Goal: Information Seeking & Learning: Learn about a topic

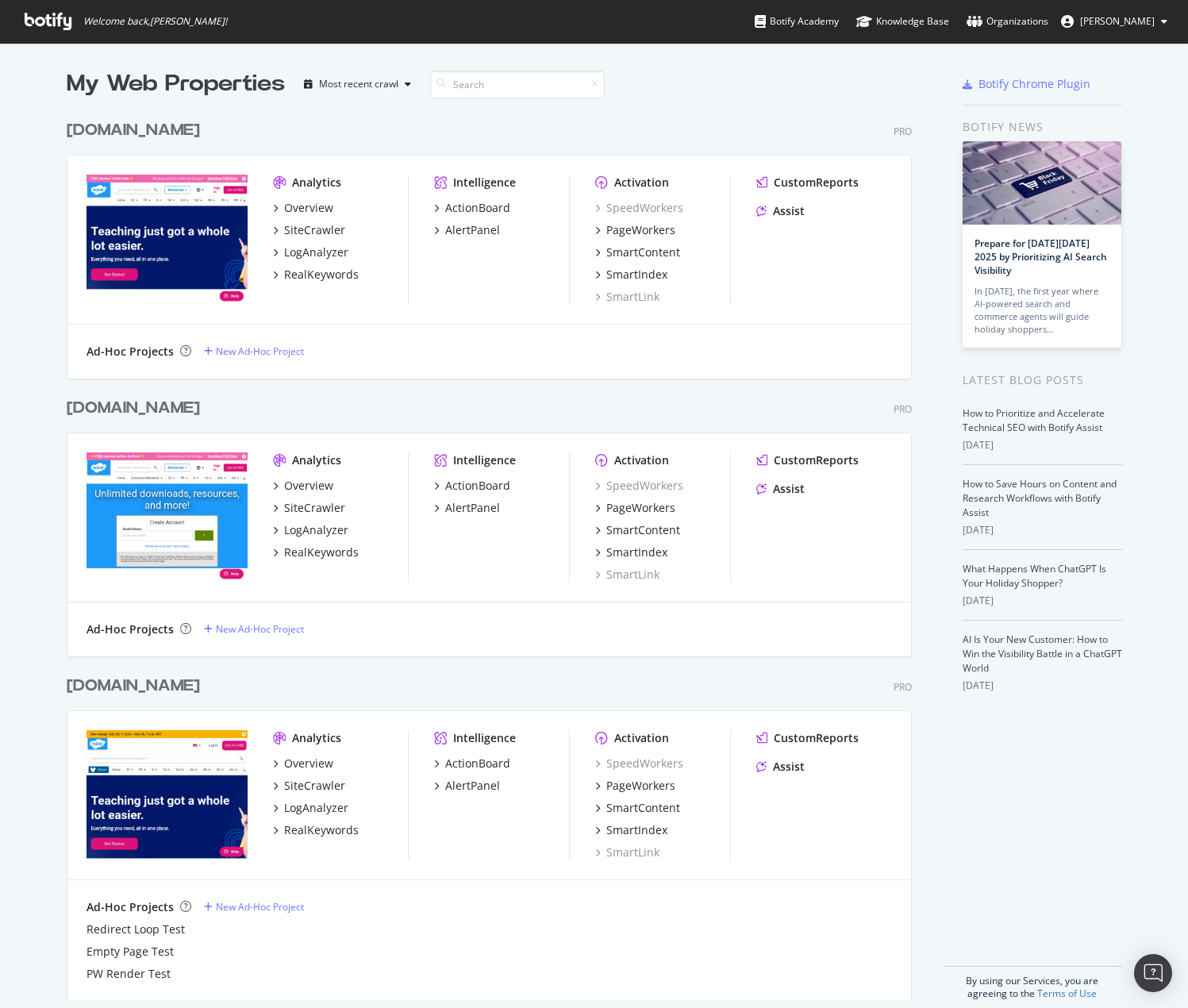
scroll to position [996, 1164]
click at [298, 204] on div "Overview" at bounding box center [308, 208] width 49 height 16
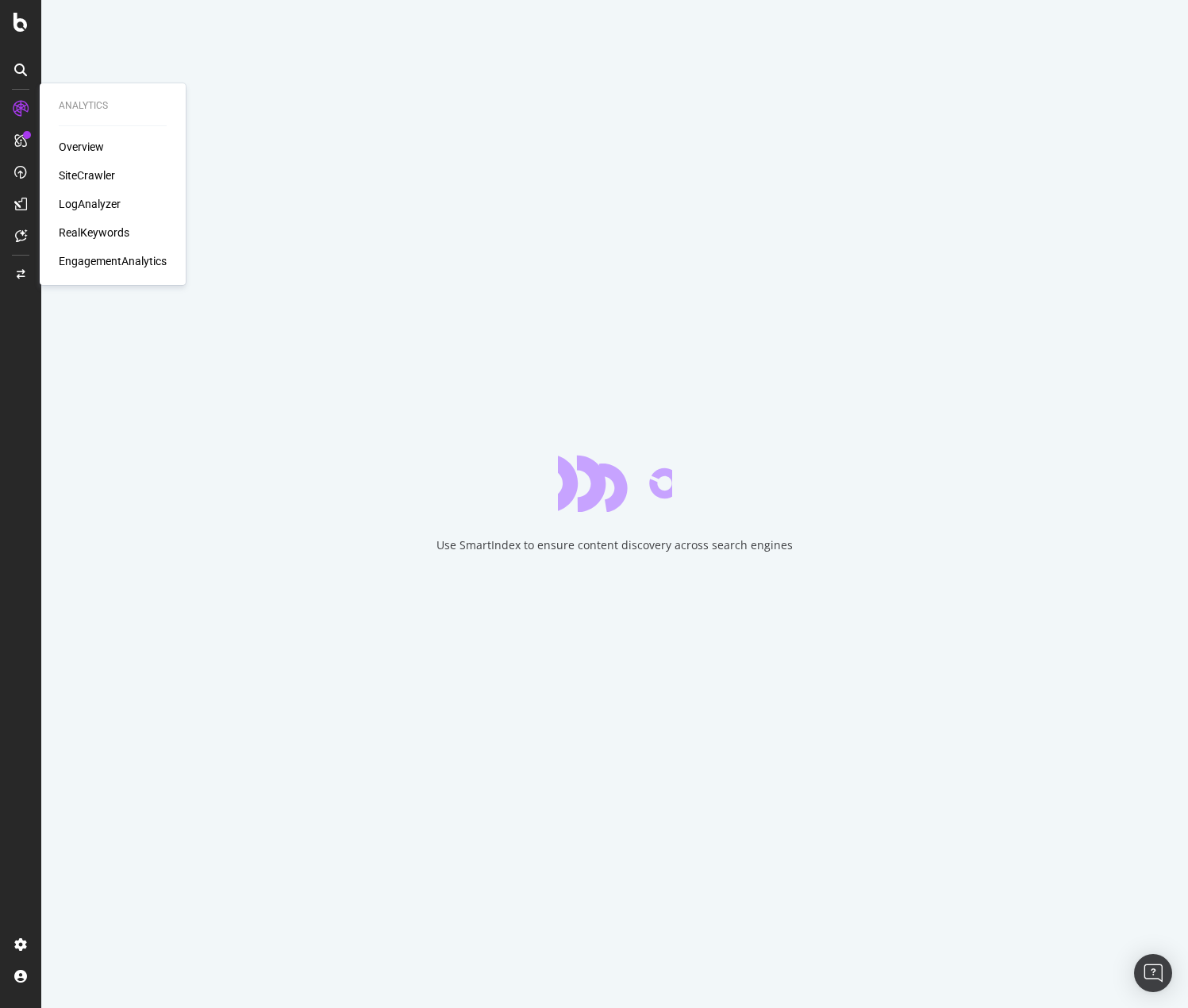
click at [77, 167] on div "SiteCrawler" at bounding box center [87, 175] width 57 height 16
click at [98, 177] on div "SiteCrawler" at bounding box center [87, 175] width 57 height 16
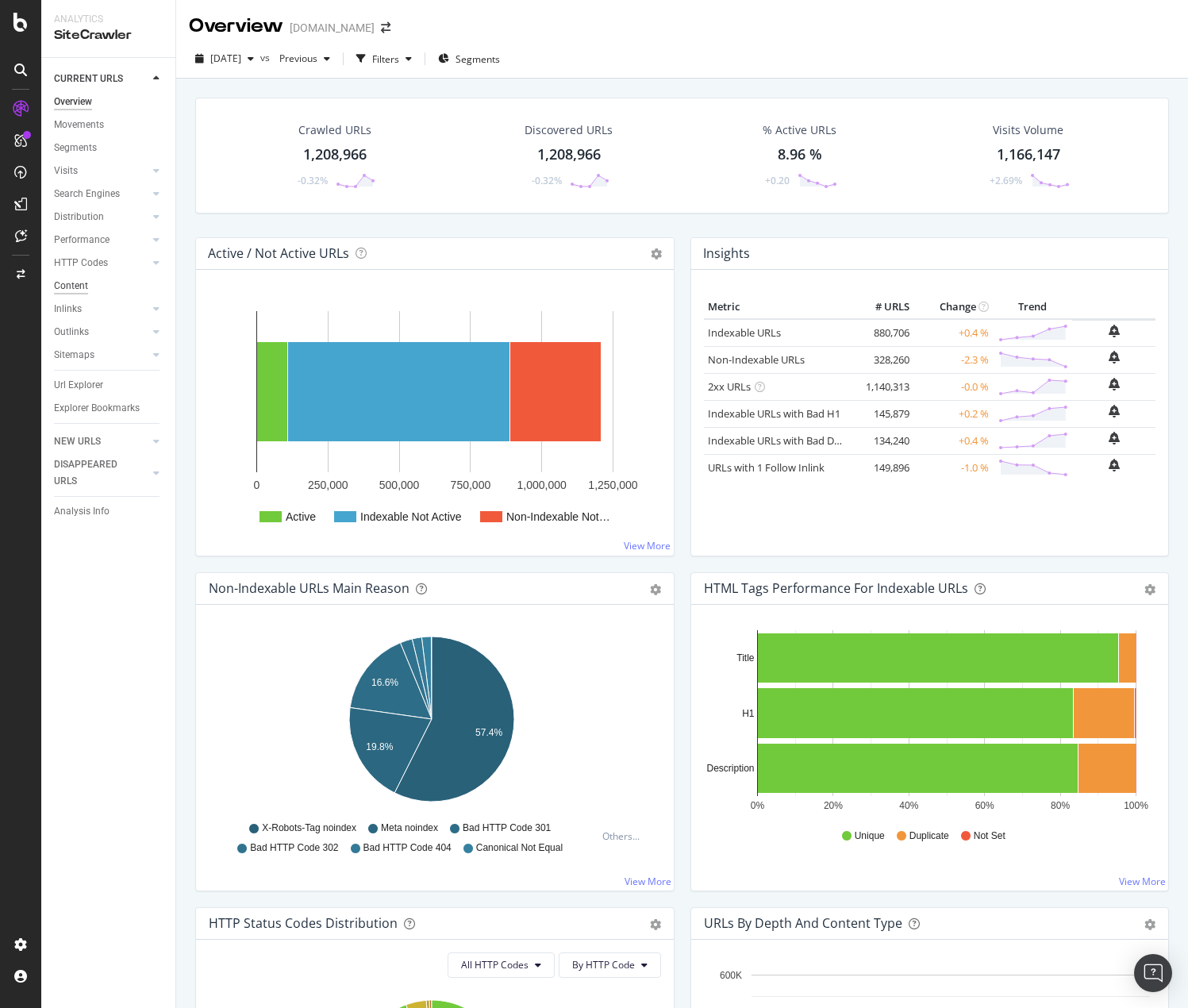
click at [86, 284] on div "Content" at bounding box center [71, 286] width 34 height 17
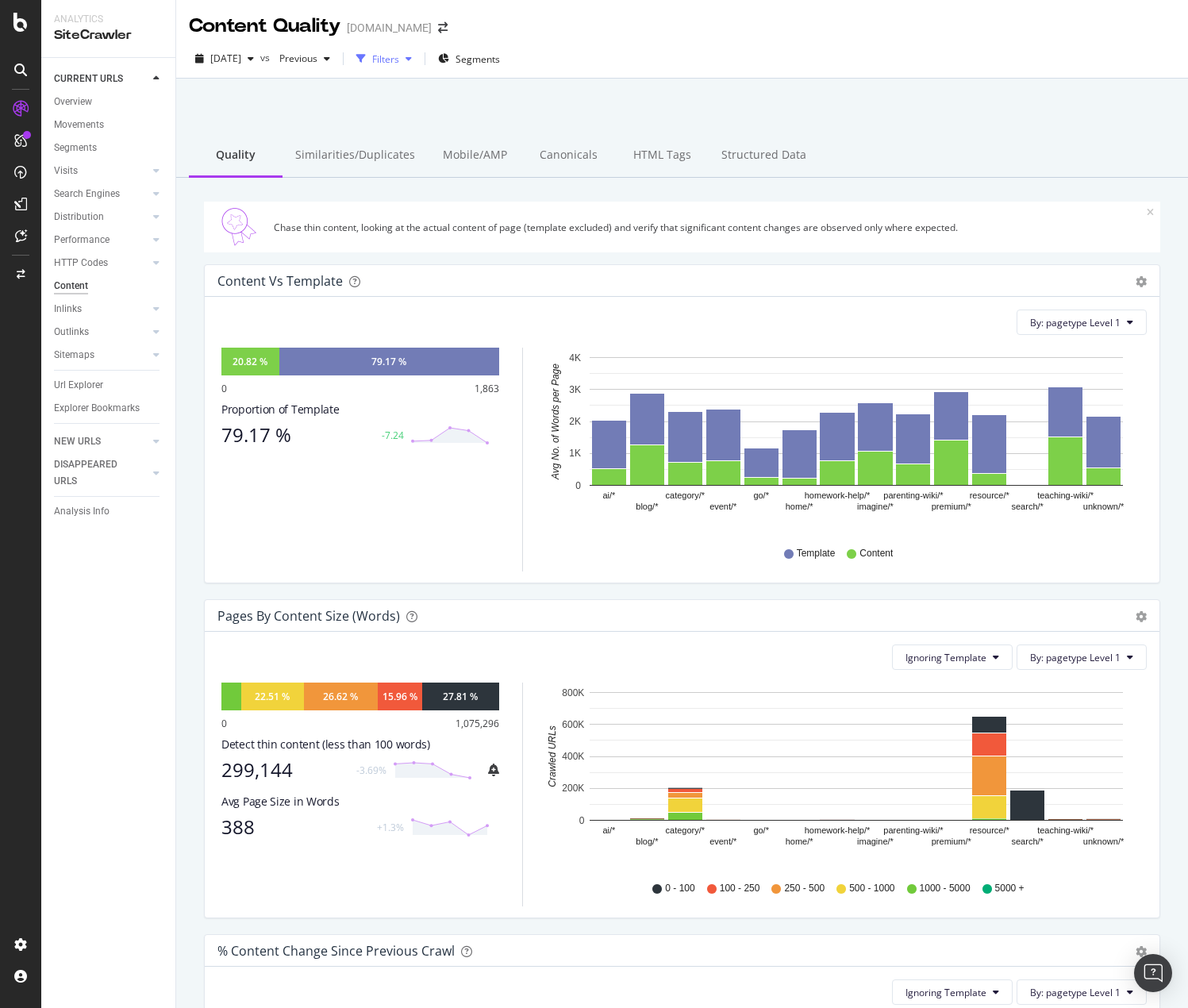
click at [399, 55] on div "Filters" at bounding box center [386, 59] width 27 height 14
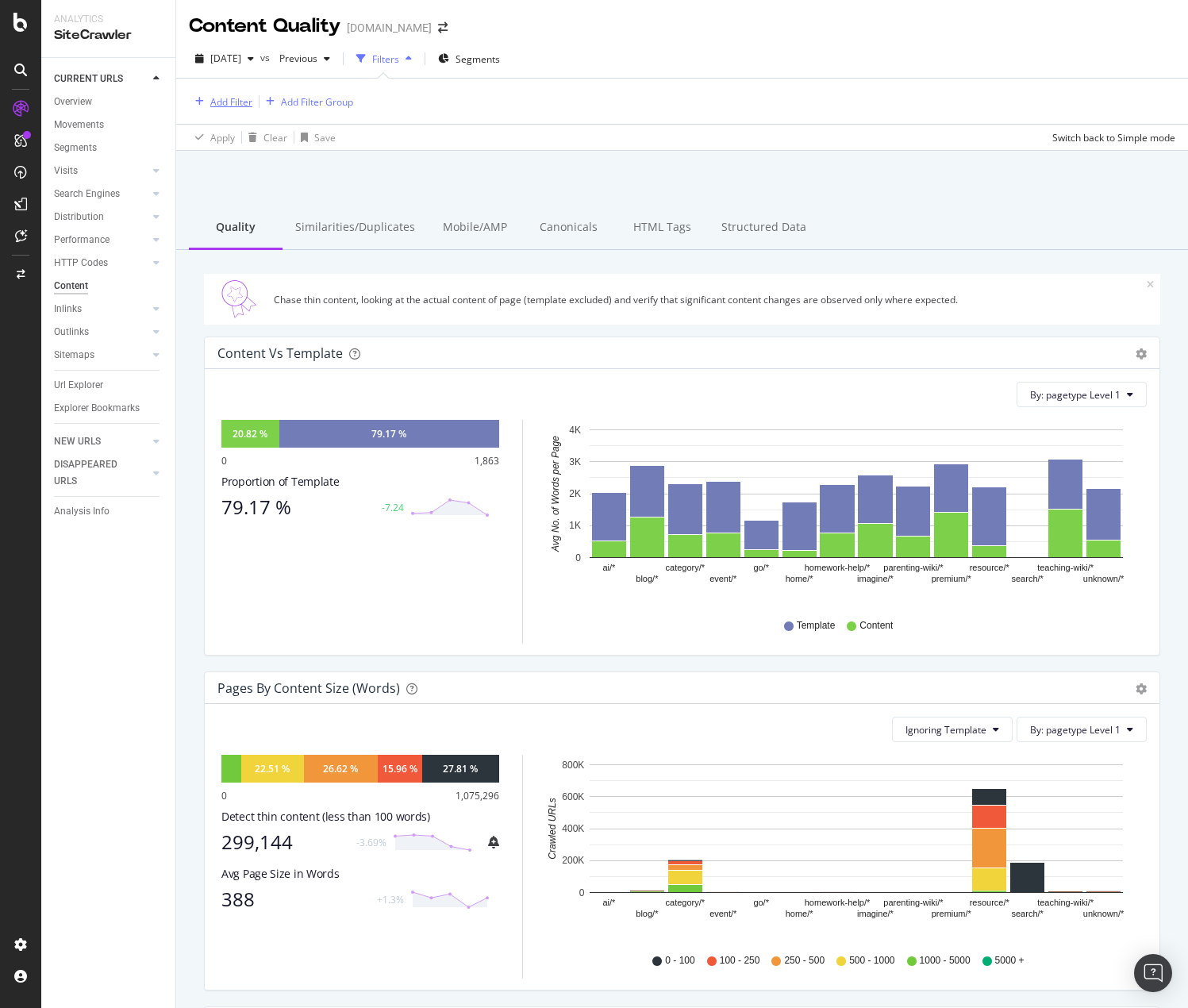
click at [209, 93] on div "Add Filter" at bounding box center [221, 101] width 63 height 18
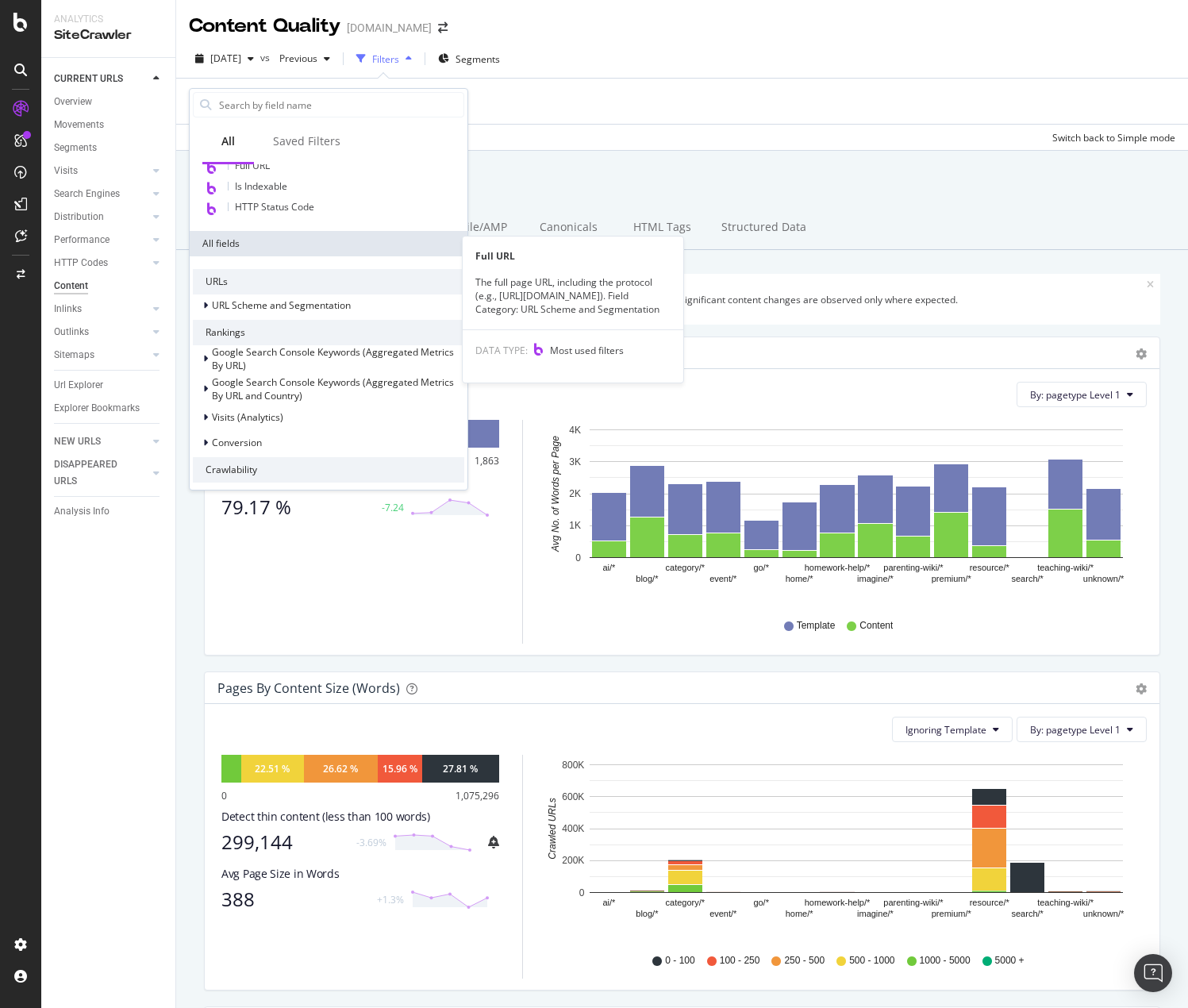
scroll to position [159, 0]
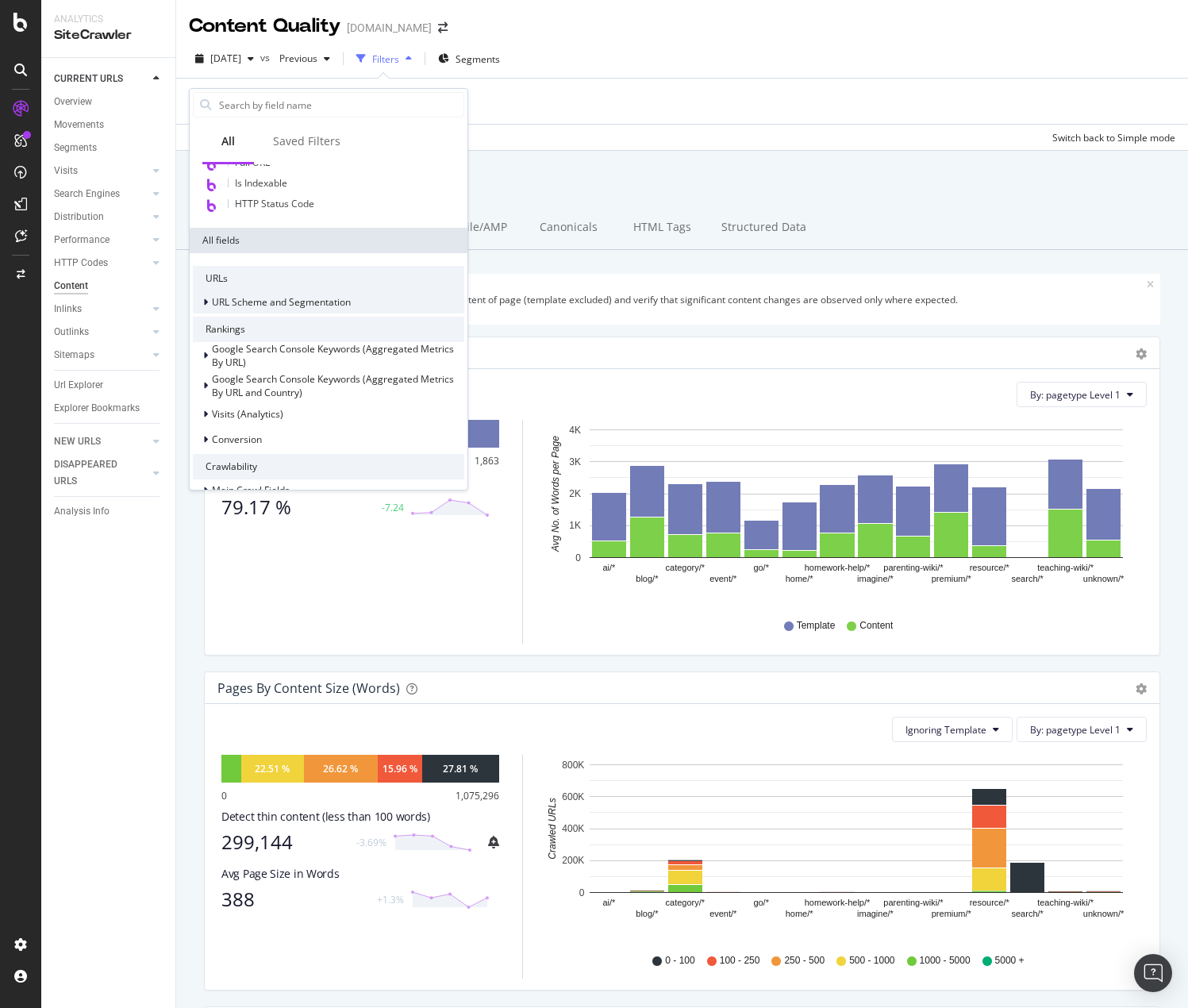
click at [204, 303] on icon at bounding box center [205, 302] width 5 height 9
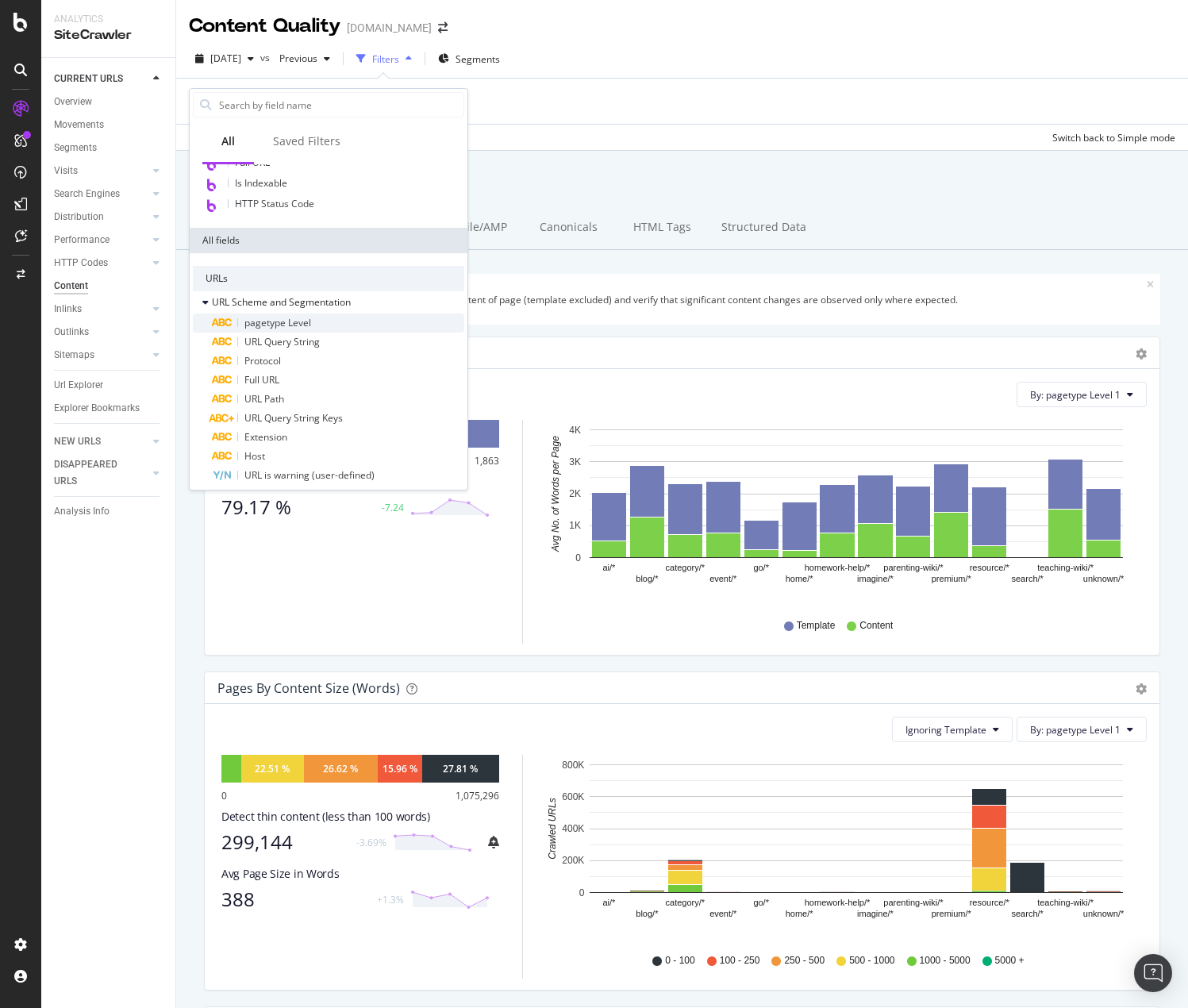
click at [276, 324] on span "pagetype Level" at bounding box center [277, 323] width 67 height 14
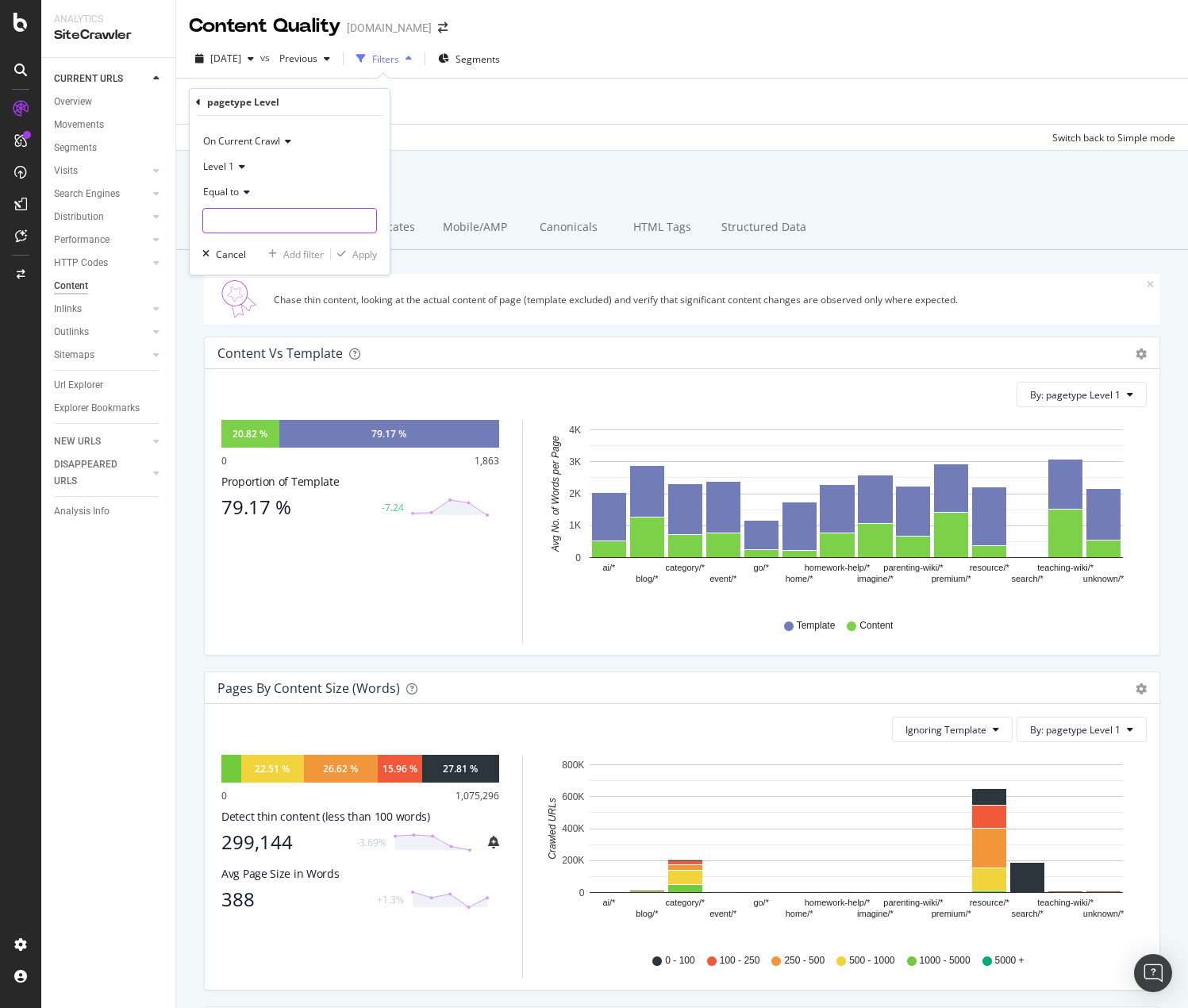
click at [237, 215] on input "text" at bounding box center [289, 221] width 173 height 25
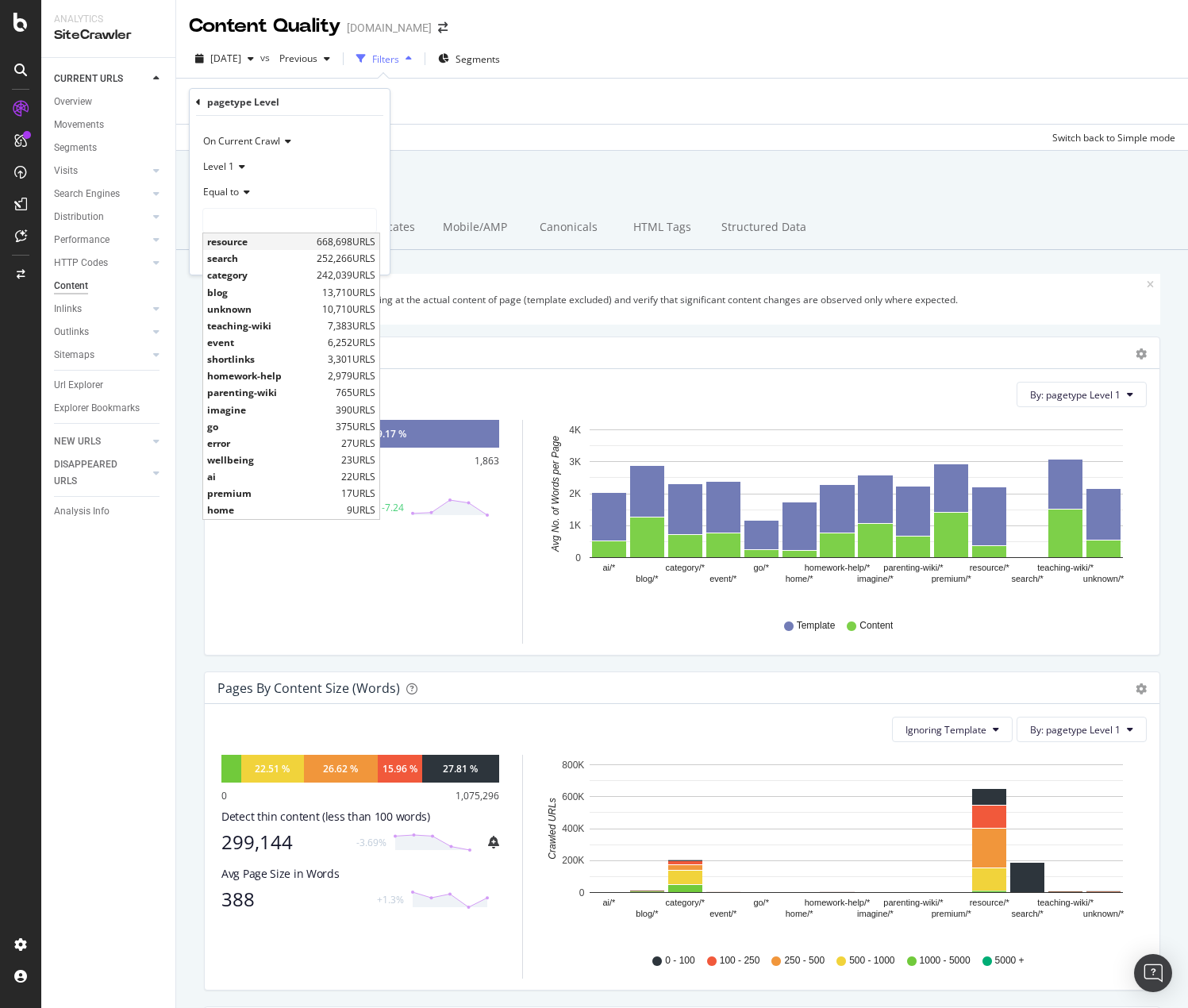
click at [231, 238] on span "resource" at bounding box center [259, 242] width 106 height 14
type input "resource"
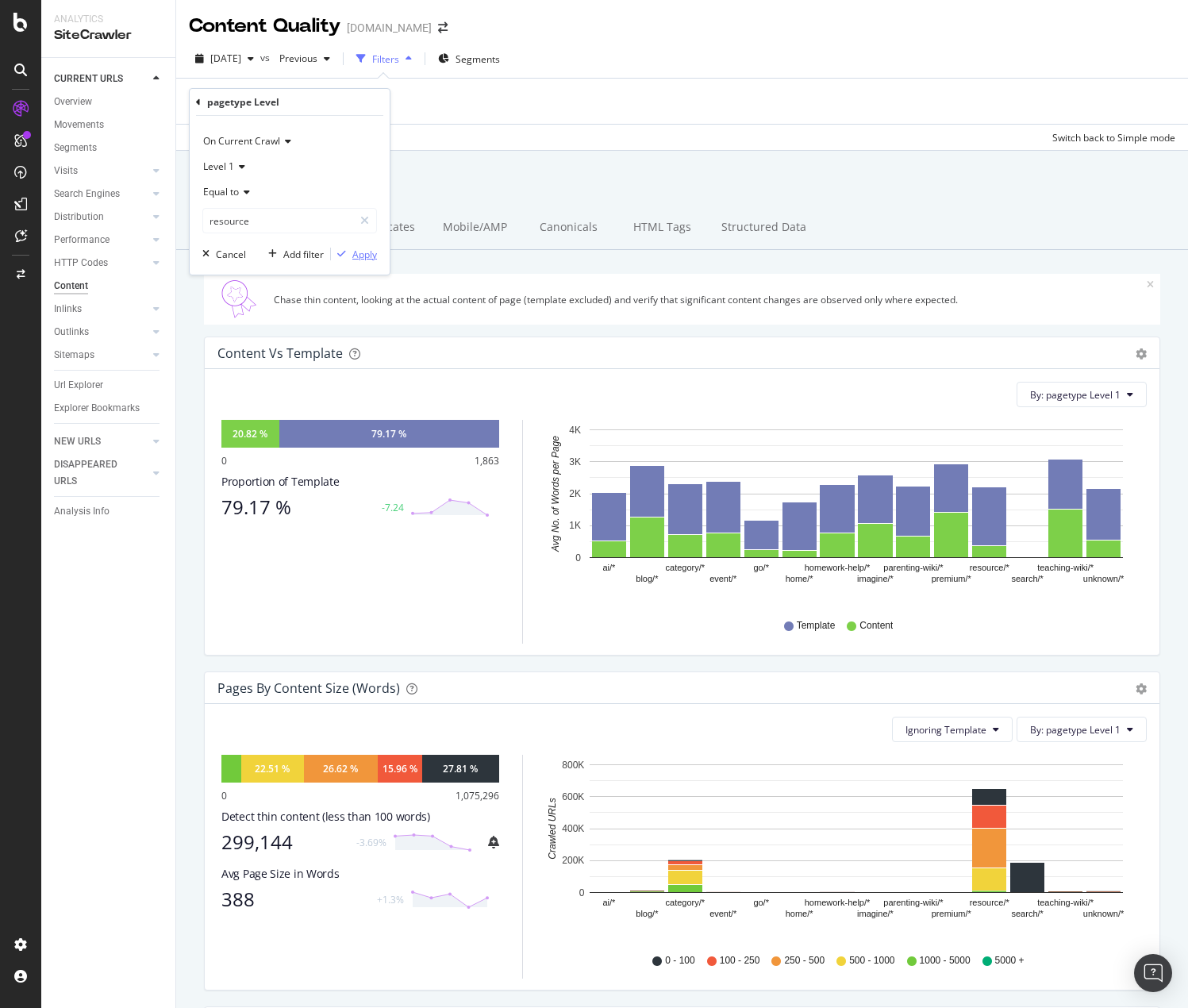
click at [368, 255] on div "Apply" at bounding box center [364, 254] width 25 height 14
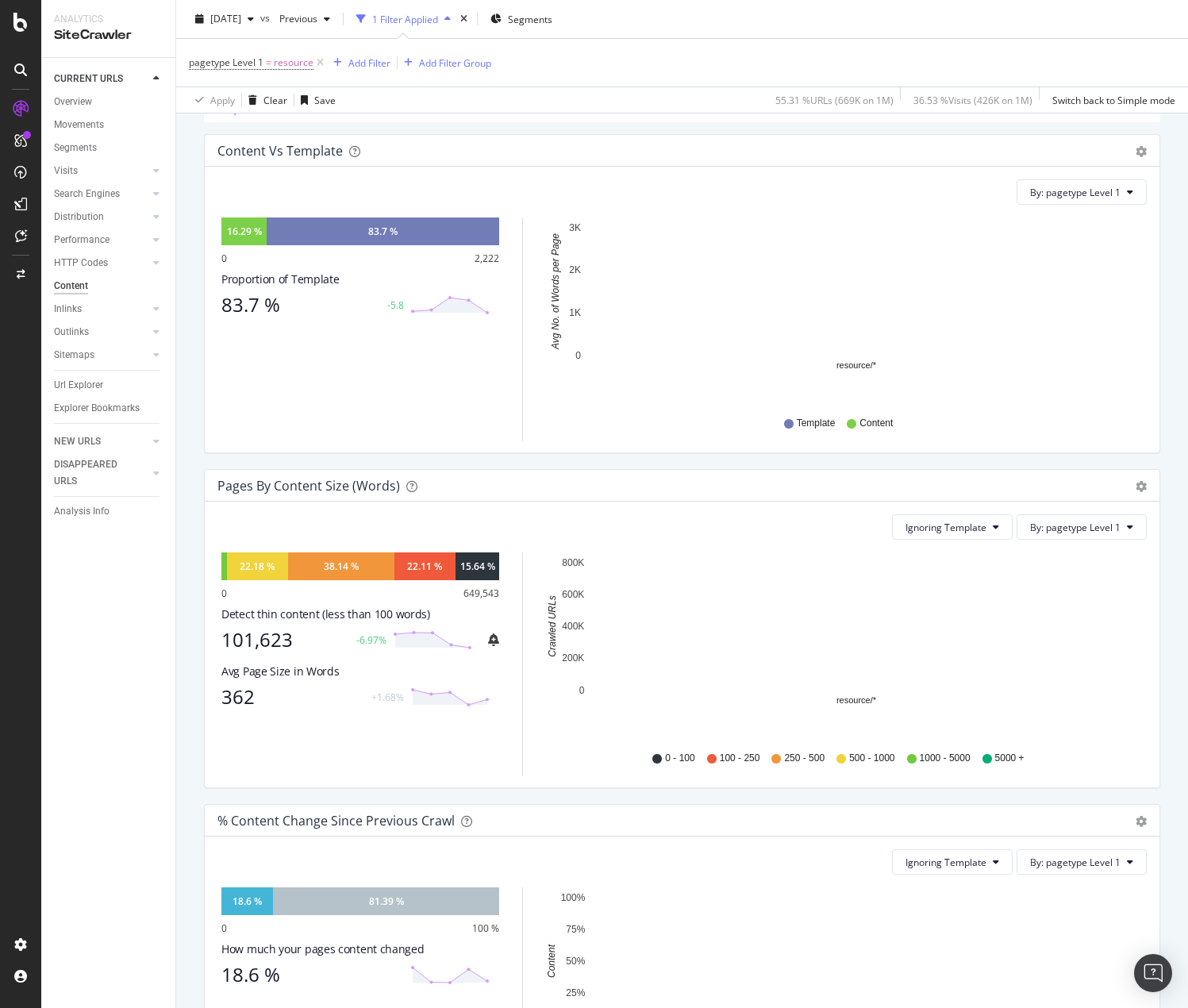
scroll to position [238, 0]
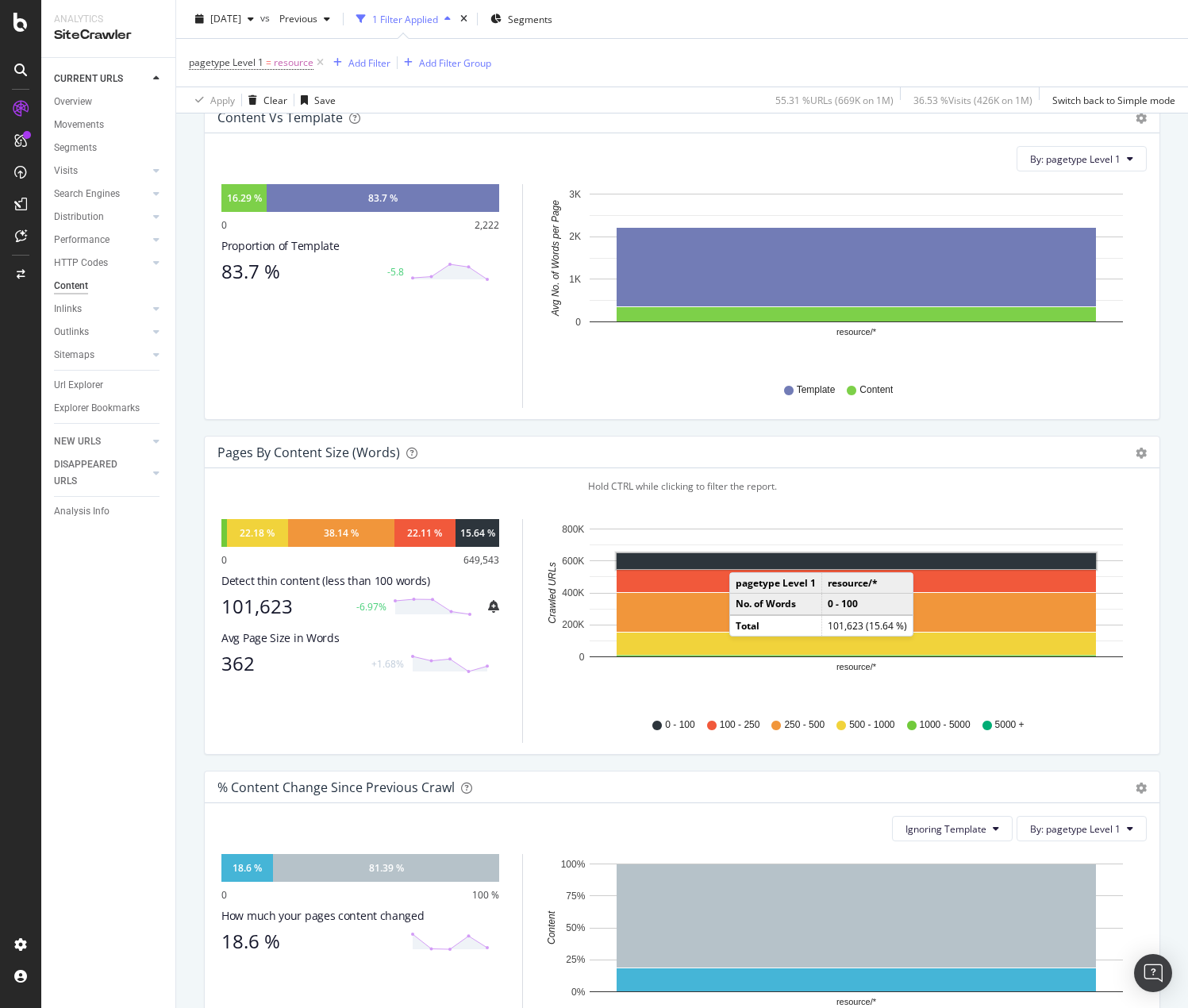
click at [745, 556] on rect "A chart." at bounding box center [856, 561] width 479 height 16
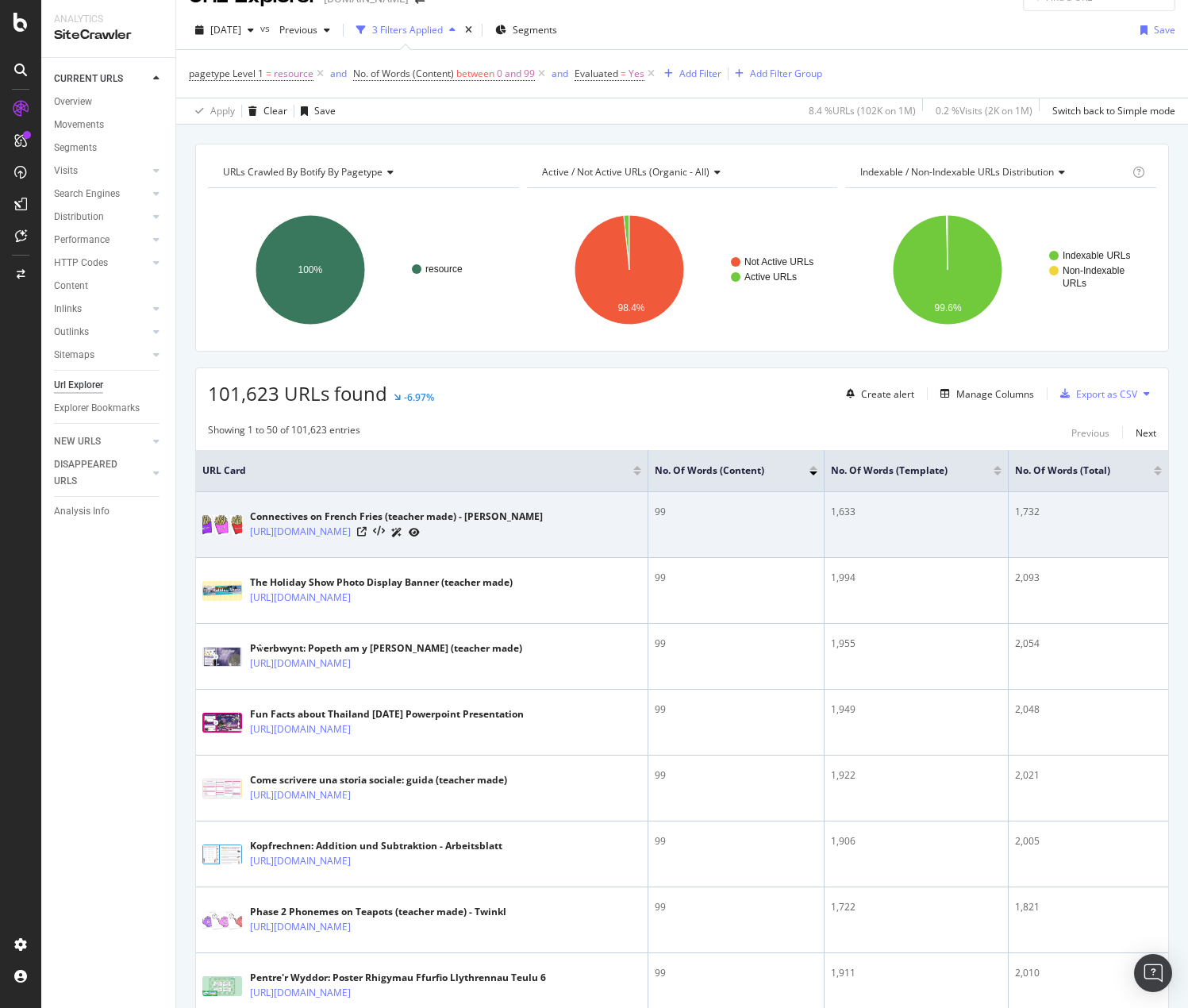
scroll to position [79, 0]
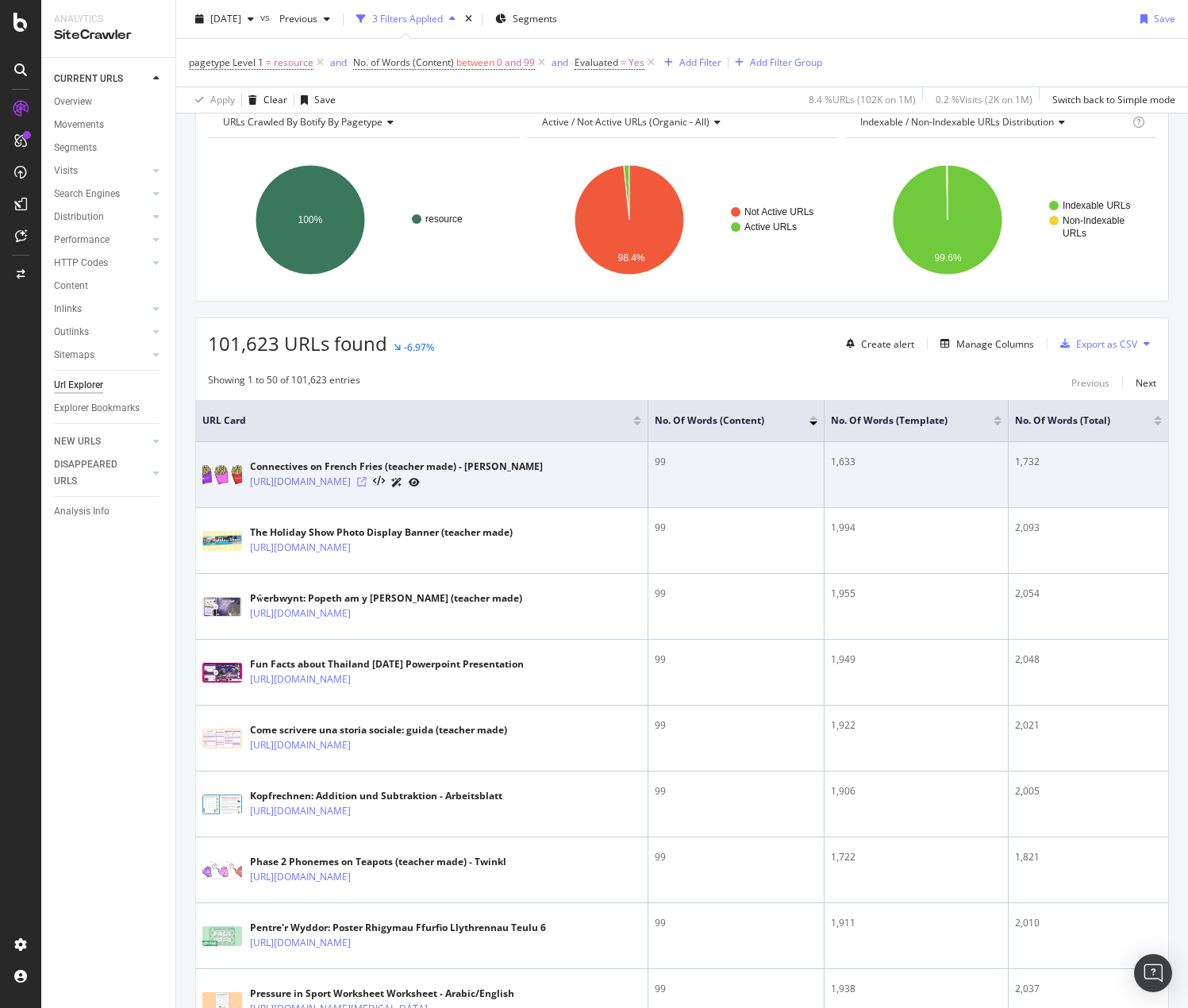
click at [367, 482] on icon at bounding box center [362, 482] width 9 height 9
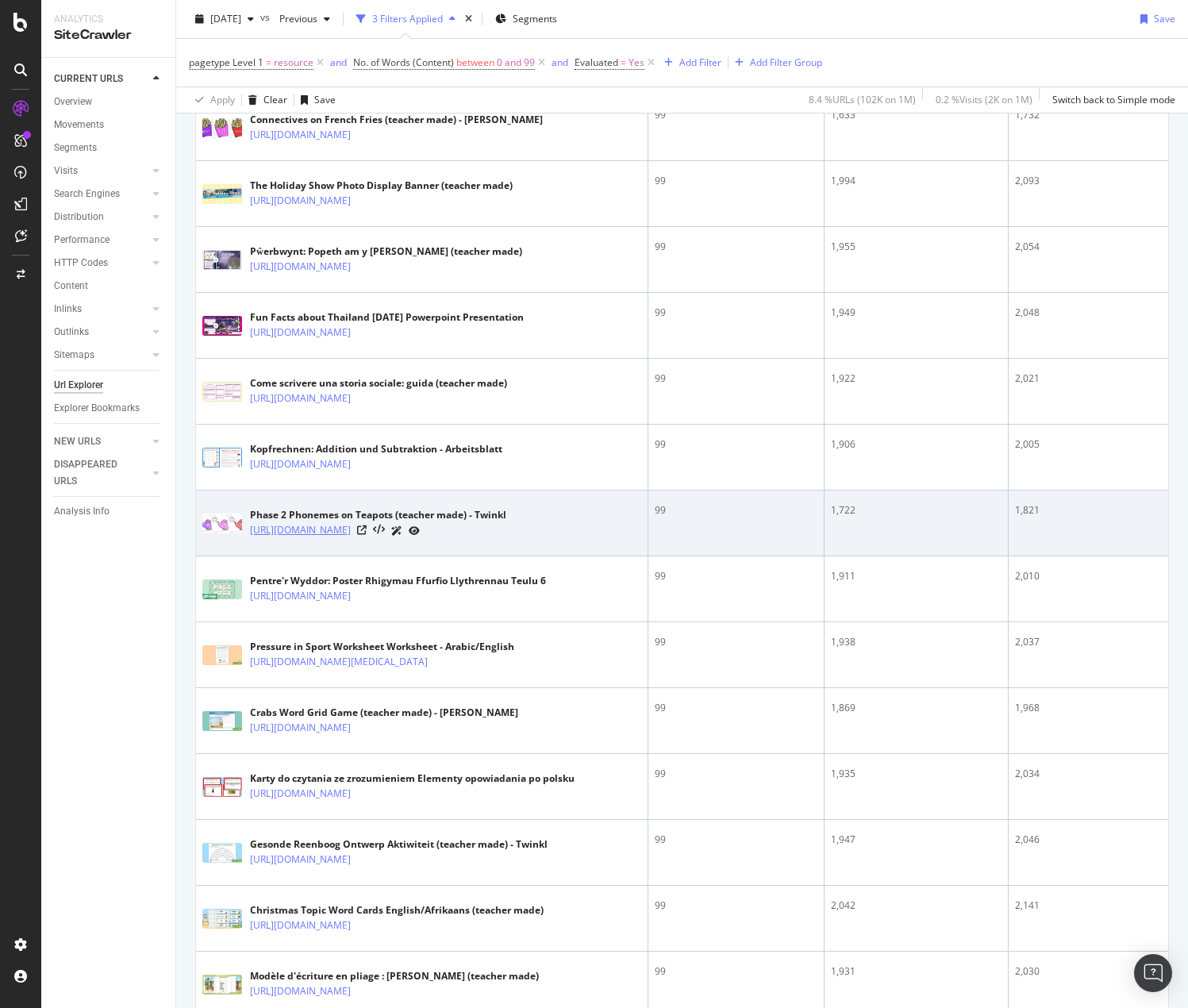
scroll to position [556, 0]
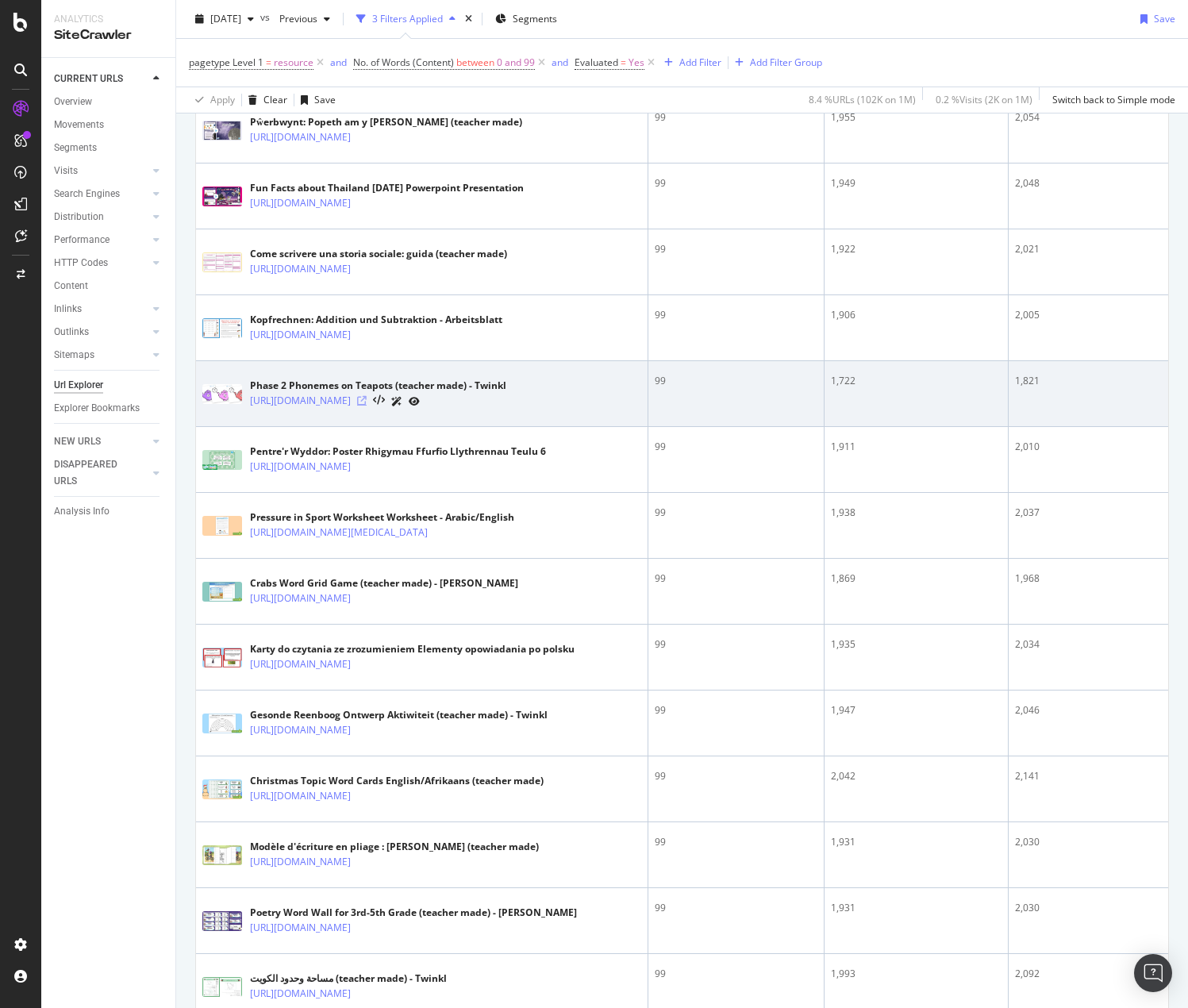
click at [367, 406] on icon at bounding box center [362, 400] width 9 height 9
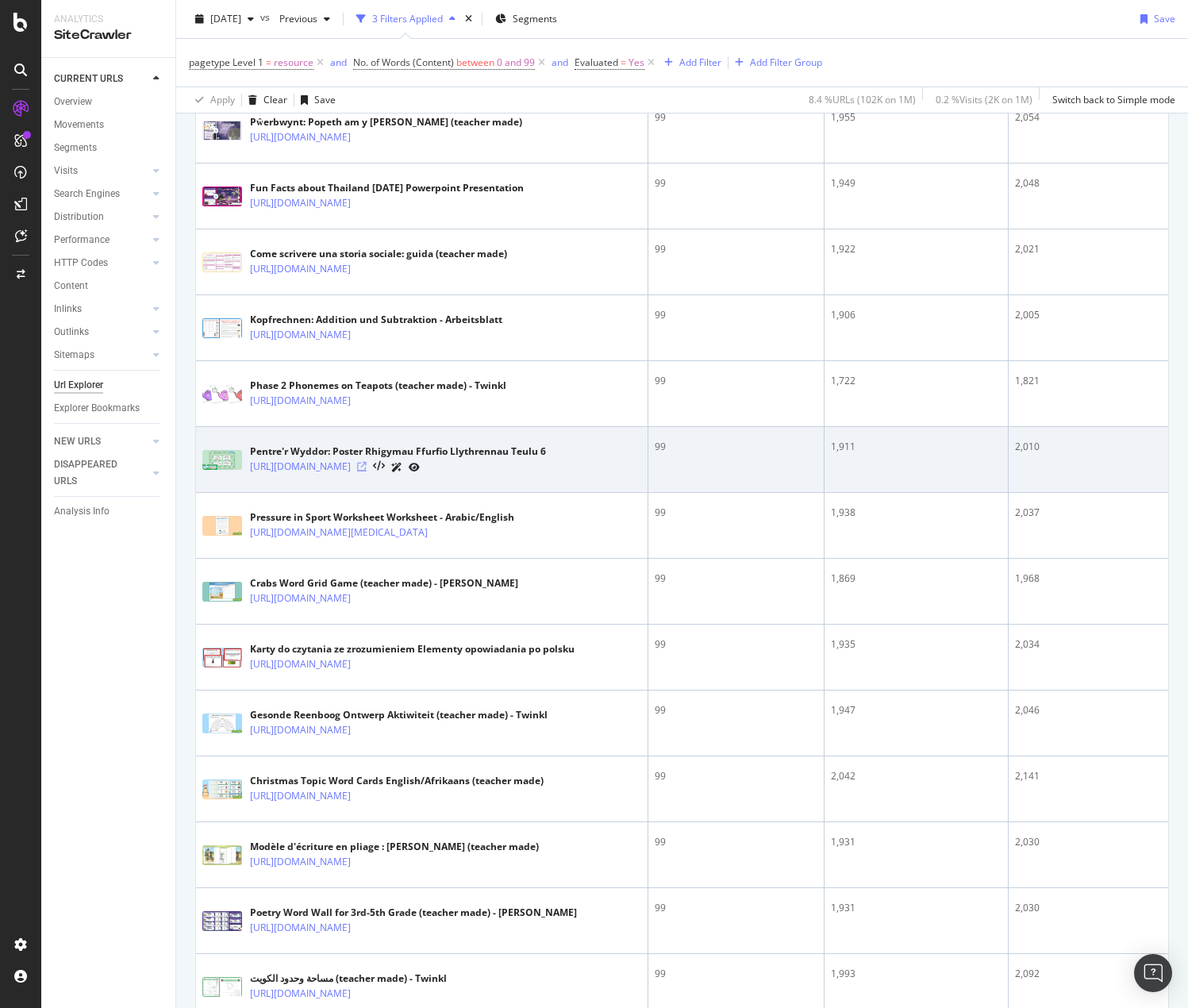
click at [367, 471] on icon at bounding box center [362, 466] width 9 height 9
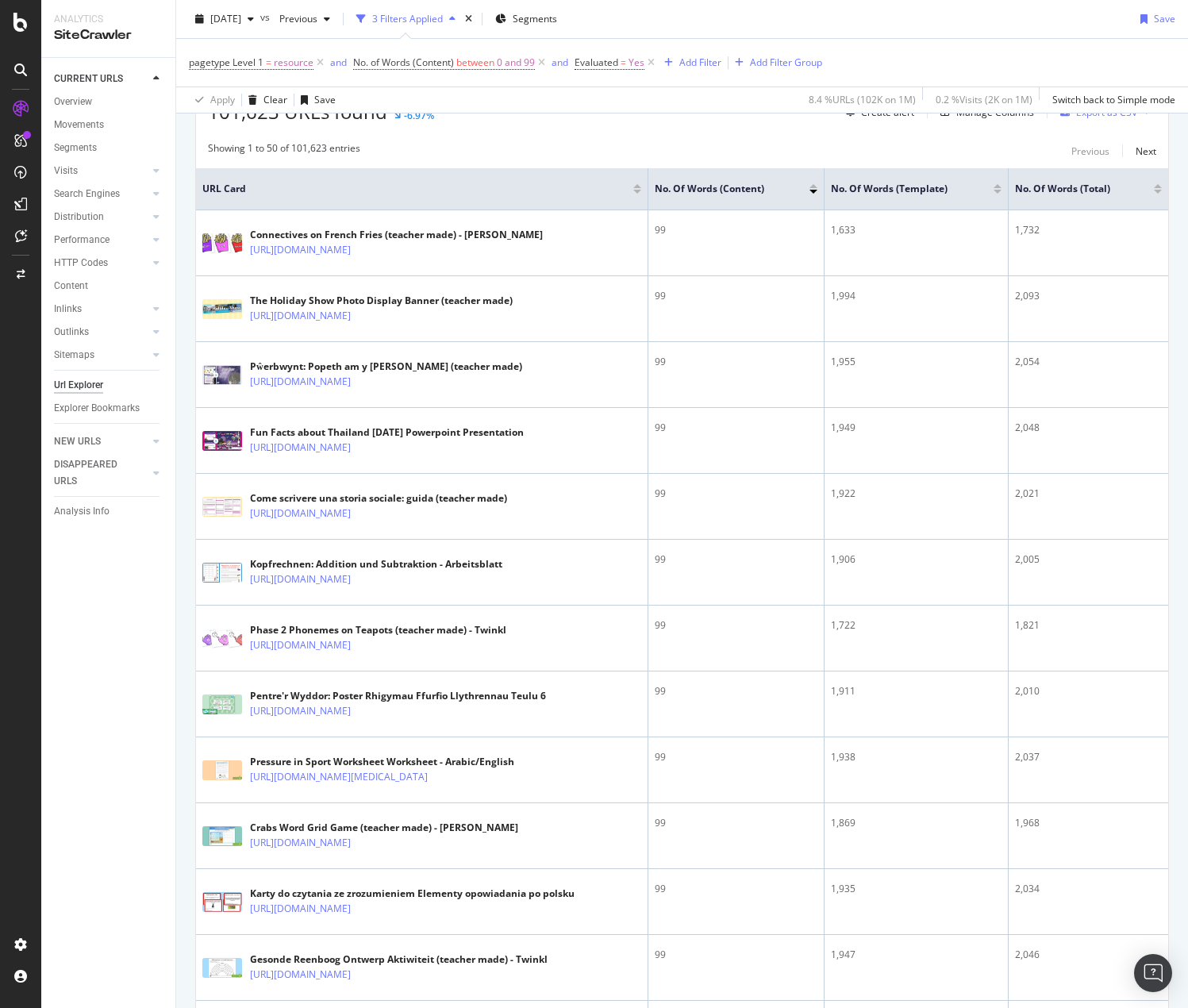
scroll to position [294, 0]
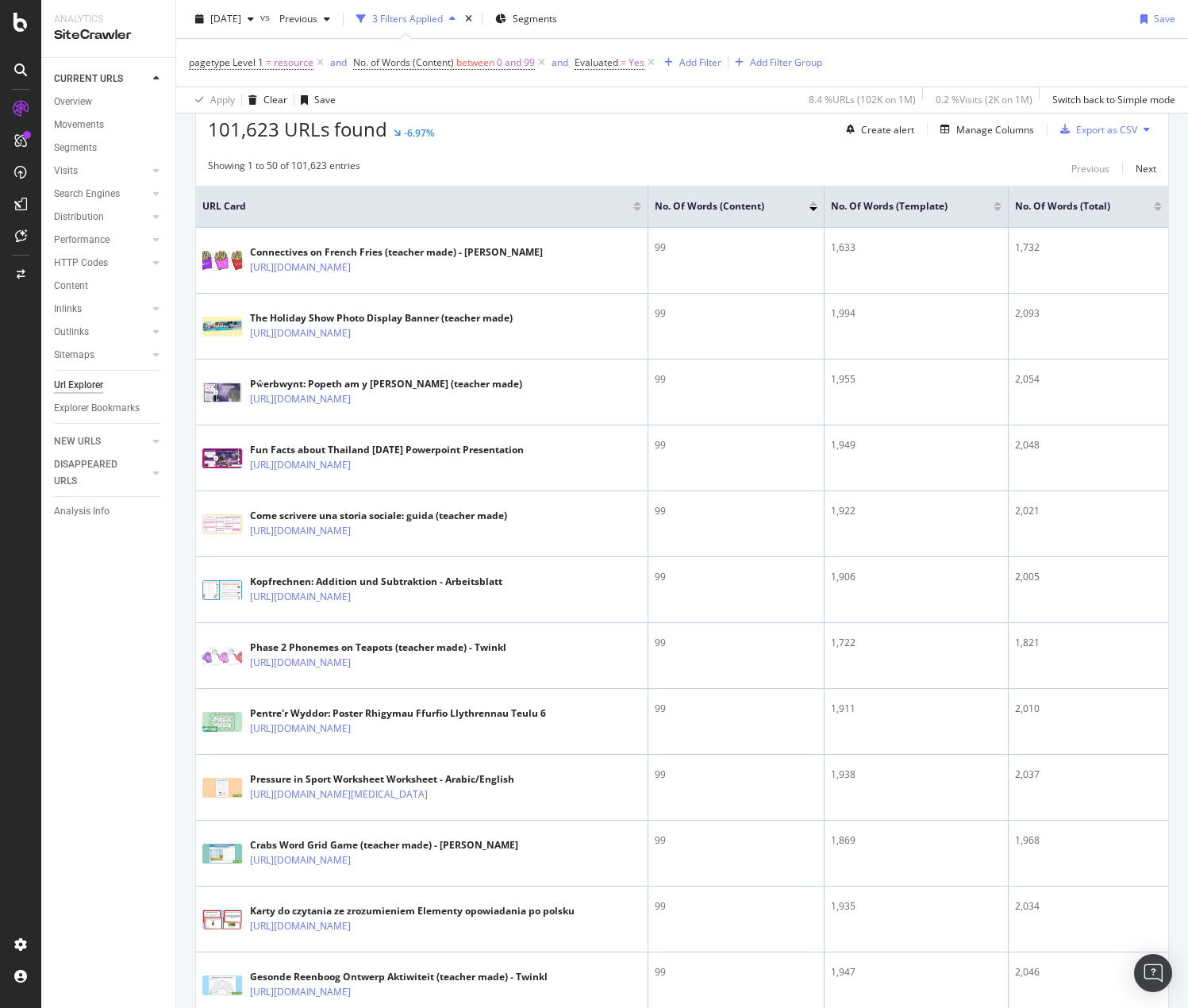
click at [1154, 210] on div at bounding box center [1158, 209] width 8 height 4
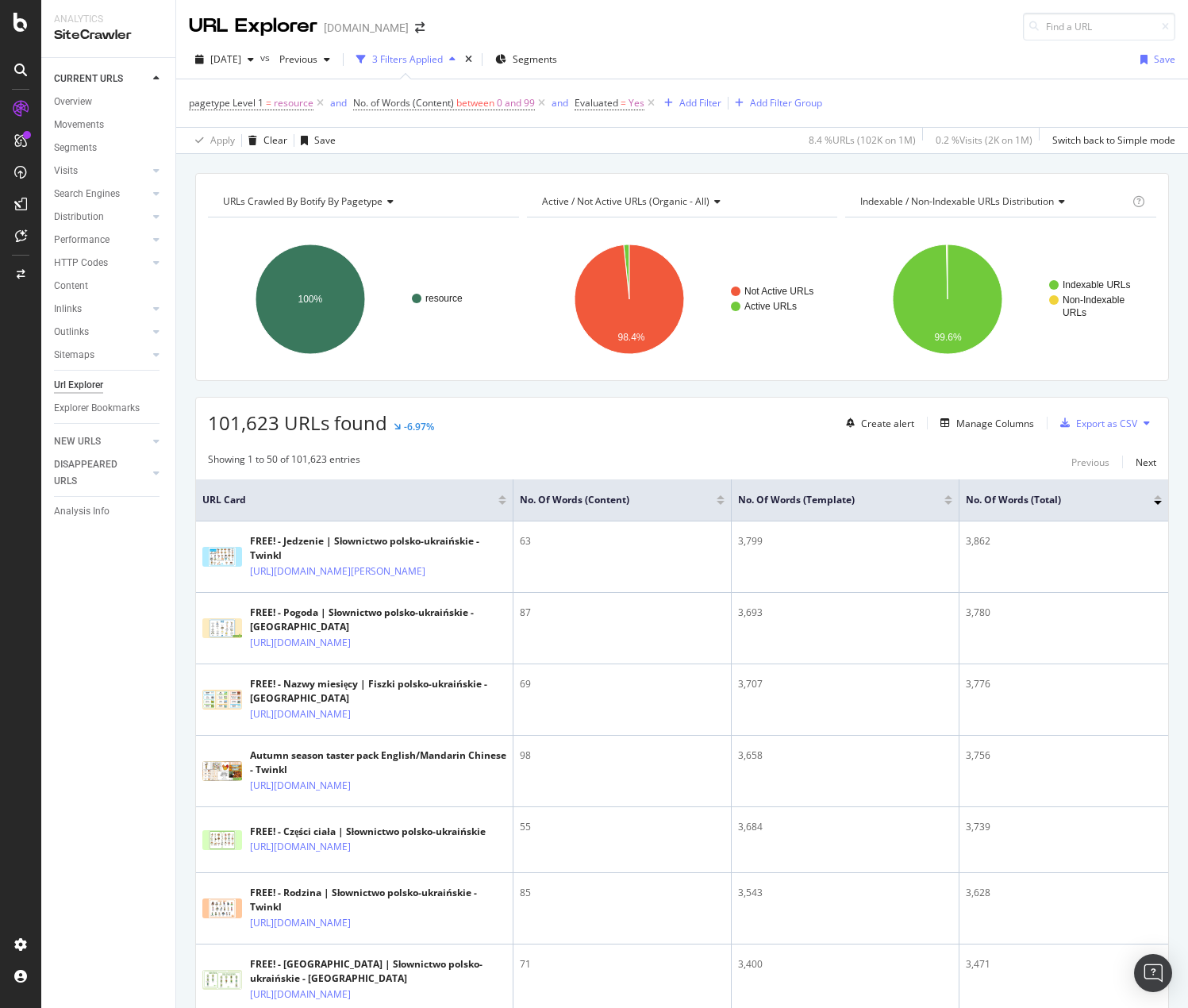
click at [1154, 495] on div at bounding box center [1158, 497] width 8 height 4
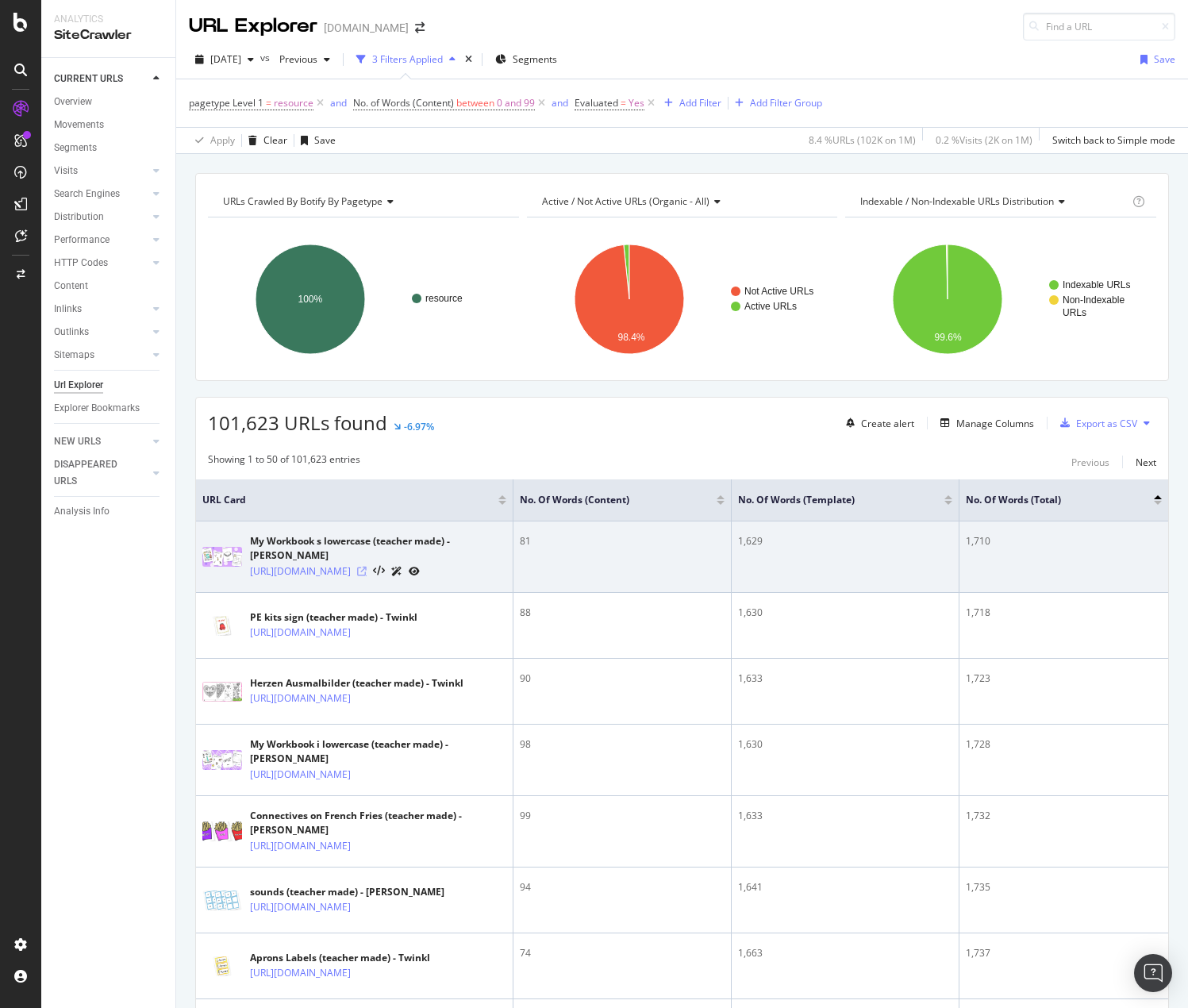
click at [367, 567] on icon at bounding box center [362, 571] width 9 height 9
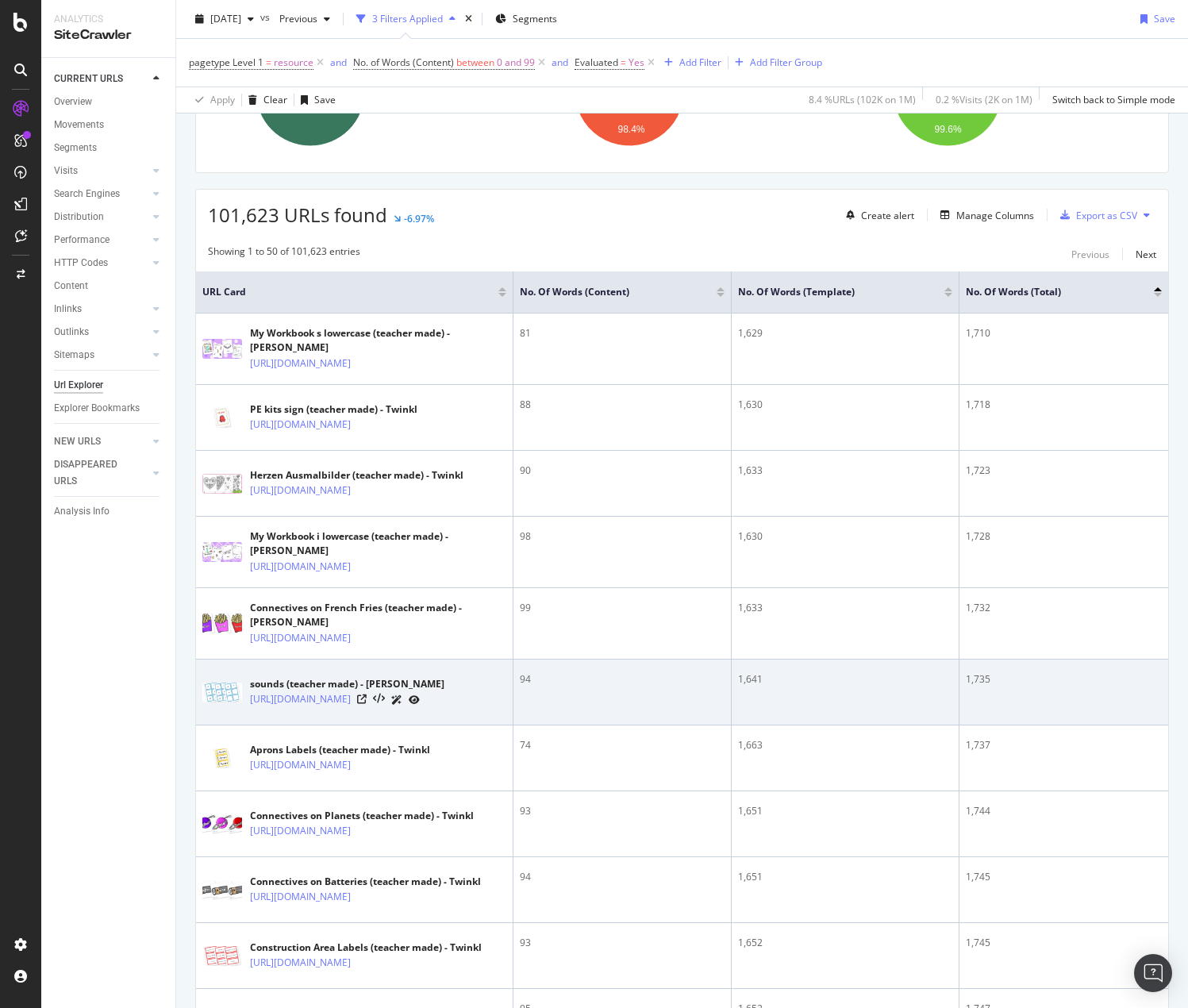
scroll to position [159, 0]
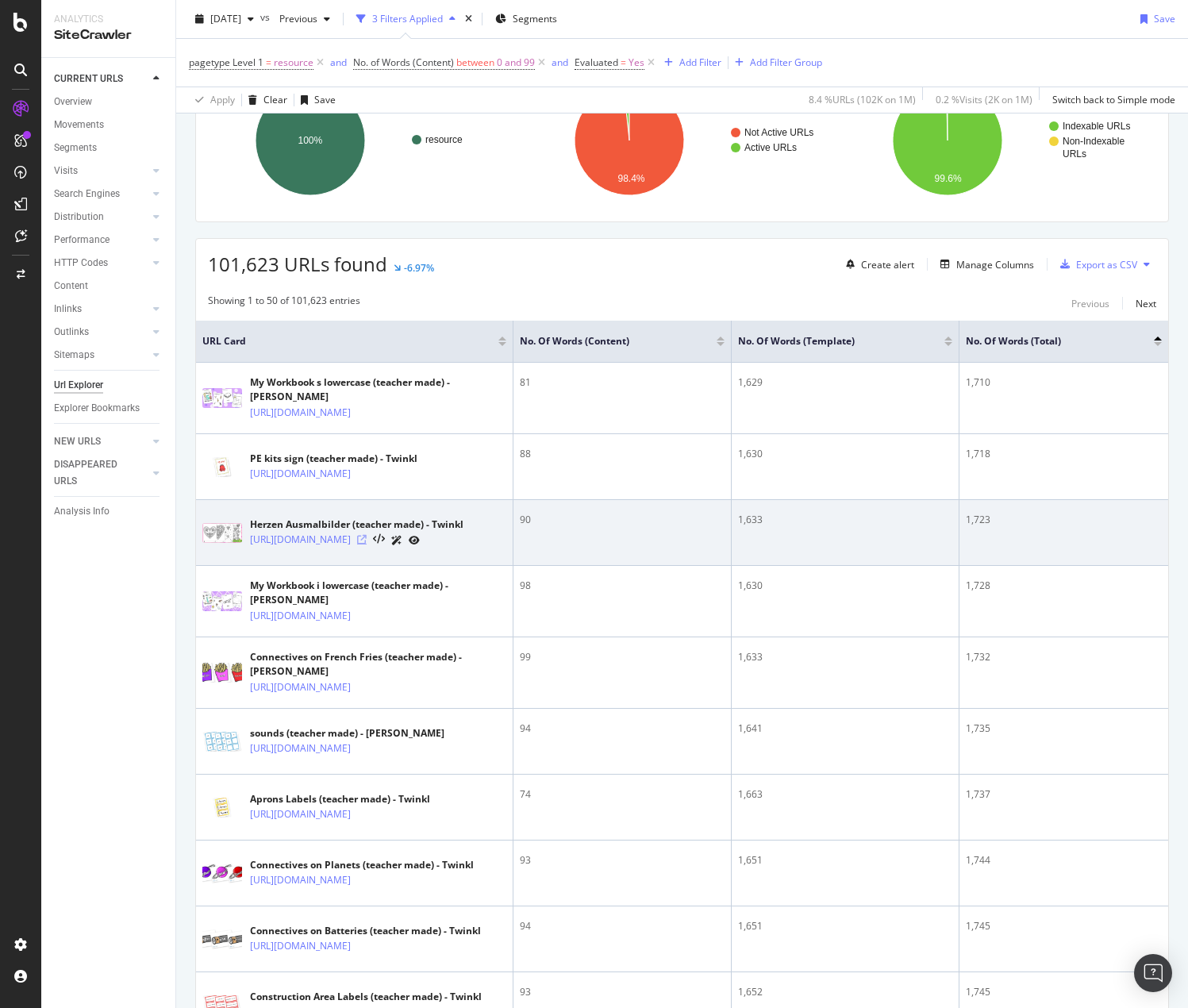
click at [367, 544] on icon at bounding box center [362, 539] width 9 height 9
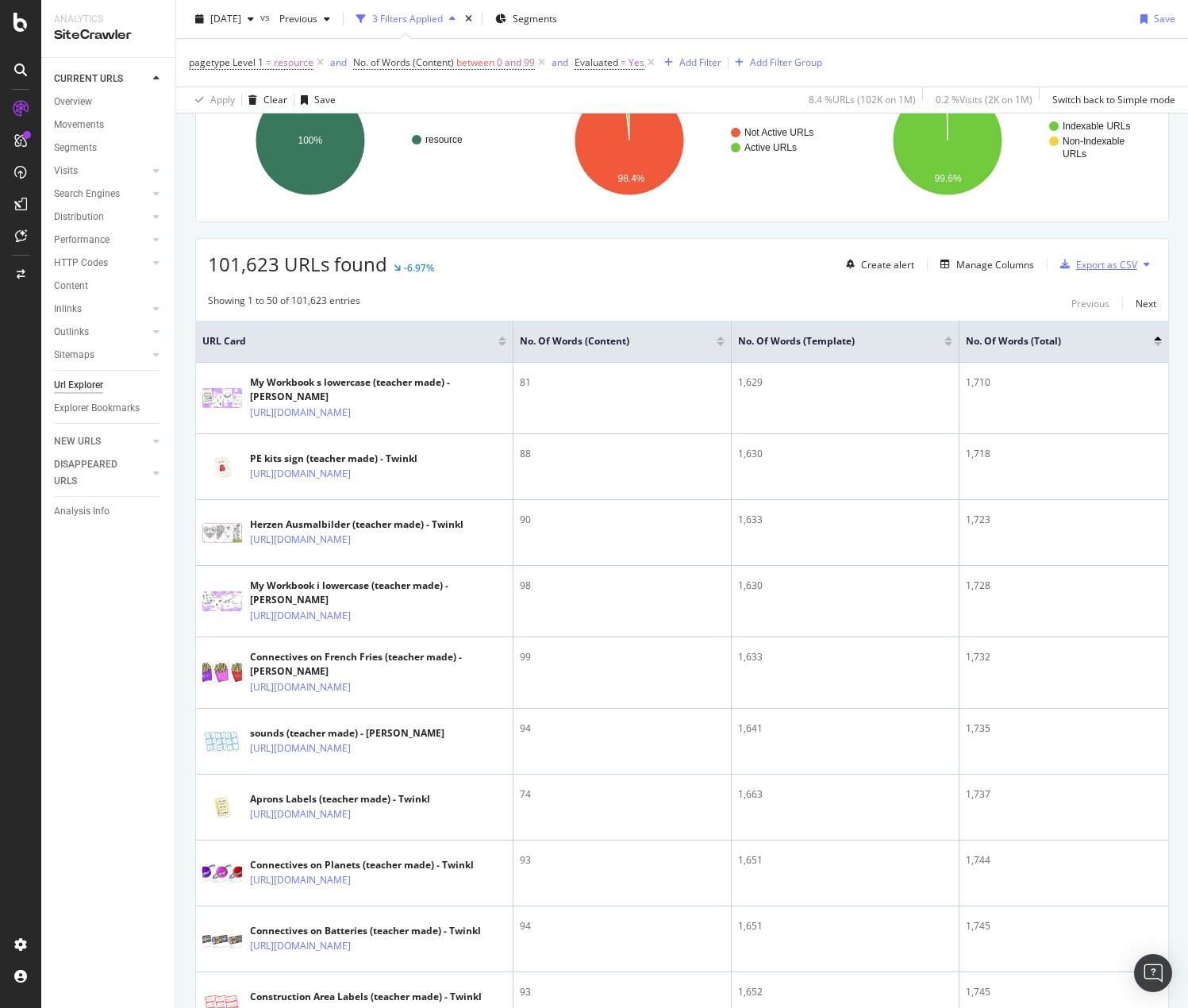
click at [1115, 262] on div "Export as CSV" at bounding box center [1107, 264] width 61 height 14
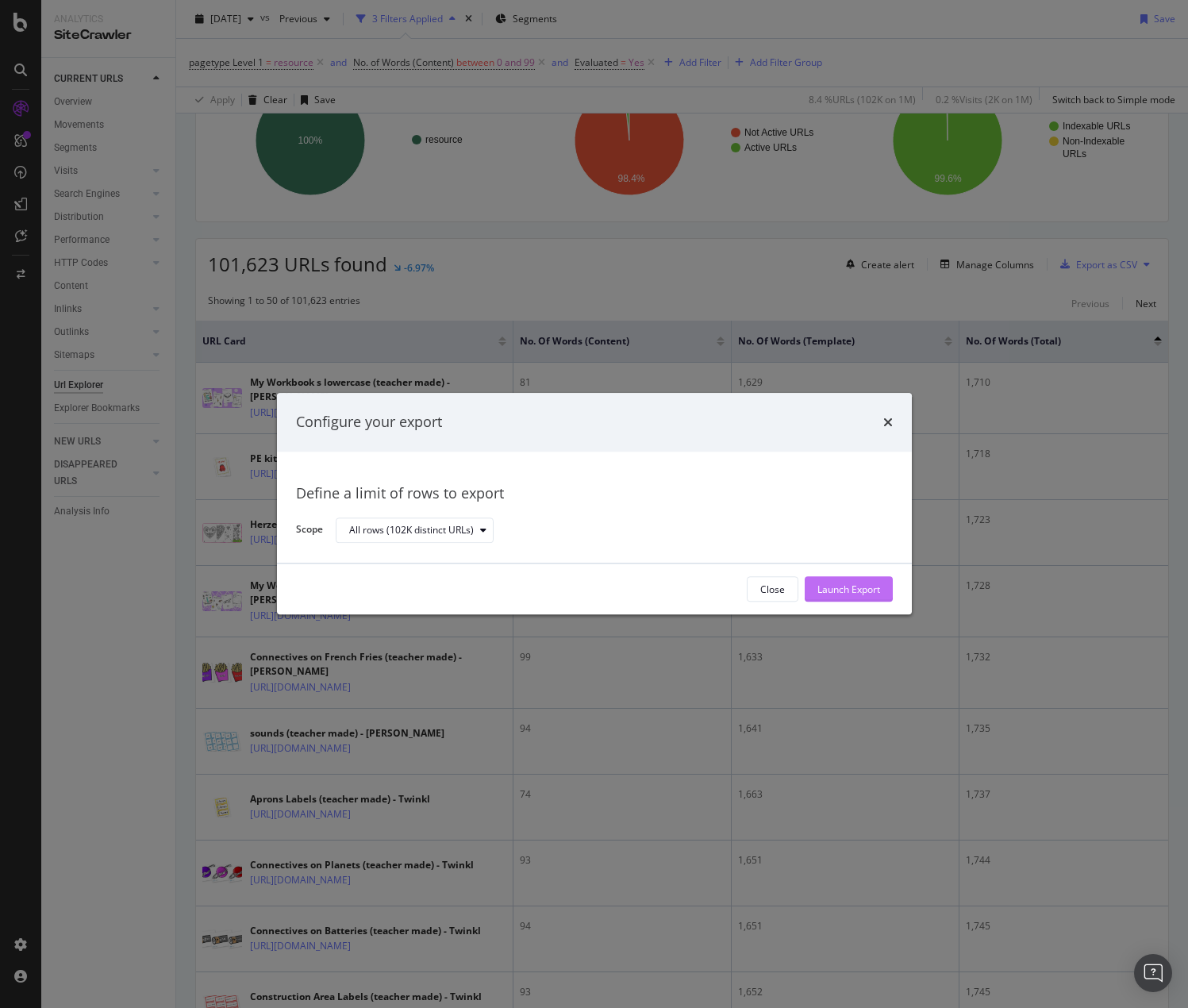
click at [867, 596] on div "Launch Export" at bounding box center [849, 589] width 63 height 14
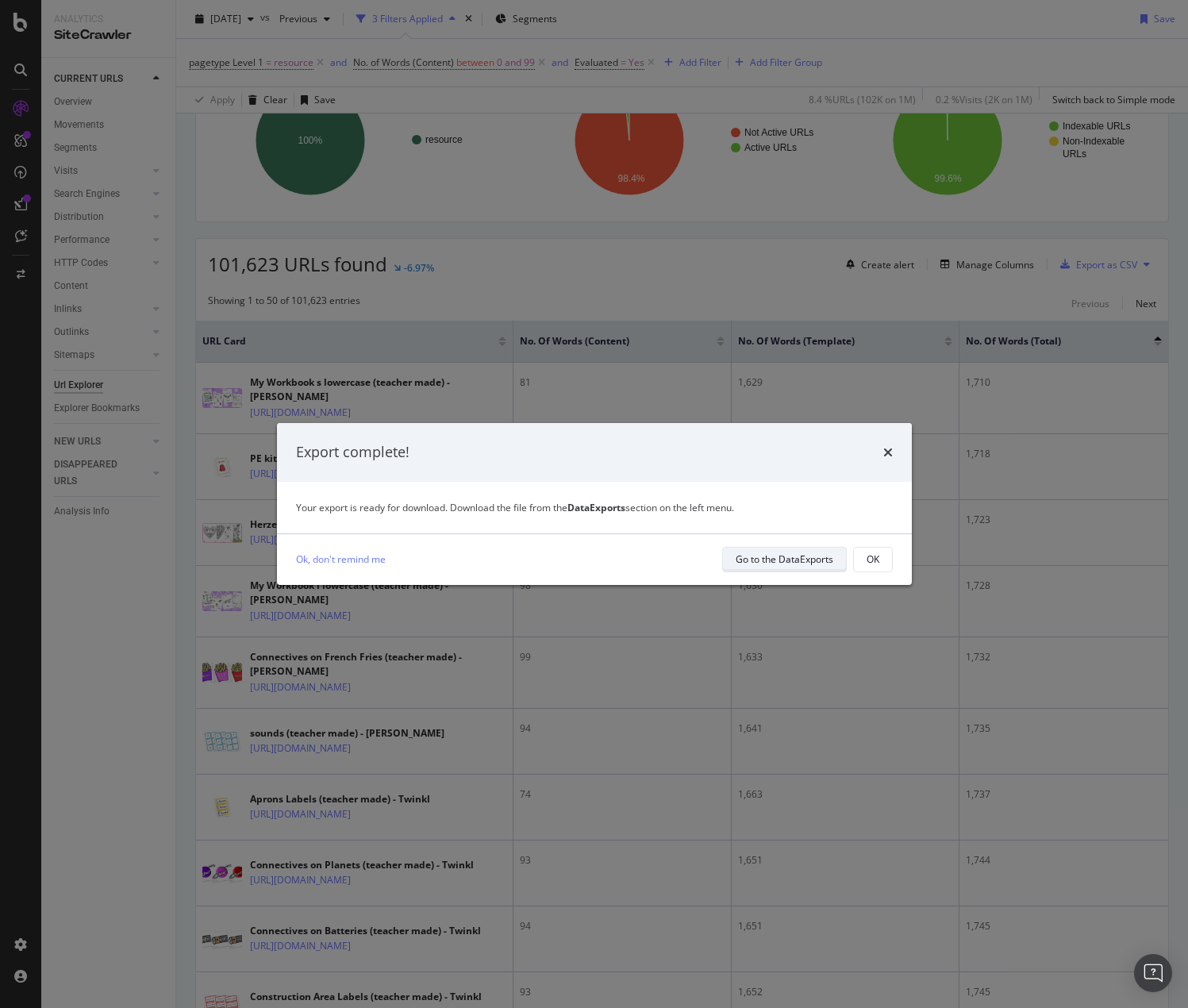
click at [768, 564] on div "Go to the DataExports" at bounding box center [785, 559] width 98 height 14
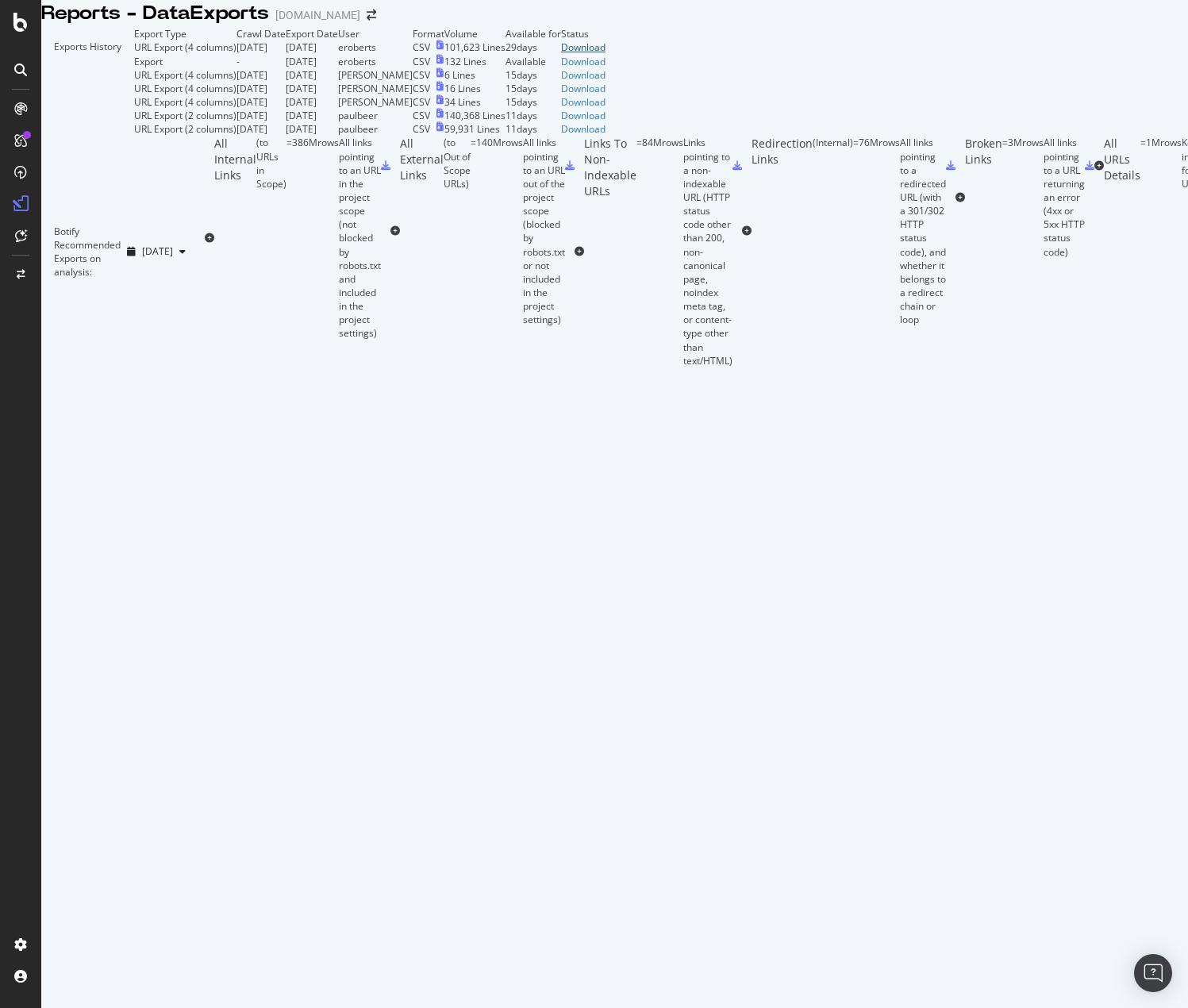
click at [606, 54] on div "Download" at bounding box center [583, 47] width 45 height 14
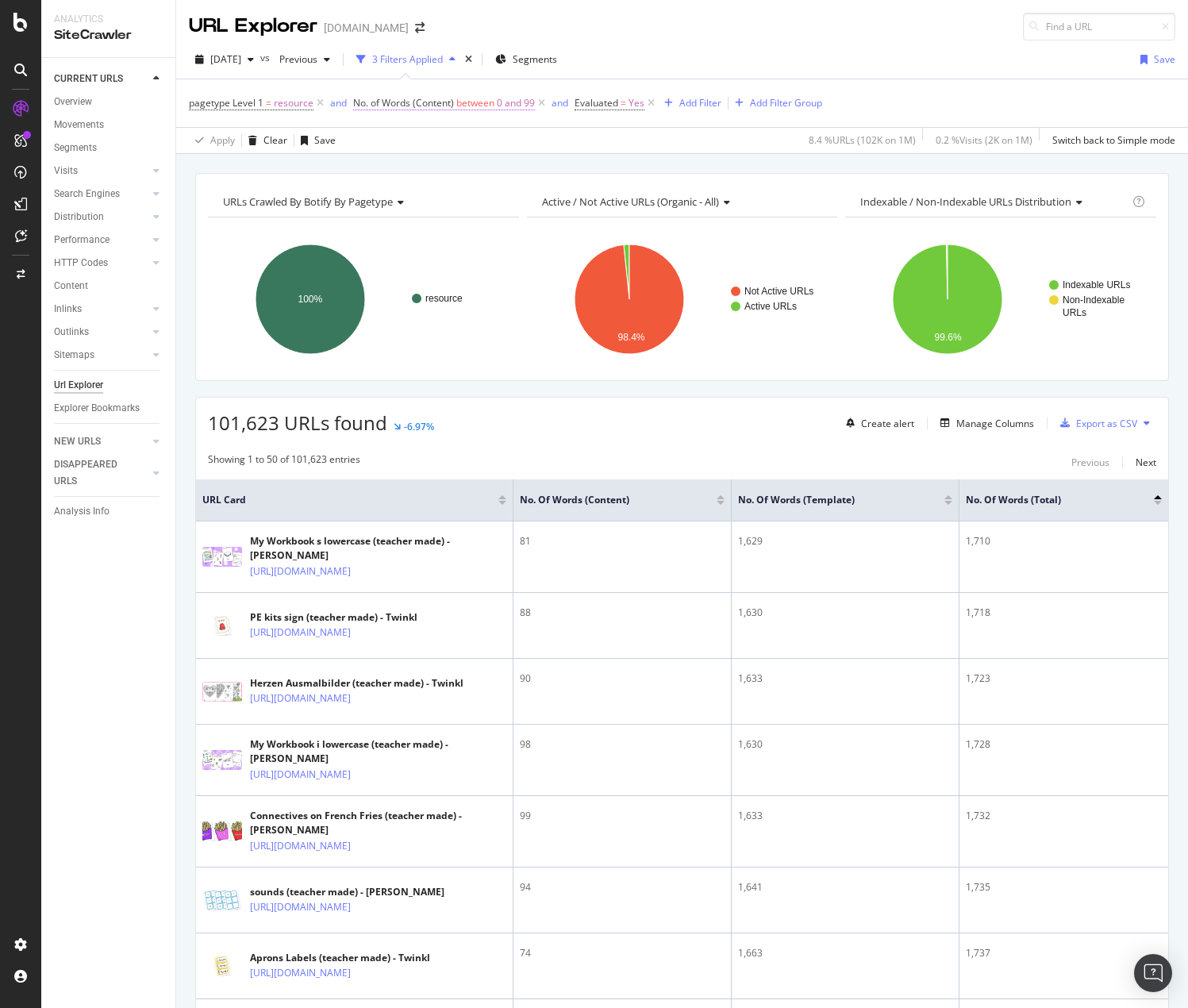
click at [477, 103] on span "between" at bounding box center [475, 103] width 38 height 14
drag, startPoint x: 405, startPoint y: 259, endPoint x: 360, endPoint y: 257, distance: 45.0
click at [360, 257] on div "On Current Crawl Content Between 0 and 99 Cancel Add filter Apply" at bounding box center [453, 216] width 200 height 204
click at [526, 261] on input "100" at bounding box center [453, 265] width 175 height 25
click at [526, 261] on input "137" at bounding box center [453, 265] width 175 height 25
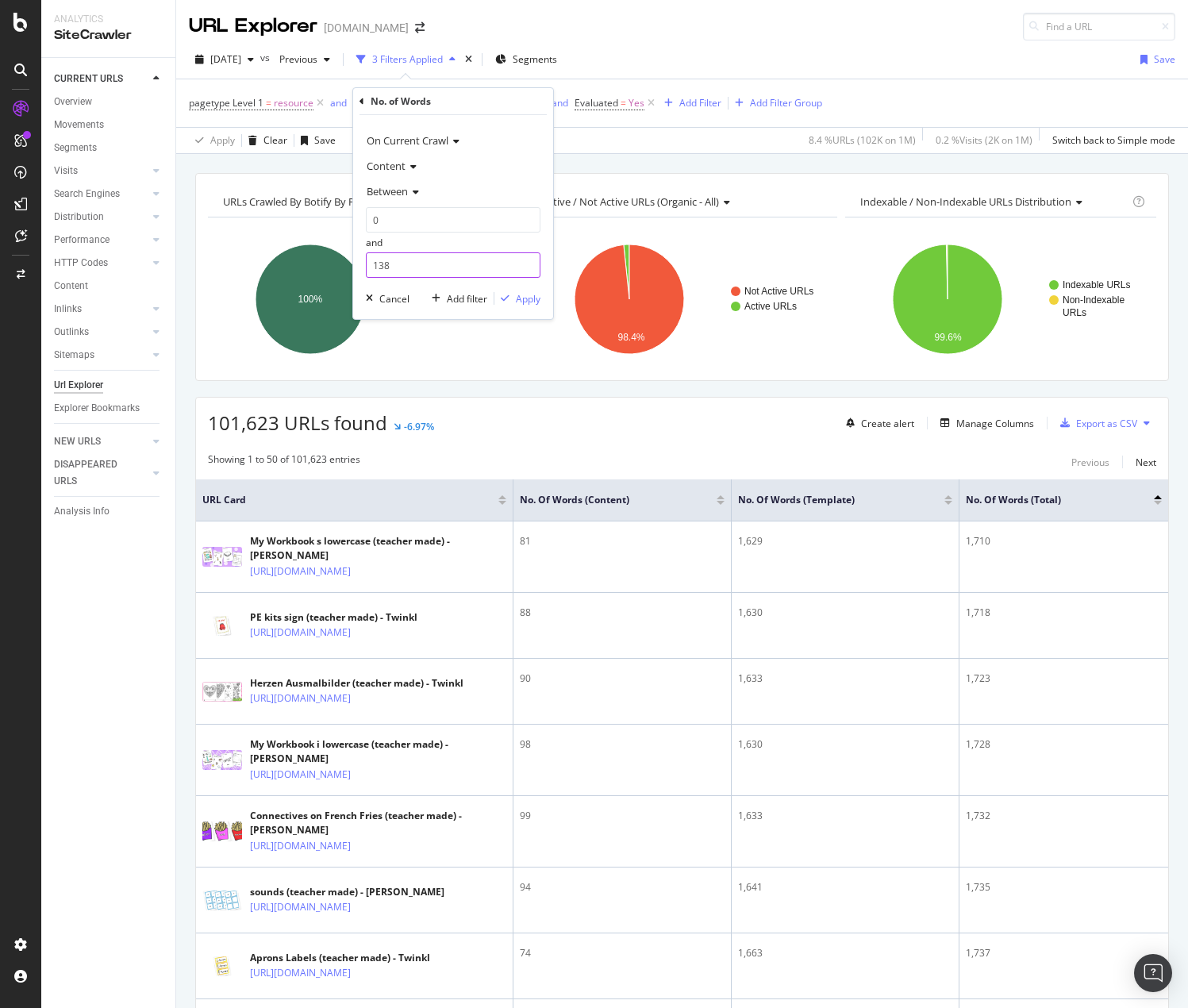
click at [526, 261] on input "138" at bounding box center [453, 265] width 175 height 25
click at [526, 261] on input "139" at bounding box center [453, 265] width 175 height 25
click at [526, 261] on input "140" at bounding box center [453, 265] width 175 height 25
click at [526, 261] on input "141" at bounding box center [453, 265] width 175 height 25
click at [526, 261] on input "142" at bounding box center [453, 265] width 175 height 25
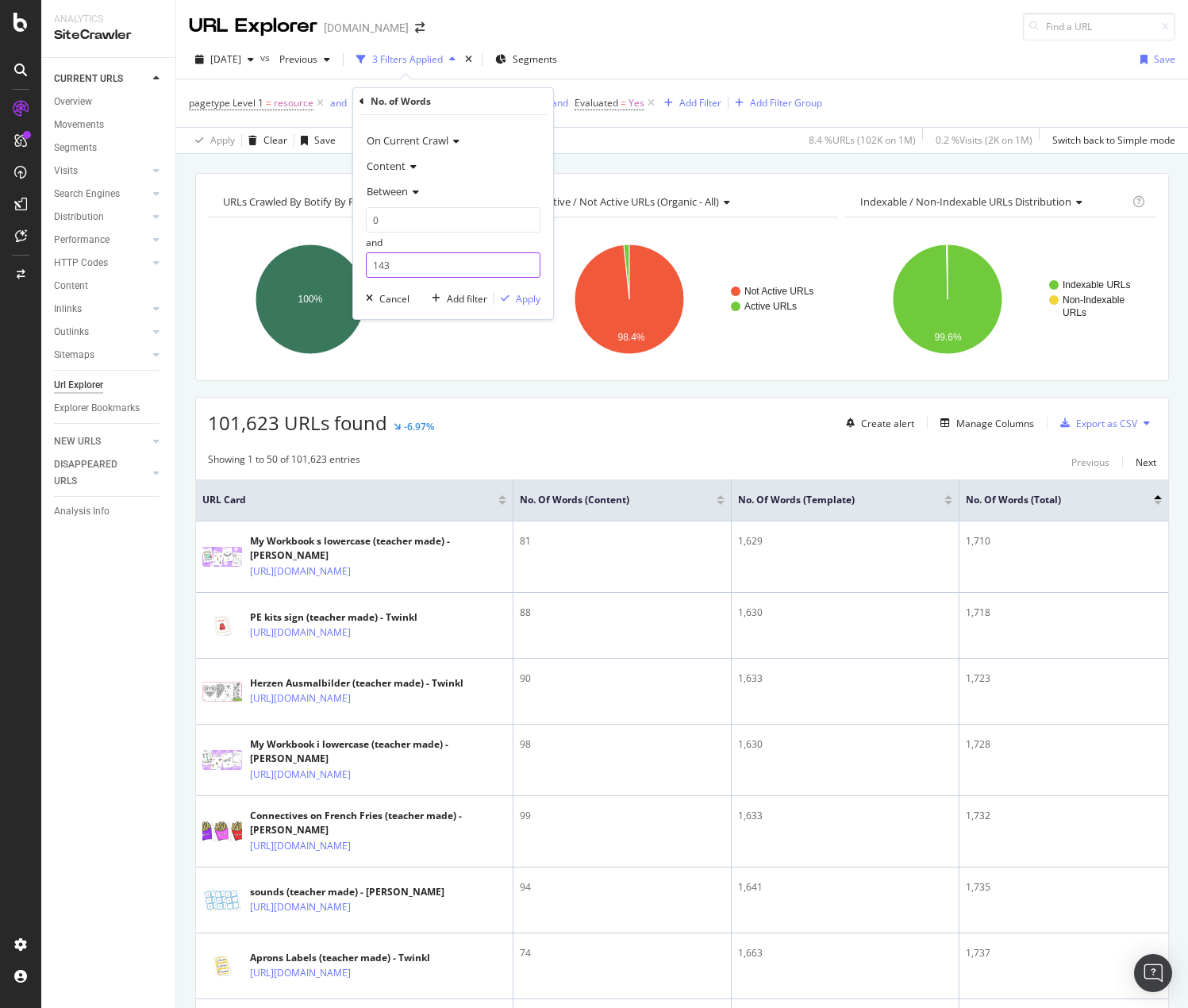
click at [526, 261] on input "143" at bounding box center [453, 265] width 175 height 25
click at [526, 261] on input "144" at bounding box center [453, 265] width 175 height 25
click at [526, 261] on input "145" at bounding box center [453, 265] width 175 height 25
click at [526, 261] on input "146" at bounding box center [453, 265] width 175 height 25
click at [526, 261] on input "147" at bounding box center [453, 265] width 175 height 25
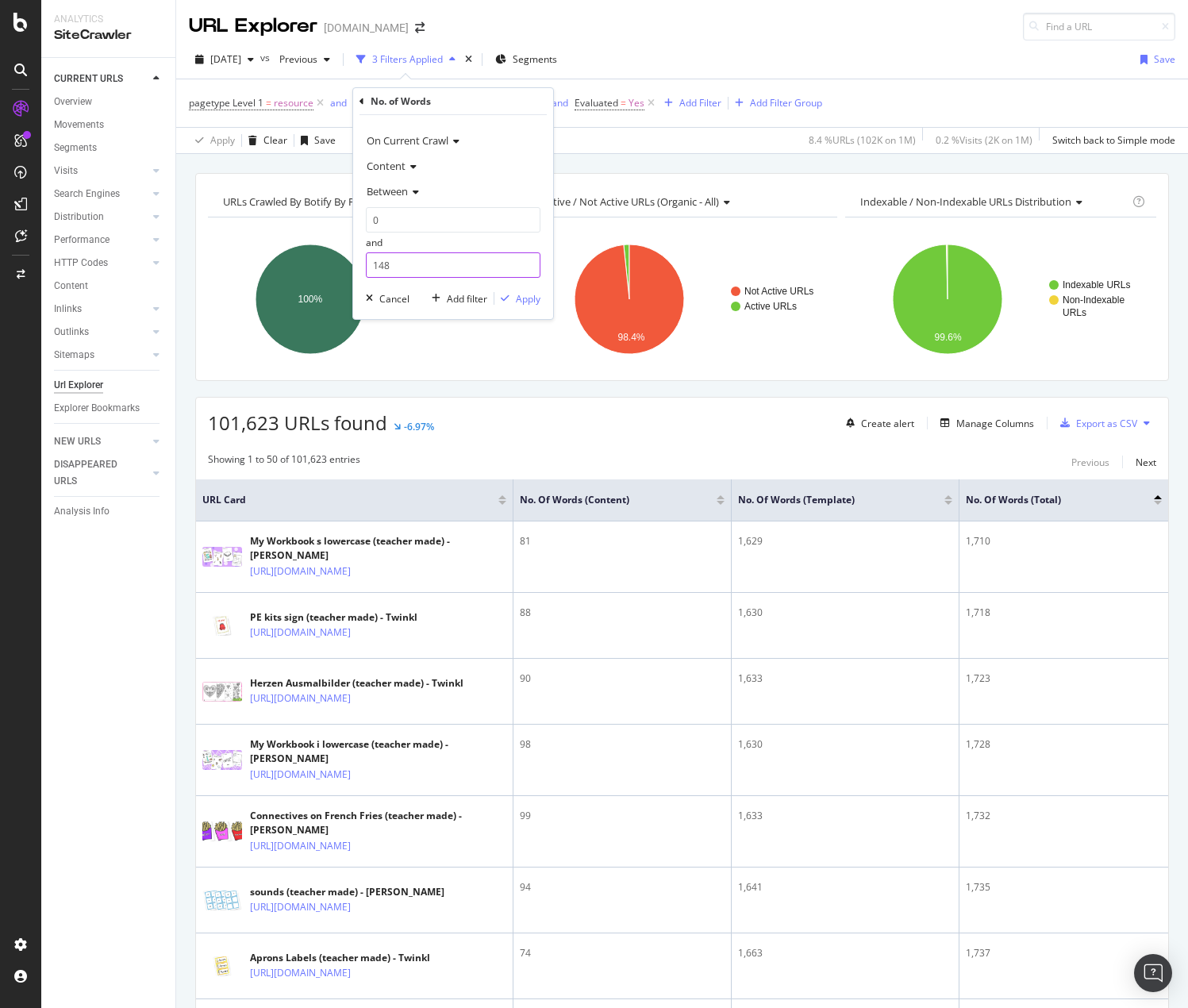
click at [526, 261] on input "148" at bounding box center [453, 265] width 175 height 25
click at [526, 261] on input "149" at bounding box center [453, 265] width 175 height 25
type input "150"
click at [526, 261] on input "150" at bounding box center [453, 265] width 175 height 25
click at [519, 297] on div "Apply" at bounding box center [528, 299] width 25 height 14
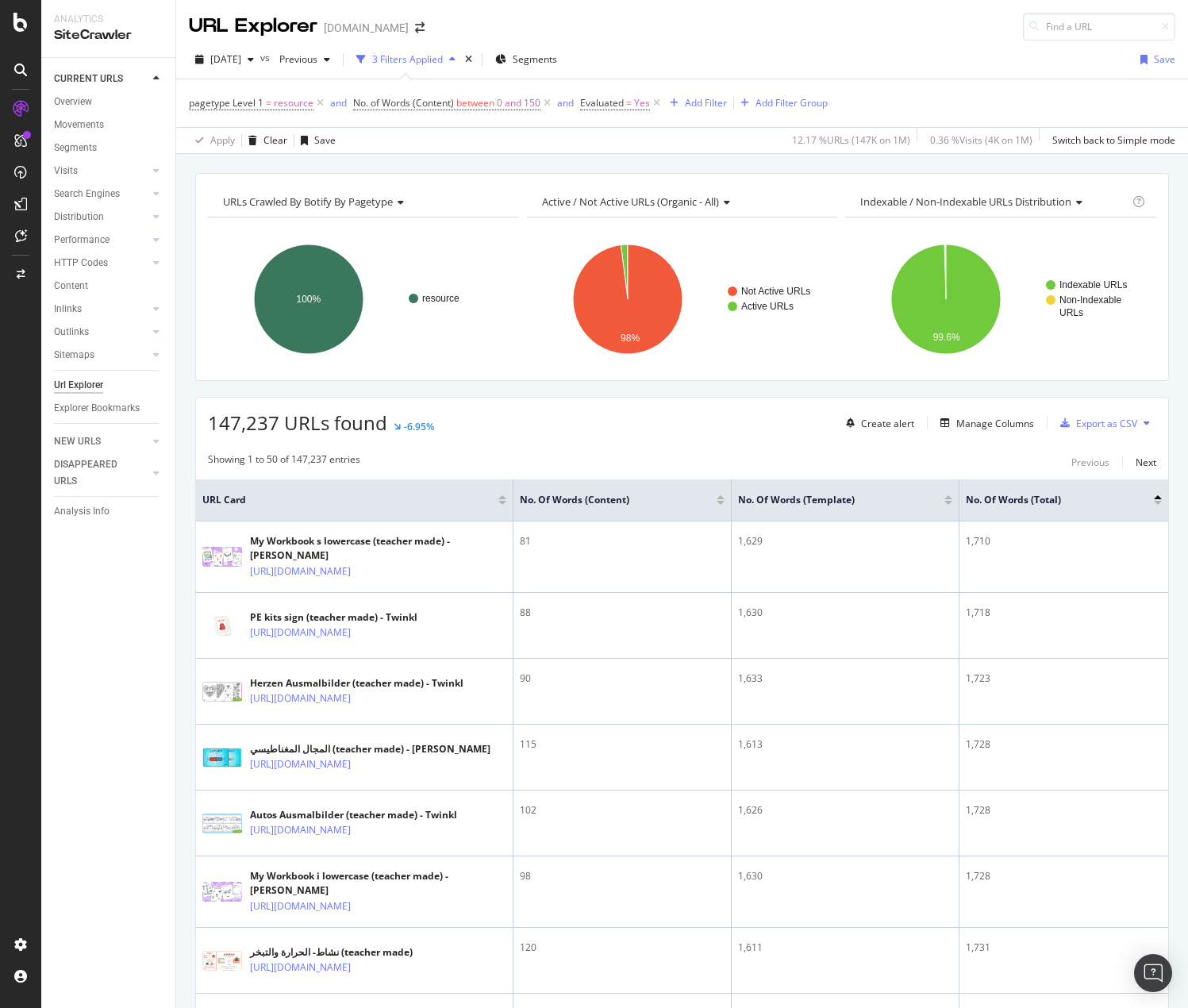
click at [722, 504] on div at bounding box center [720, 503] width 8 height 4
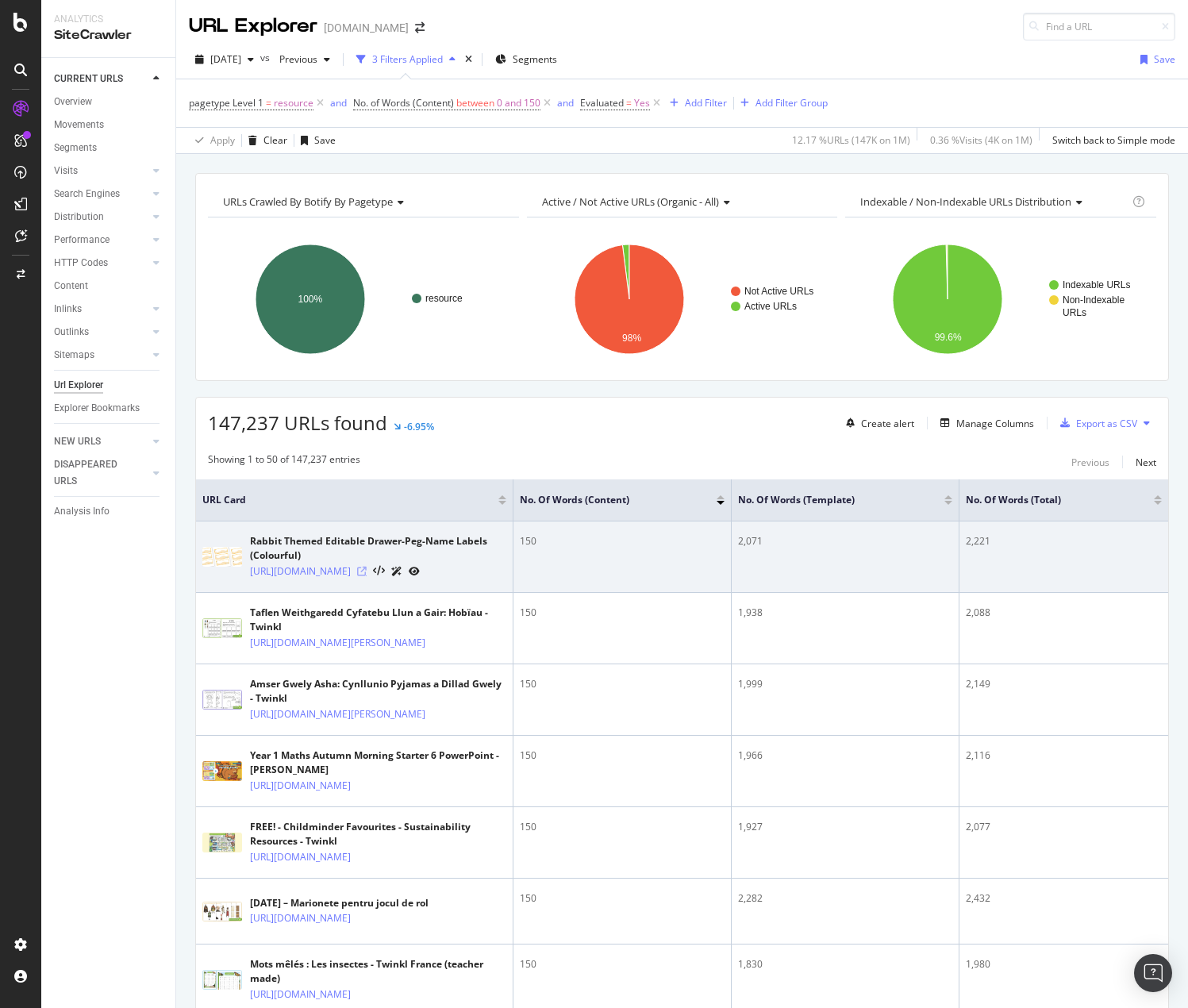
click at [367, 576] on icon at bounding box center [362, 571] width 9 height 9
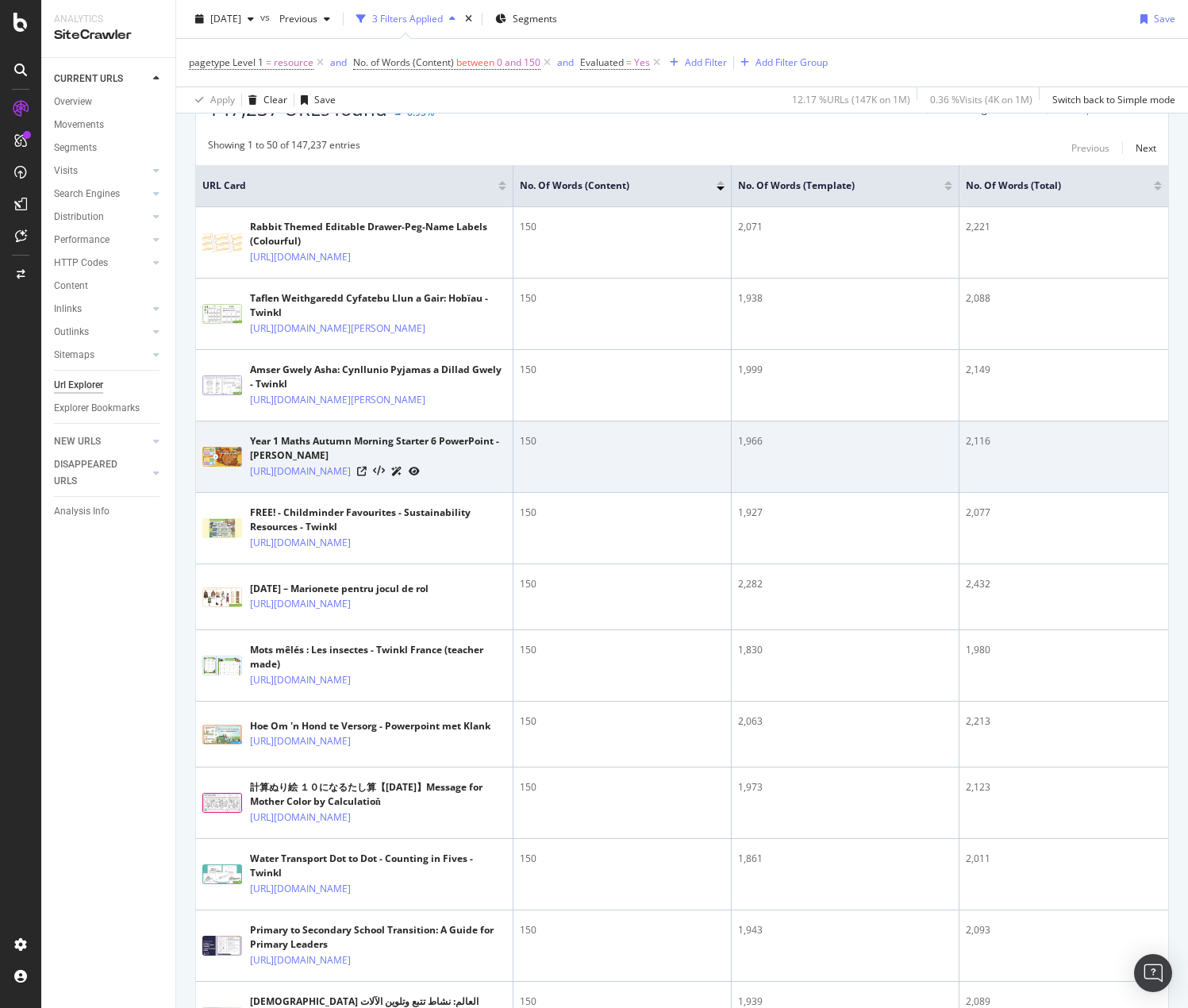
scroll to position [318, 0]
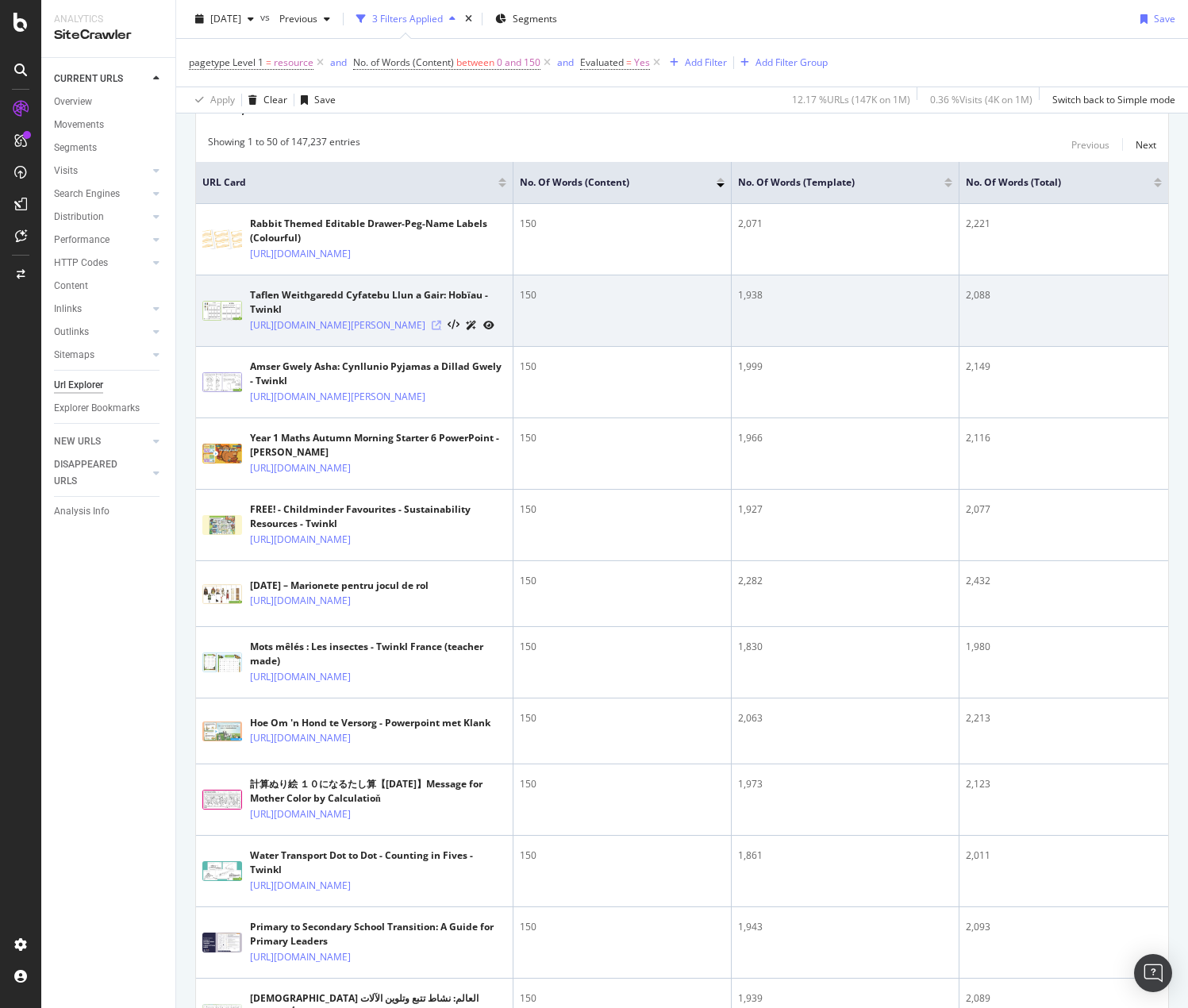
click at [441, 330] on icon at bounding box center [436, 324] width 9 height 9
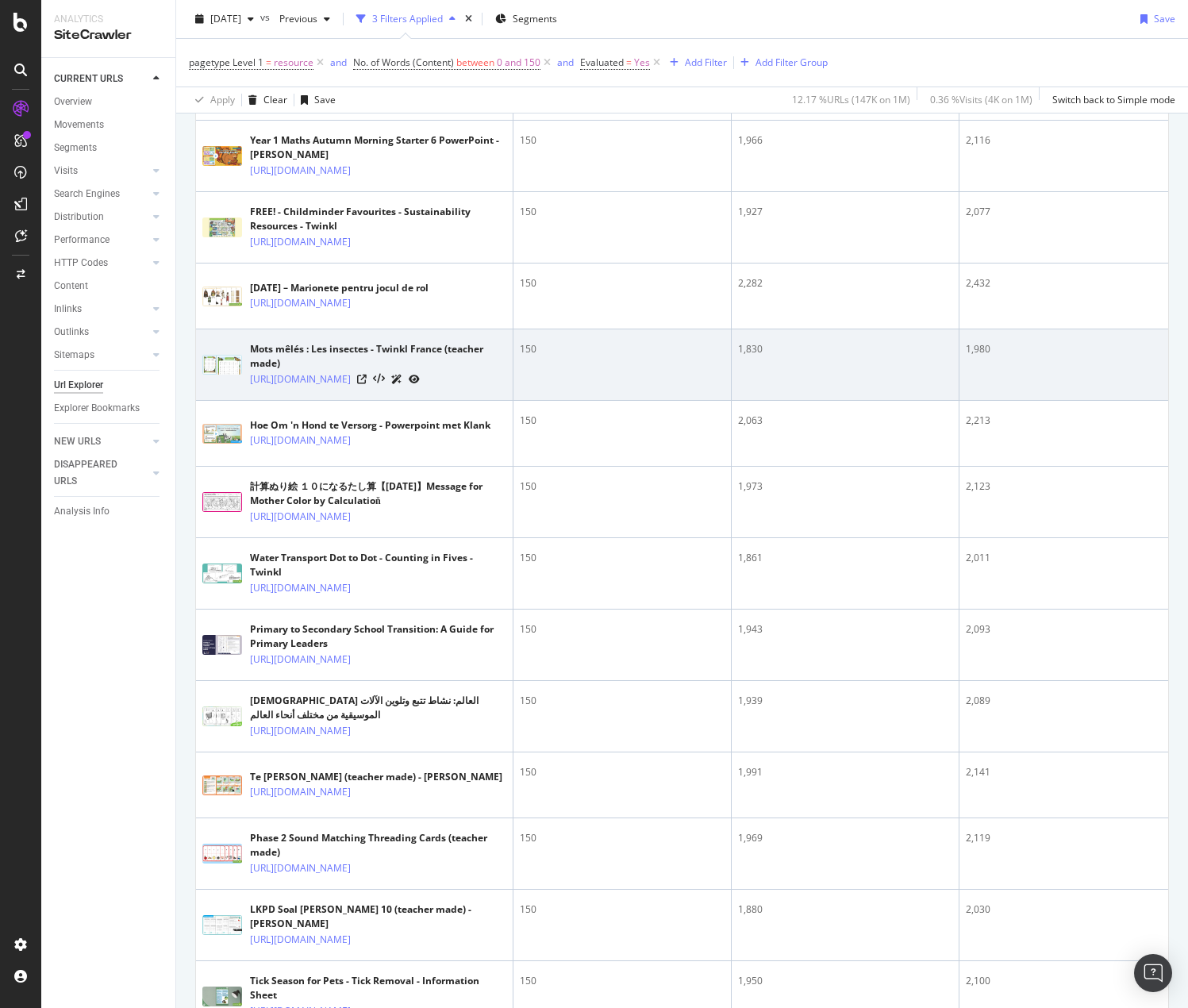
scroll to position [714, 0]
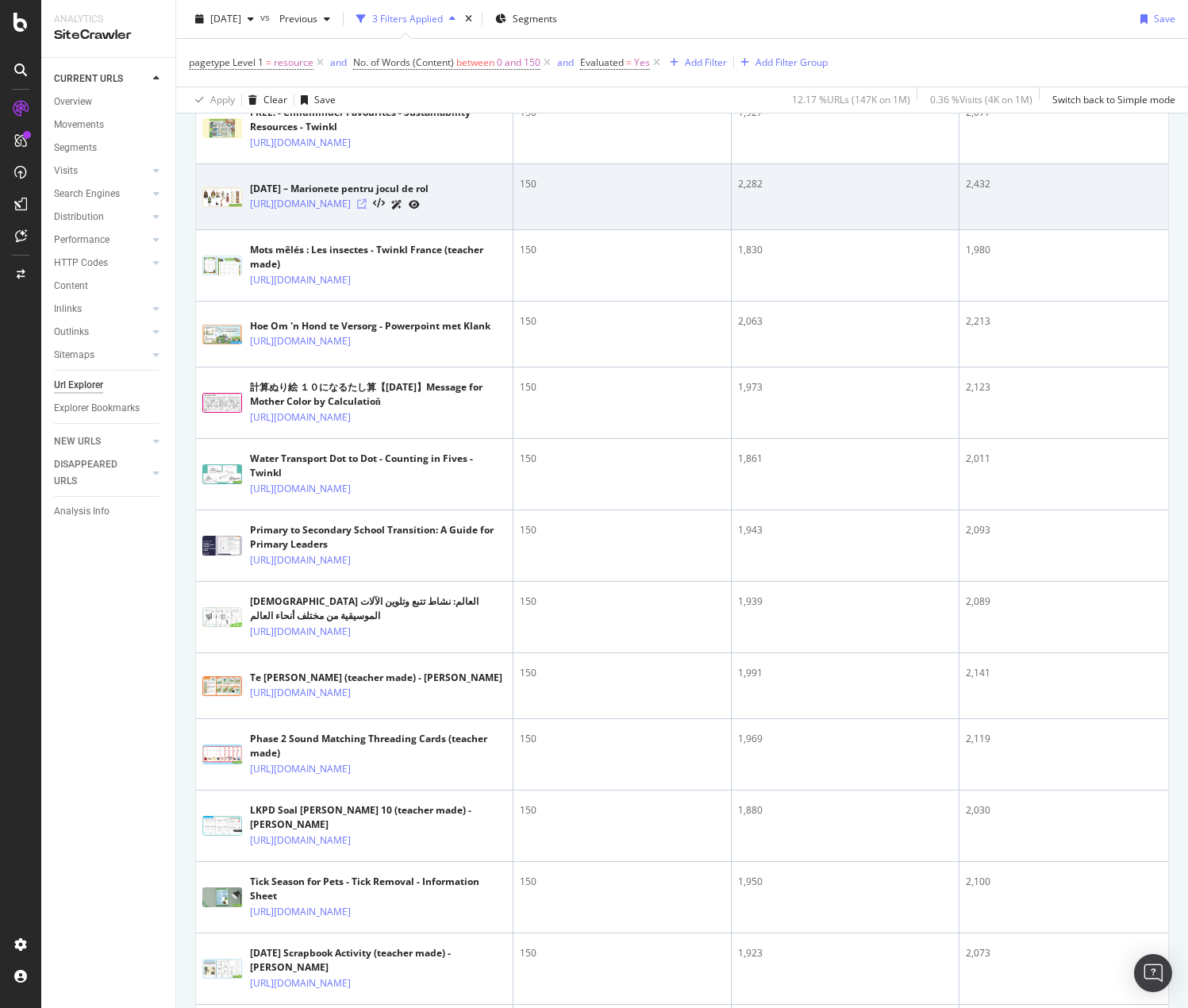
click at [367, 209] on icon at bounding box center [362, 204] width 9 height 9
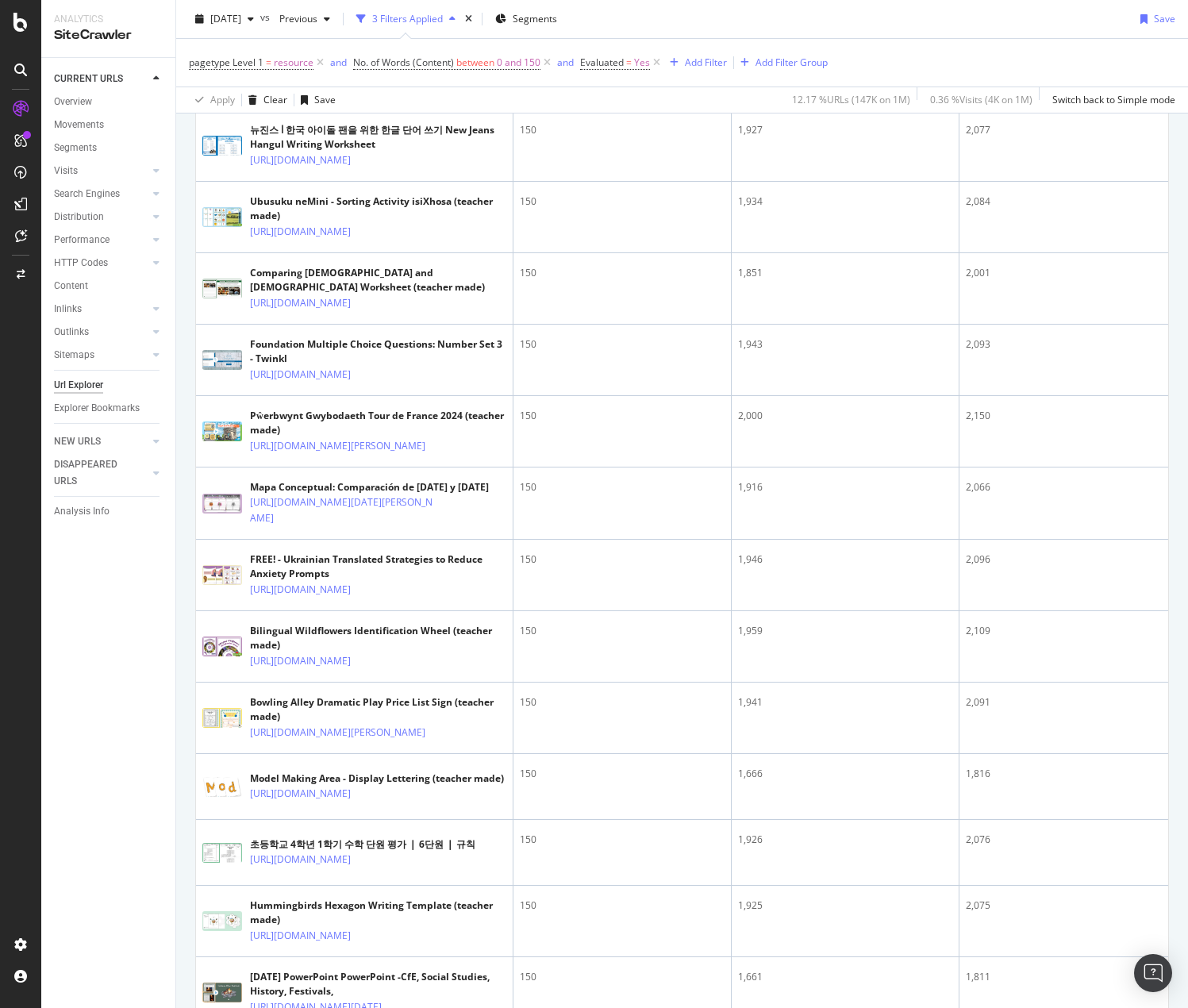
scroll to position [2143, 0]
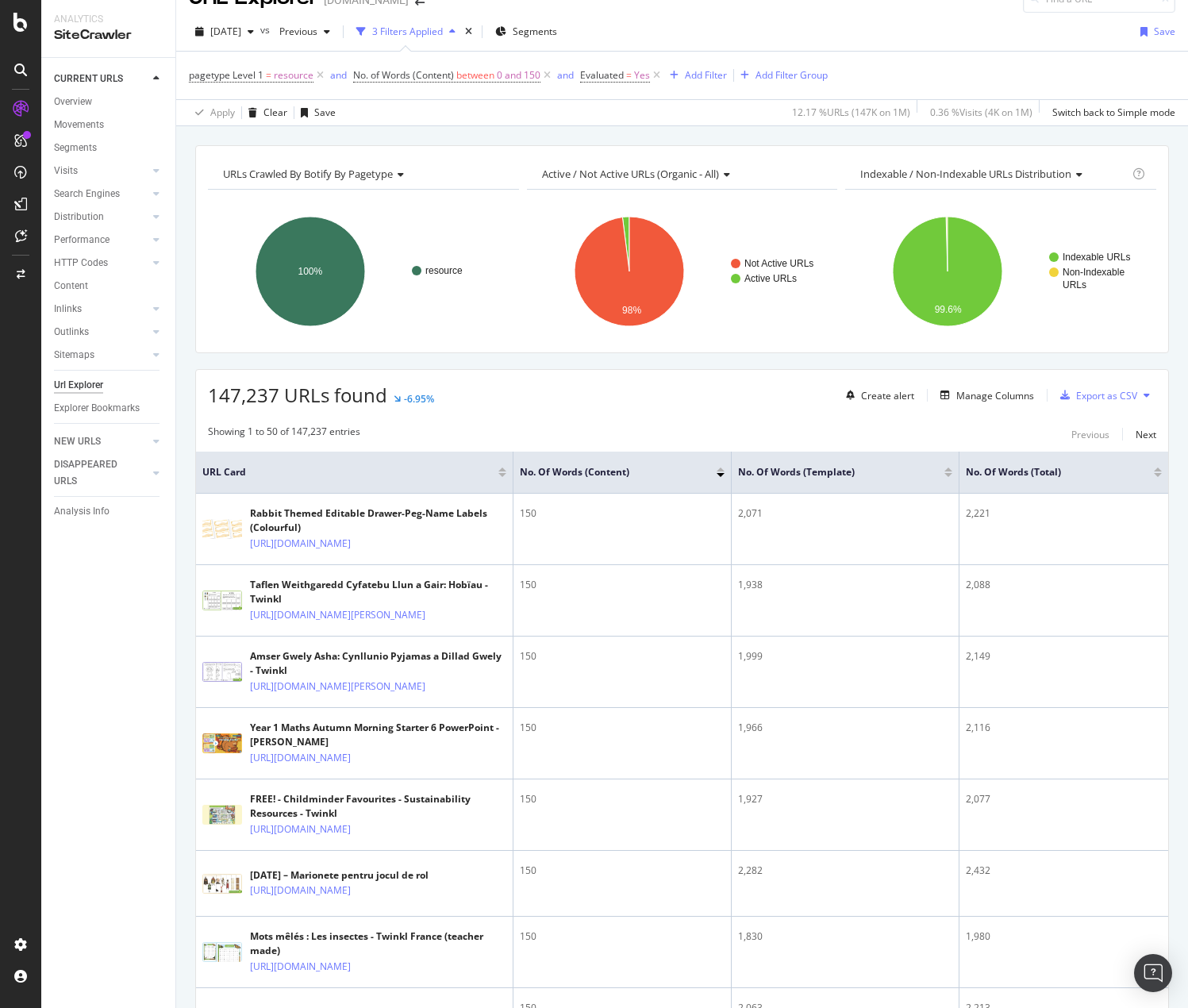
scroll to position [0, 0]
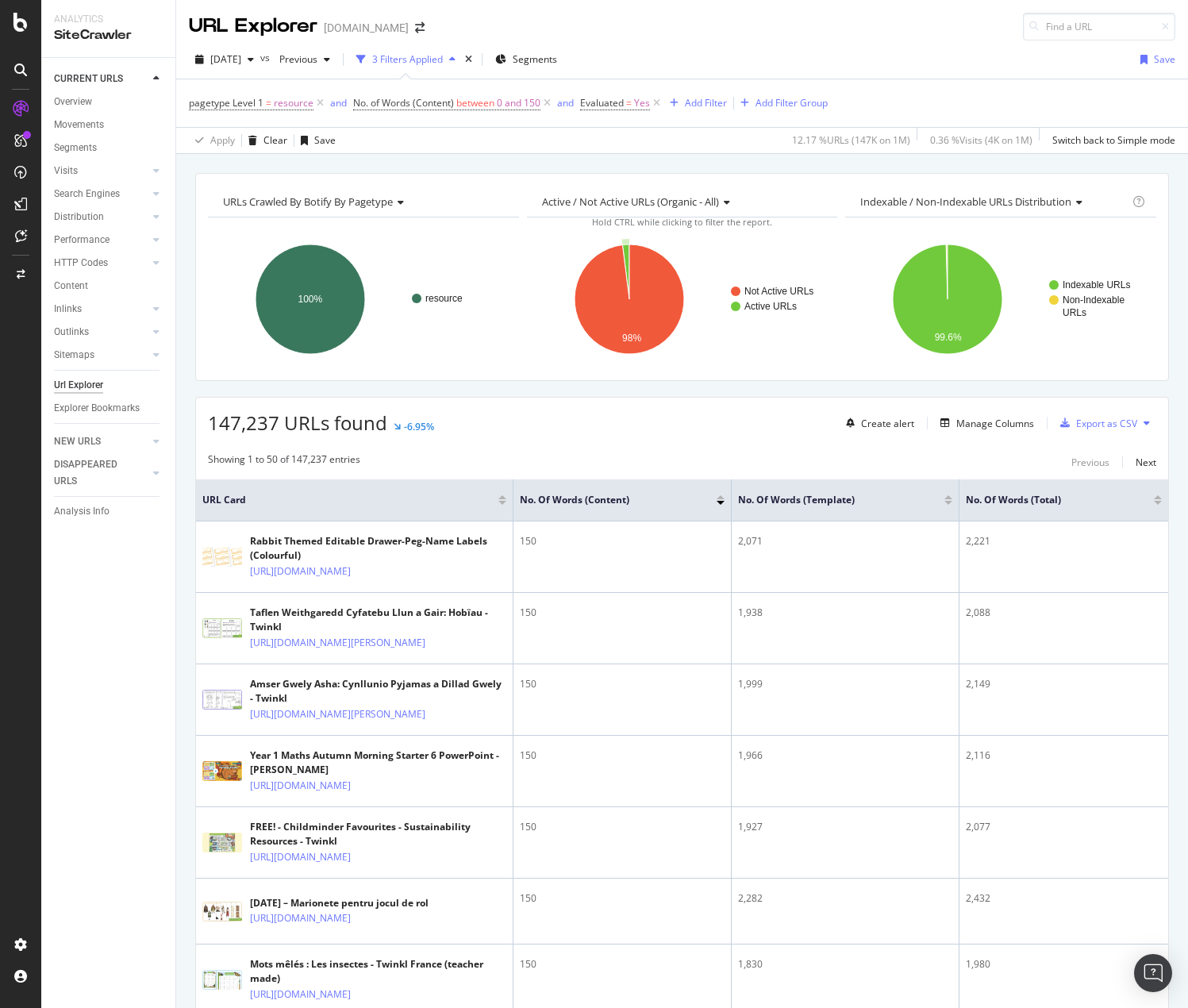
click at [624, 246] on icon "A chart." at bounding box center [625, 271] width 7 height 55
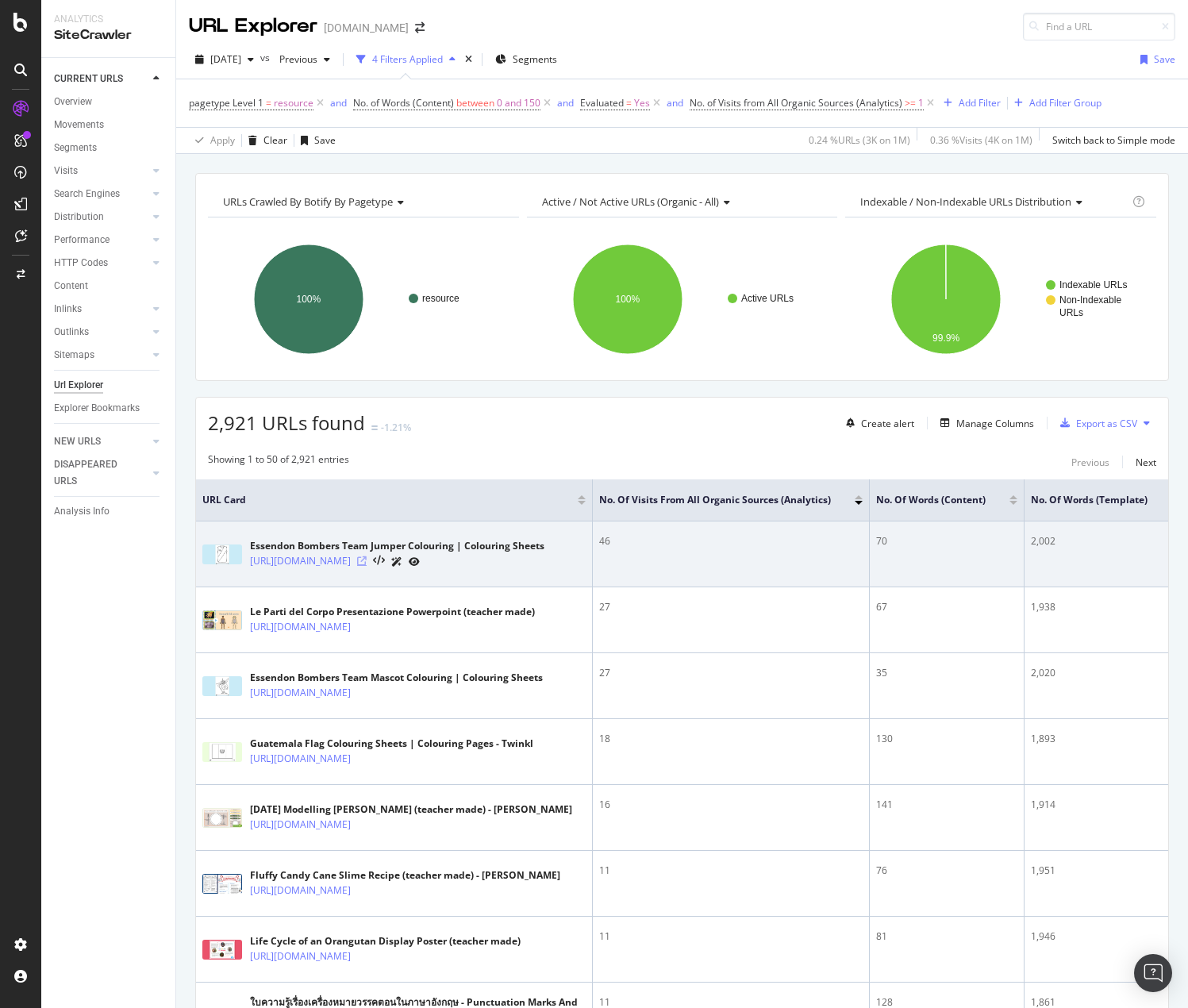
click at [367, 561] on icon at bounding box center [362, 560] width 9 height 9
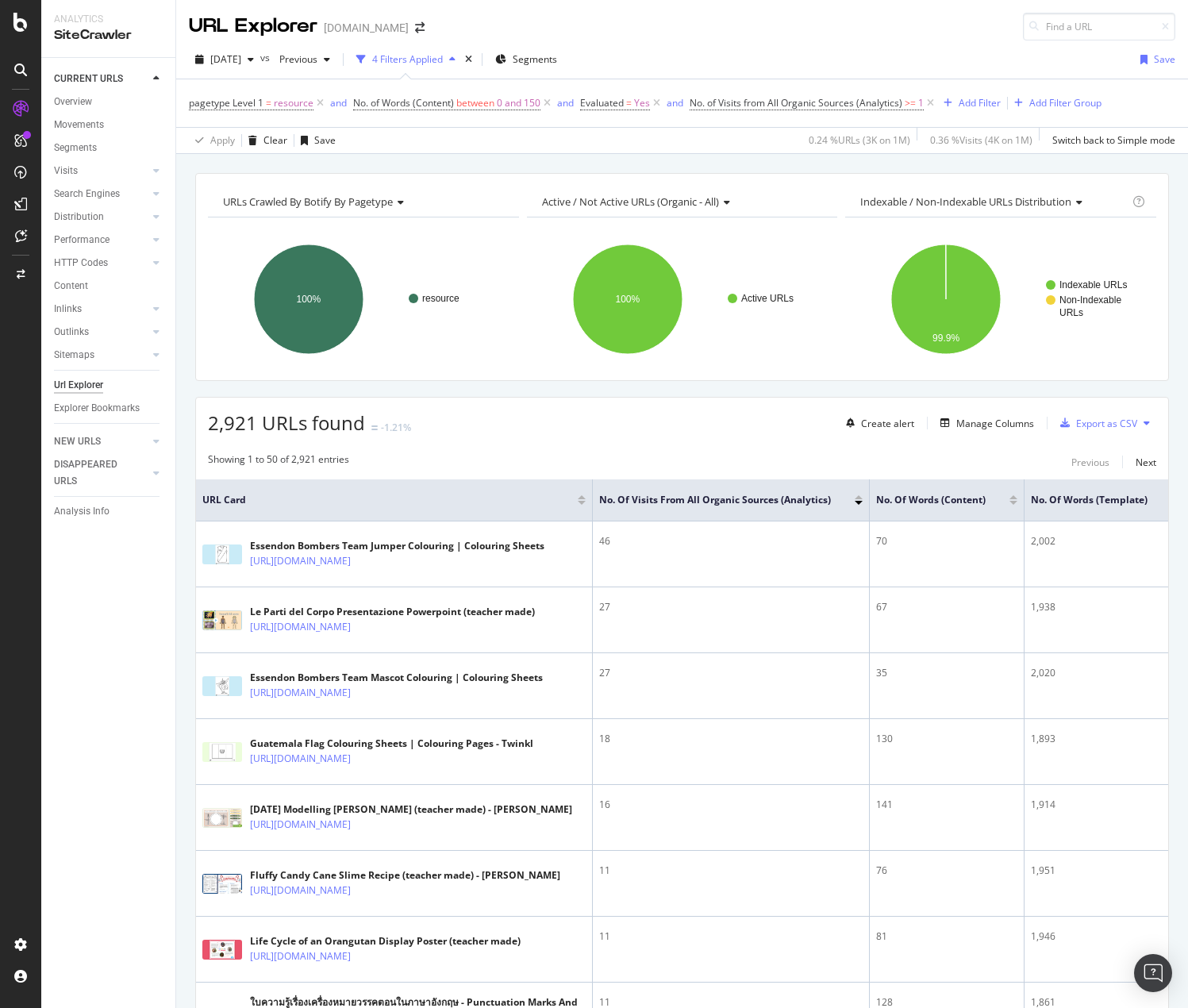
click at [1015, 501] on div at bounding box center [1013, 503] width 8 height 4
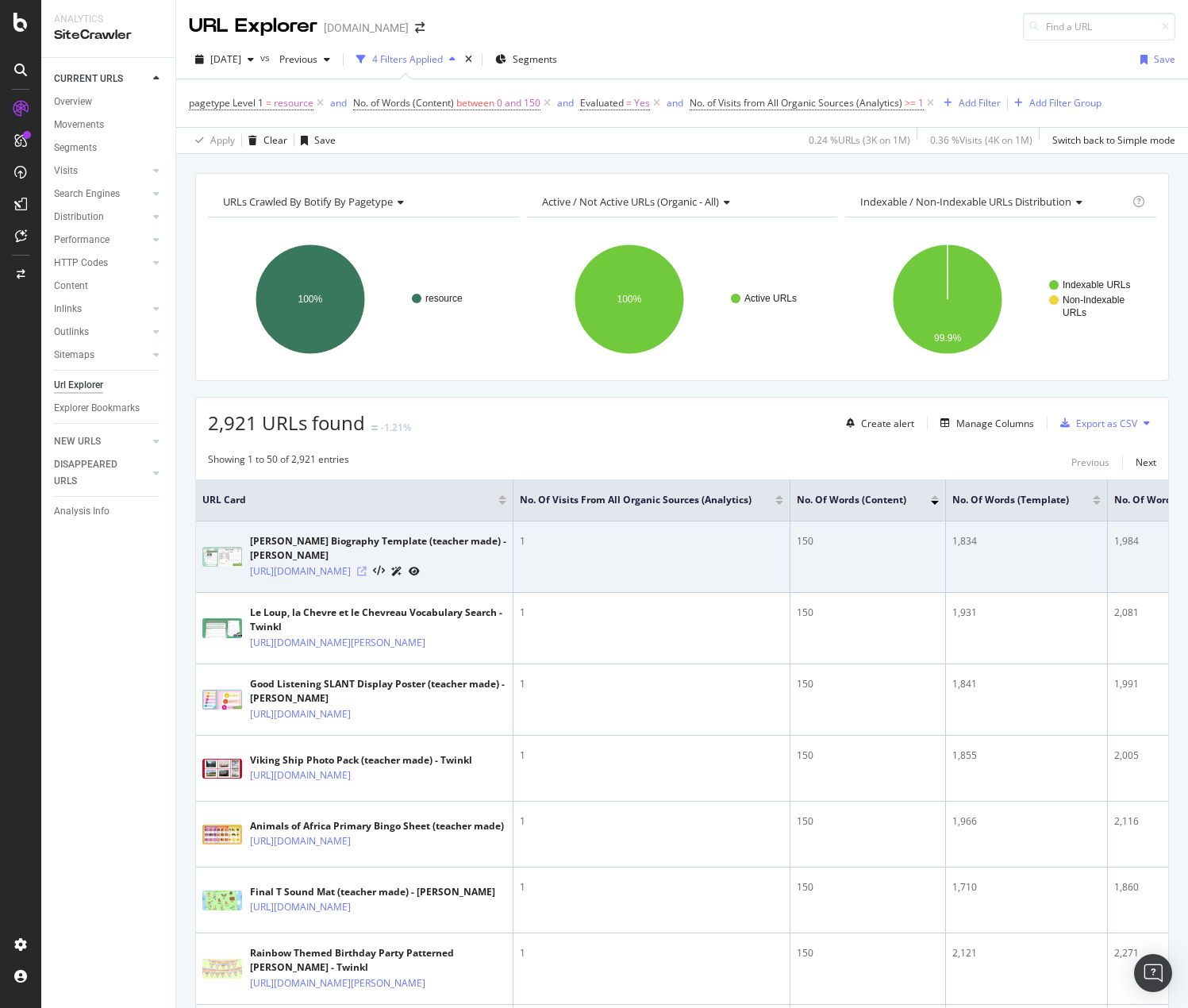
click at [367, 576] on icon at bounding box center [362, 571] width 9 height 9
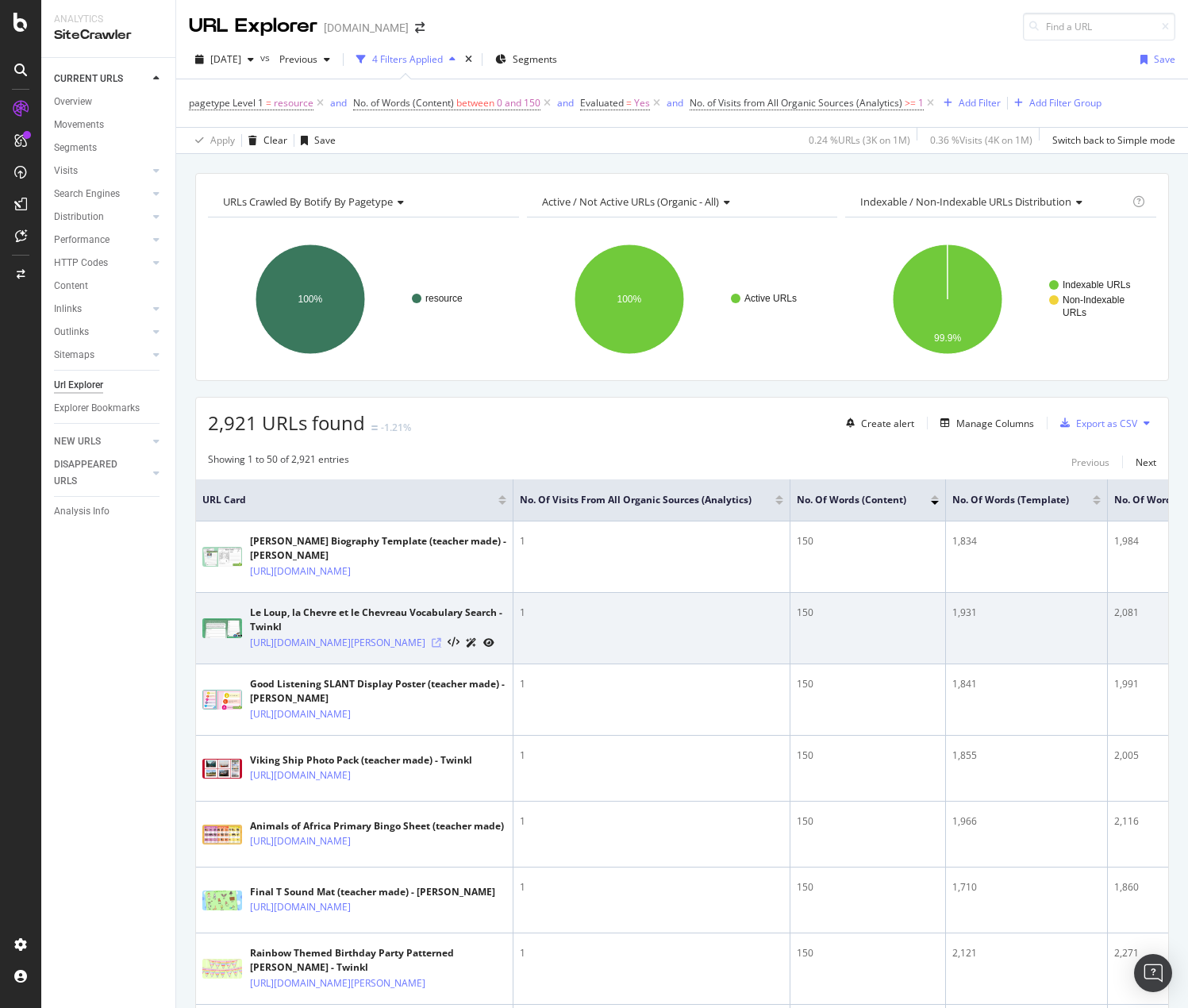
click at [441, 648] on icon at bounding box center [436, 642] width 9 height 9
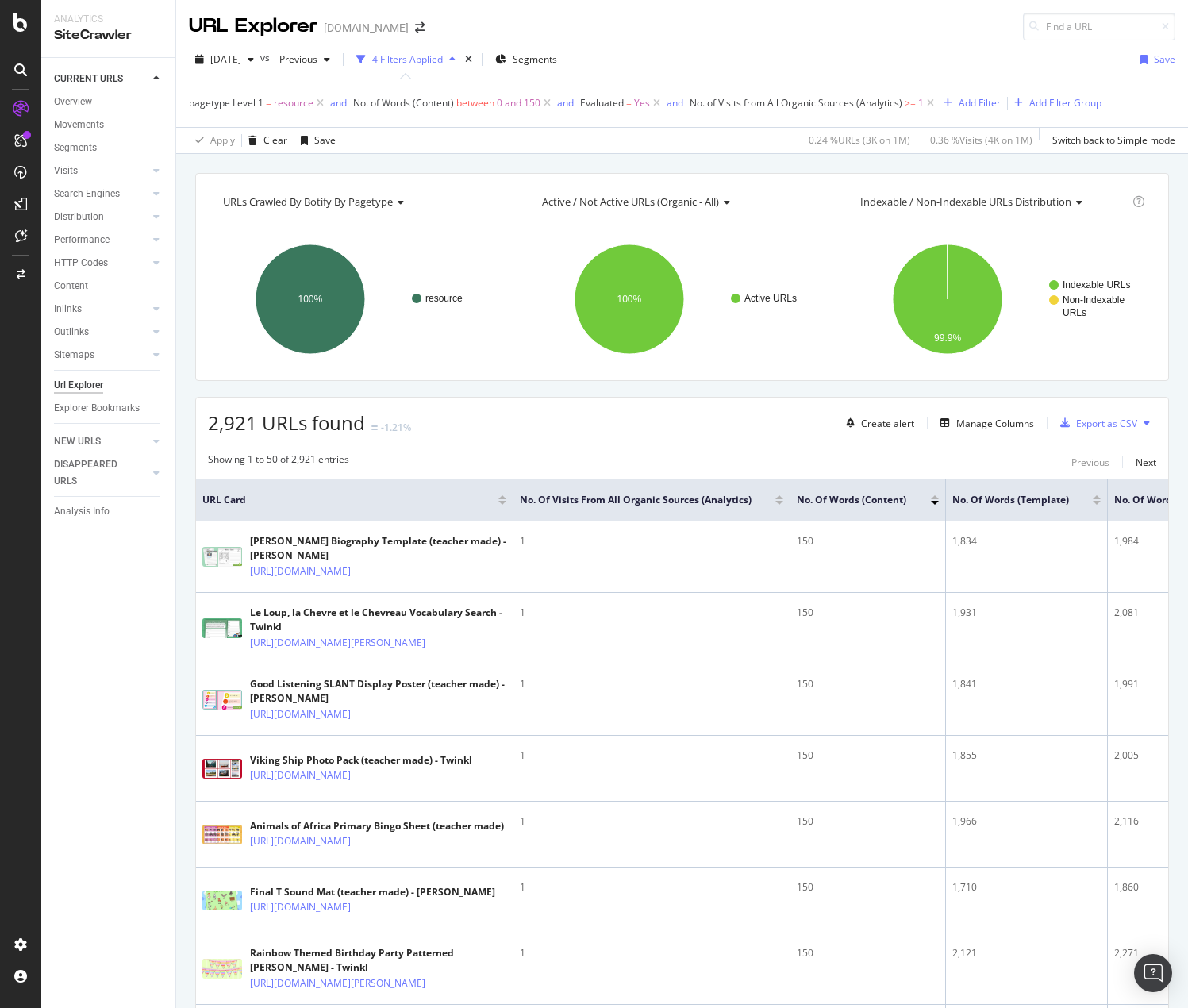
click at [535, 103] on span "0 and 150" at bounding box center [519, 103] width 44 height 22
drag, startPoint x: 428, startPoint y: 265, endPoint x: 382, endPoint y: 261, distance: 46.2
click at [380, 261] on input "150" at bounding box center [453, 265] width 175 height 25
type input "13"
type input "130"
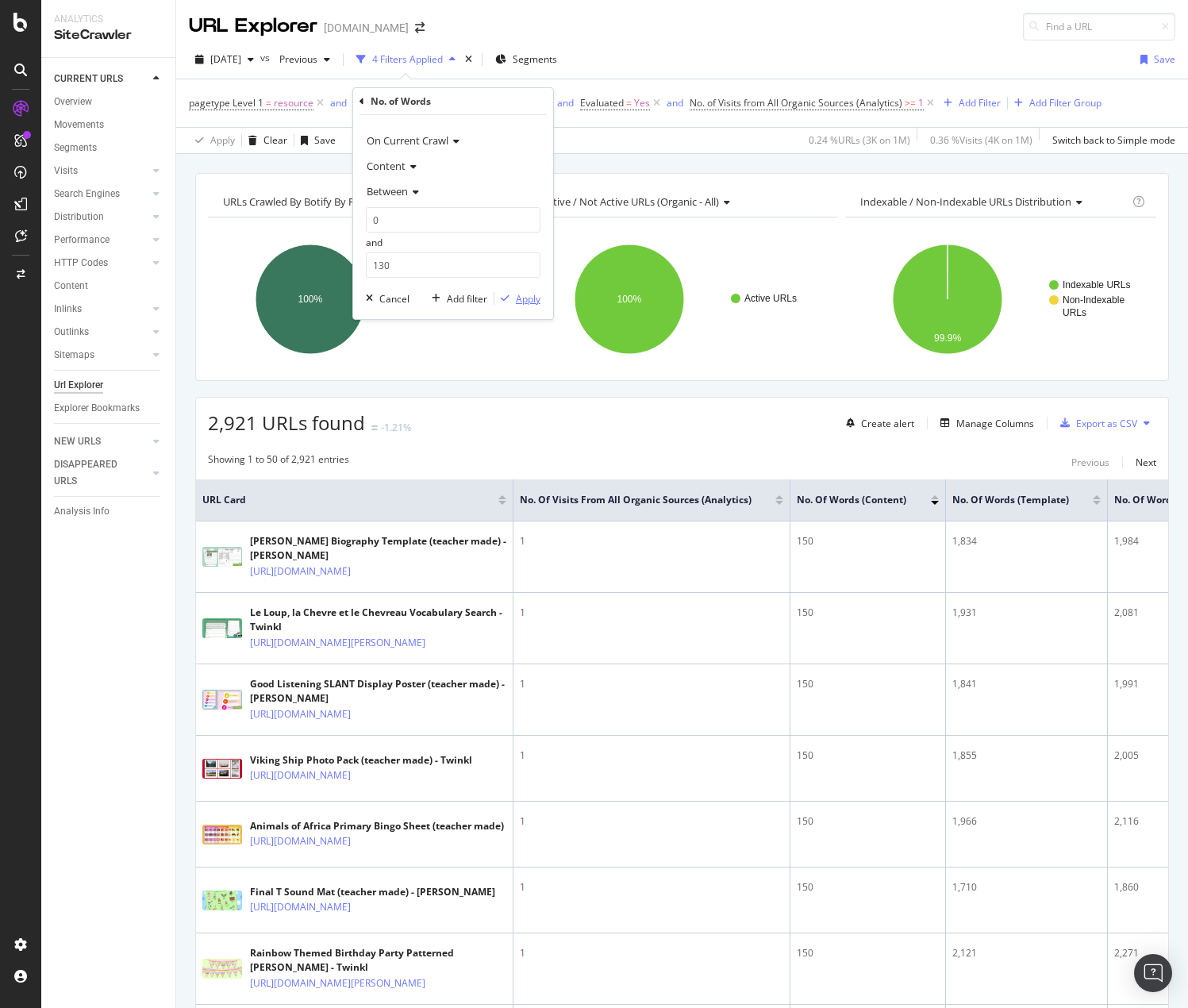
click at [537, 295] on div "Apply" at bounding box center [528, 299] width 25 height 14
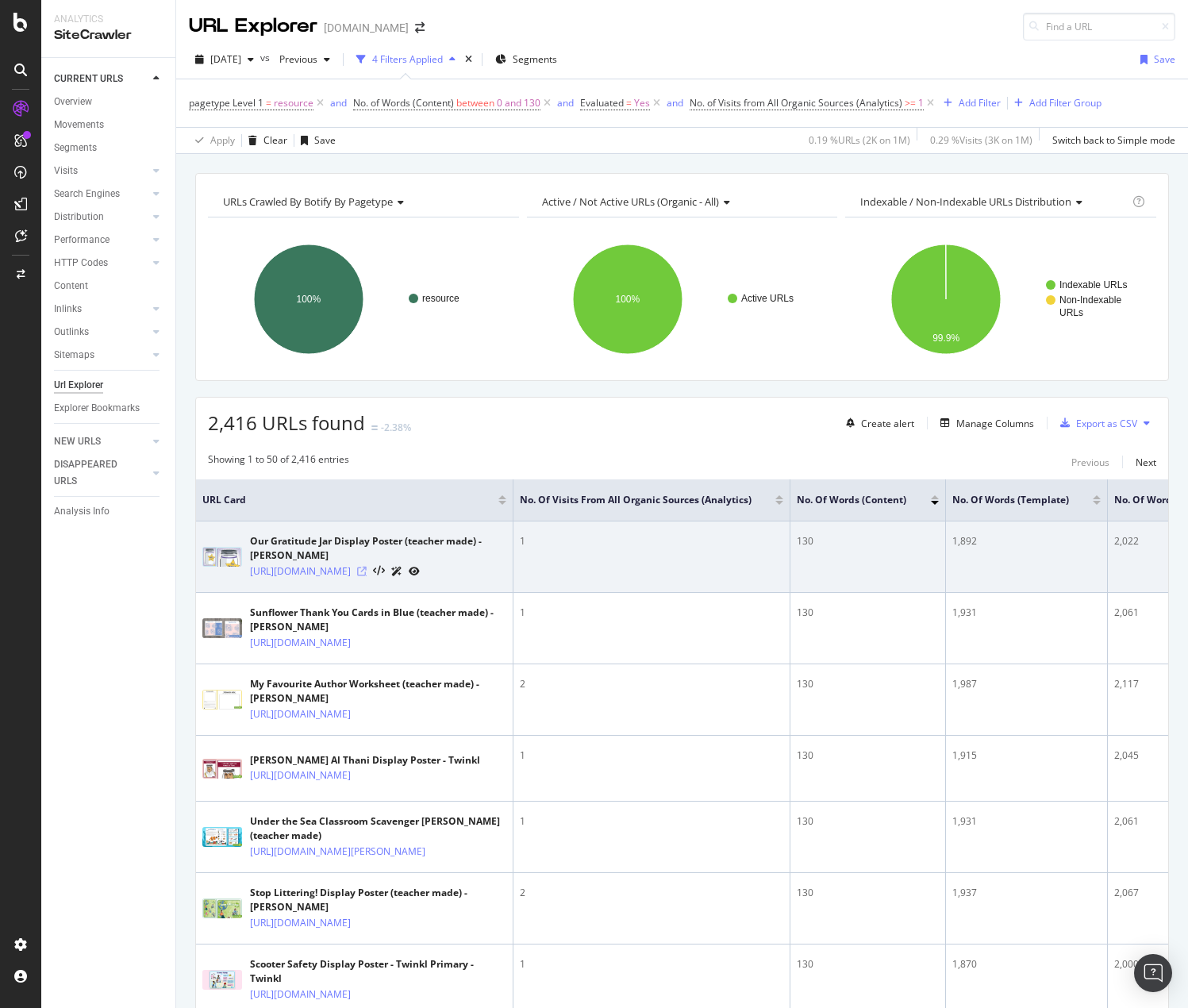
click at [367, 576] on icon at bounding box center [362, 571] width 9 height 9
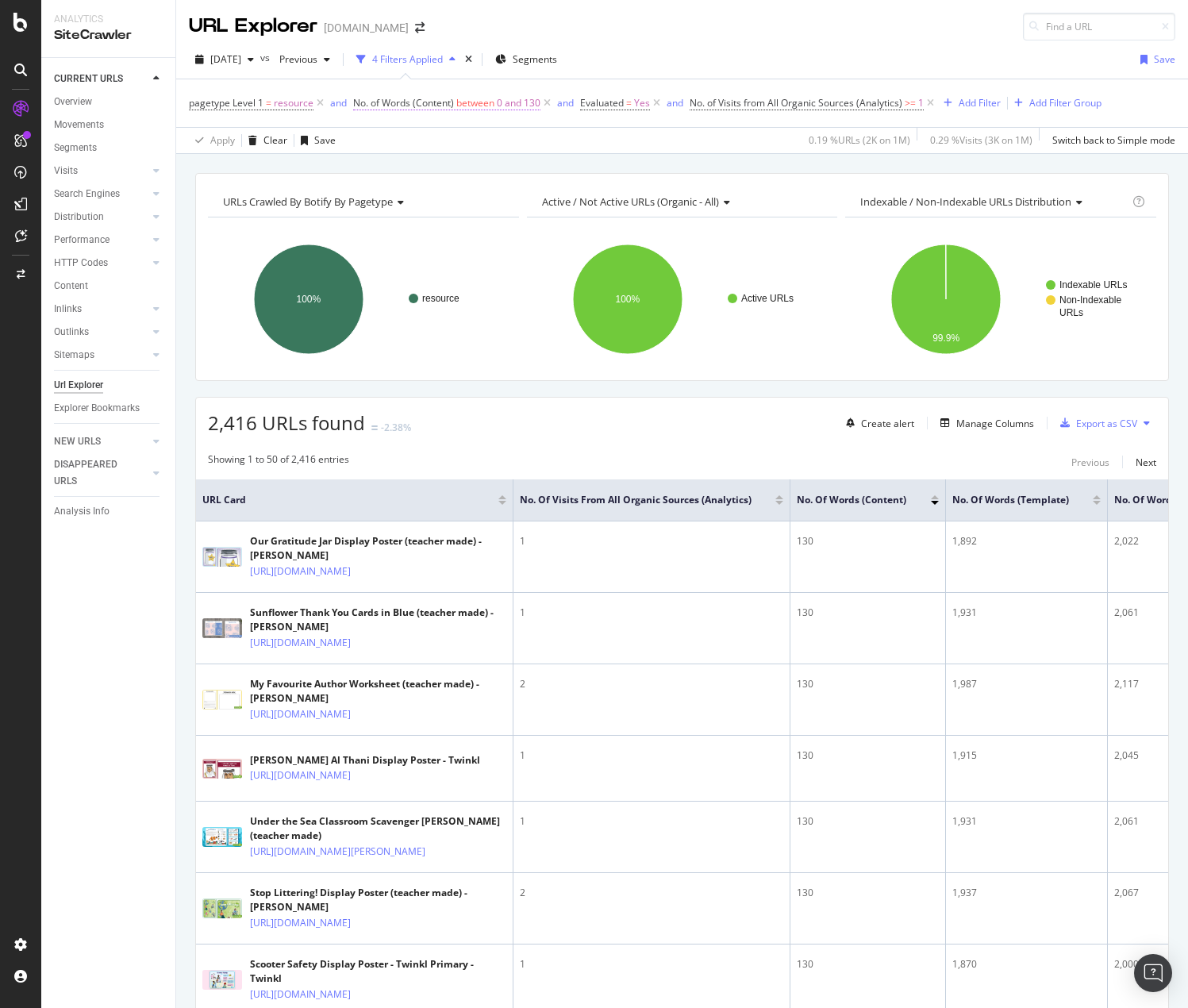
click at [446, 101] on span "No. of Words (Content)" at bounding box center [403, 103] width 101 height 14
drag, startPoint x: 397, startPoint y: 262, endPoint x: 378, endPoint y: 264, distance: 19.1
click at [378, 264] on input "130" at bounding box center [453, 265] width 175 height 25
type input "110"
click at [526, 298] on div "Apply" at bounding box center [528, 299] width 25 height 14
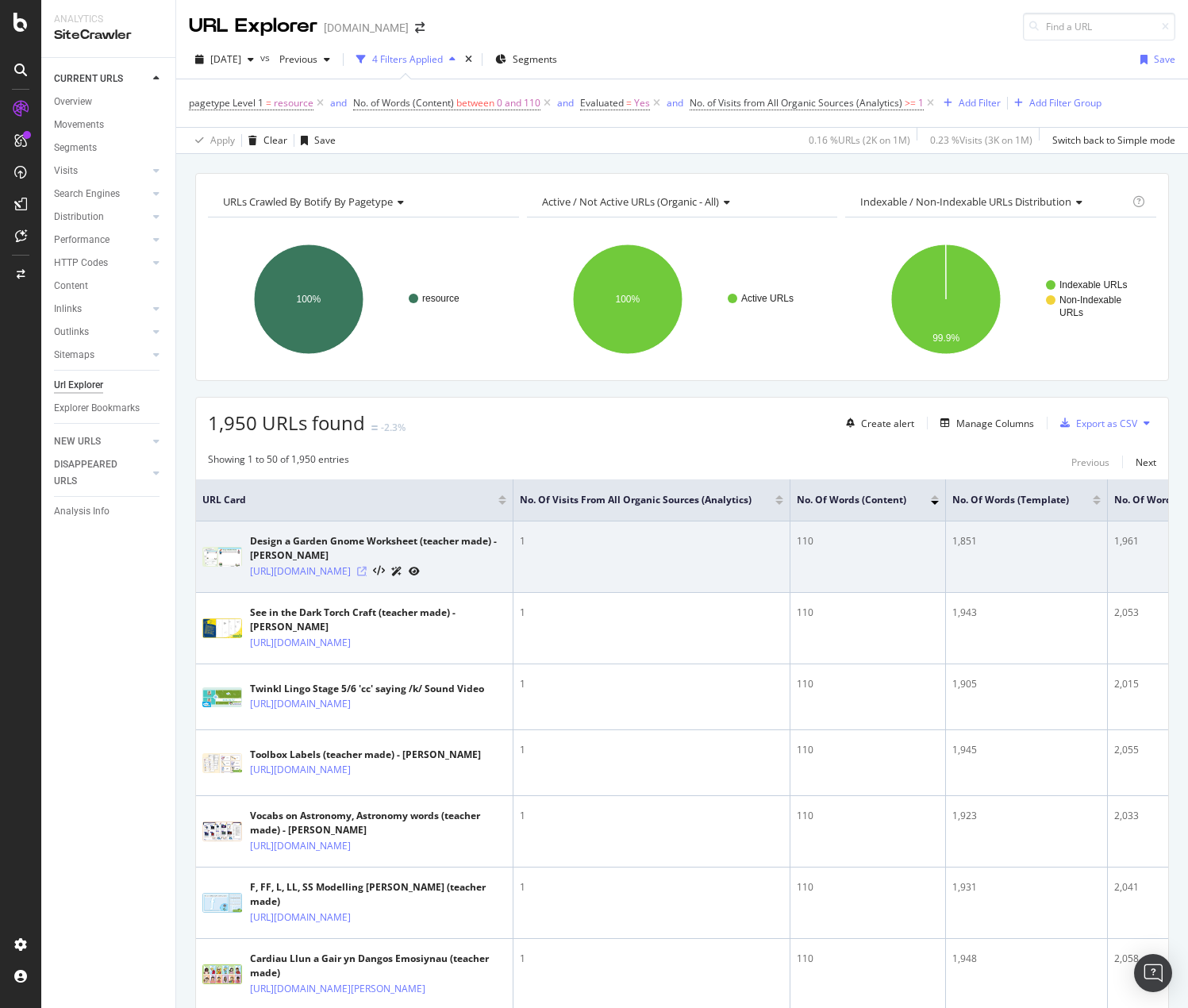
click at [367, 576] on icon at bounding box center [362, 571] width 9 height 9
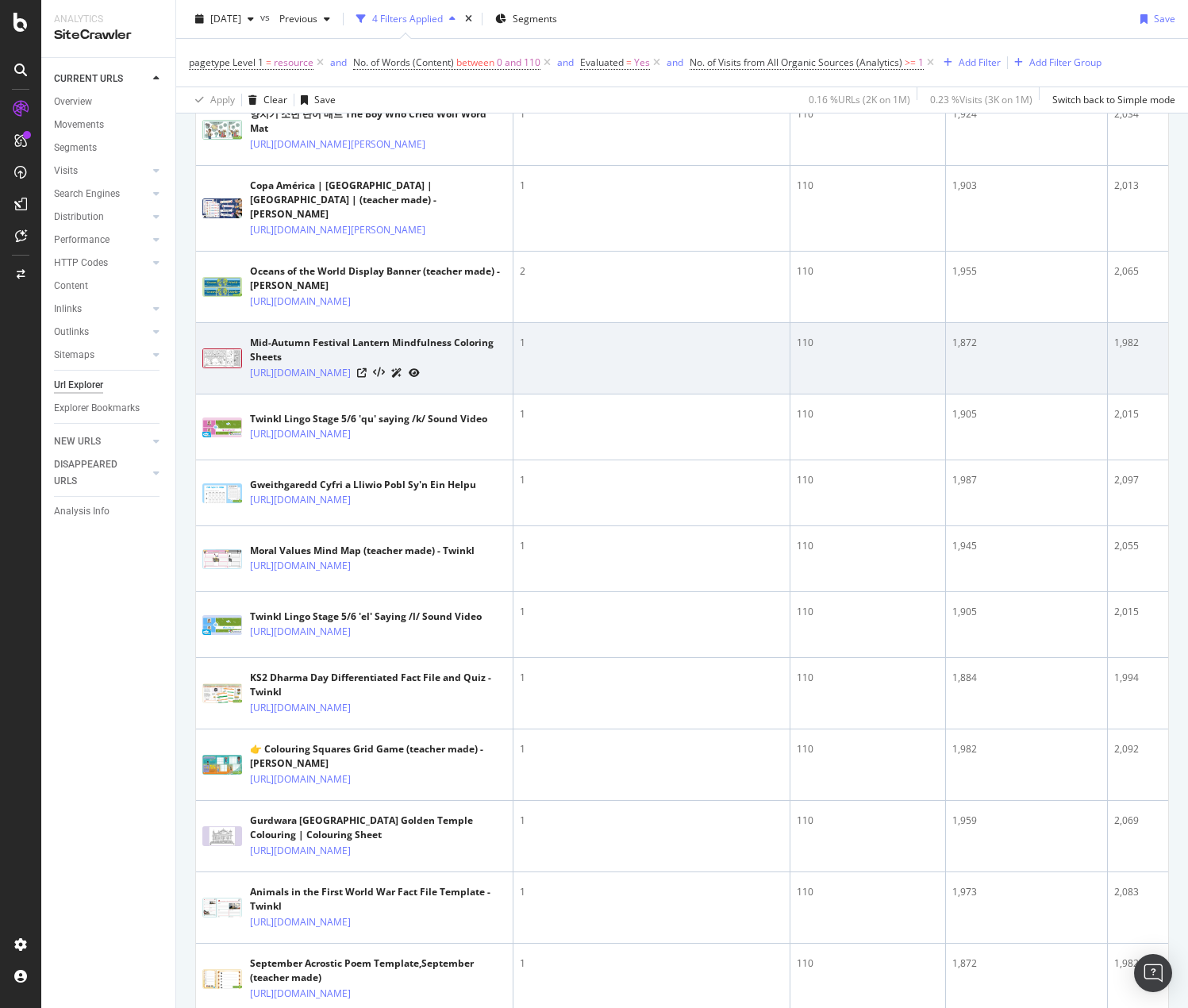
scroll to position [952, 0]
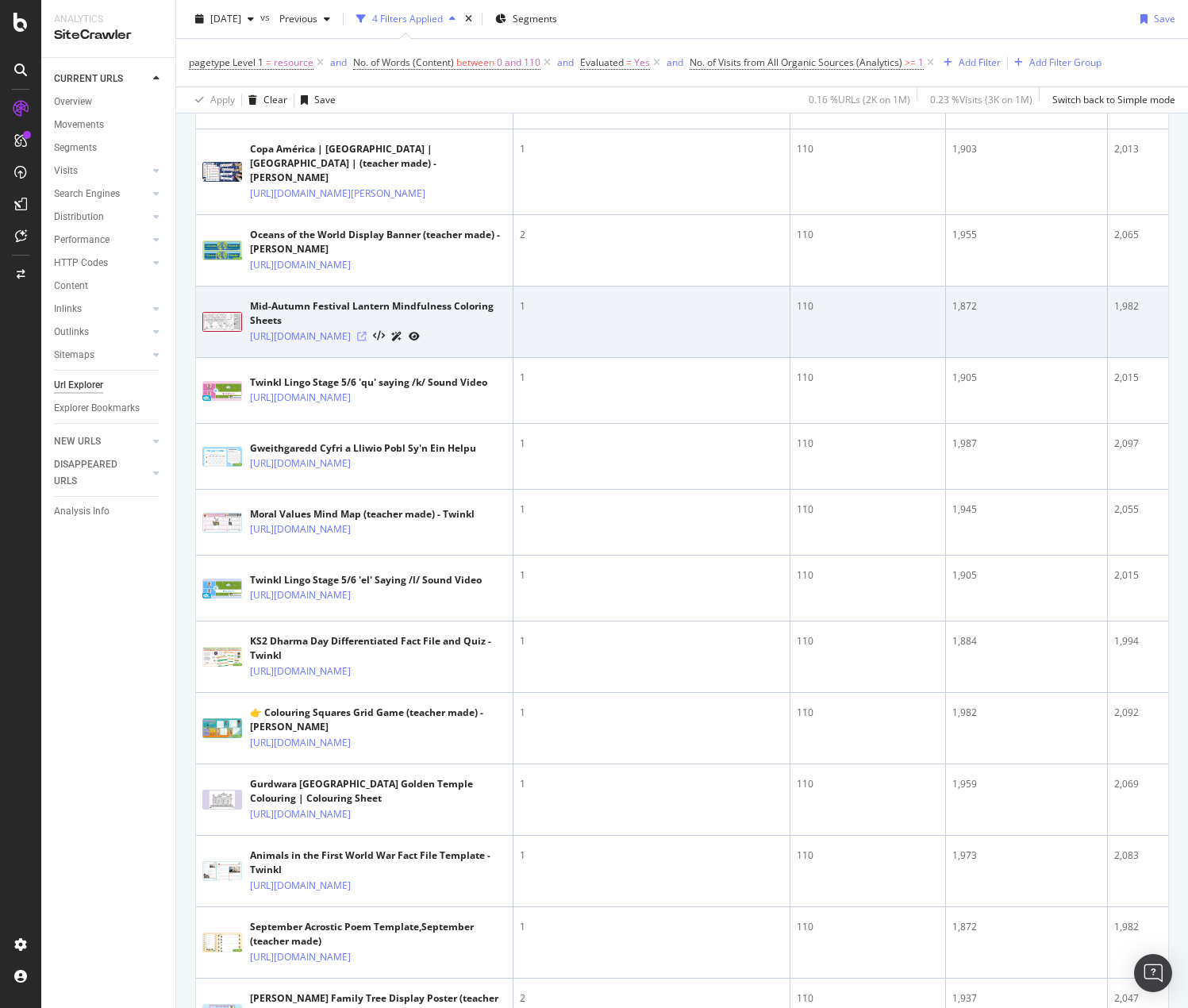
click at [367, 341] on icon at bounding box center [362, 336] width 9 height 9
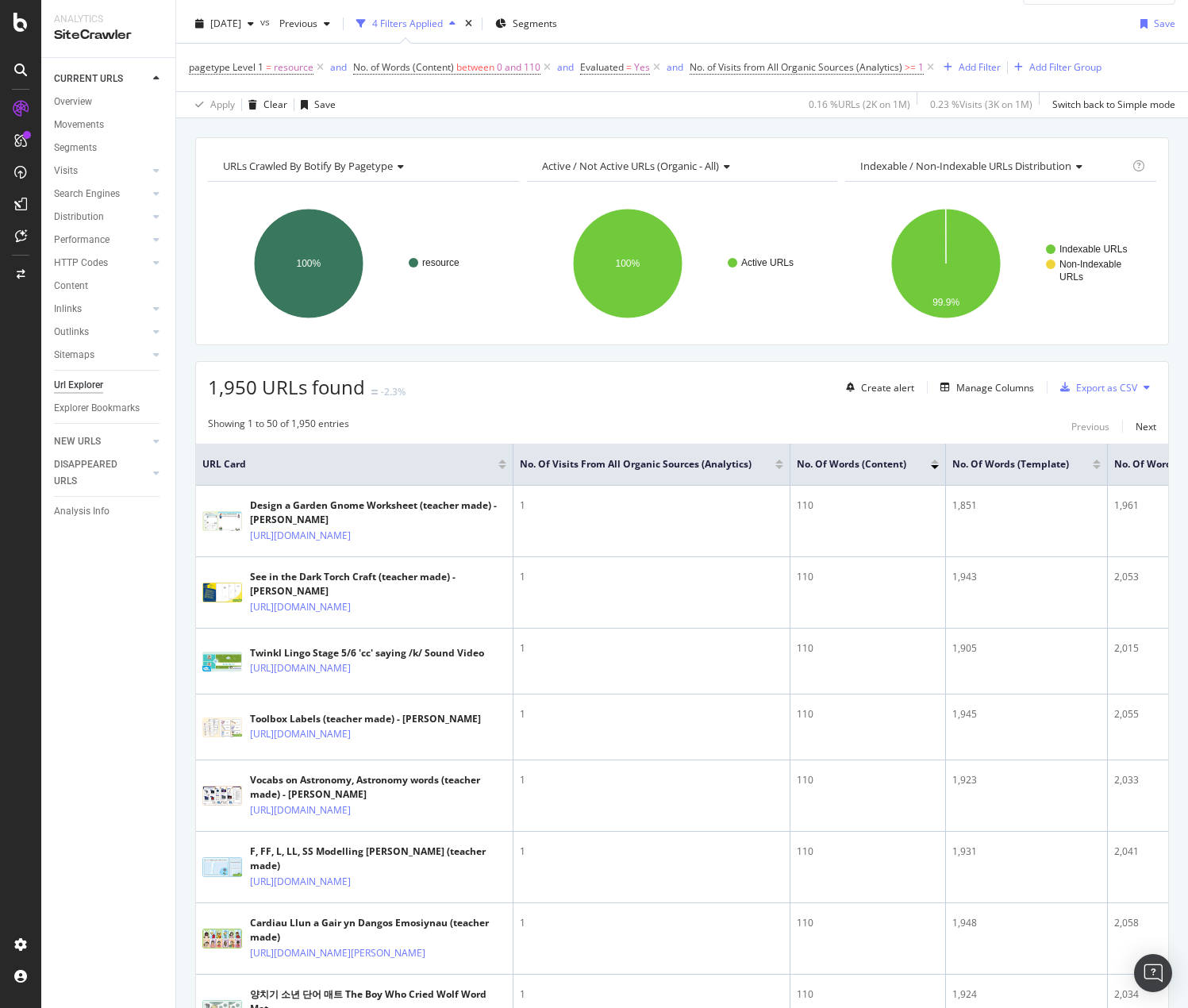
scroll to position [0, 0]
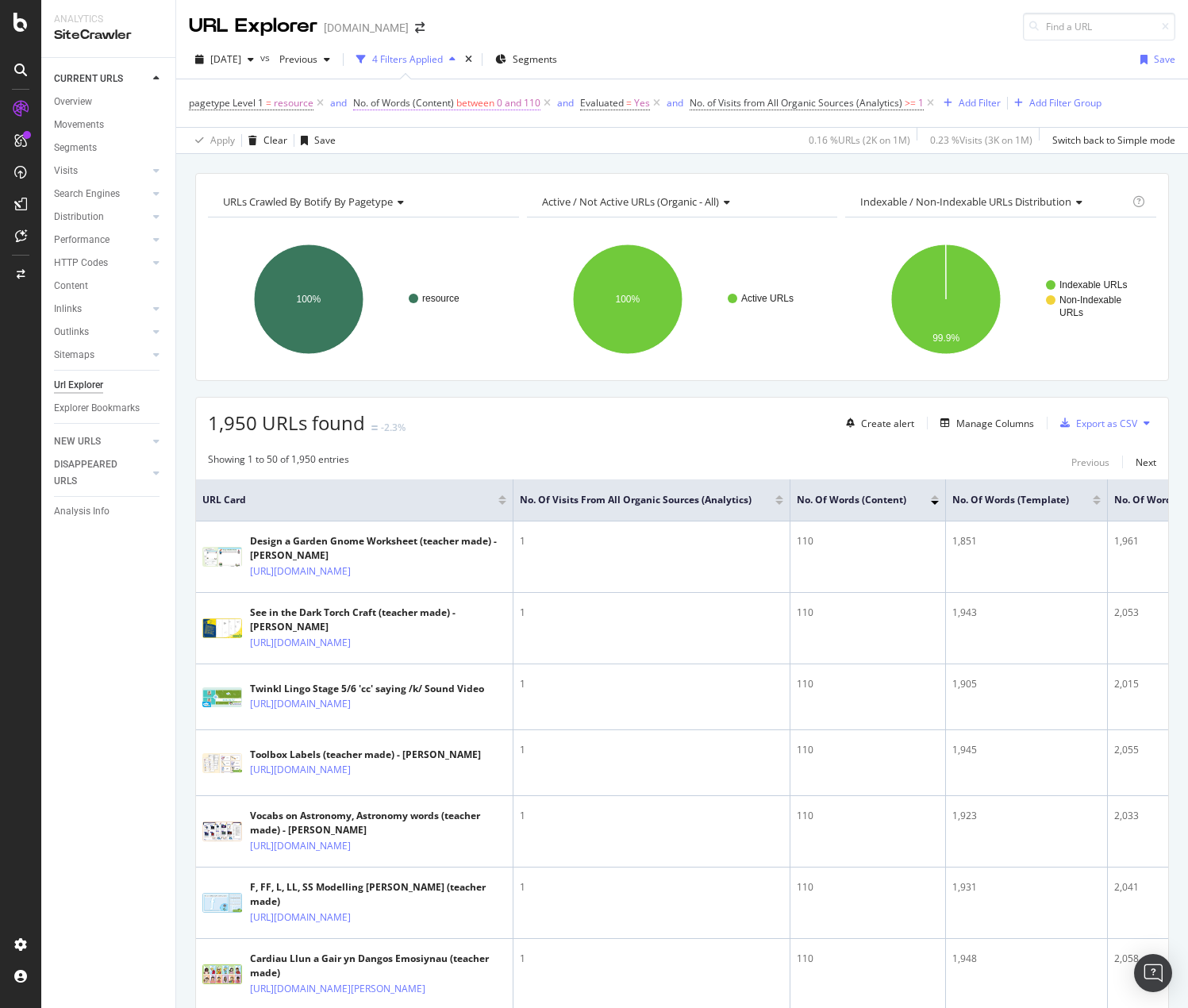
click at [521, 101] on span "0 and 110" at bounding box center [519, 103] width 44 height 22
drag, startPoint x: 415, startPoint y: 266, endPoint x: 373, endPoint y: 261, distance: 42.3
click at [373, 261] on input "110" at bounding box center [453, 265] width 175 height 25
type input "90"
click at [532, 302] on div "Apply" at bounding box center [528, 299] width 25 height 14
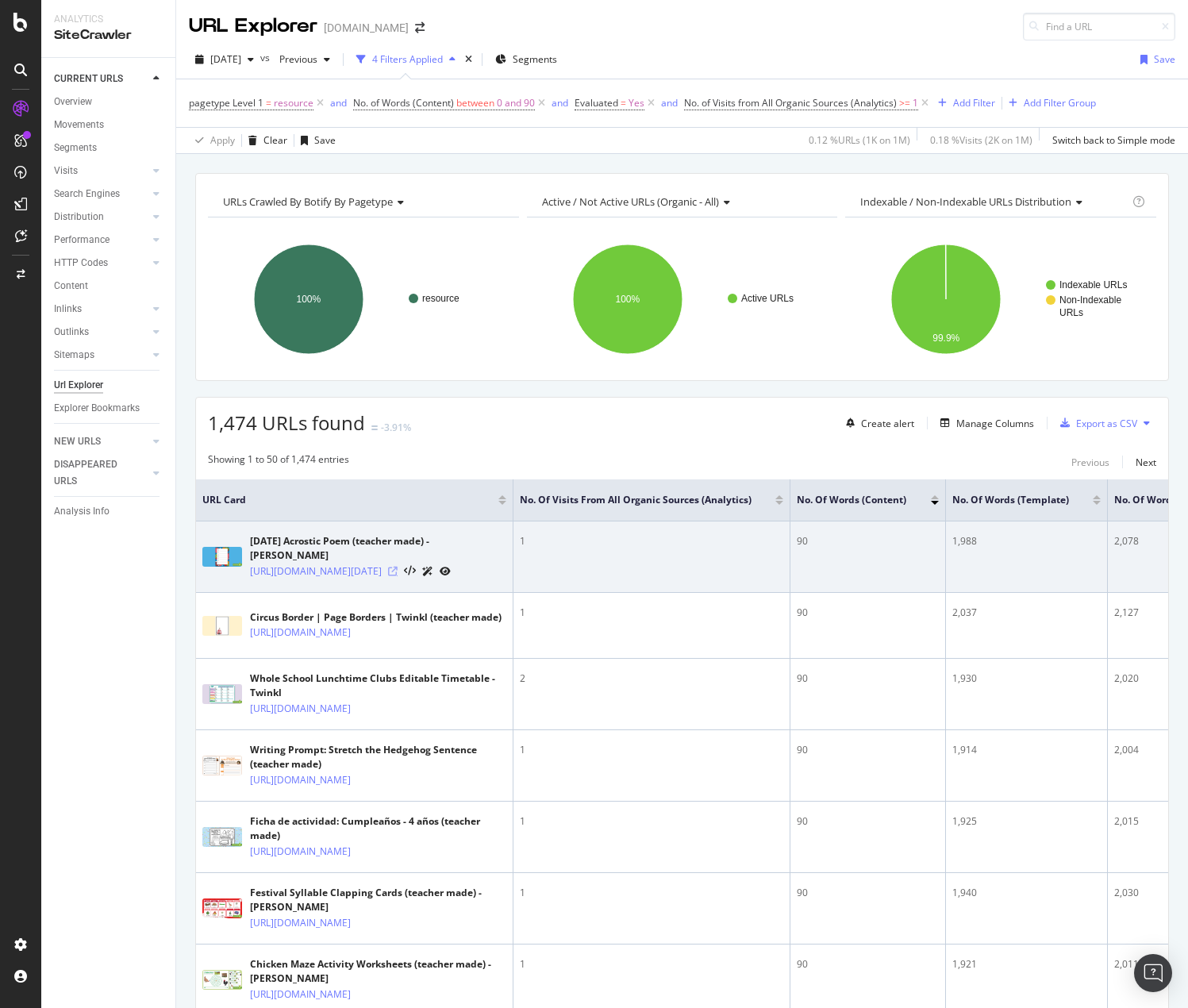
click at [398, 576] on icon at bounding box center [392, 571] width 9 height 9
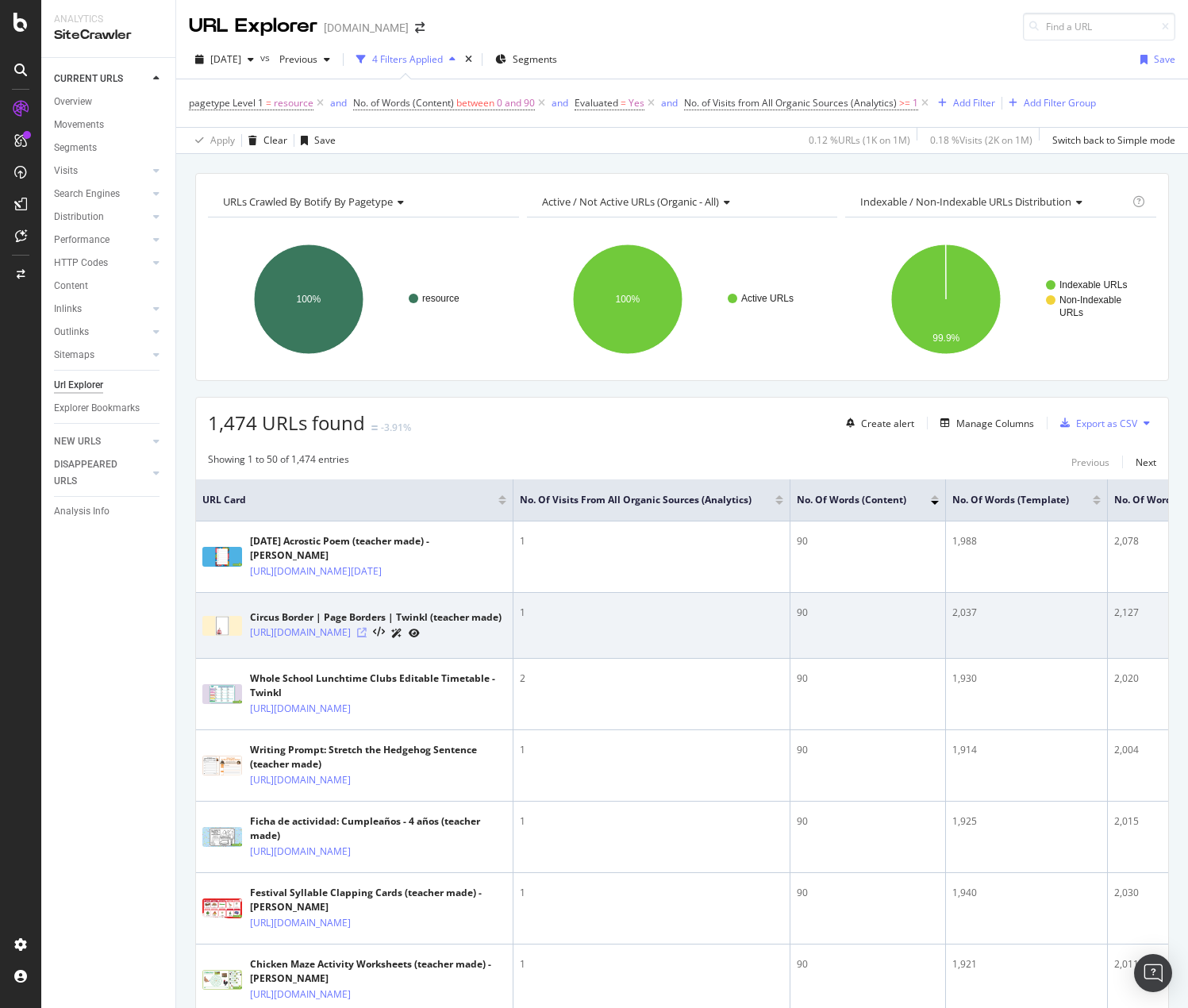
click at [367, 637] on icon at bounding box center [362, 632] width 9 height 9
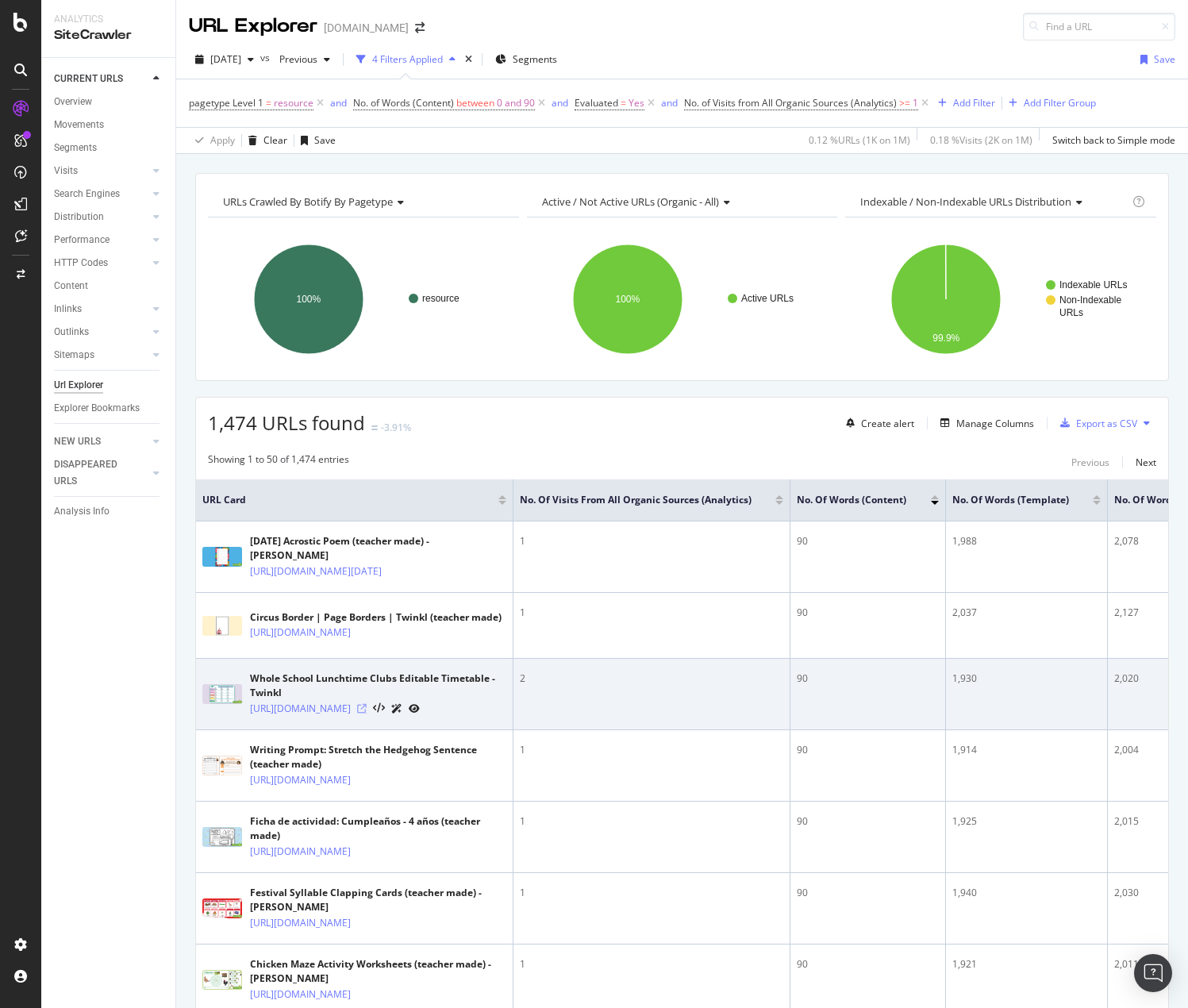
click at [367, 713] on icon at bounding box center [362, 708] width 9 height 9
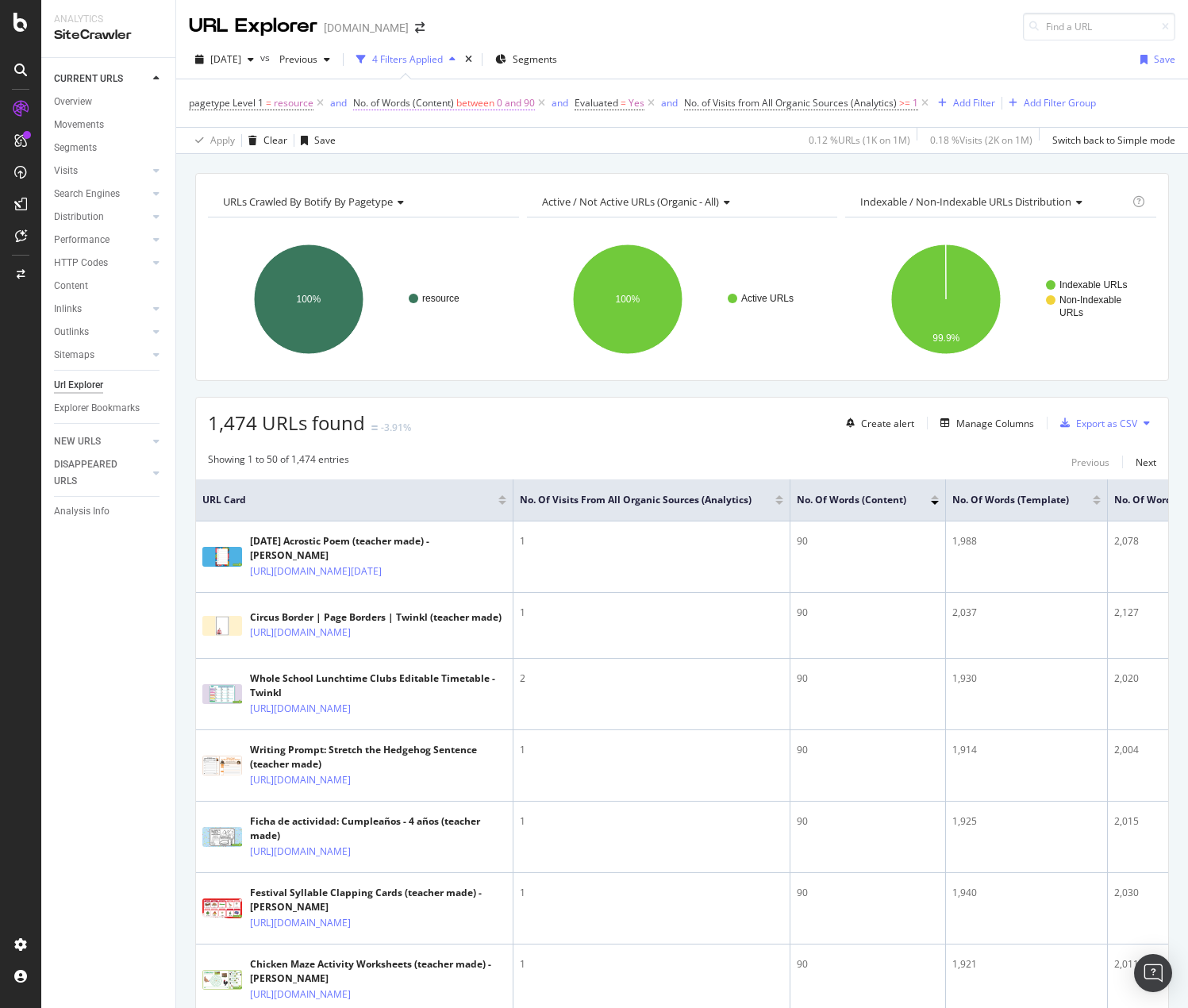
click at [510, 98] on span "0 and 90" at bounding box center [515, 103] width 38 height 22
drag, startPoint x: 388, startPoint y: 268, endPoint x: 373, endPoint y: 264, distance: 15.5
click at [373, 264] on input "90" at bounding box center [453, 265] width 175 height 25
type input "70"
click at [518, 302] on div "Apply" at bounding box center [528, 299] width 25 height 14
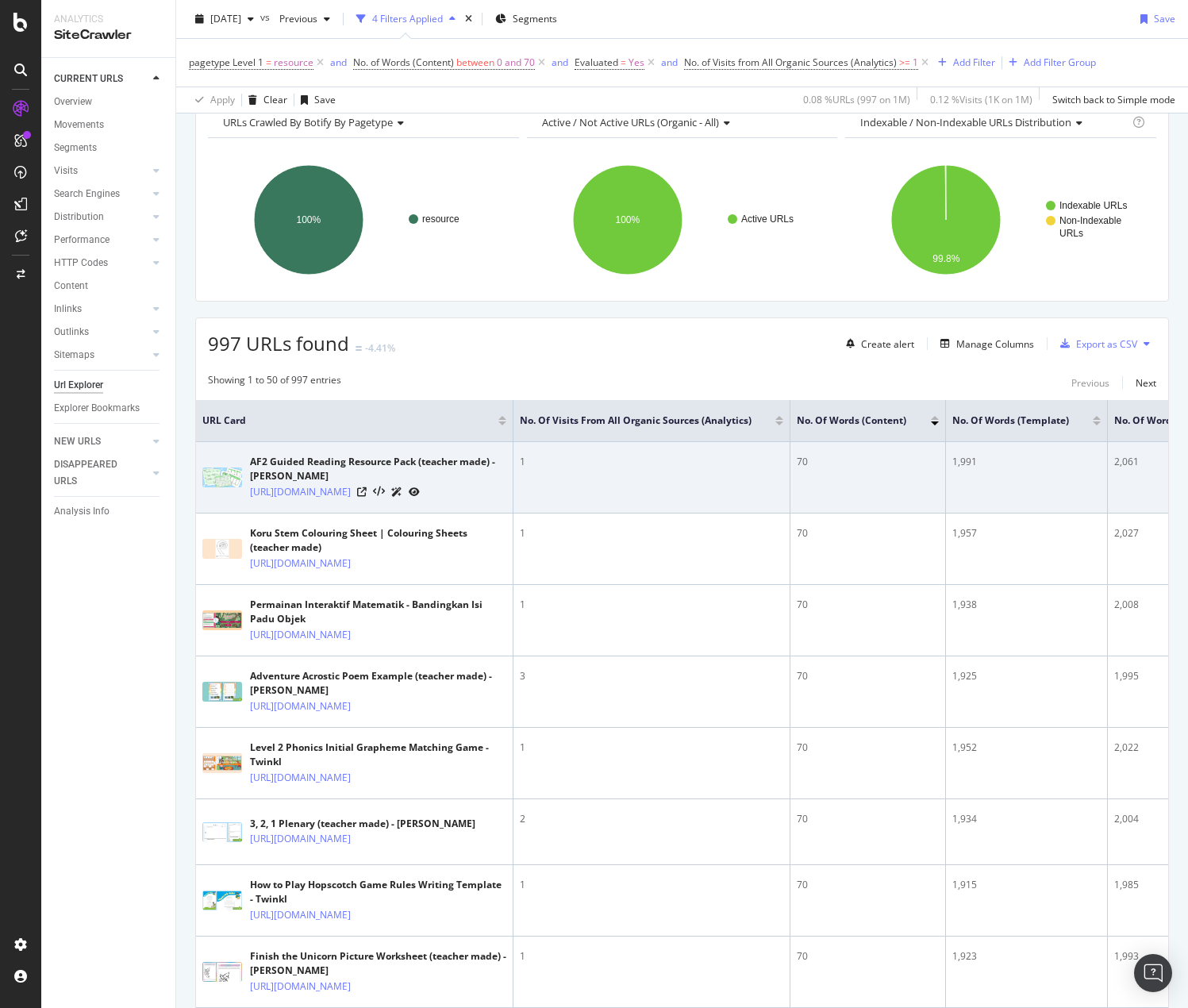
scroll to position [159, 0]
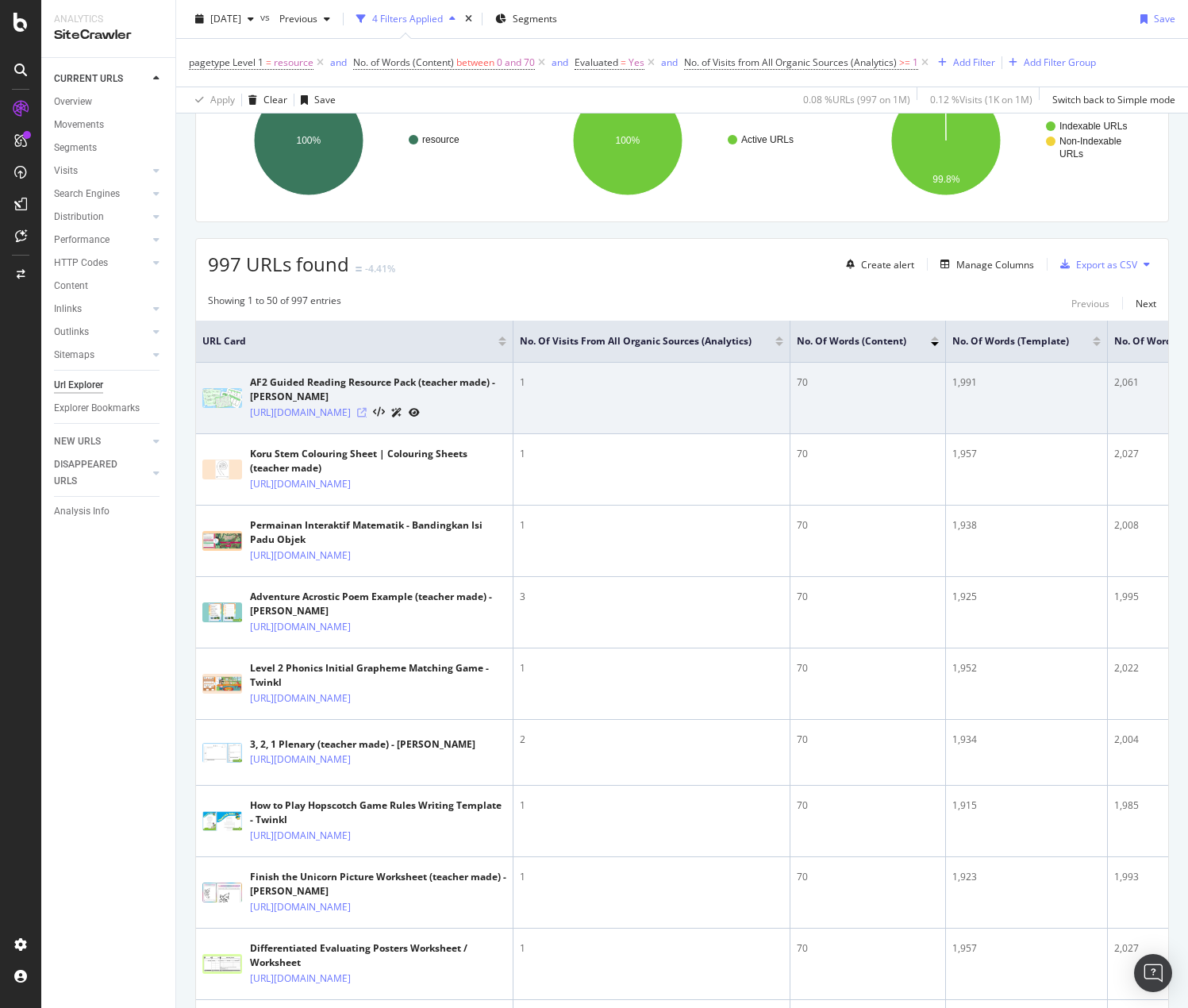
click at [367, 417] on icon at bounding box center [362, 412] width 9 height 9
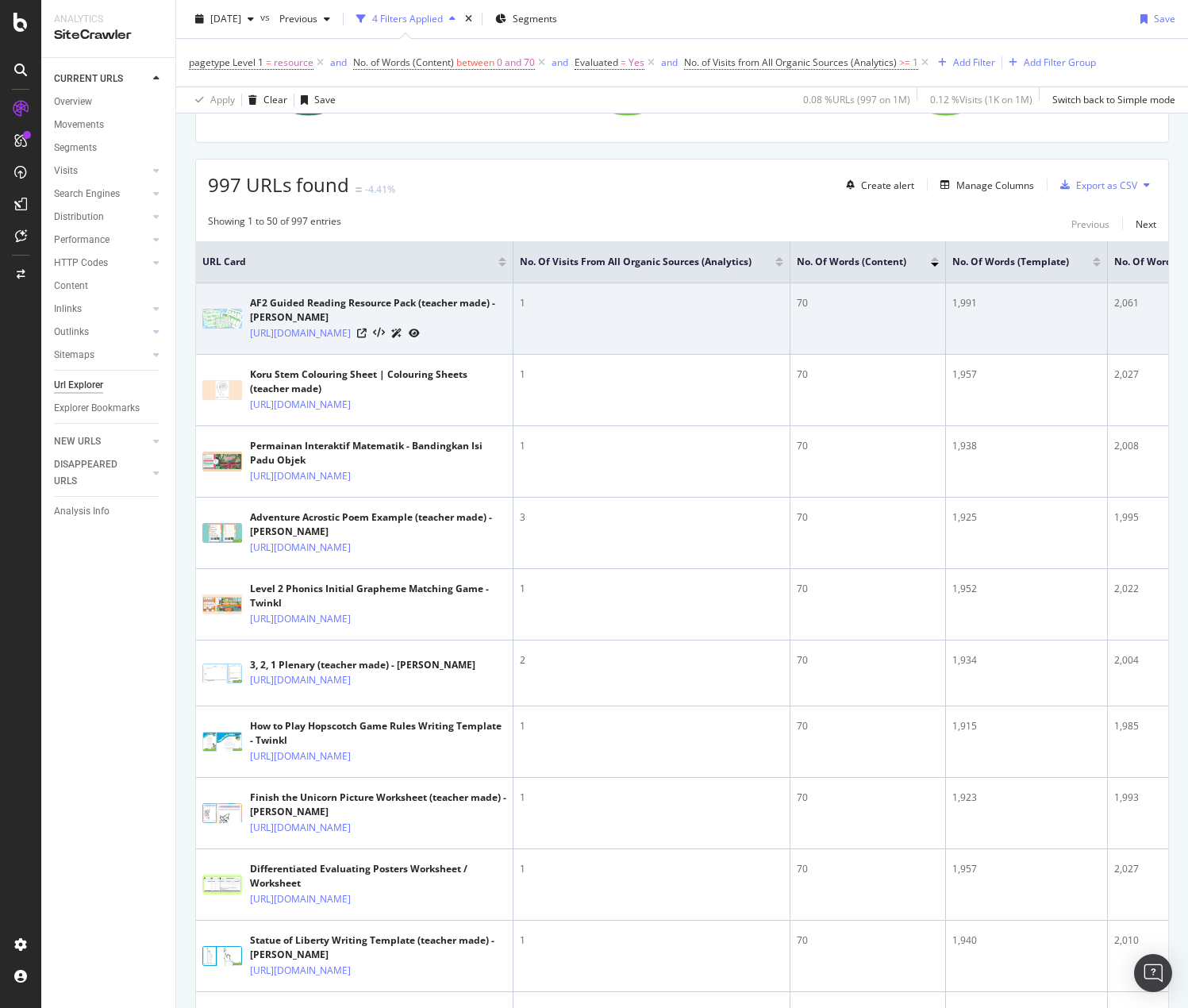
scroll to position [714, 0]
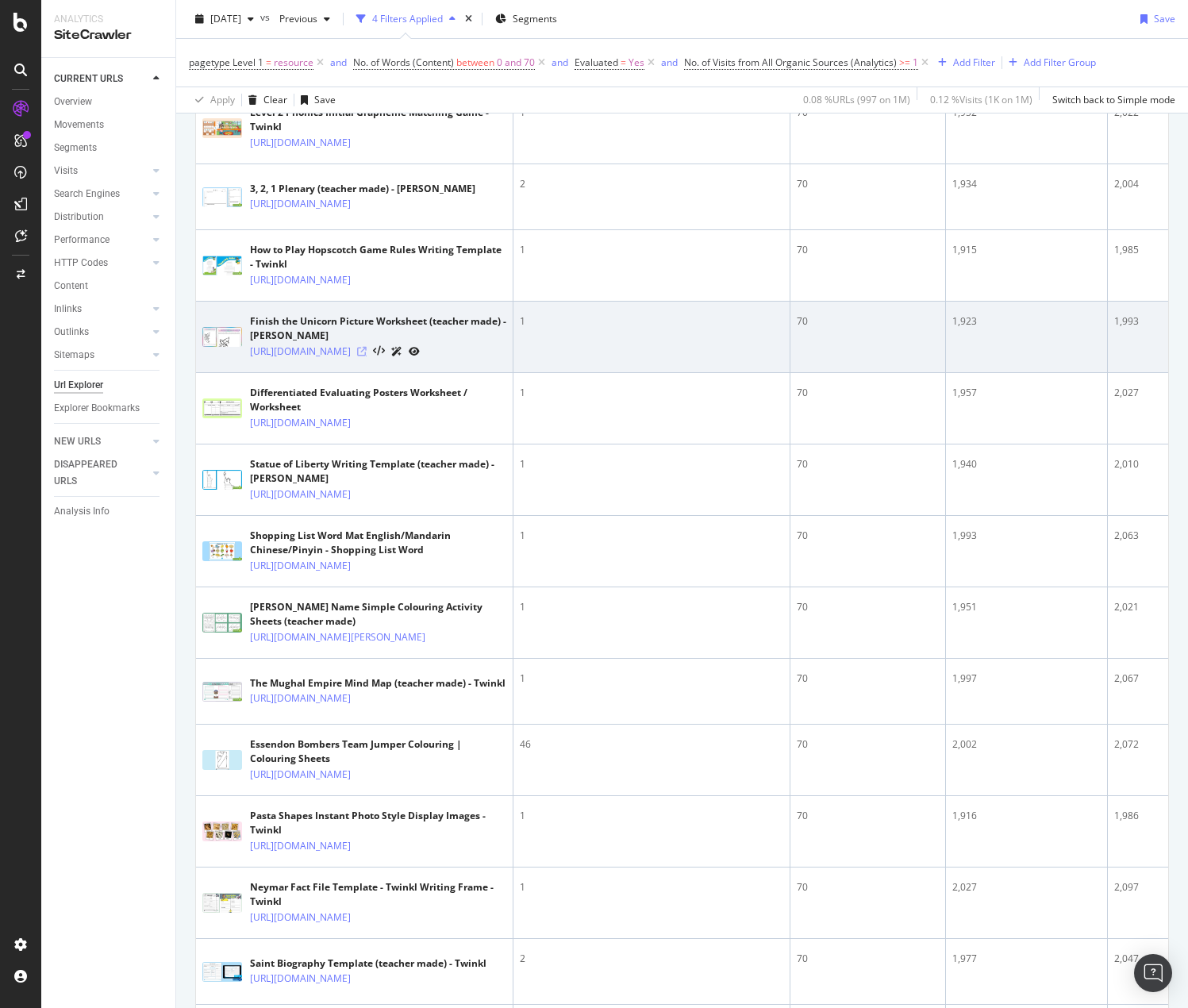
click at [367, 357] on icon at bounding box center [362, 351] width 9 height 9
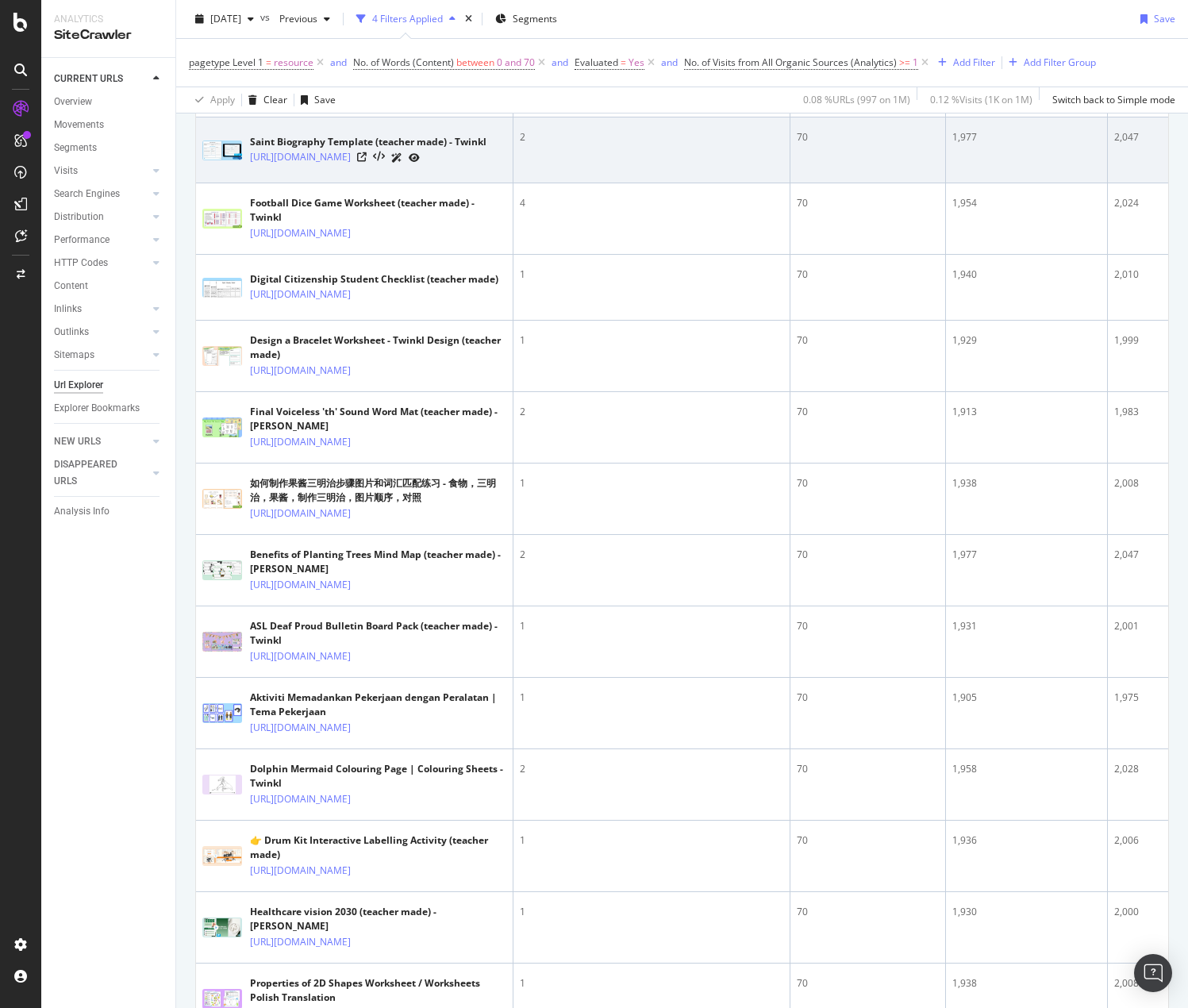
scroll to position [1826, 0]
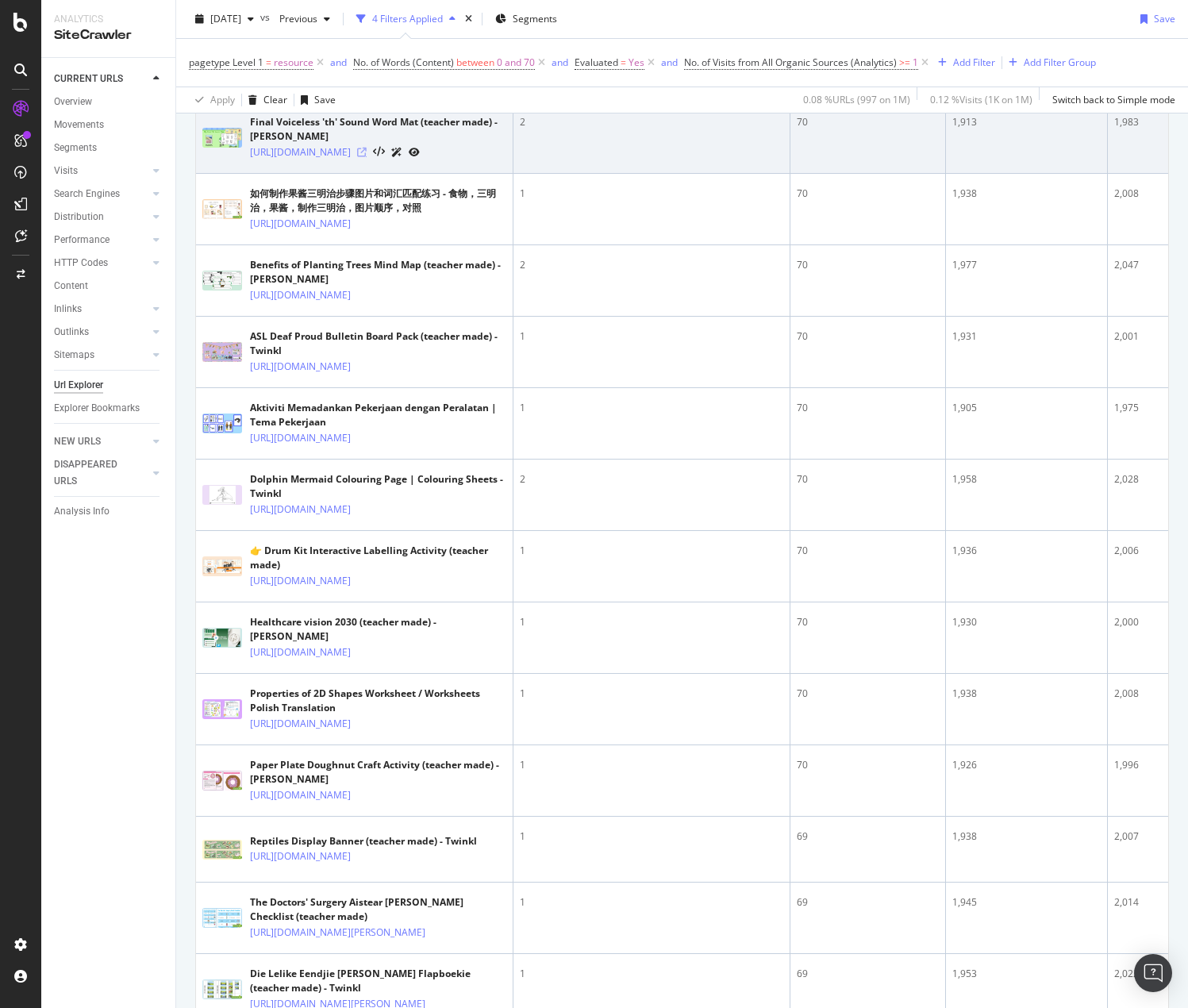
click at [367, 157] on icon at bounding box center [362, 152] width 9 height 9
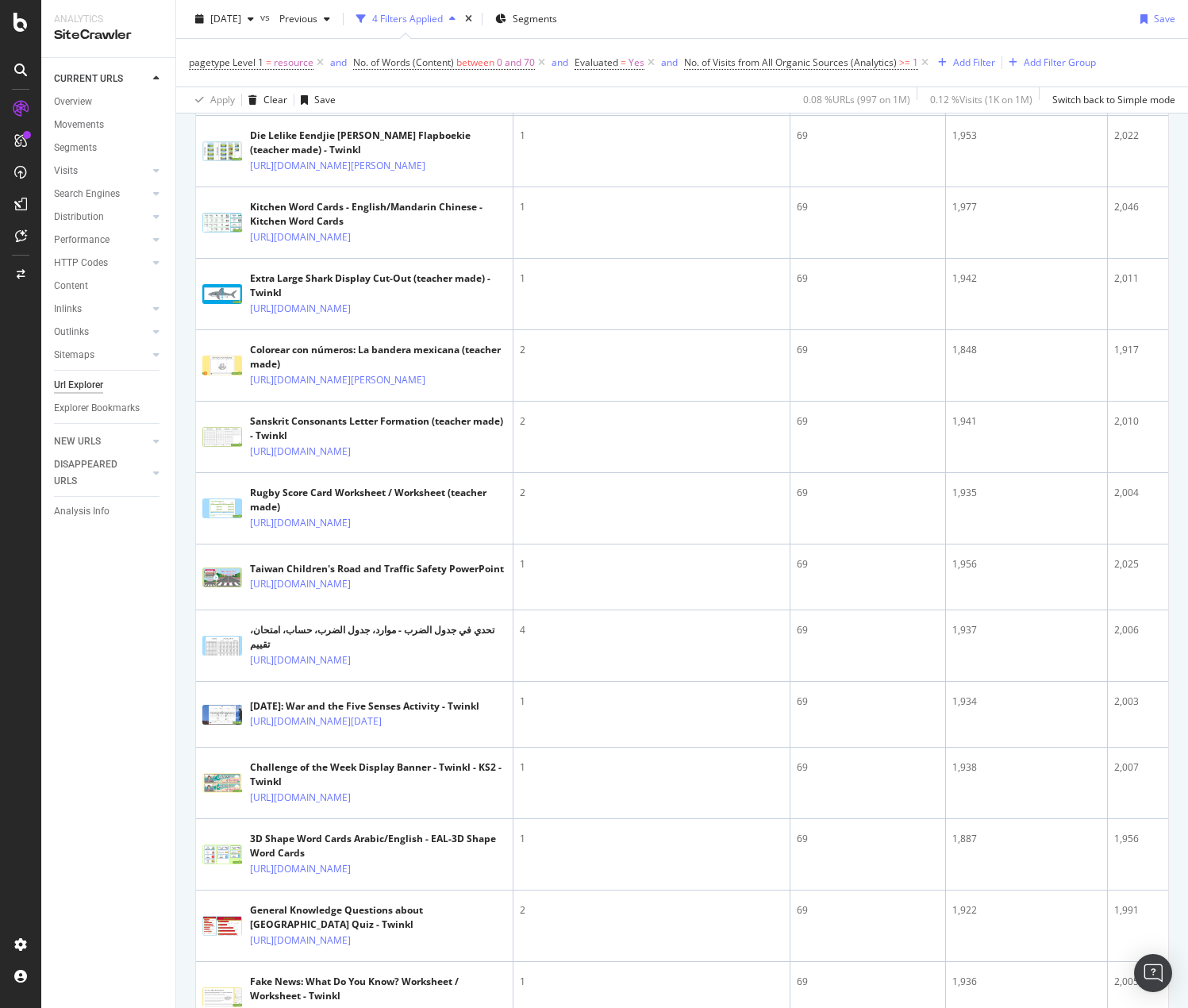
scroll to position [2699, 0]
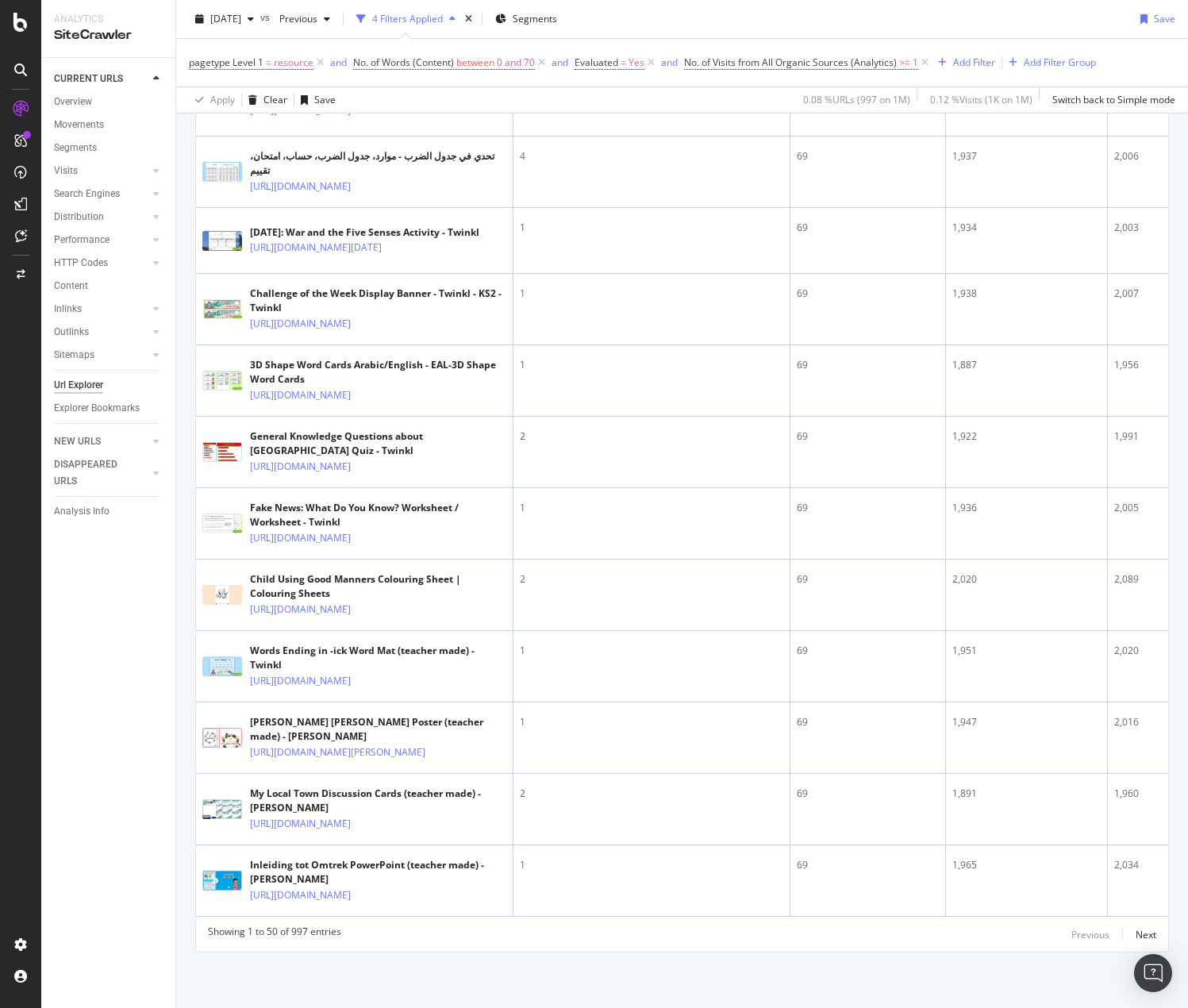
scroll to position [3413, 0]
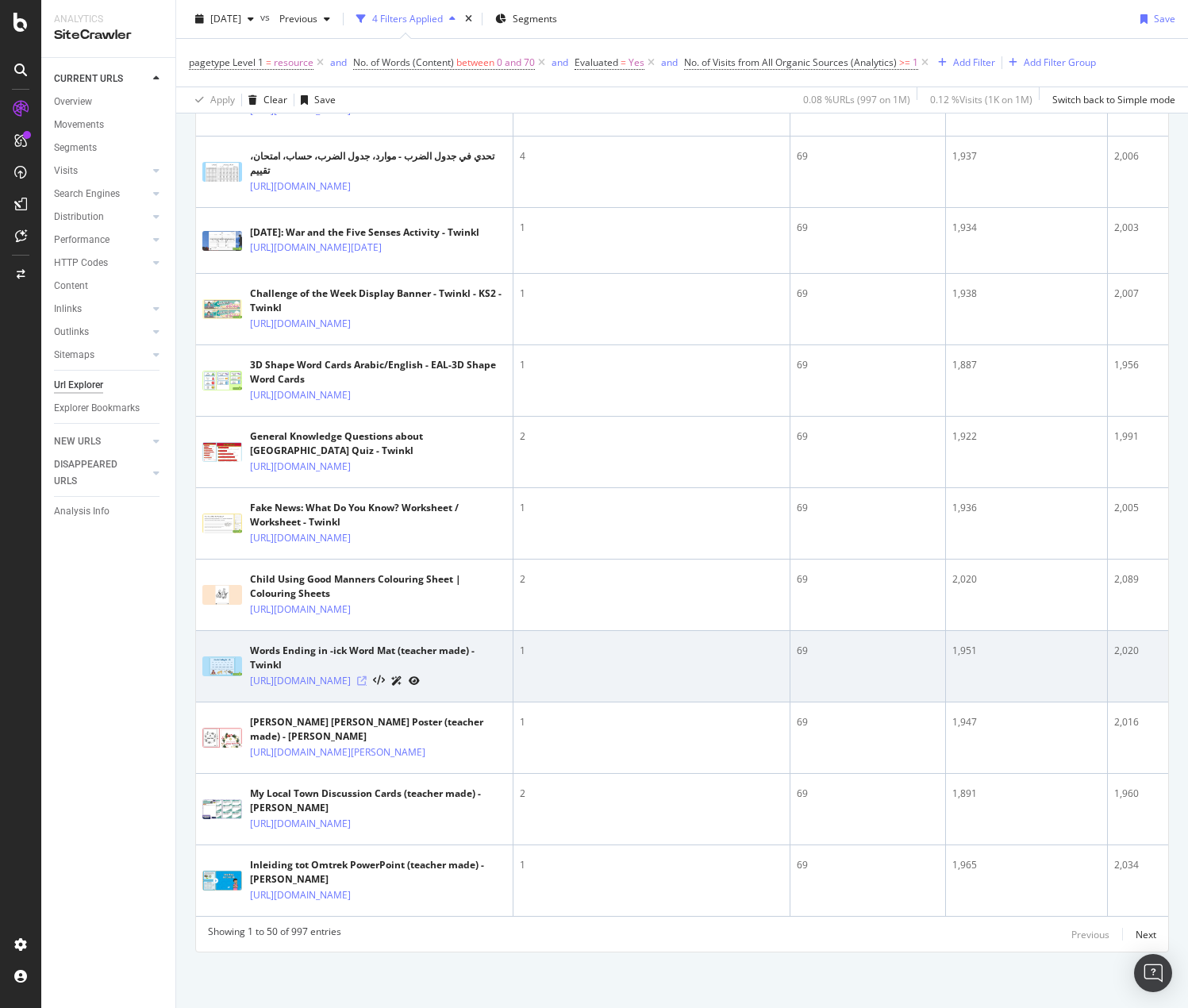
click at [367, 676] on icon at bounding box center [362, 680] width 9 height 9
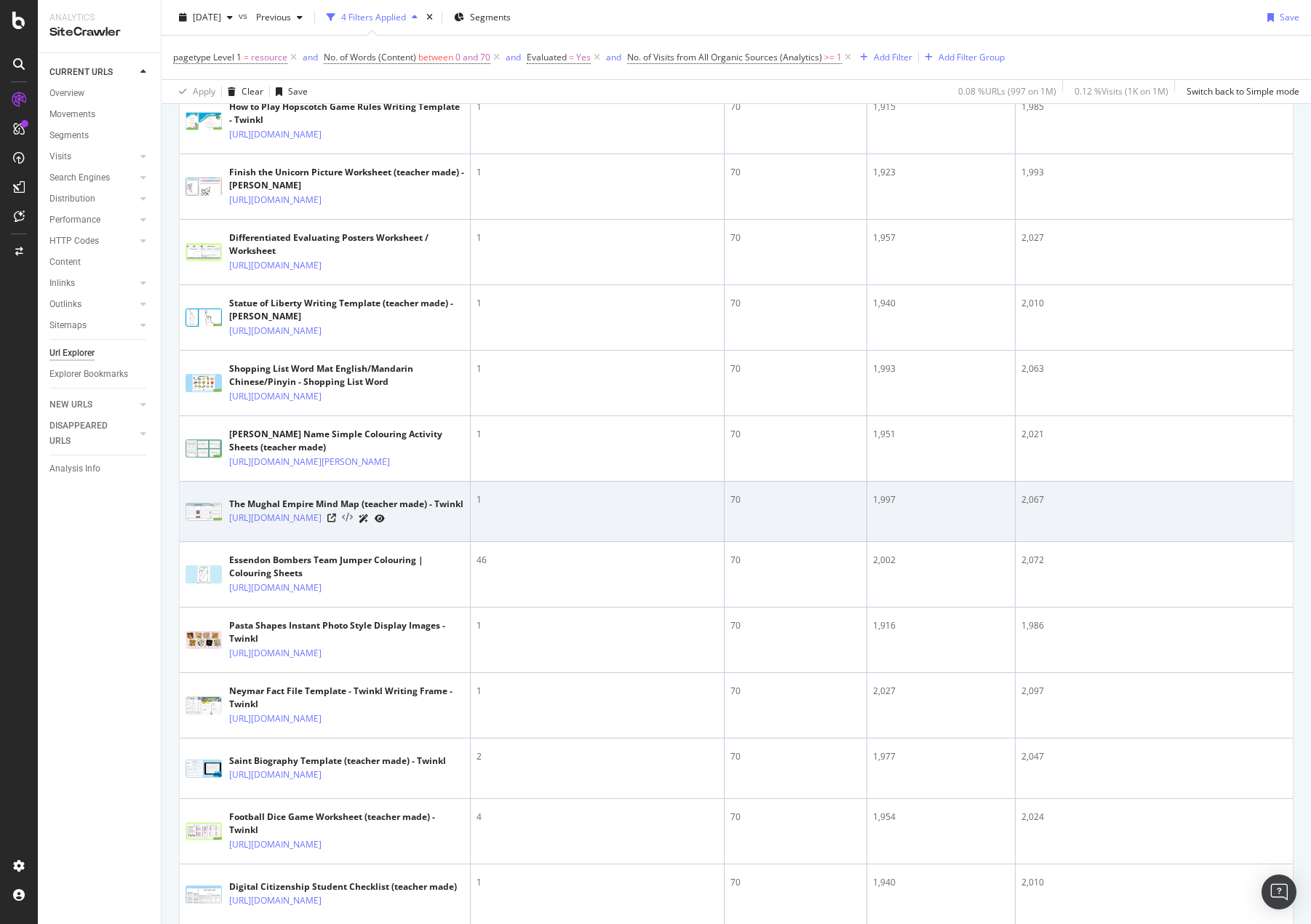
scroll to position [1018, 0]
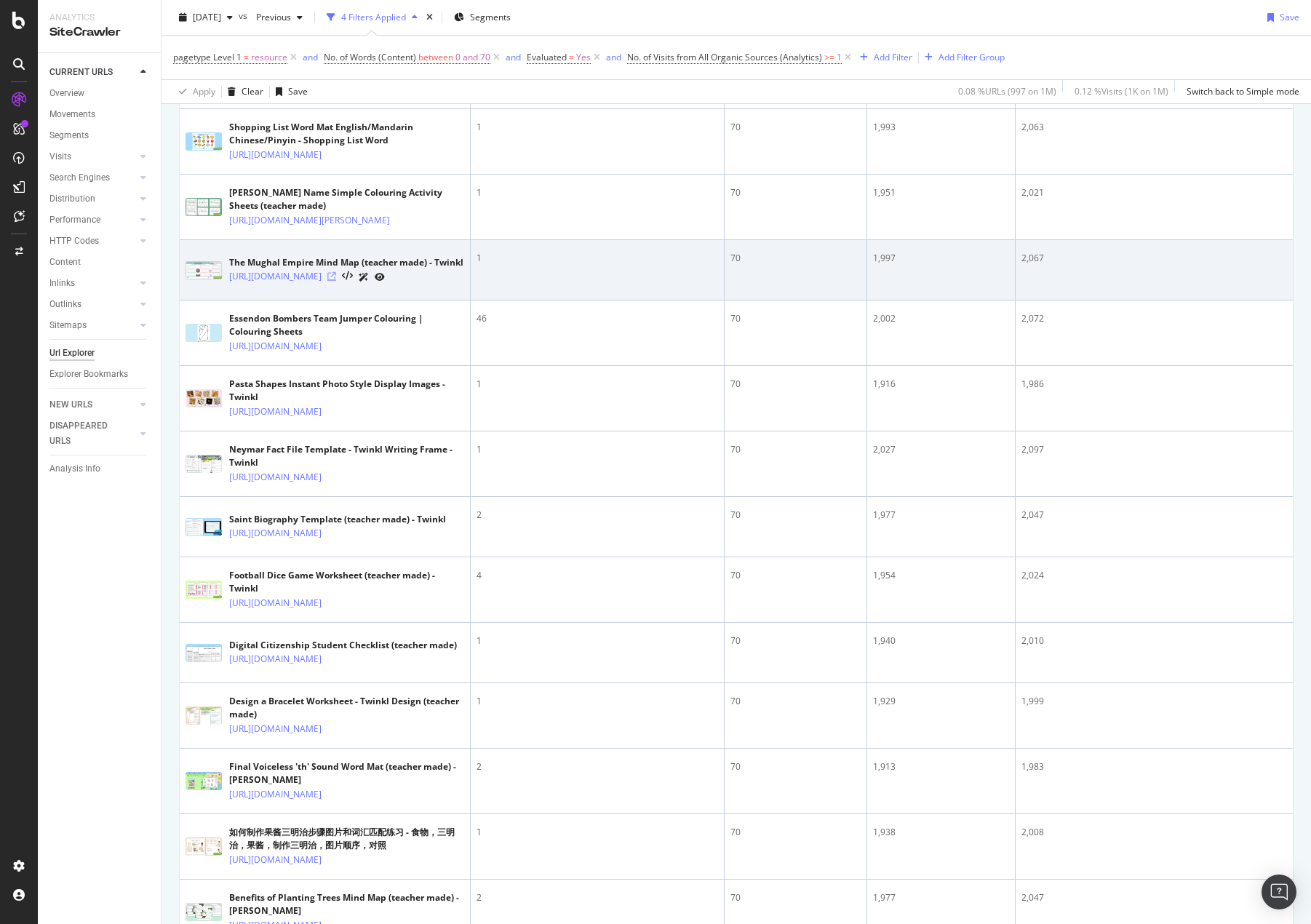
click at [336, 281] on icon at bounding box center [331, 276] width 9 height 9
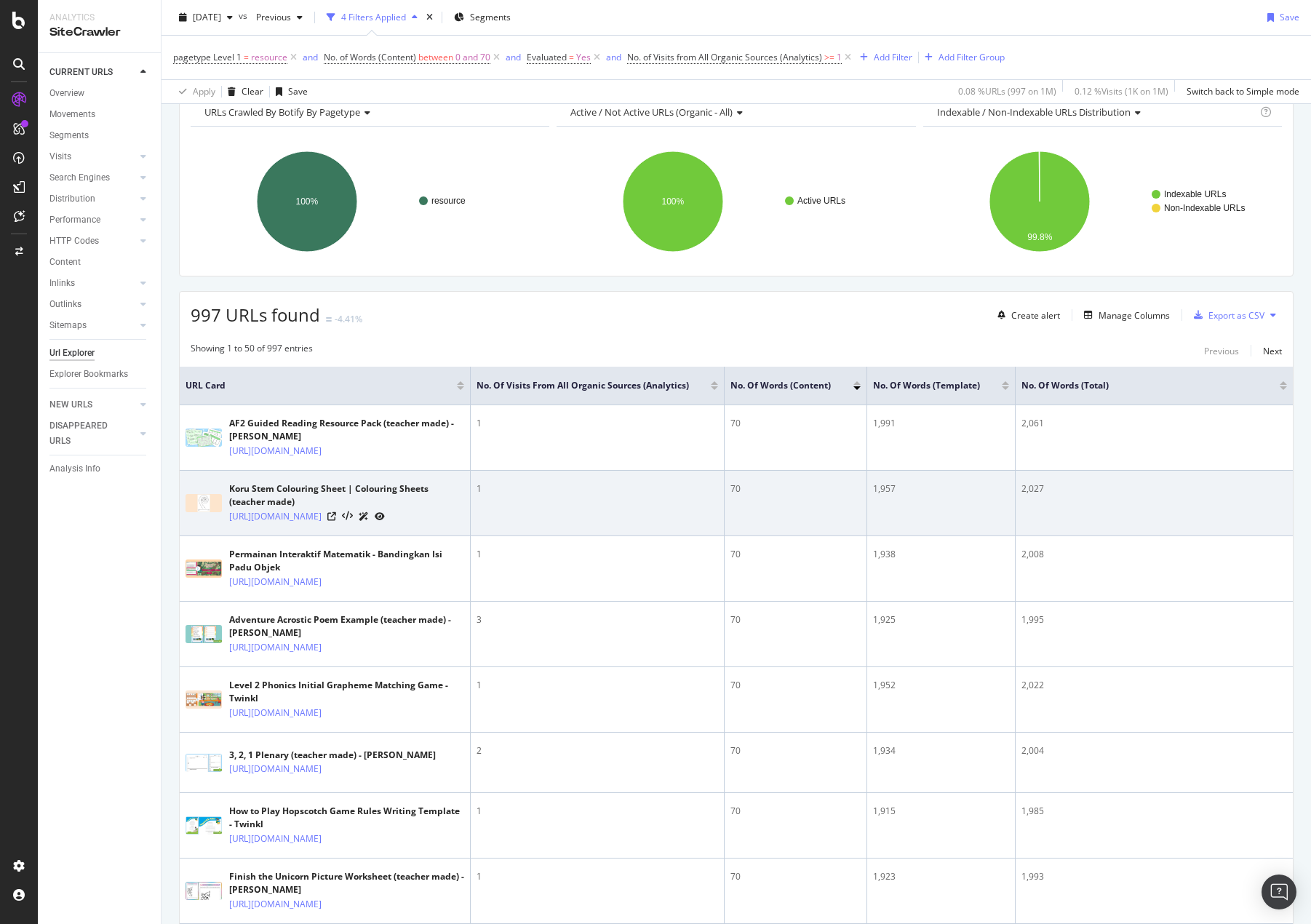
scroll to position [0, 0]
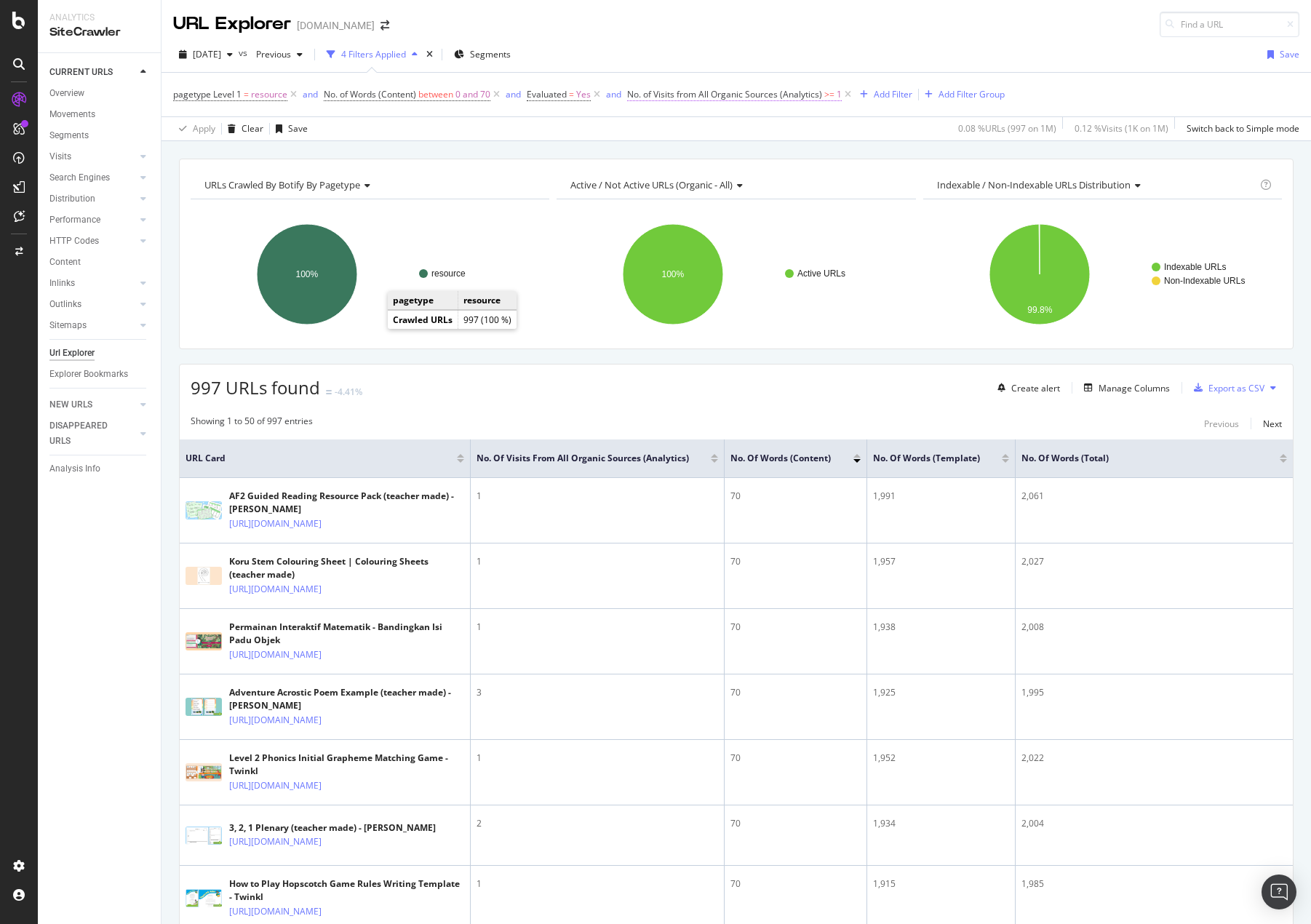
click at [839, 93] on span "1" at bounding box center [839, 94] width 5 height 20
click at [849, 91] on icon at bounding box center [848, 94] width 12 height 15
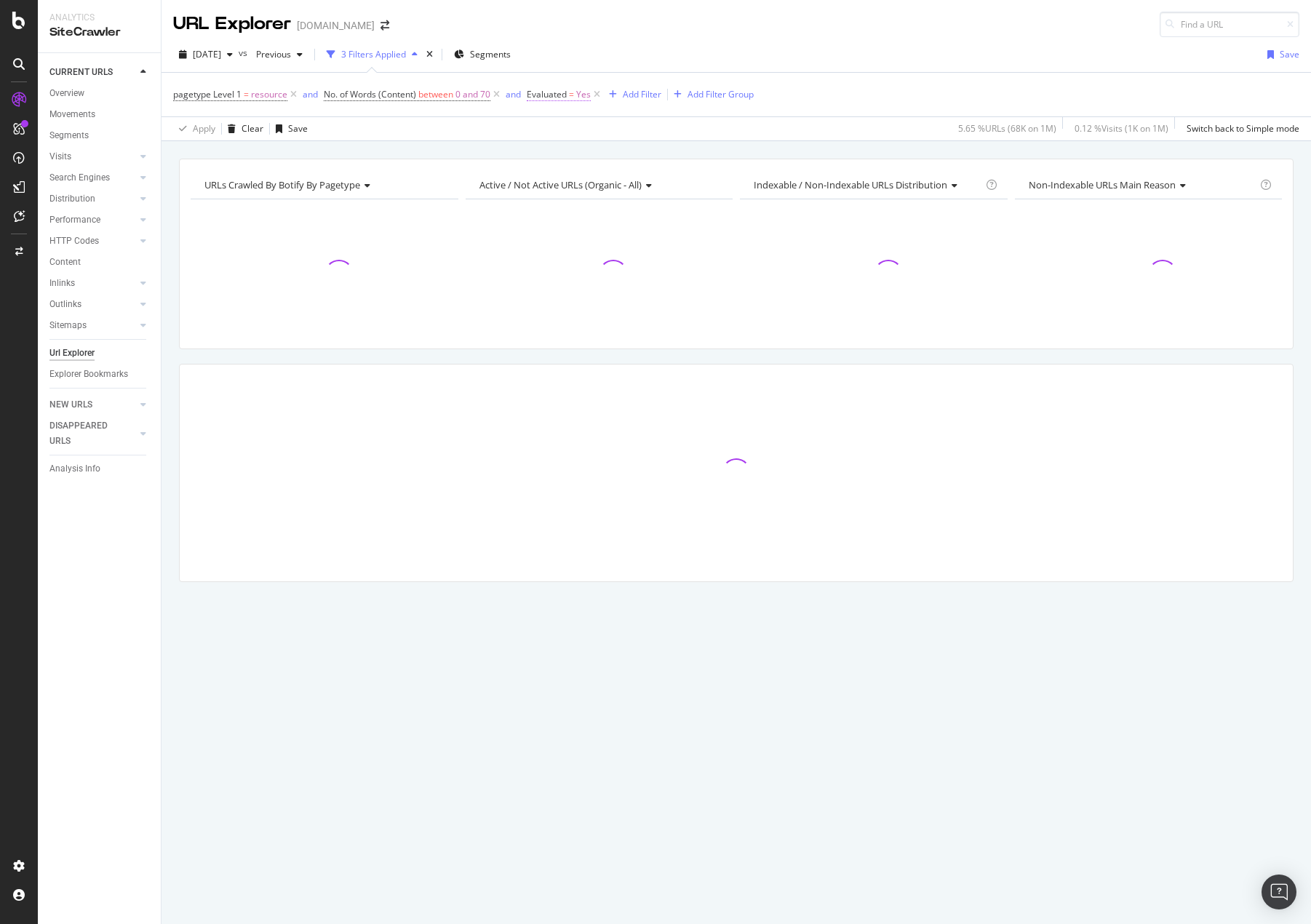
click at [577, 93] on span "Yes" at bounding box center [583, 94] width 15 height 20
click at [811, 115] on div "pagetype Level 1 = resource and No. of Words (Content) between 0 and 70 and Eva…" at bounding box center [736, 94] width 1126 height 43
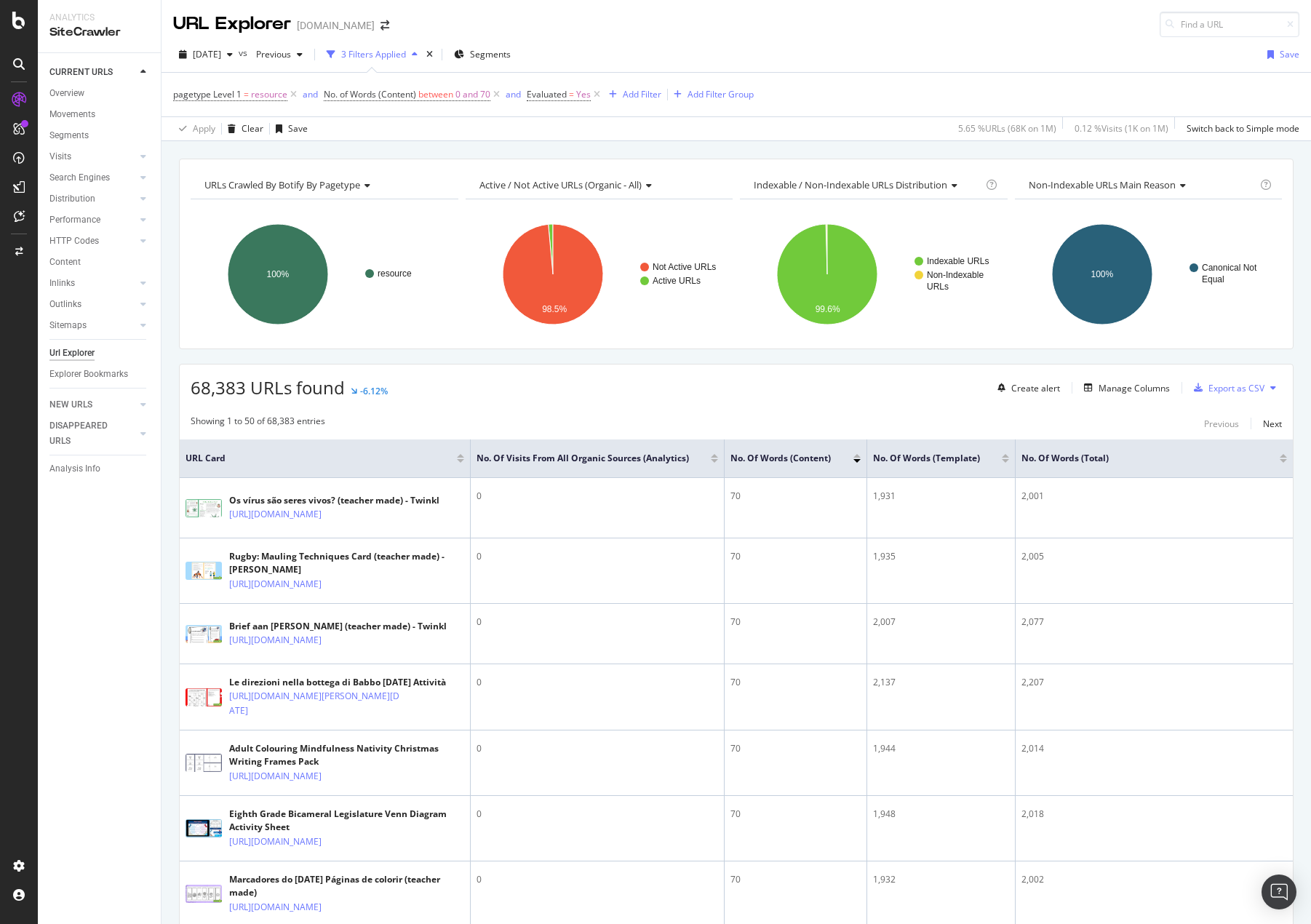
click at [1088, 462] on div at bounding box center [1282, 461] width 7 height 4
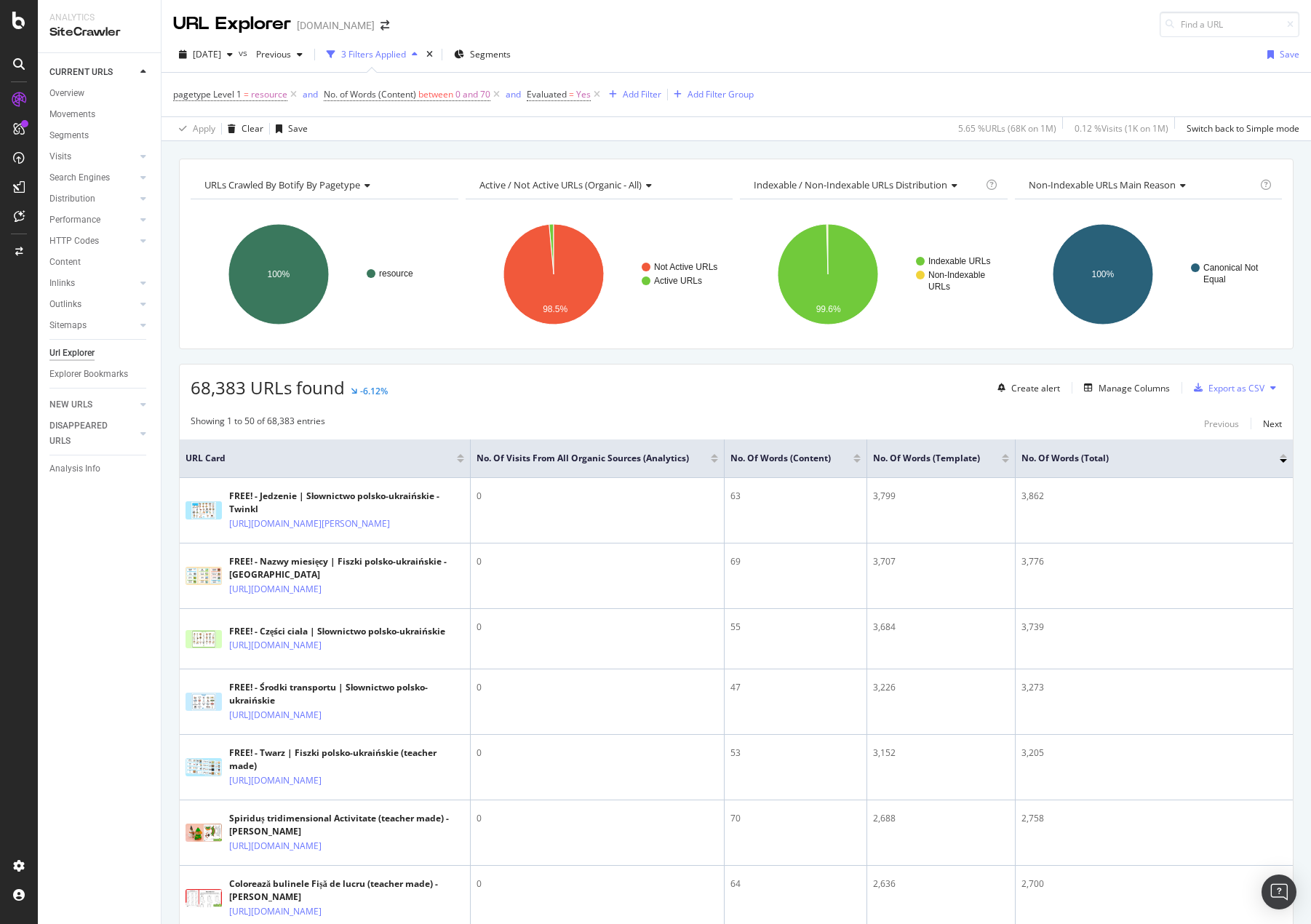
click at [1088, 458] on div at bounding box center [1282, 455] width 7 height 4
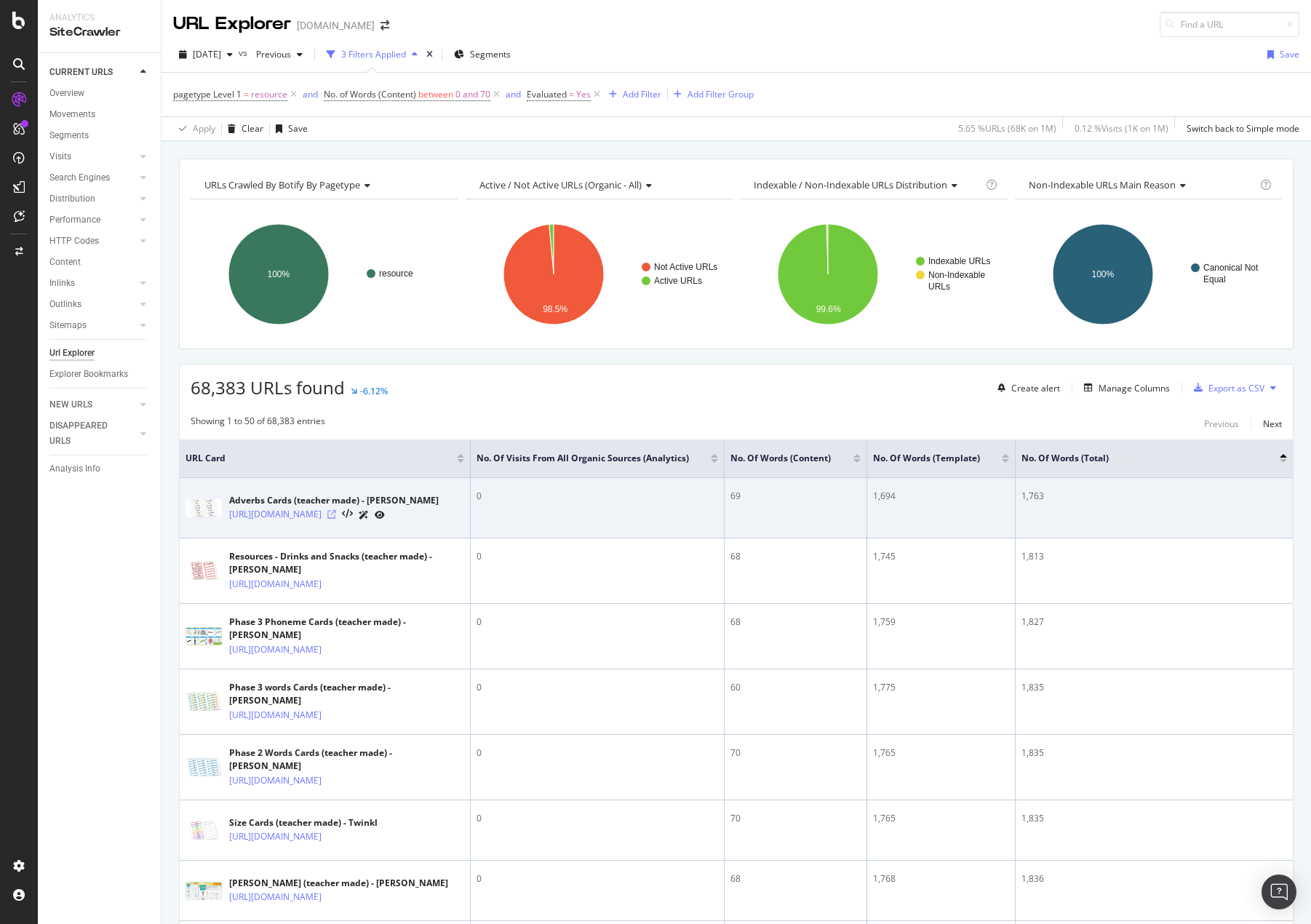
click at [336, 519] on icon at bounding box center [331, 514] width 9 height 9
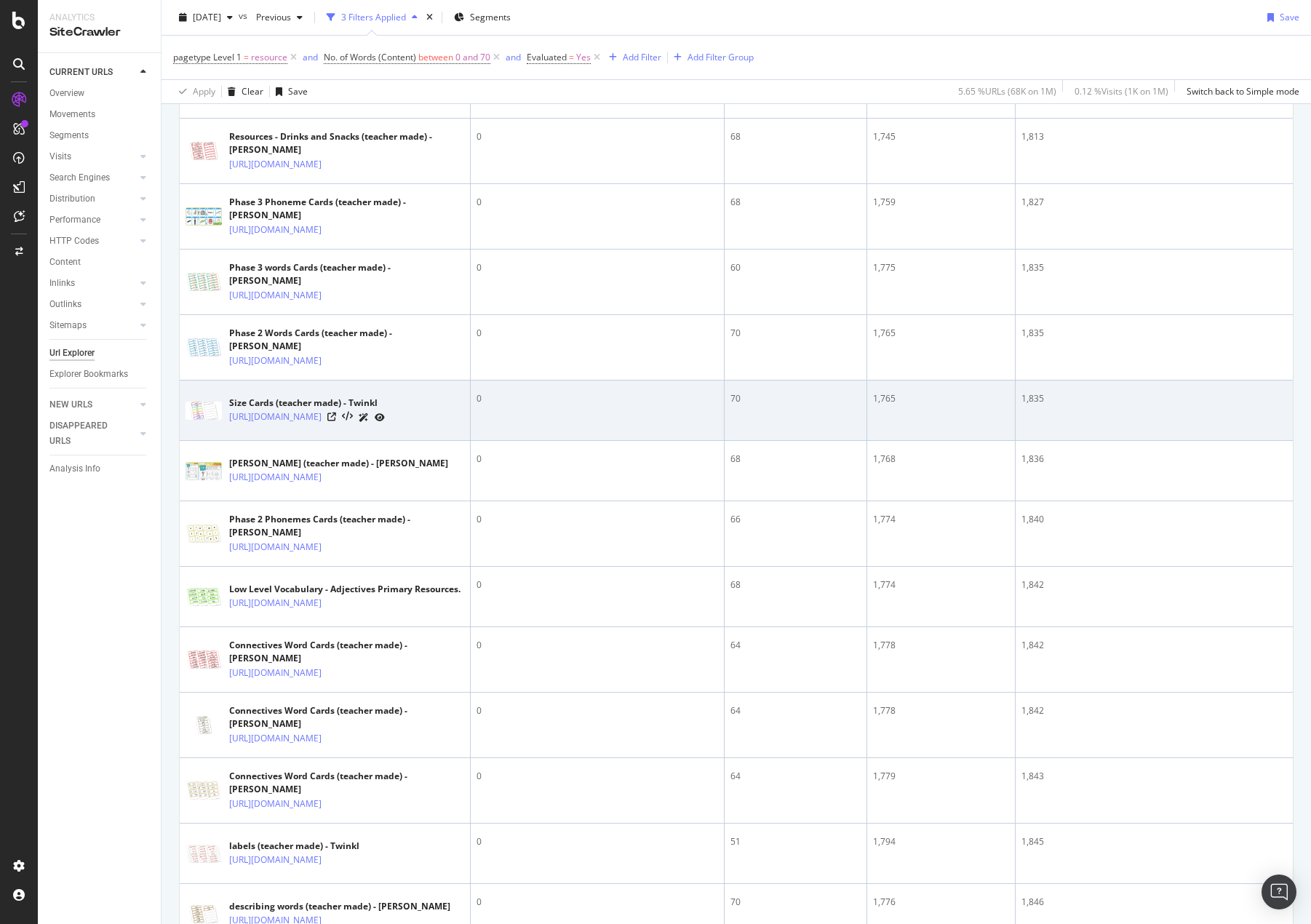
scroll to position [437, 0]
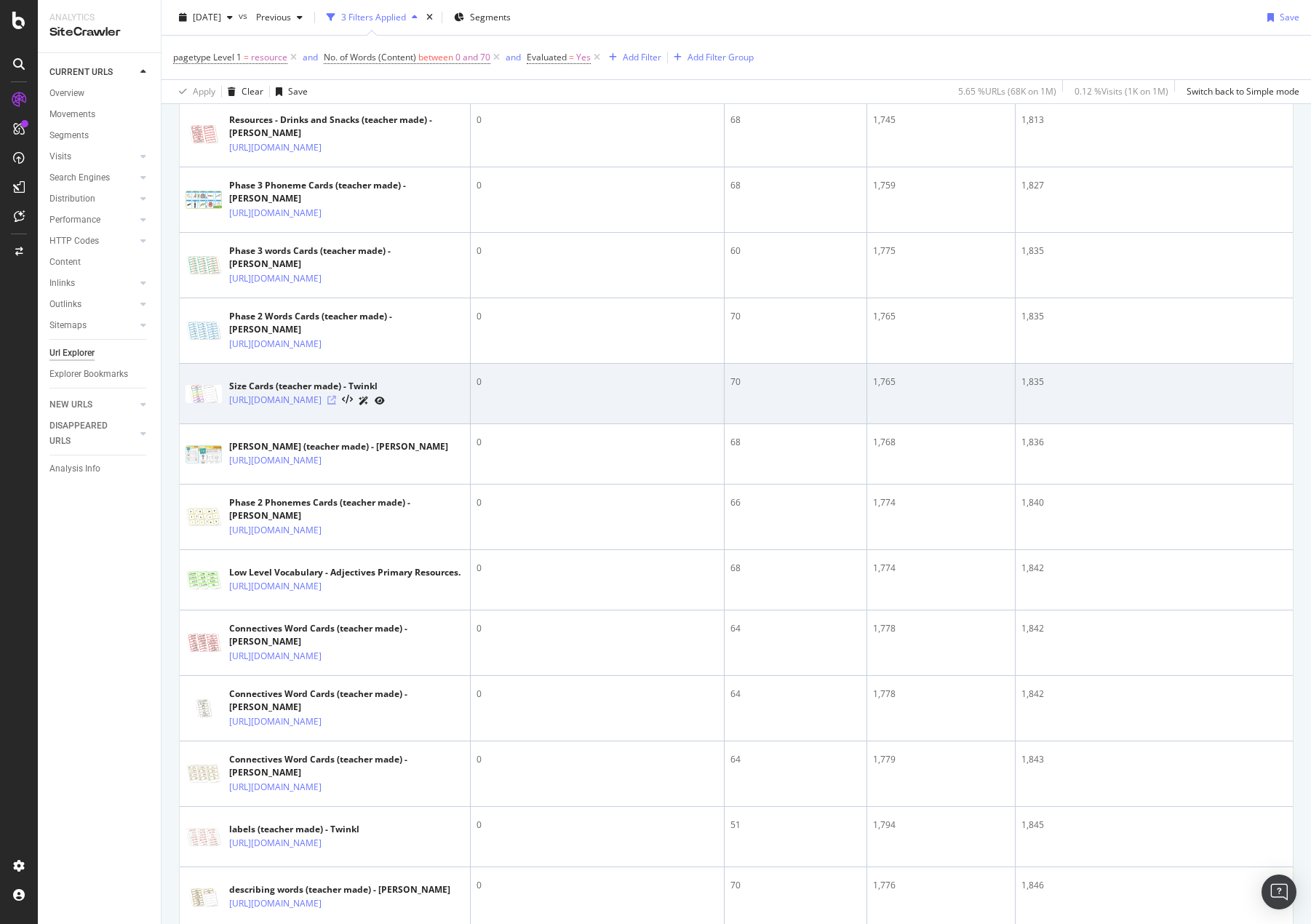
click at [336, 404] on icon at bounding box center [331, 400] width 9 height 9
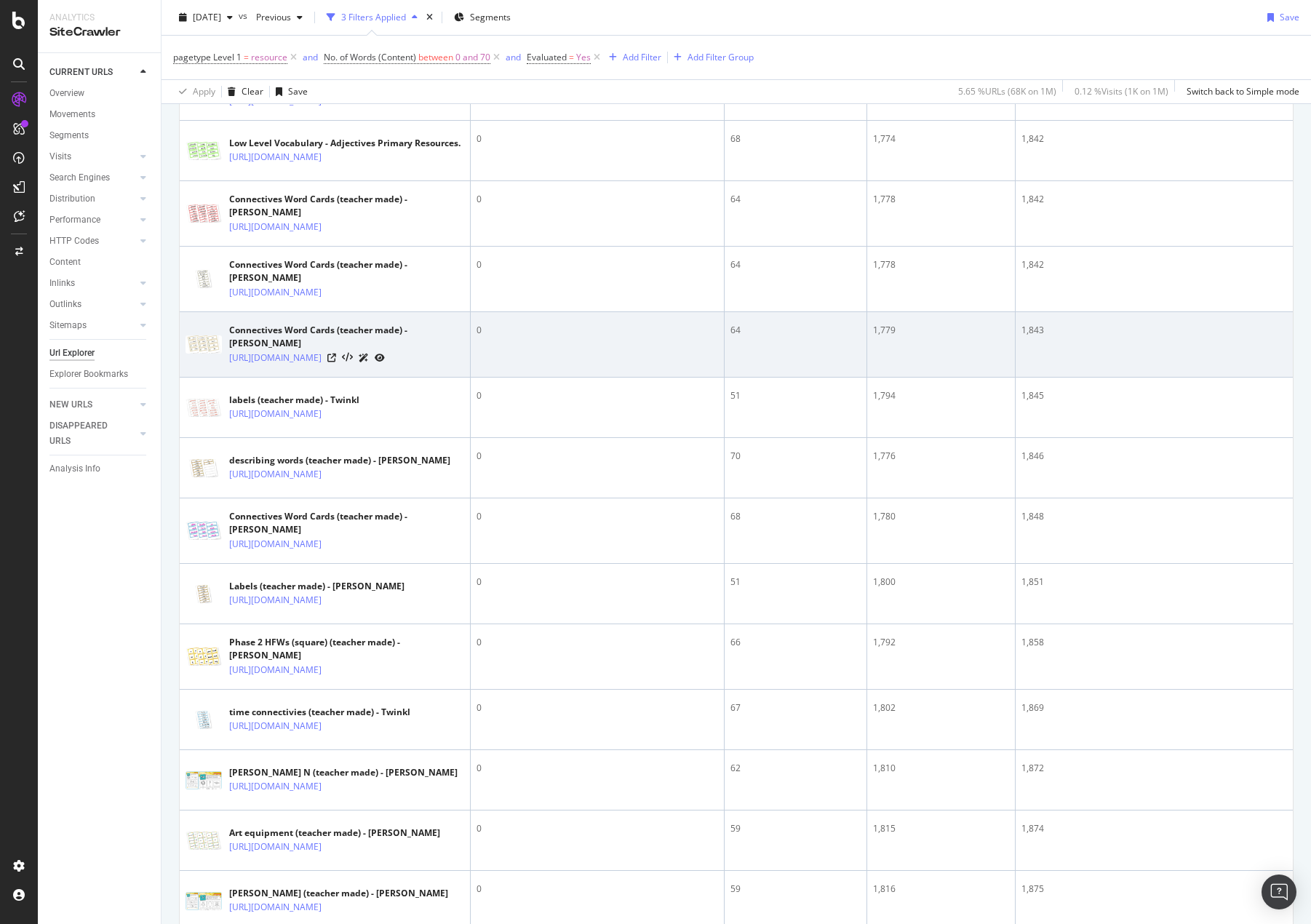
scroll to position [873, 0]
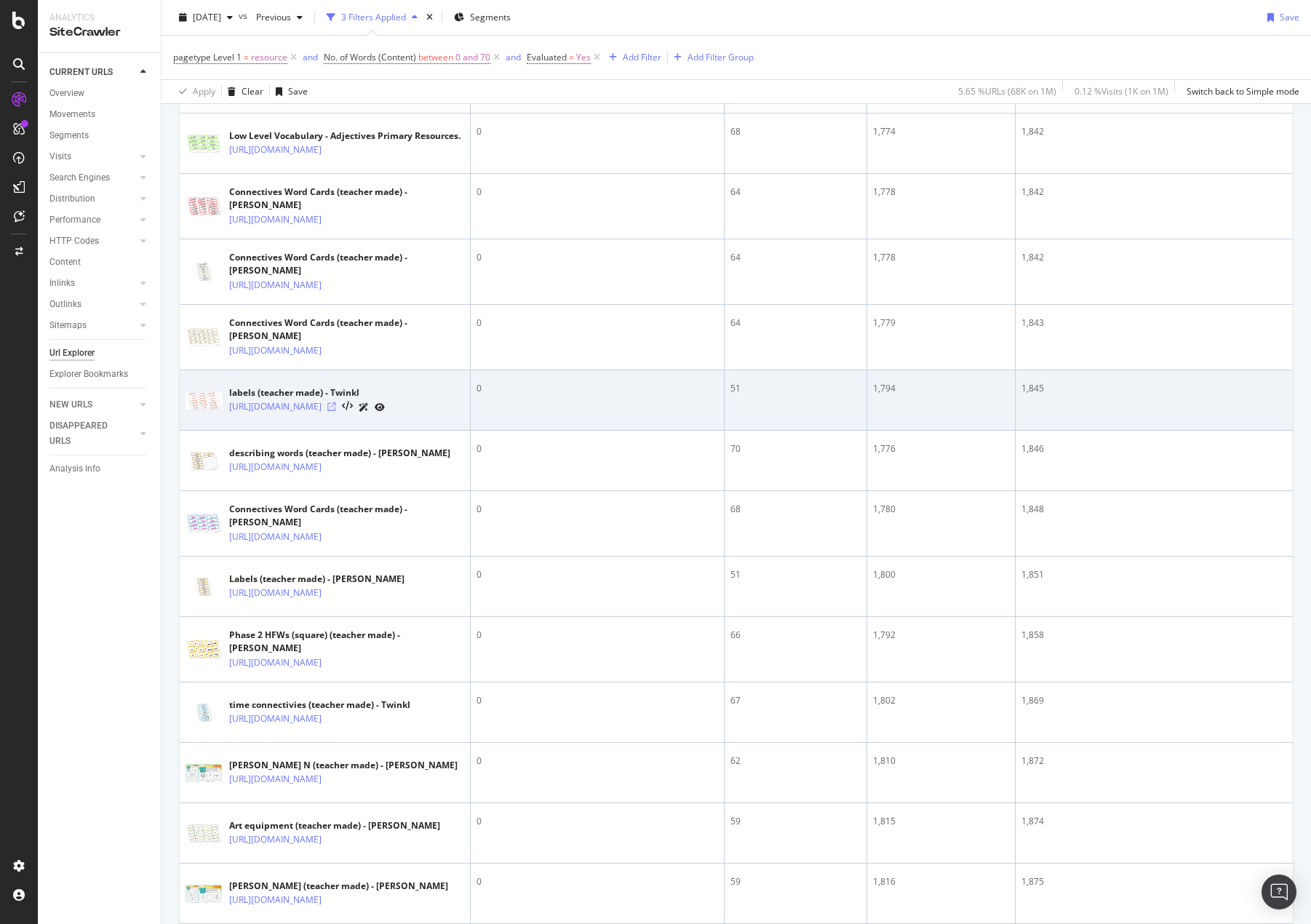
click at [336, 411] on icon at bounding box center [331, 406] width 9 height 9
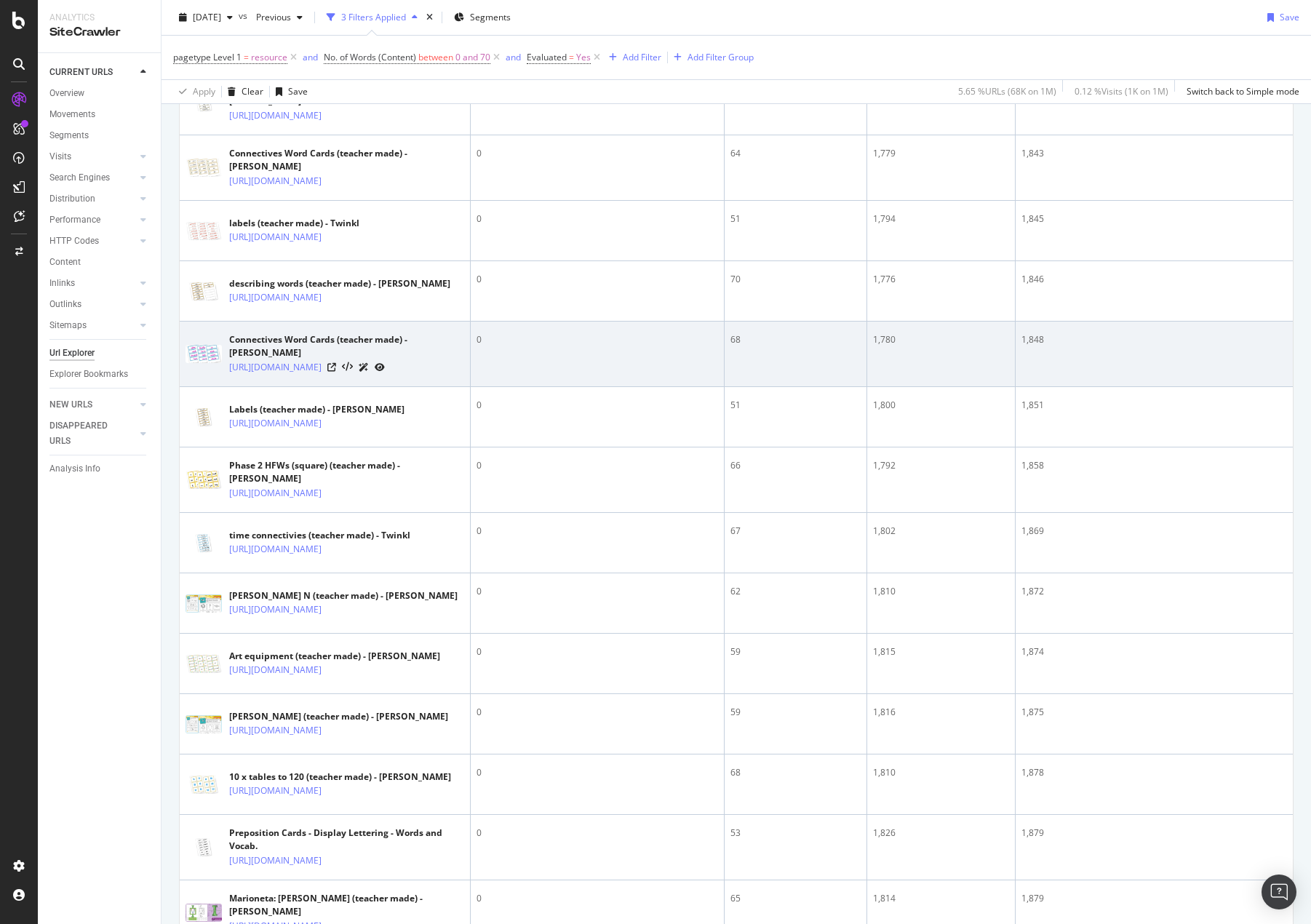
scroll to position [1310, 0]
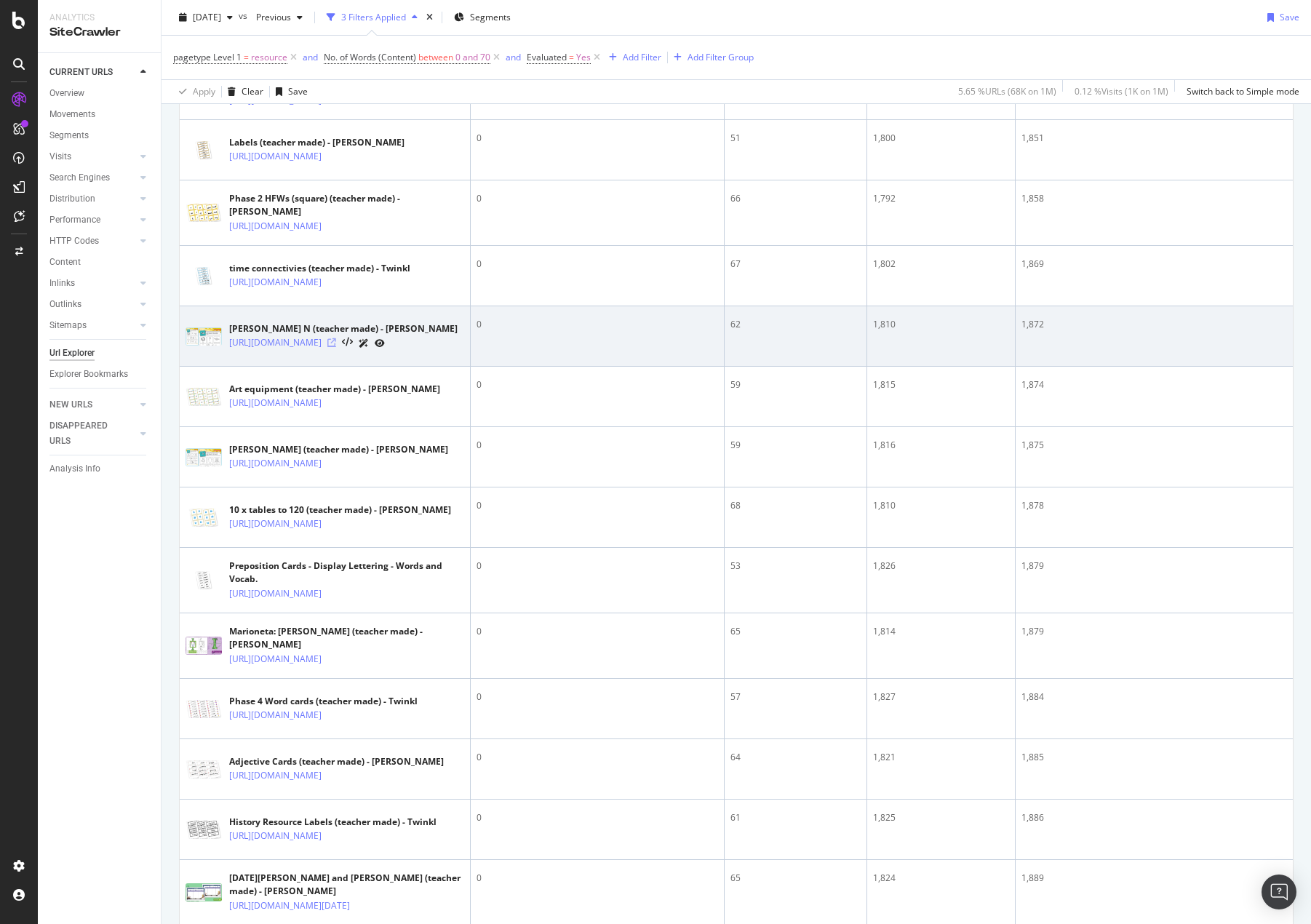
click at [336, 347] on icon at bounding box center [331, 342] width 9 height 9
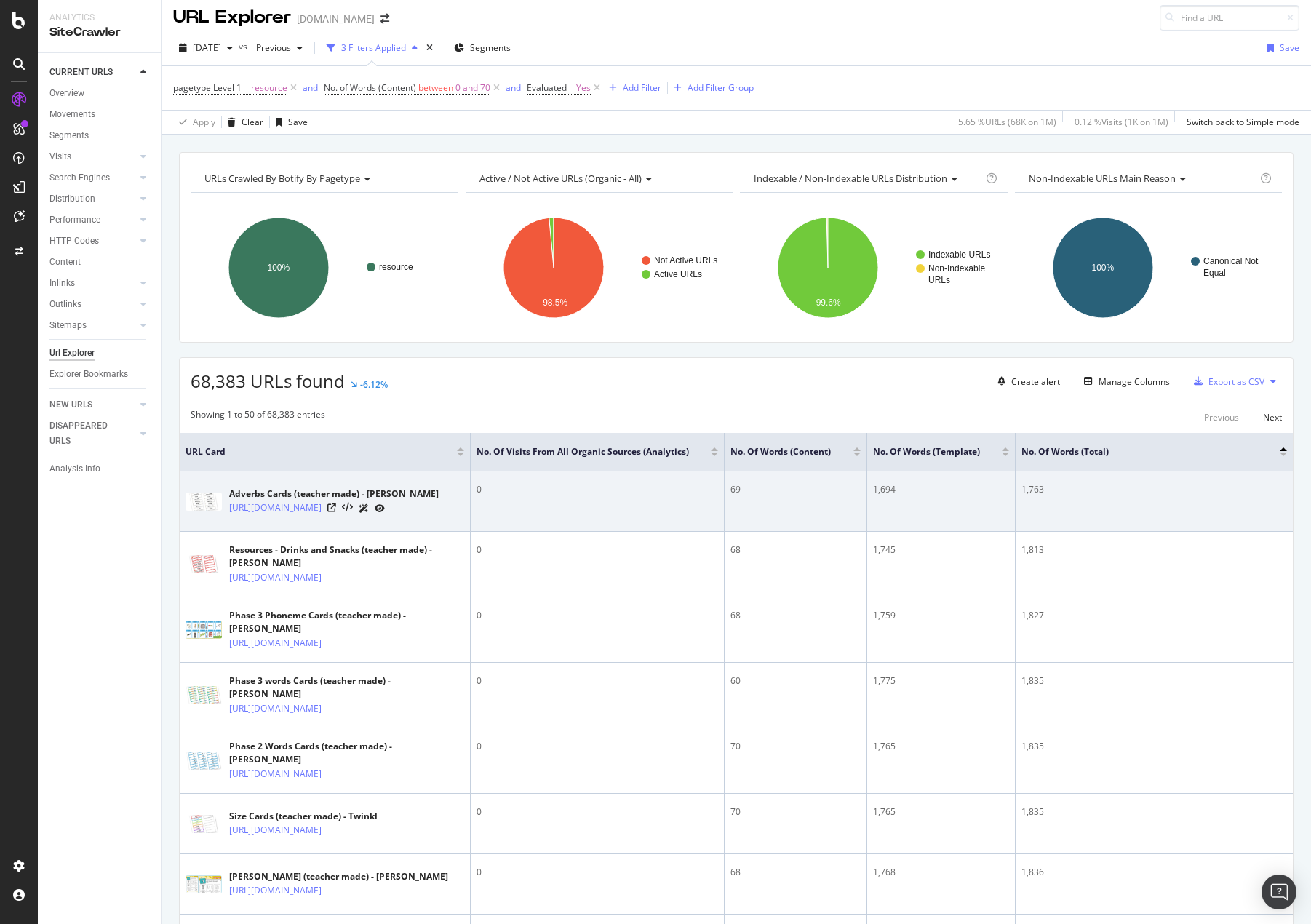
scroll to position [0, 0]
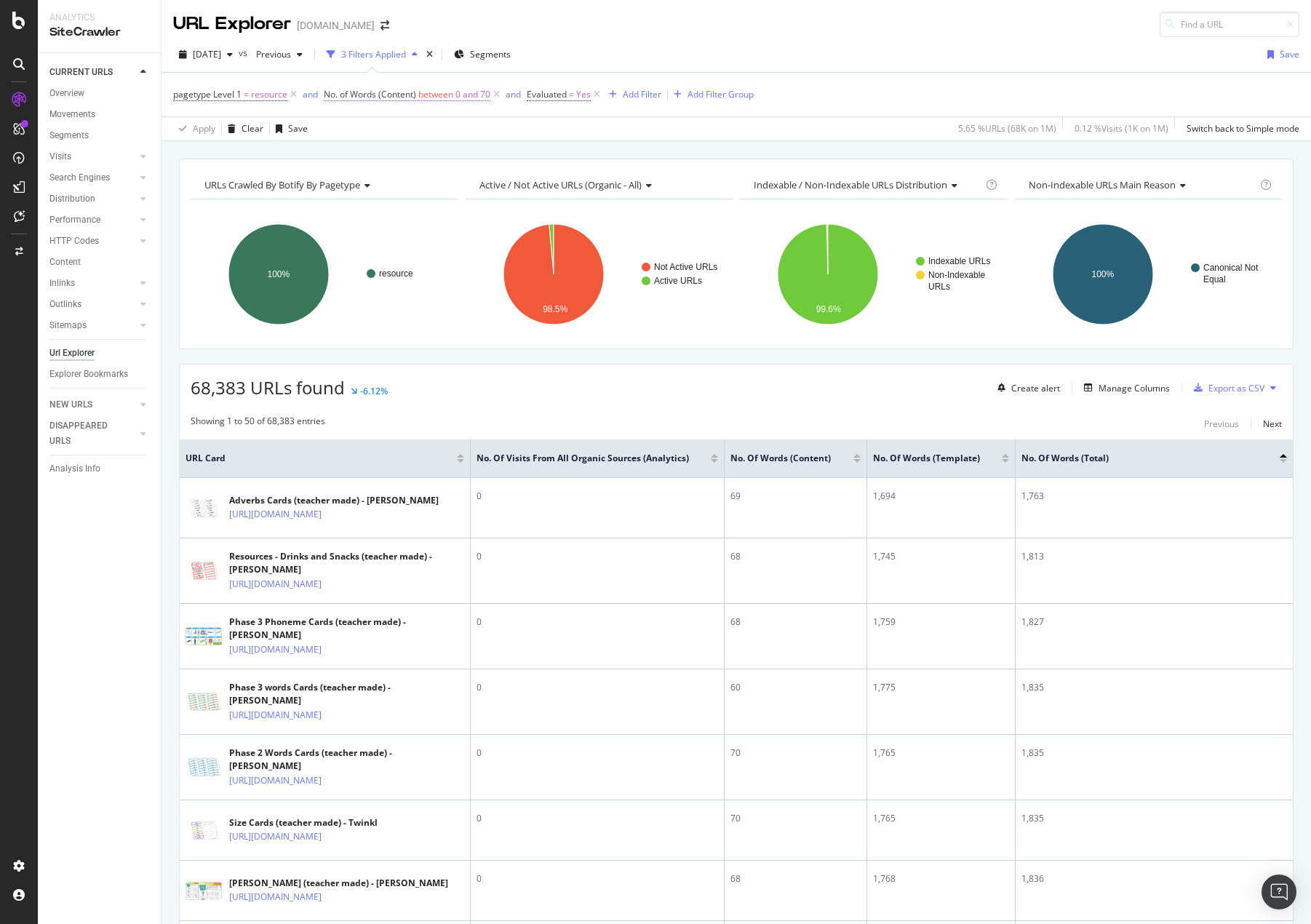
click at [458, 98] on span "0 and 70" at bounding box center [472, 94] width 35 height 20
drag, startPoint x: 370, startPoint y: 250, endPoint x: 329, endPoint y: 246, distance: 41.2
click at [329, 246] on div "On Current Crawl Content Between 0 and 70 Cancel Add filter Apply" at bounding box center [415, 198] width 184 height 187
type input "6"
type input "50"
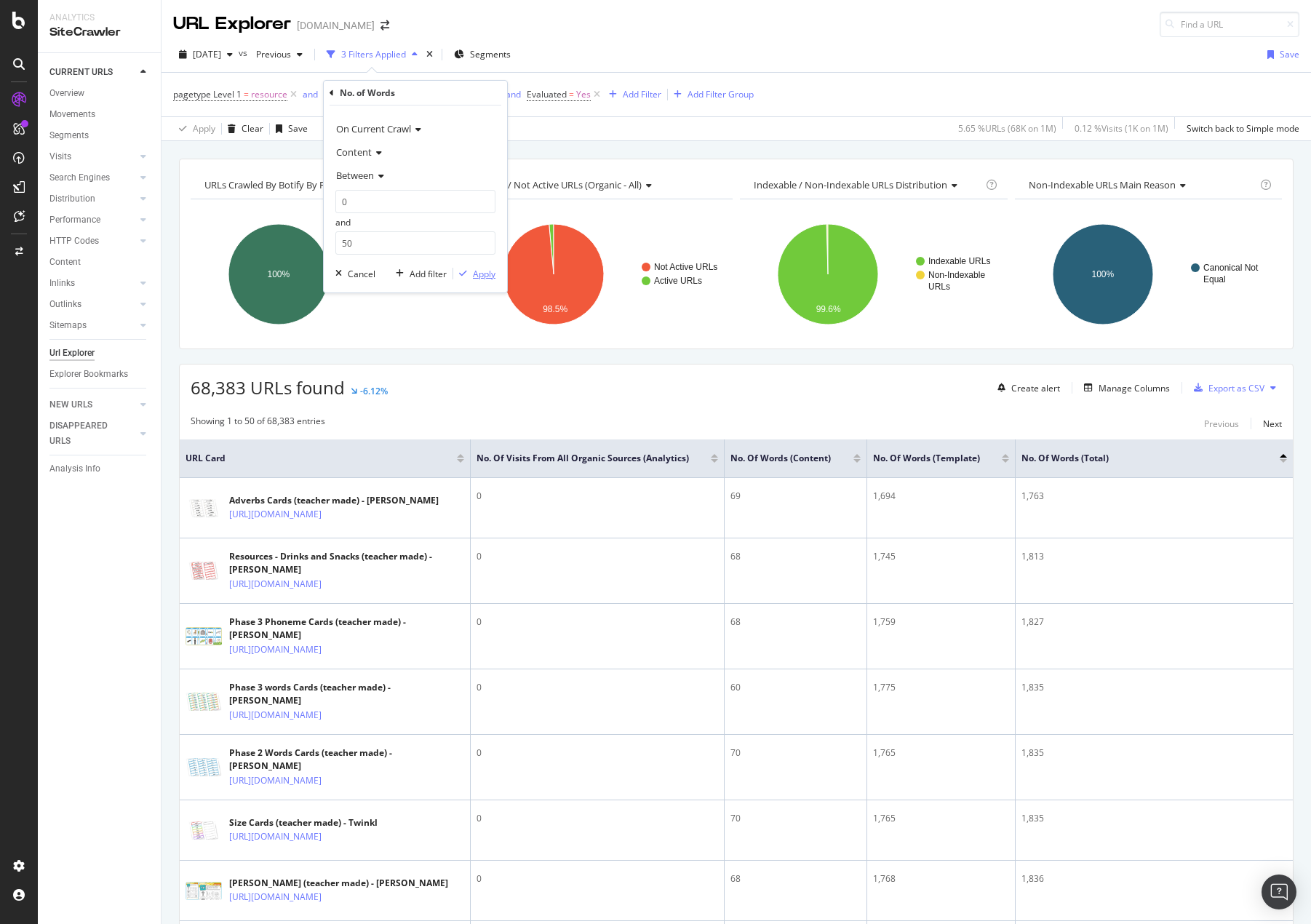
click at [480, 276] on div "Apply" at bounding box center [484, 274] width 22 height 12
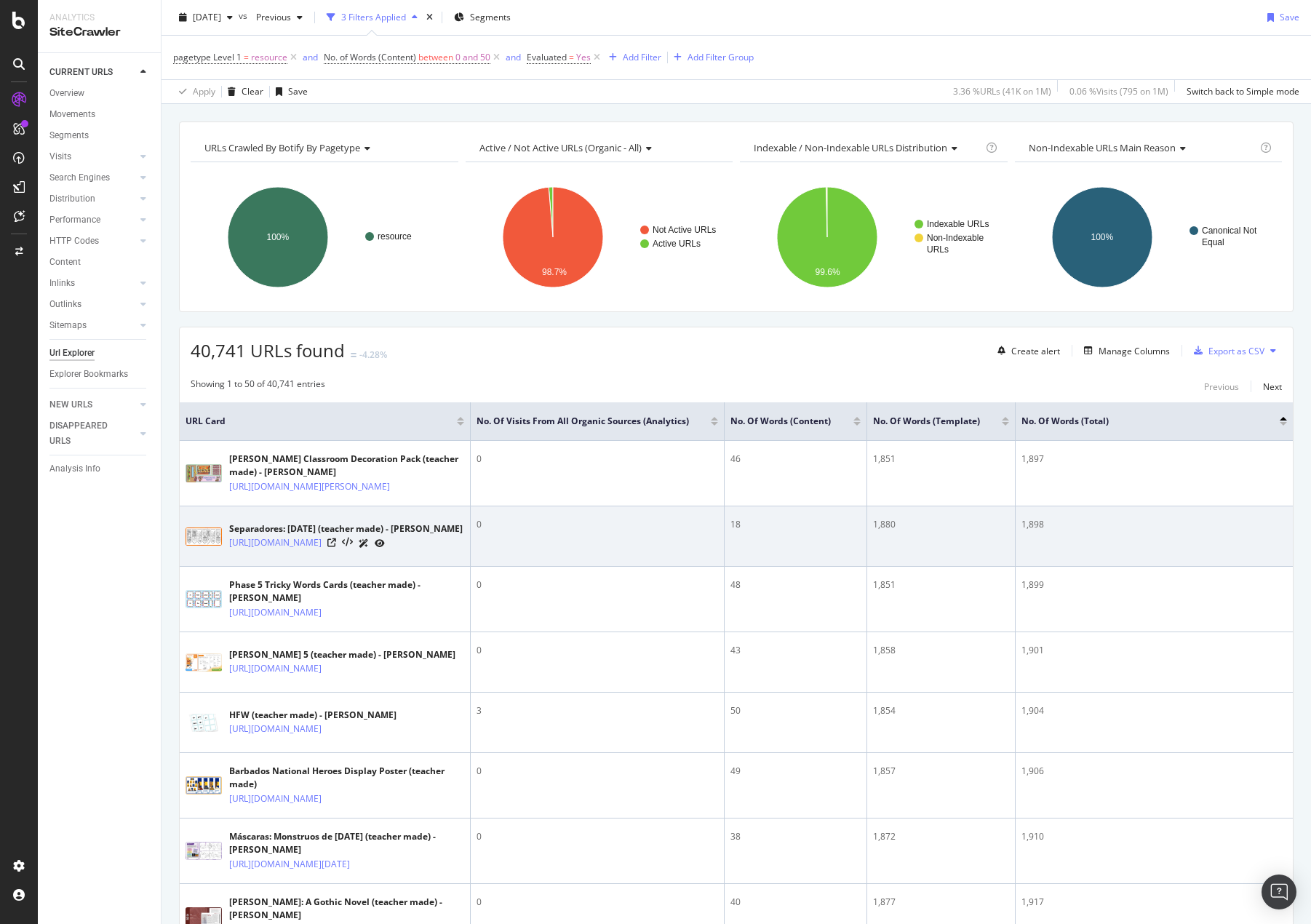
scroll to position [73, 0]
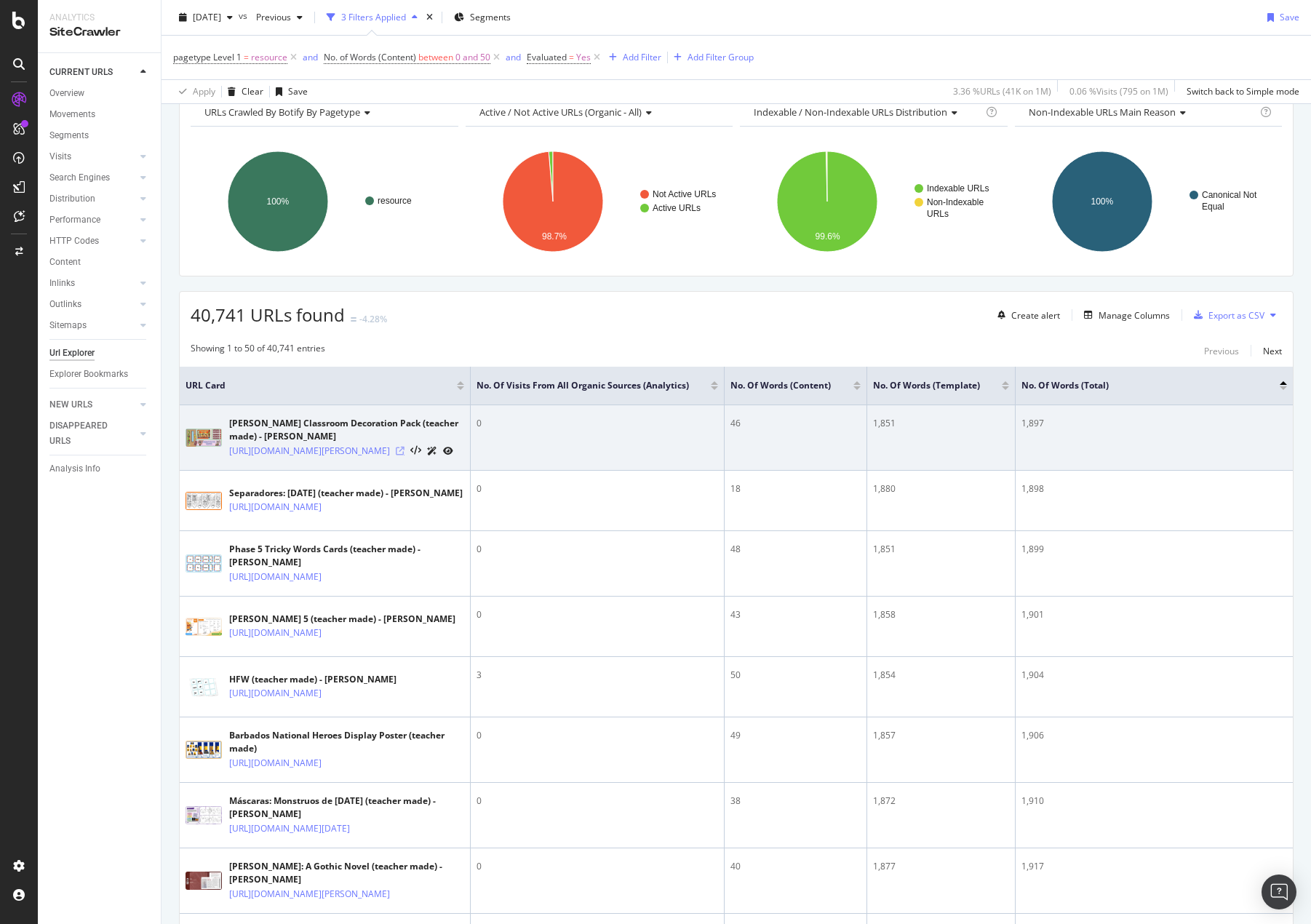
click at [404, 455] on icon at bounding box center [400, 451] width 9 height 9
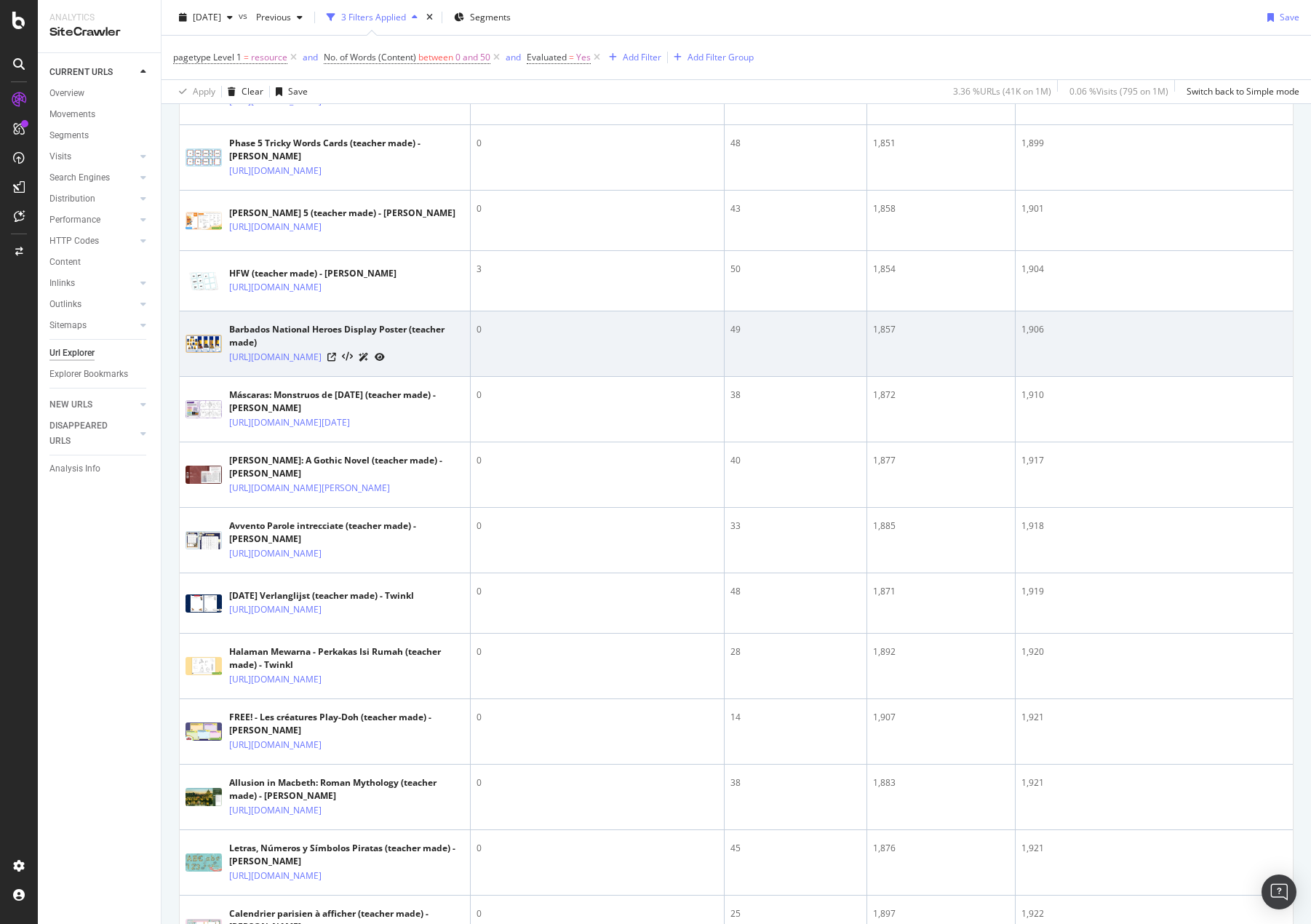
scroll to position [510, 0]
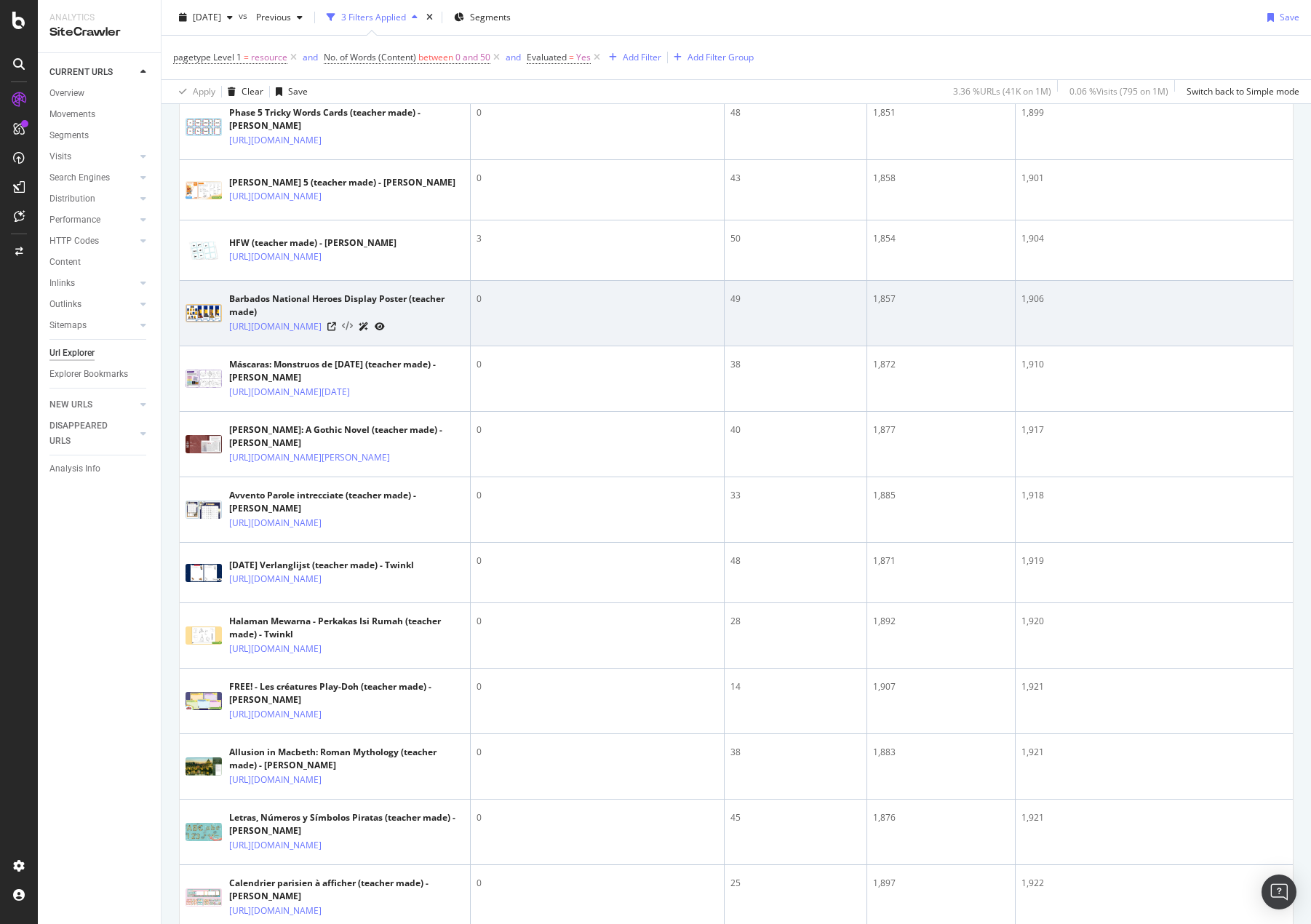
click at [353, 331] on icon at bounding box center [347, 326] width 11 height 10
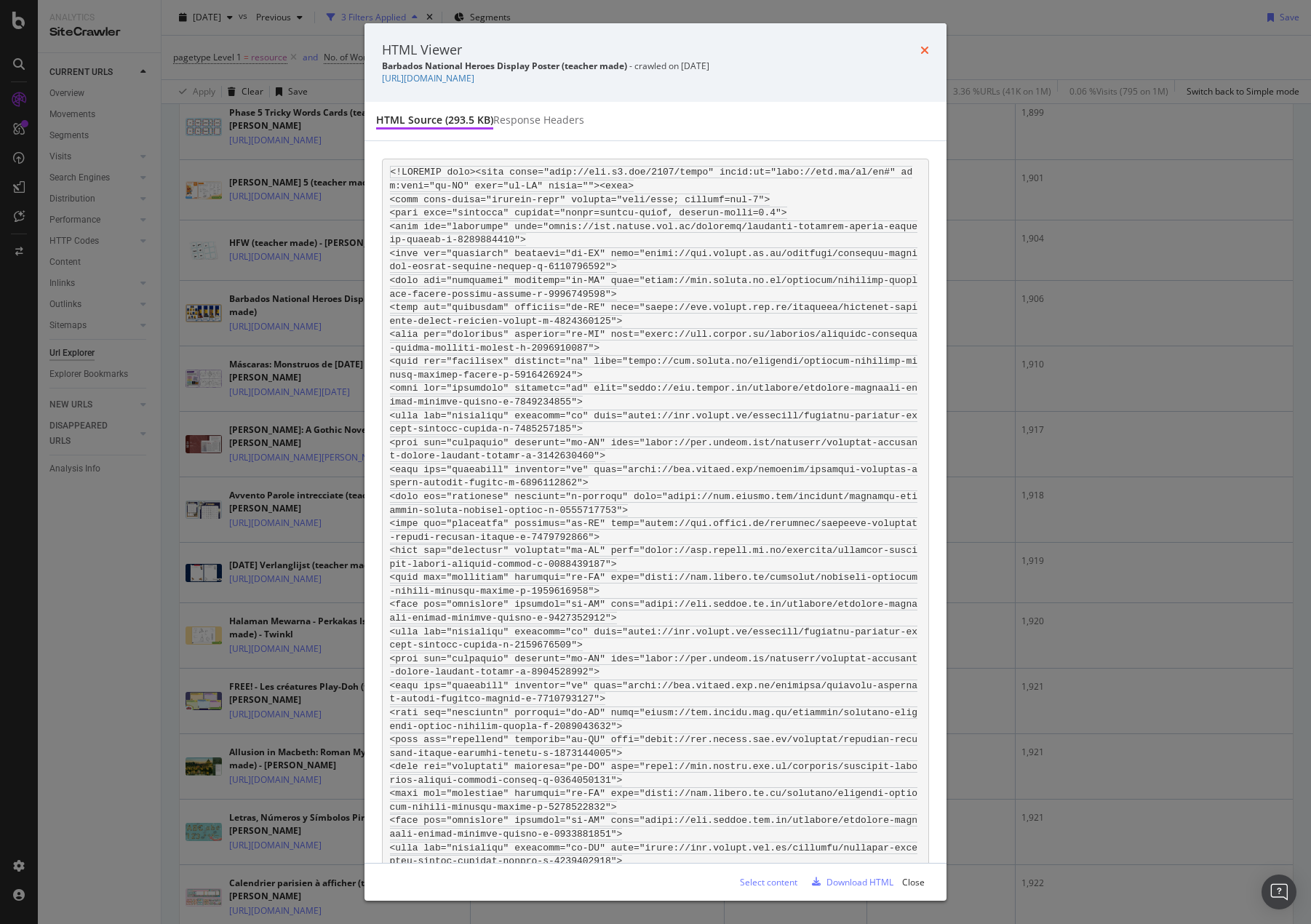
click at [925, 49] on icon "times" at bounding box center [924, 50] width 9 height 12
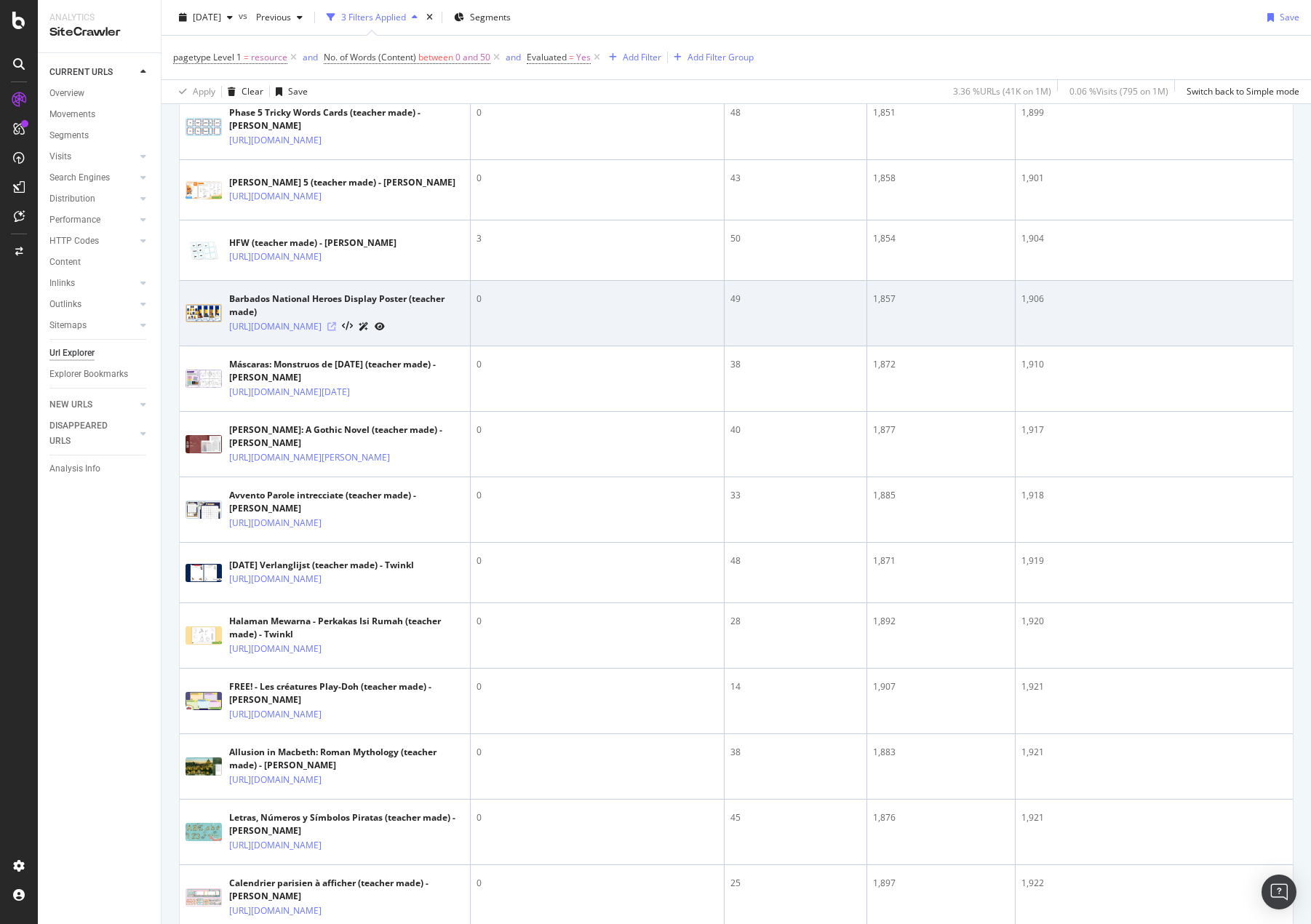
click at [336, 331] on icon at bounding box center [331, 326] width 9 height 9
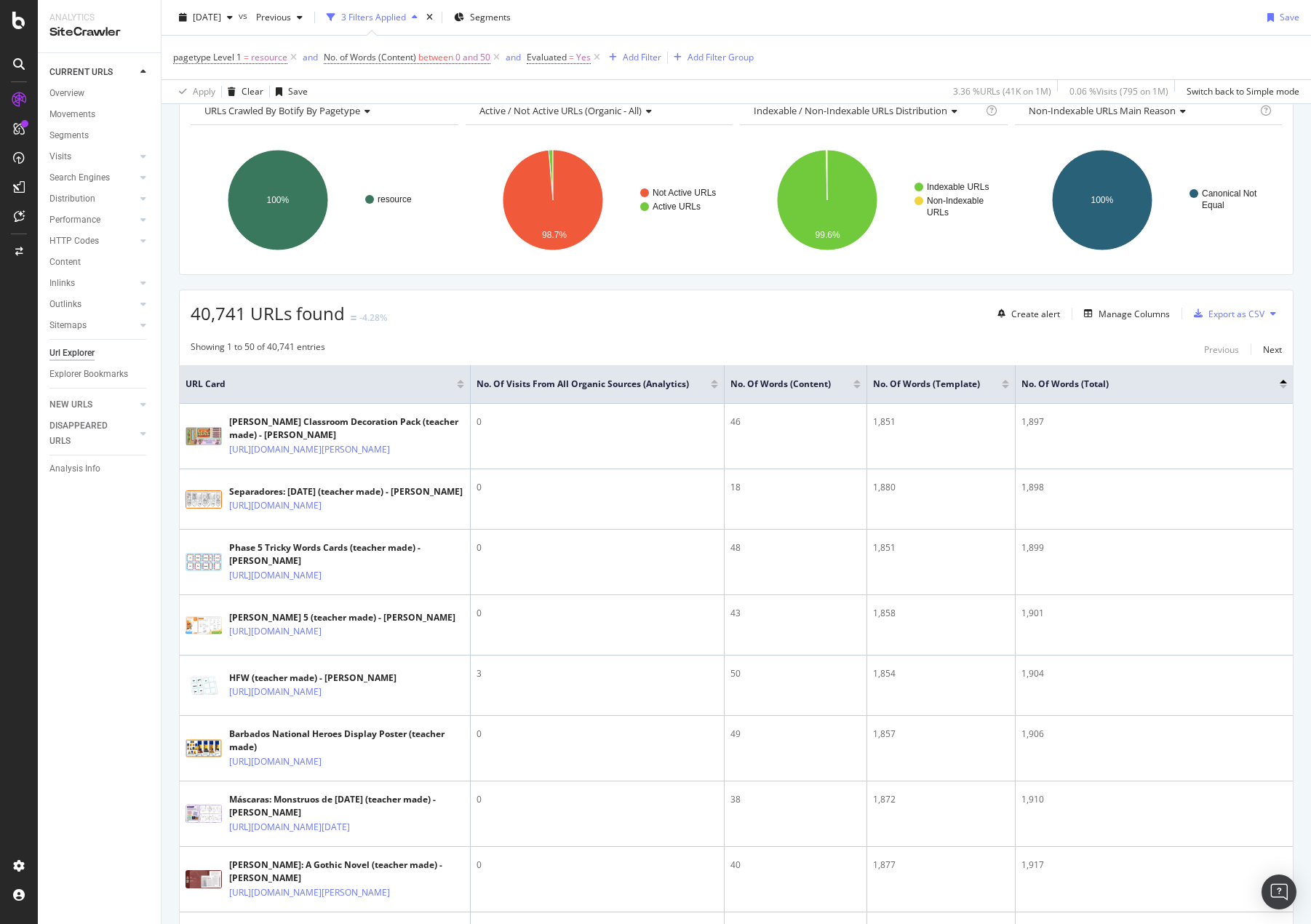
scroll to position [73, 0]
click at [1088, 310] on div "Manage Columns" at bounding box center [1134, 315] width 71 height 12
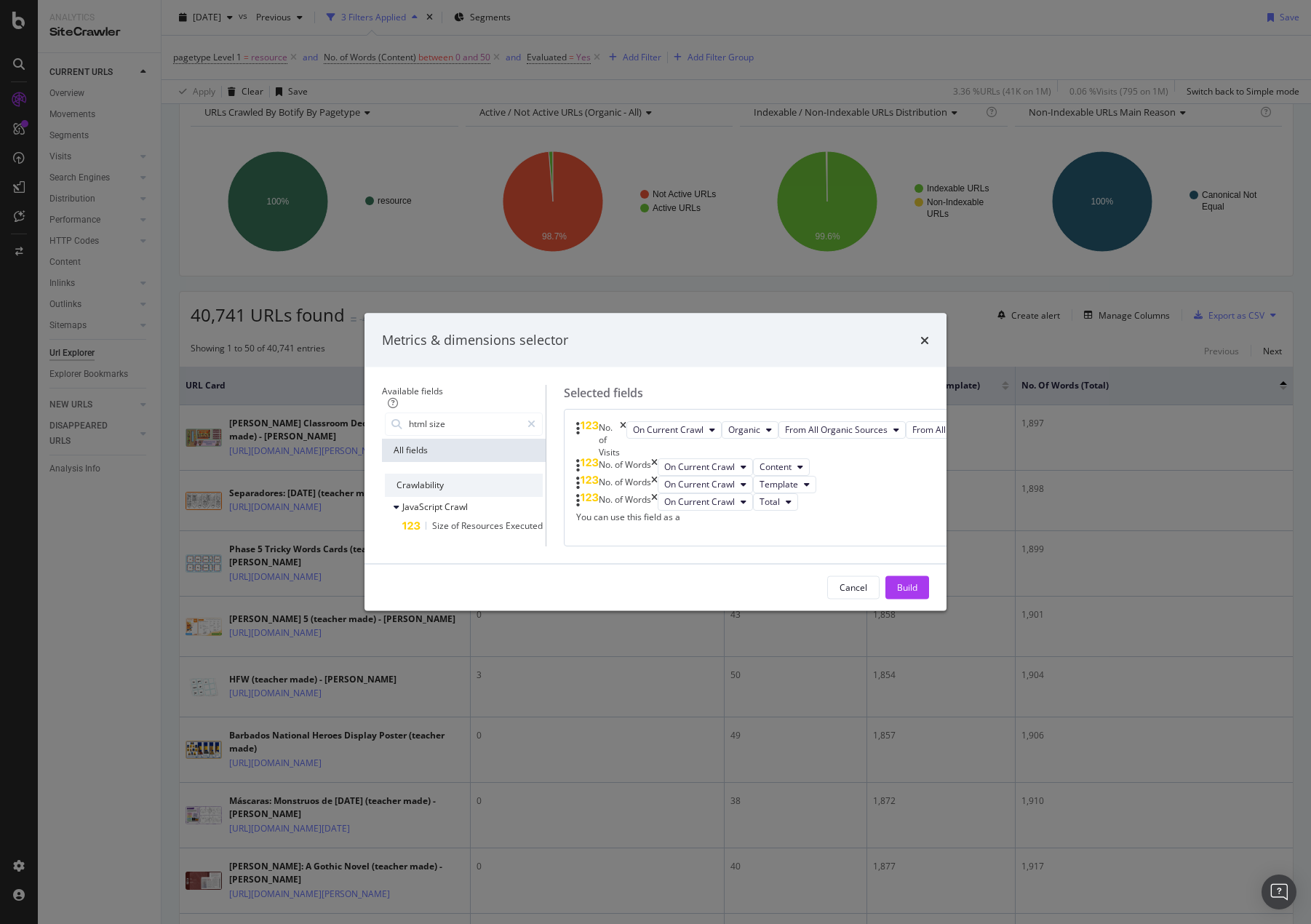
drag, startPoint x: 395, startPoint y: 282, endPoint x: 334, endPoint y: 273, distance: 61.7
click at [365, 366] on div "Available fields html size All fields Crawlability JavaScript Crawl Size of Res…" at bounding box center [655, 465] width 582 height 197
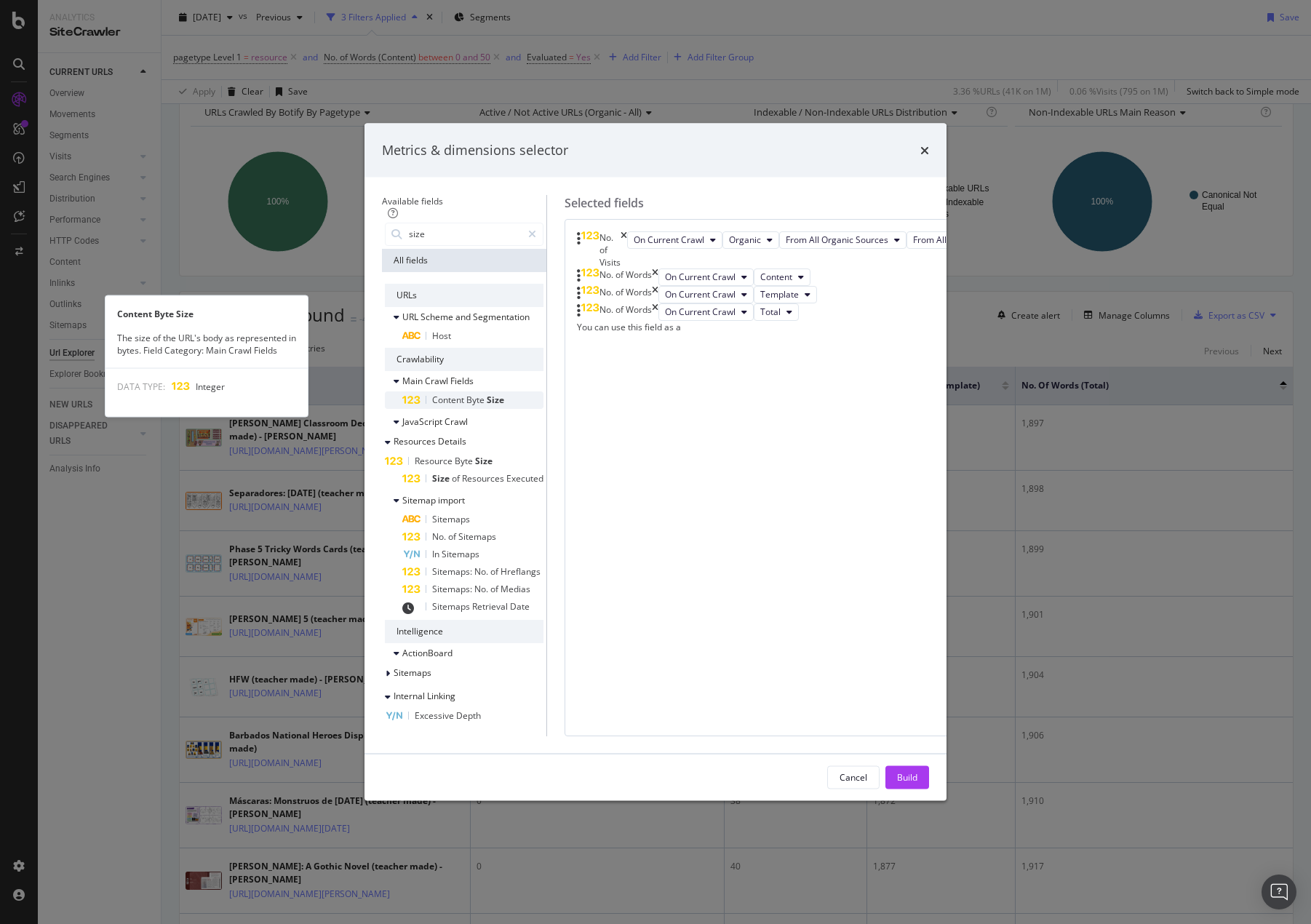
scroll to position [96, 0]
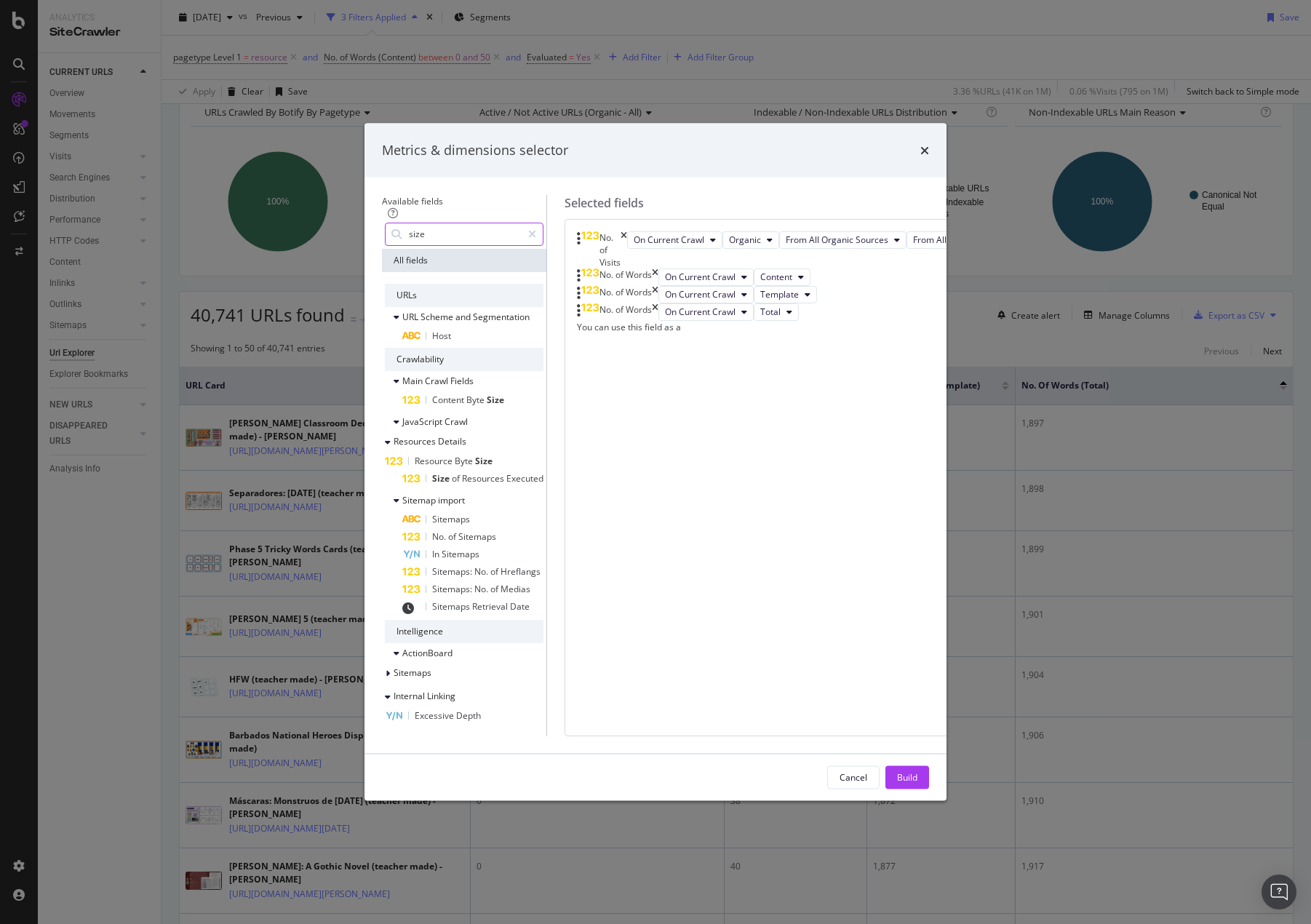
drag, startPoint x: 410, startPoint y: 287, endPoint x: 353, endPoint y: 282, distance: 57.2
click at [385, 246] on div "size" at bounding box center [464, 234] width 159 height 23
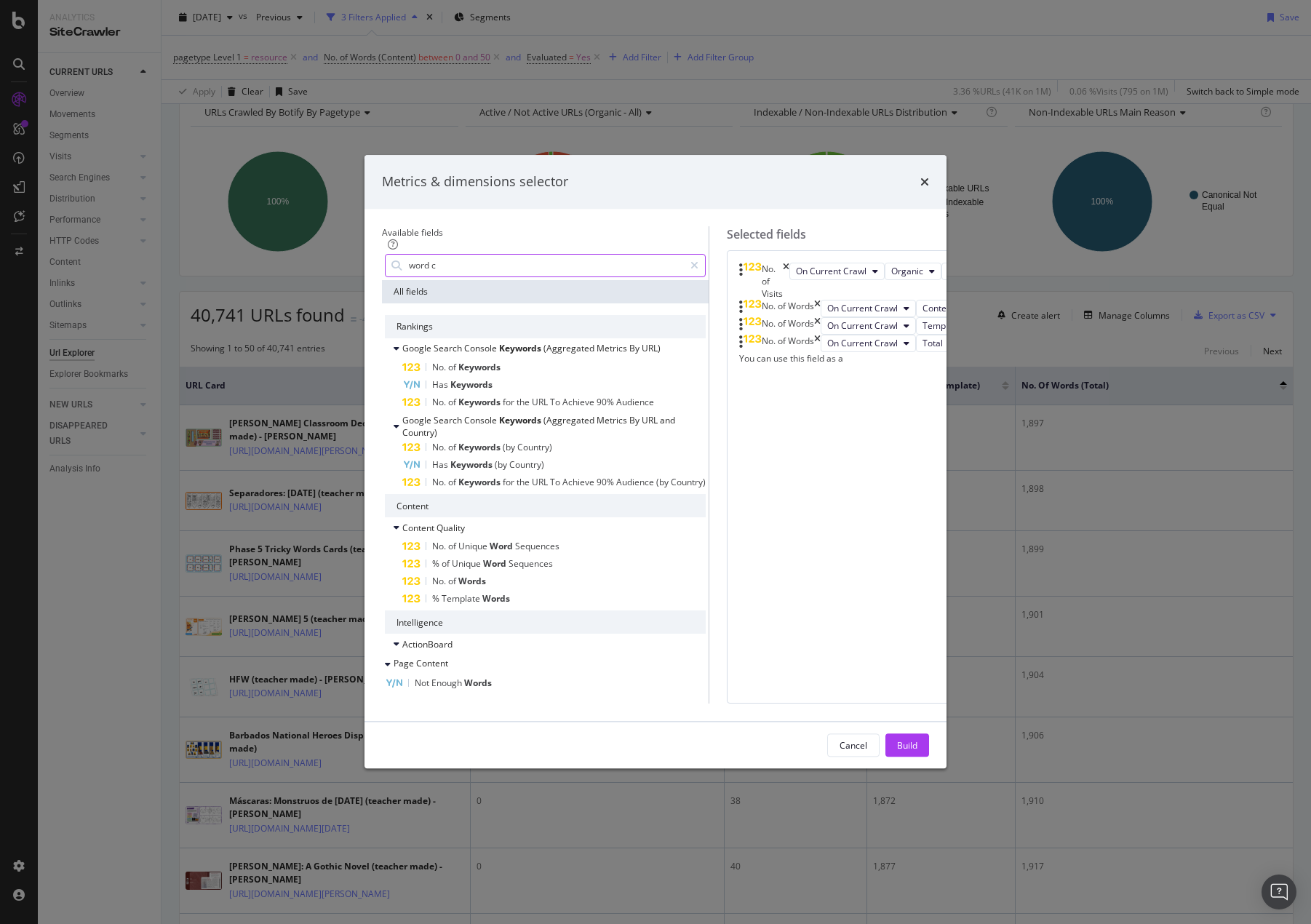
scroll to position [0, 0]
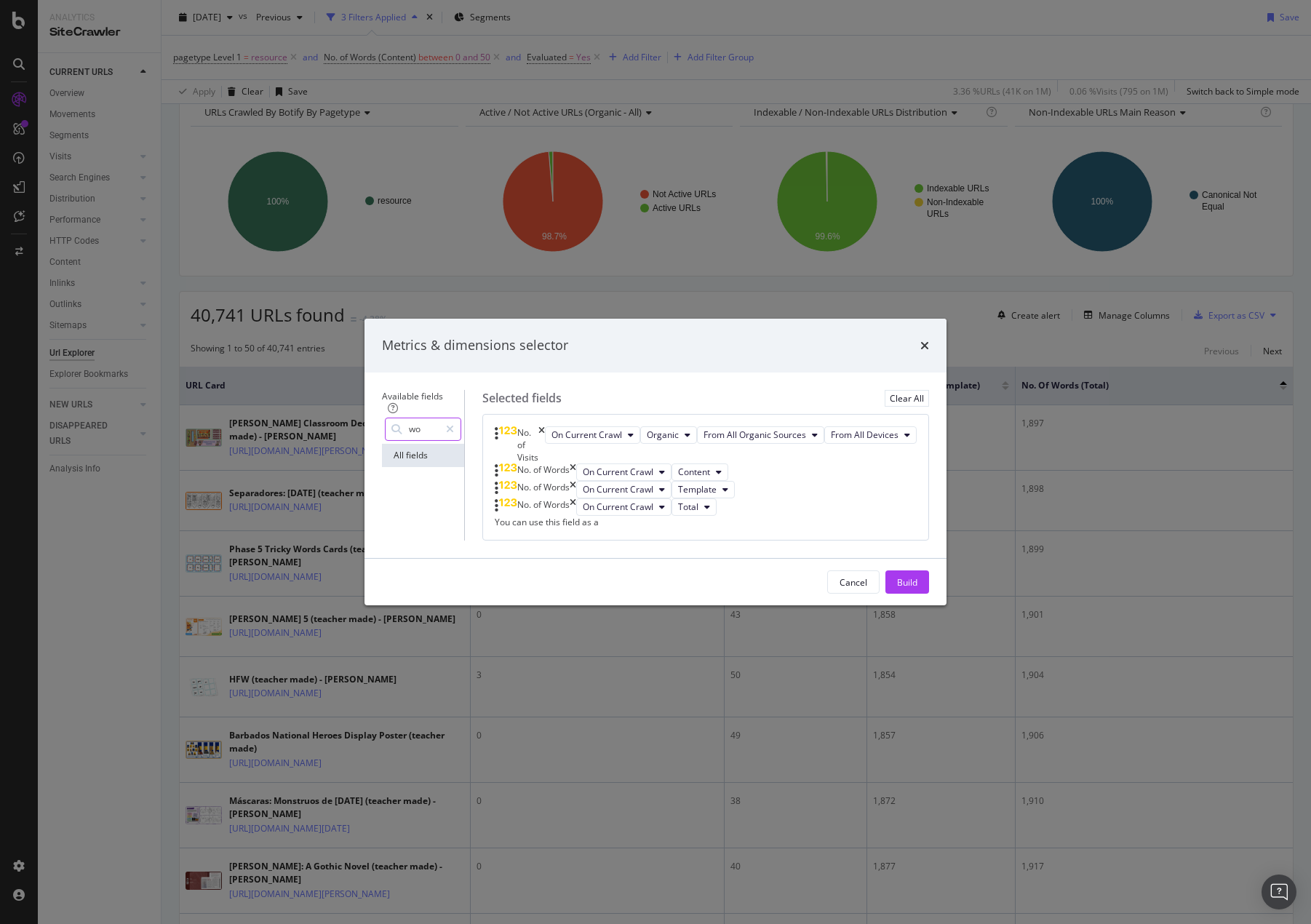
type input "w"
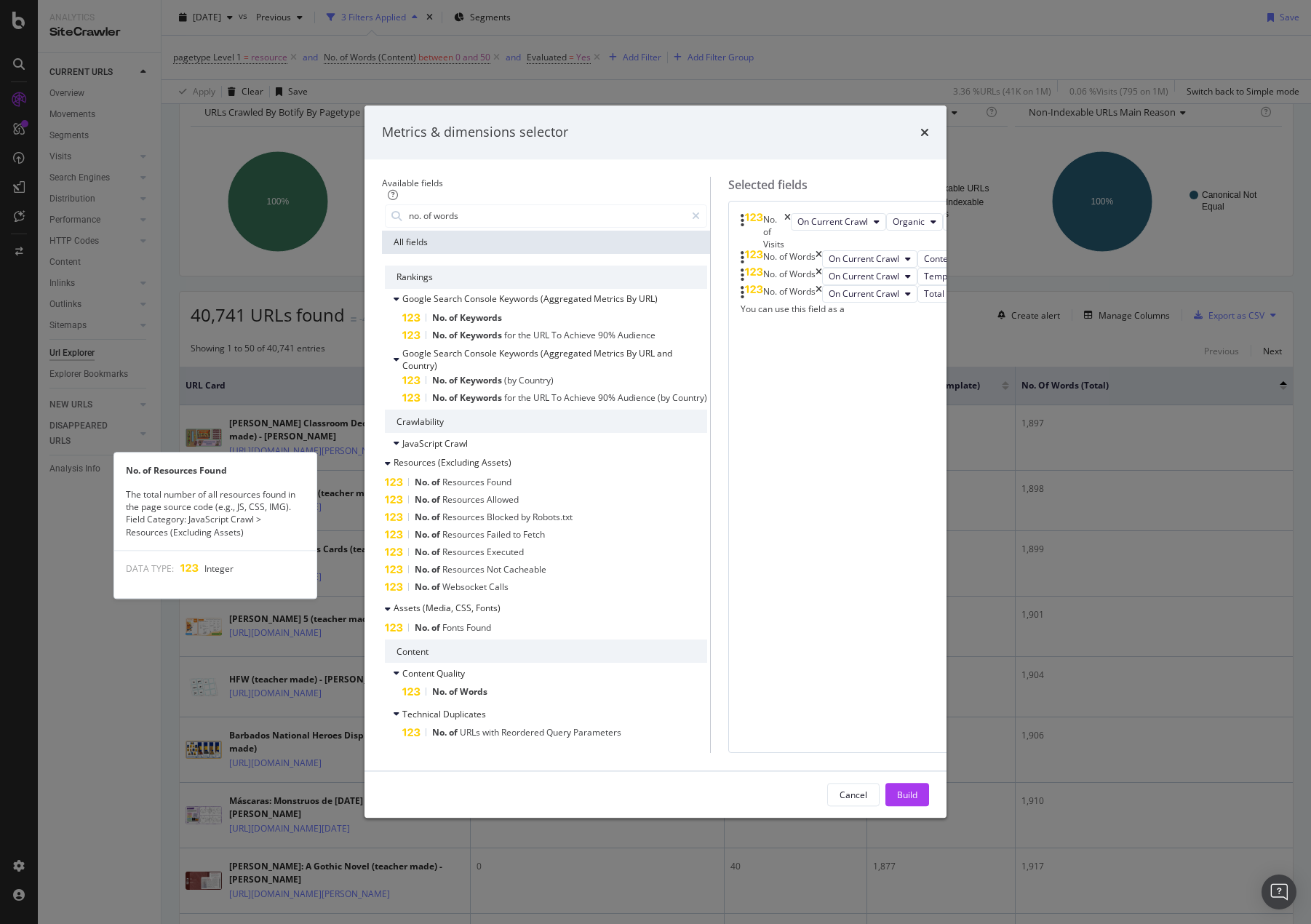
scroll to position [126, 0]
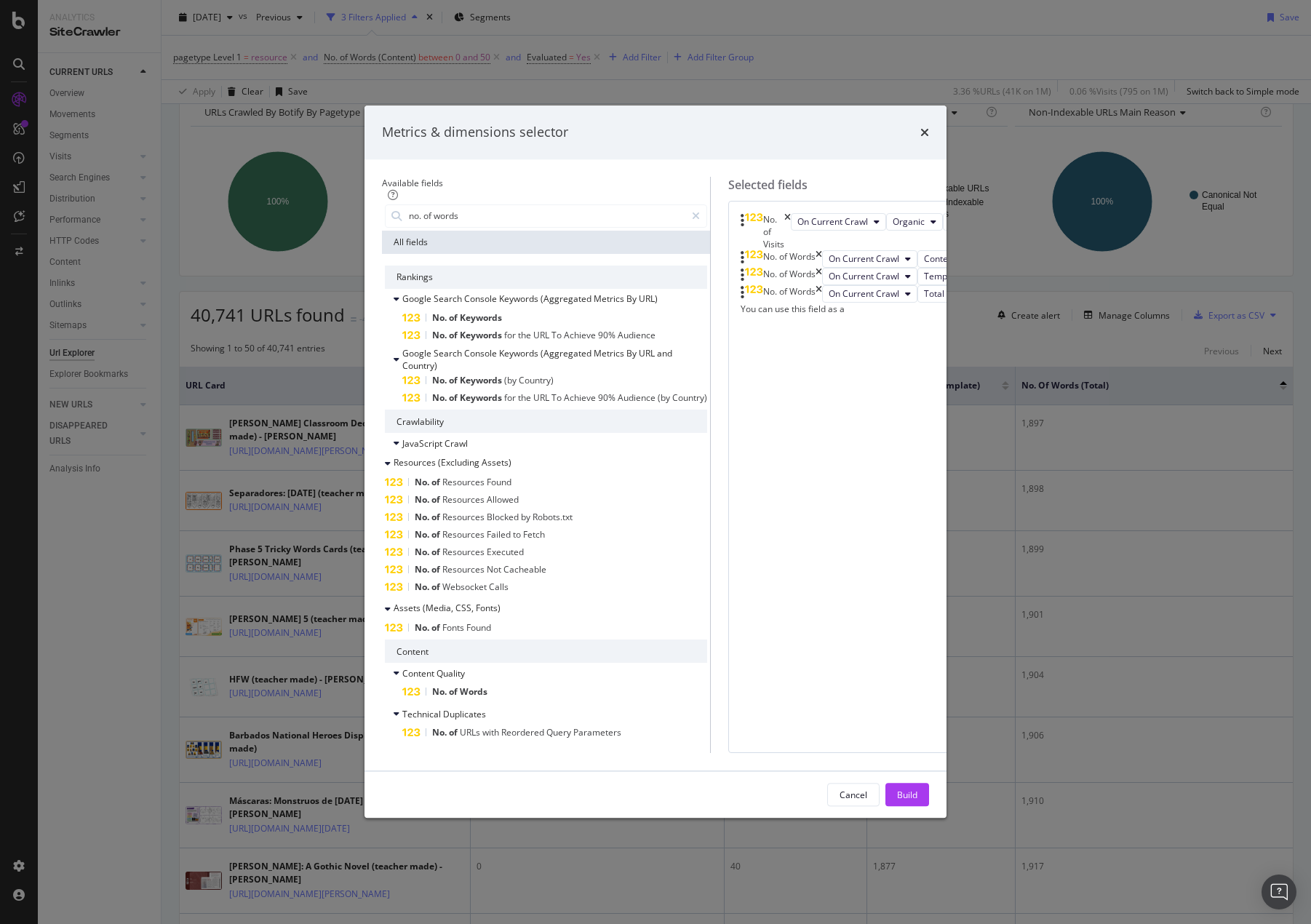
drag, startPoint x: 433, startPoint y: 277, endPoint x: 328, endPoint y: 273, distance: 105.1
click at [365, 273] on div "Available fields no. of words All fields Rankings Google Search Console Keyword…" at bounding box center [655, 465] width 582 height 612
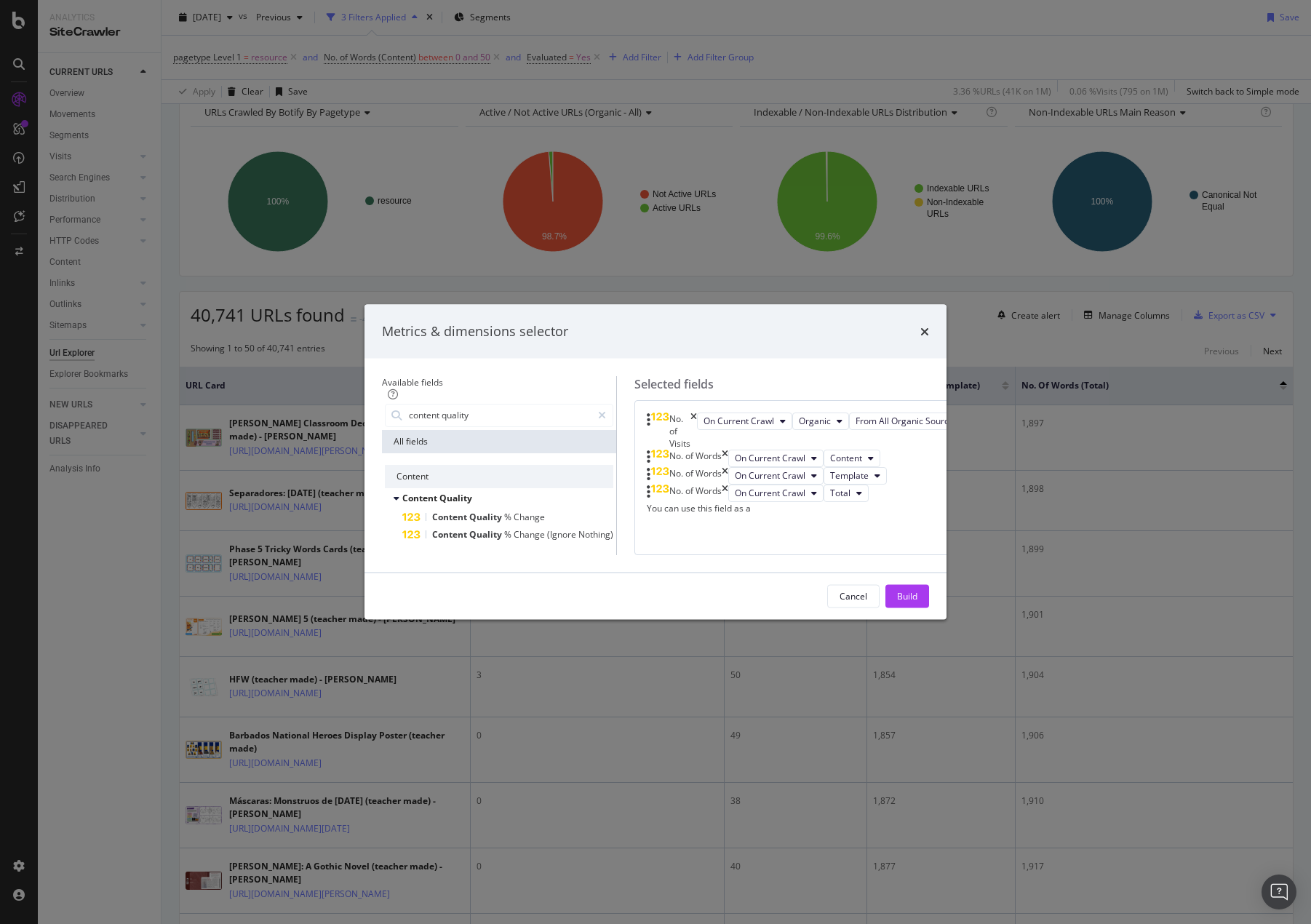
scroll to position [0, 0]
drag, startPoint x: 448, startPoint y: 283, endPoint x: 408, endPoint y: 283, distance: 40.0
click at [408, 404] on input "content quality" at bounding box center [499, 414] width 184 height 22
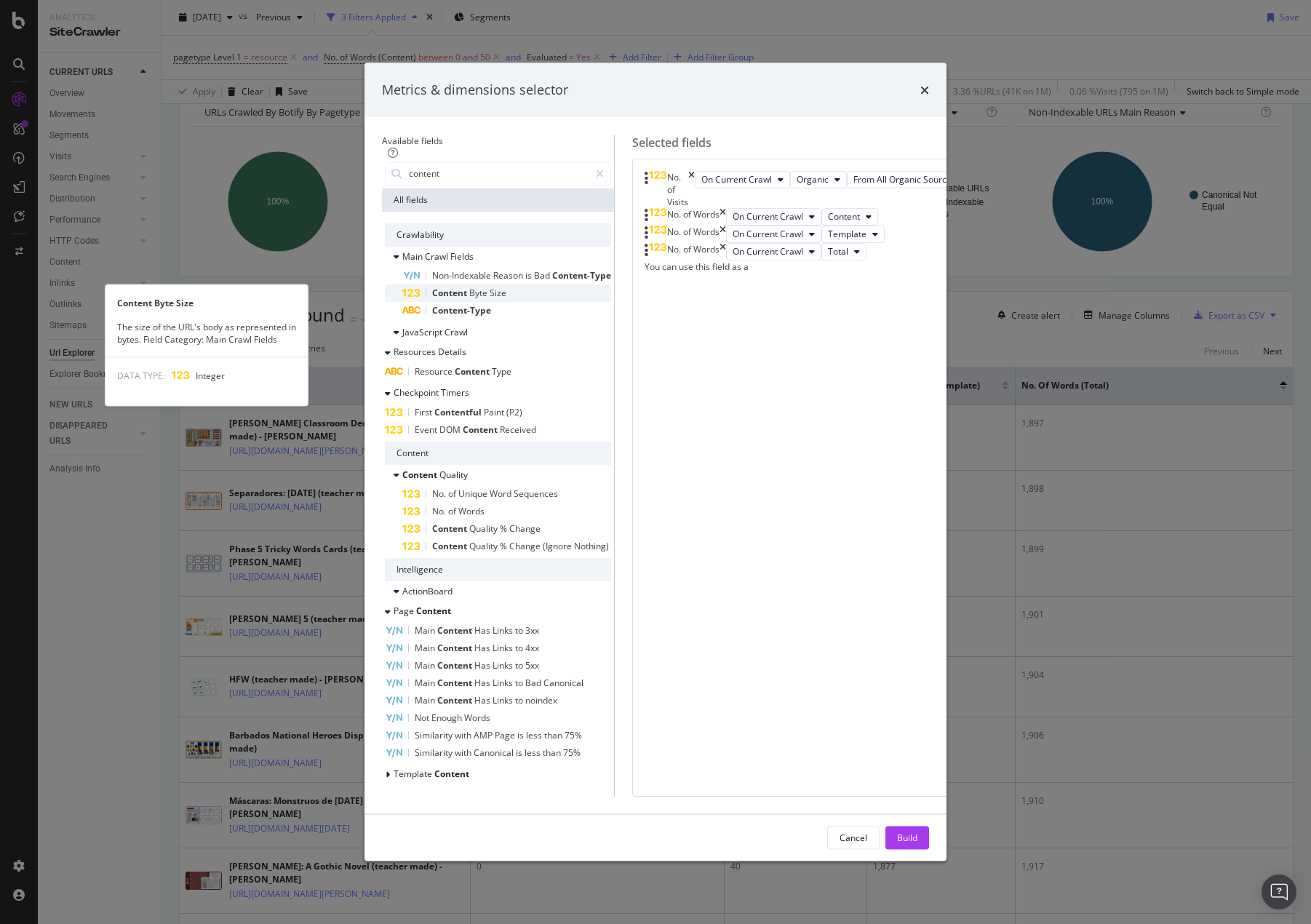
type input "content"
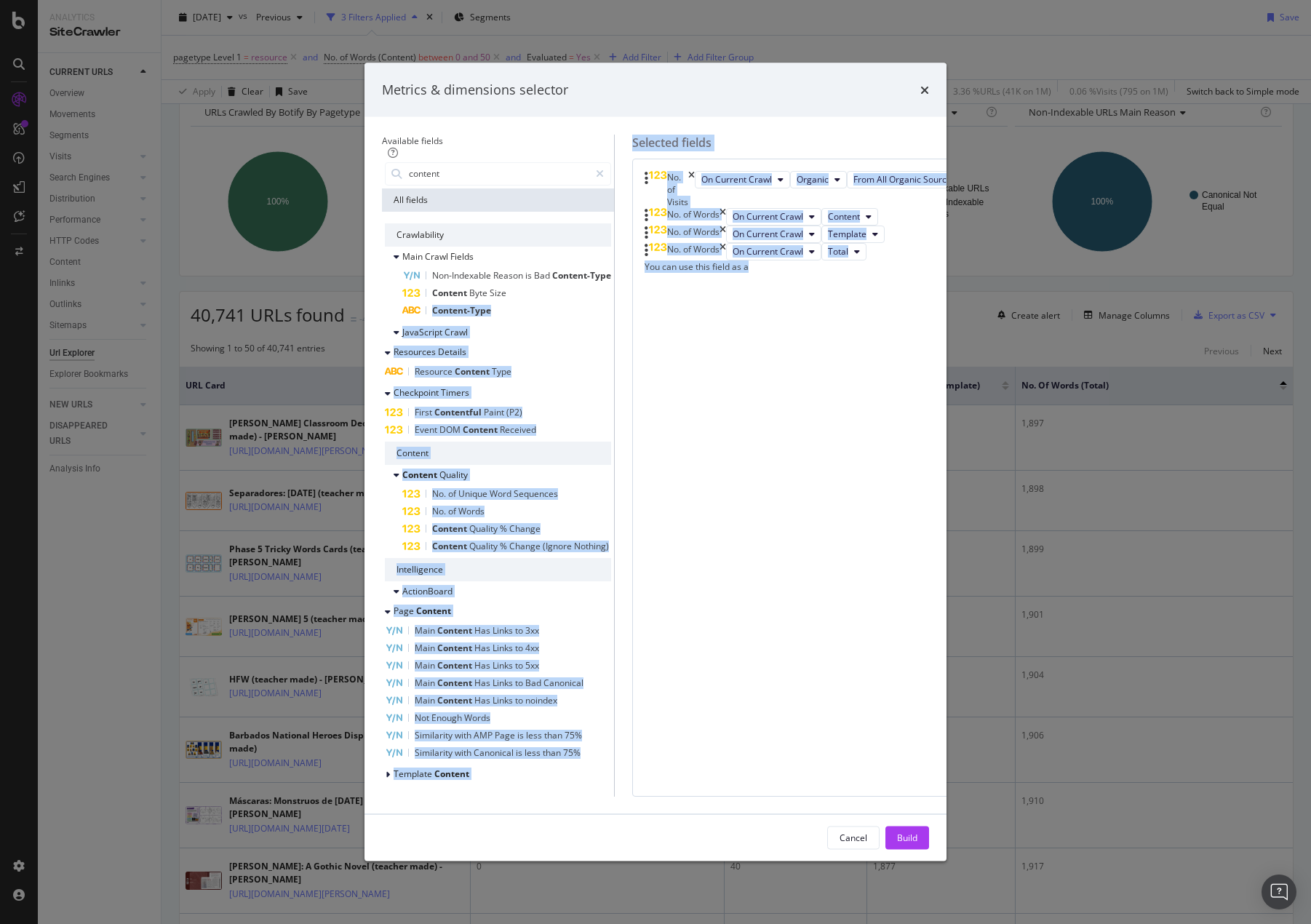
drag, startPoint x: 472, startPoint y: 400, endPoint x: 547, endPoint y: 474, distance: 105.4
click at [781, 561] on div "Available fields content All fields Crawlability Main Crawl Fields Non-Indexabl…" at bounding box center [655, 465] width 547 height 662
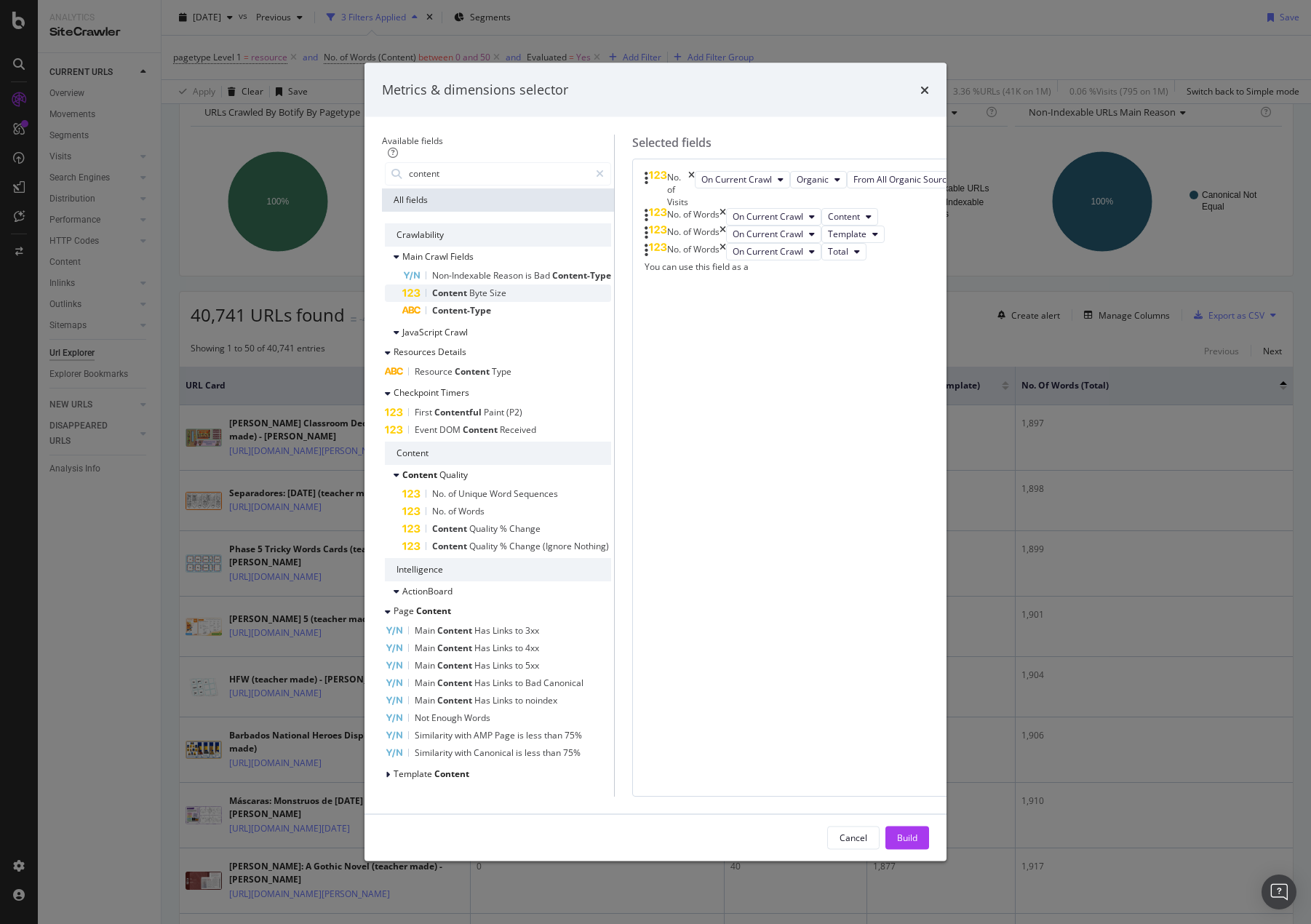
click at [489, 298] on span "Size" at bounding box center [498, 292] width 17 height 12
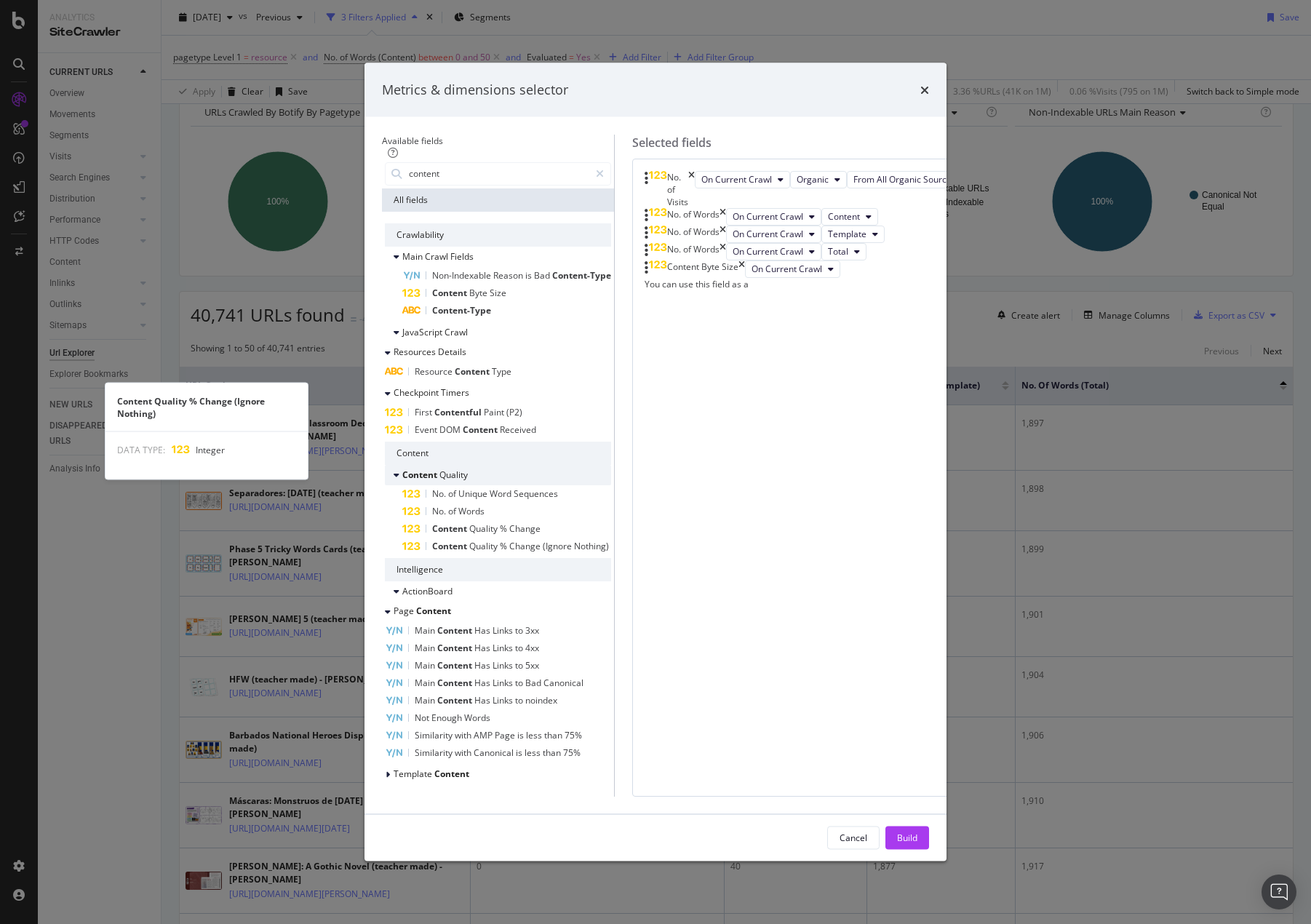
scroll to position [217, 0]
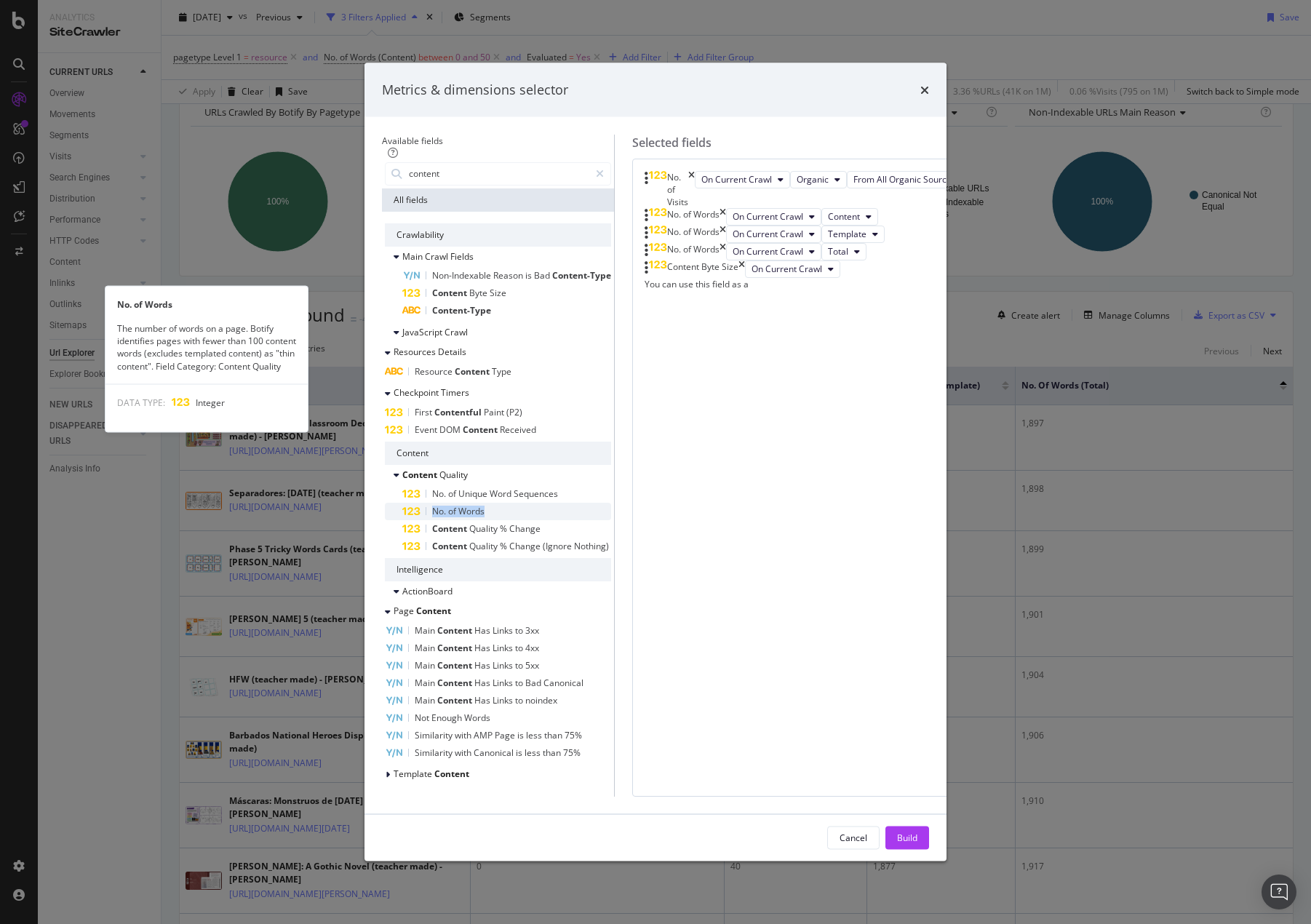
drag, startPoint x: 525, startPoint y: 386, endPoint x: 541, endPoint y: 393, distance: 17.5
click at [547, 485] on div "No. of Unique Word Sequences No. of Words No. of Words The number of words on a…" at bounding box center [498, 520] width 226 height 70
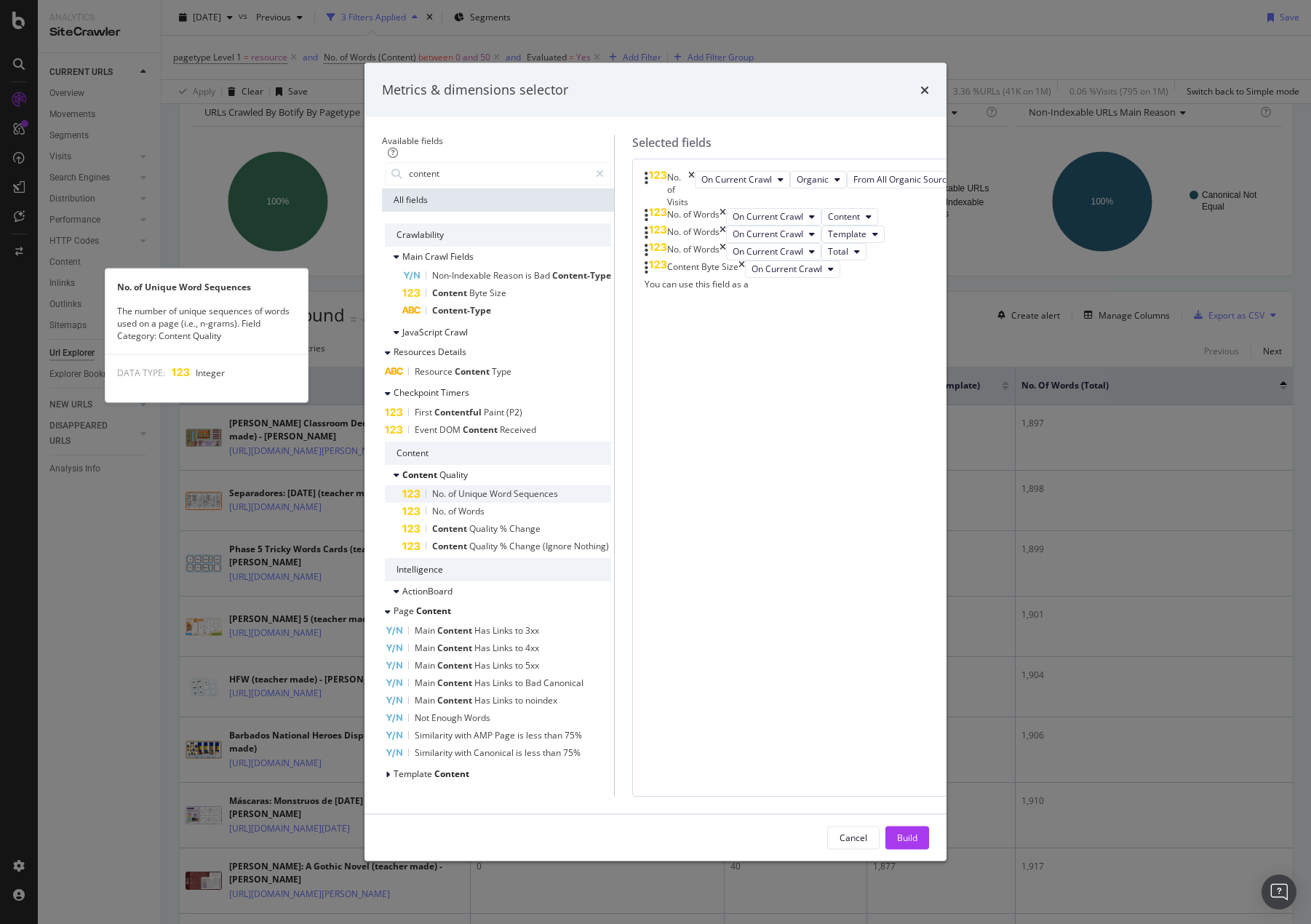
click at [513, 486] on span "Sequences" at bounding box center [535, 493] width 44 height 12
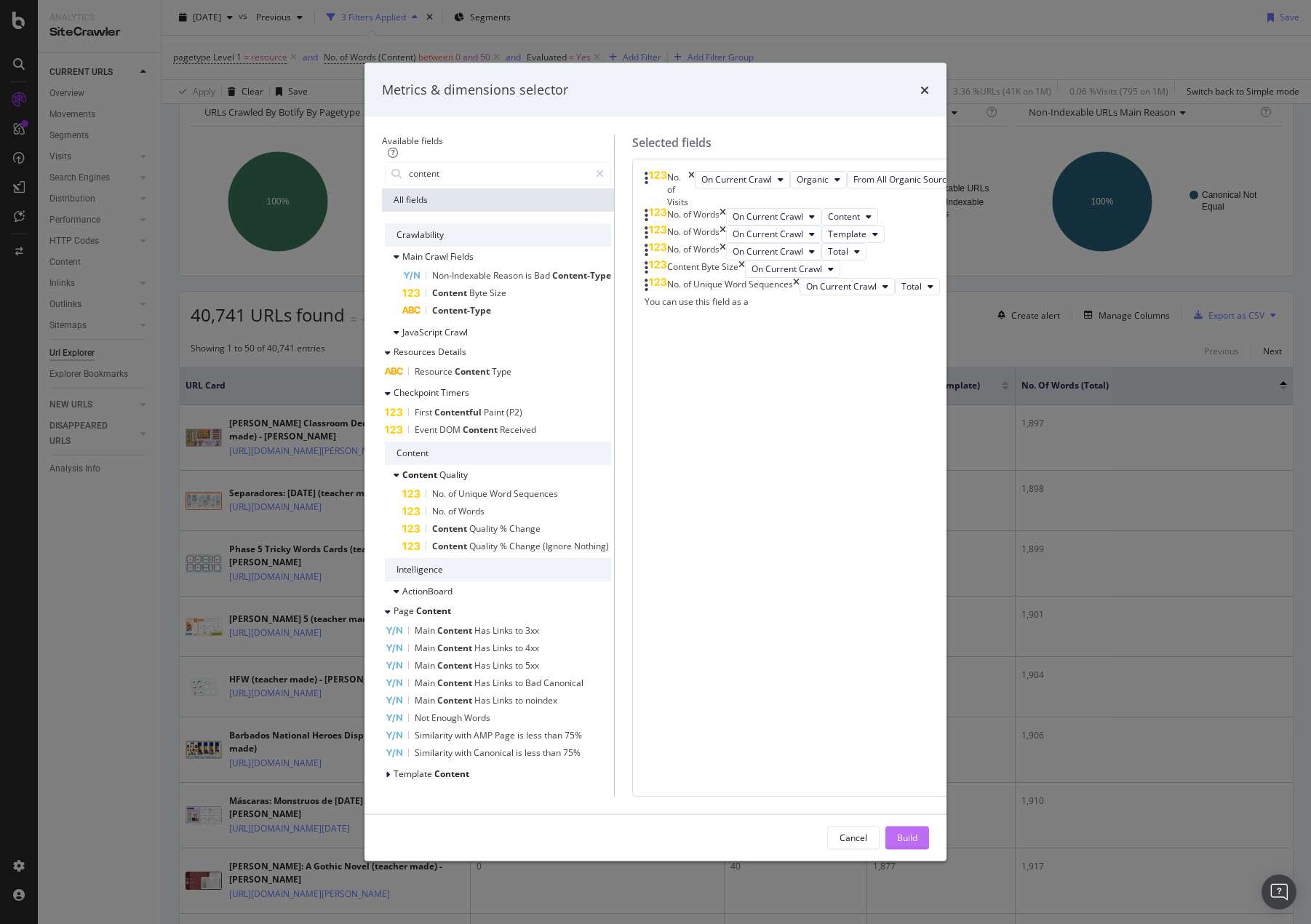
click at [918, 832] on div "Build" at bounding box center [907, 838] width 20 height 12
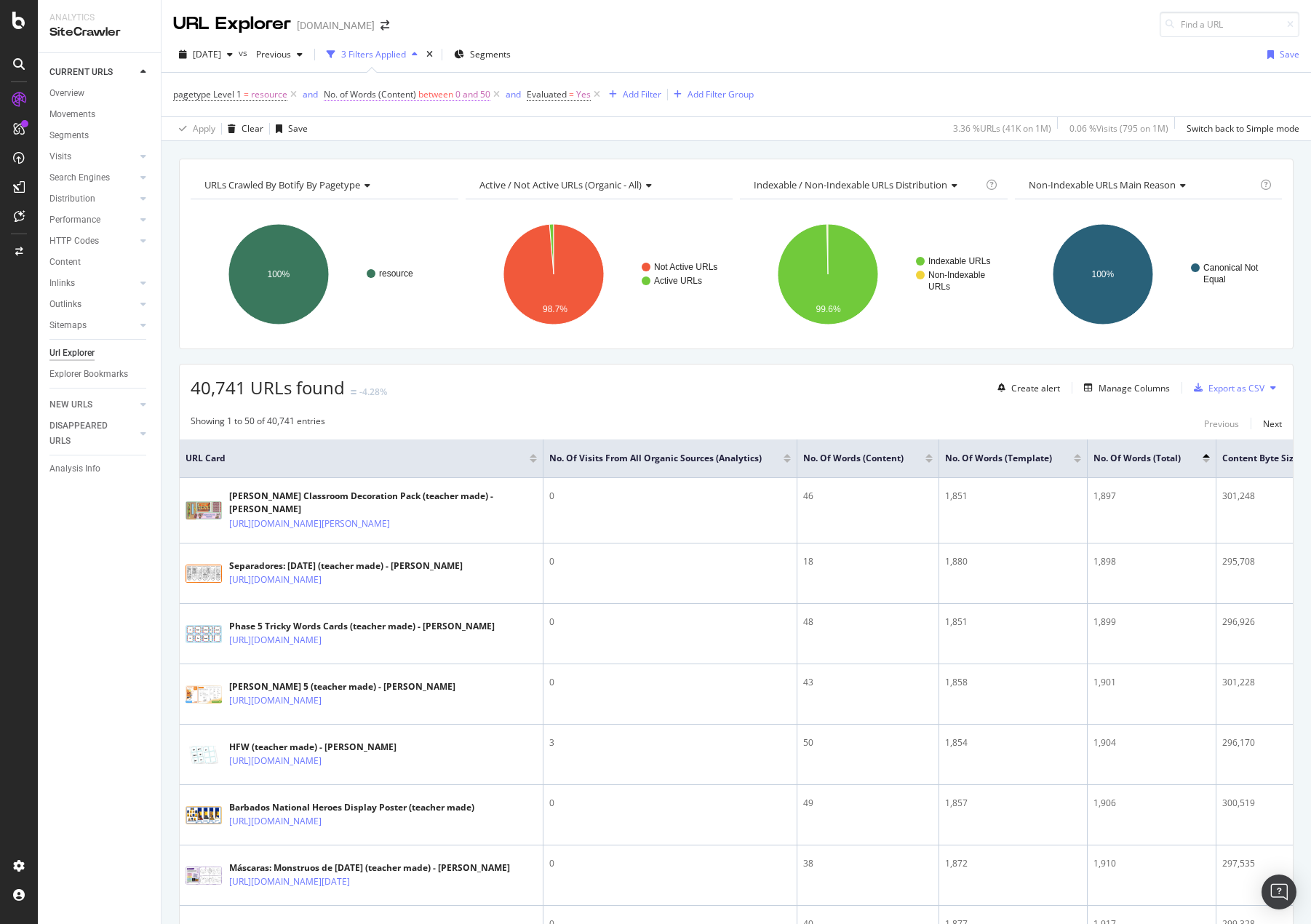
click at [479, 92] on span "0 and 50" at bounding box center [472, 94] width 35 height 20
drag, startPoint x: 405, startPoint y: 243, endPoint x: 335, endPoint y: 238, distance: 70.2
click at [335, 238] on input "50" at bounding box center [415, 243] width 160 height 23
type input "100"
click at [472, 270] on div "button" at bounding box center [462, 273] width 19 height 9
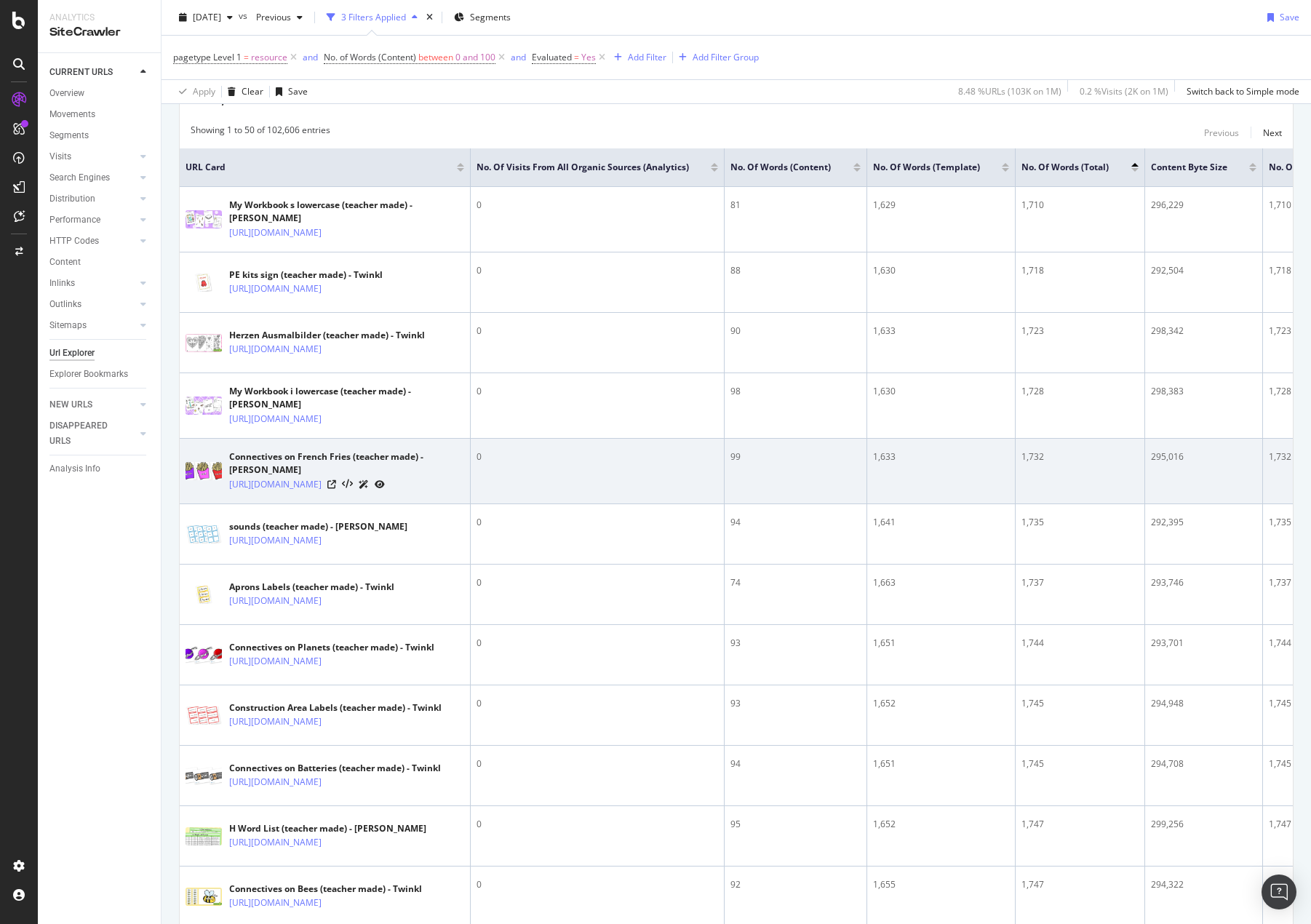
scroll to position [218, 0]
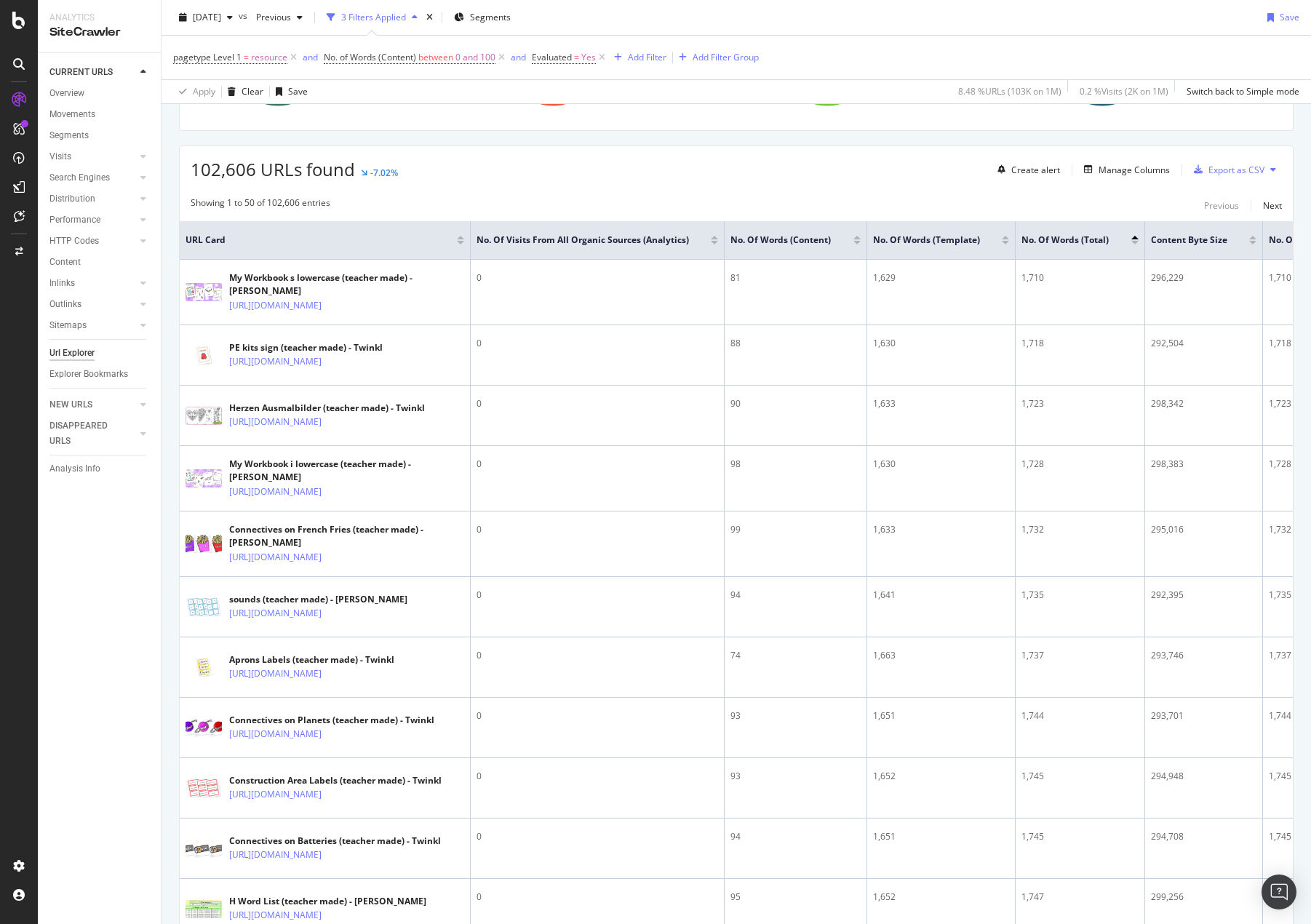
click at [857, 245] on div at bounding box center [856, 242] width 7 height 4
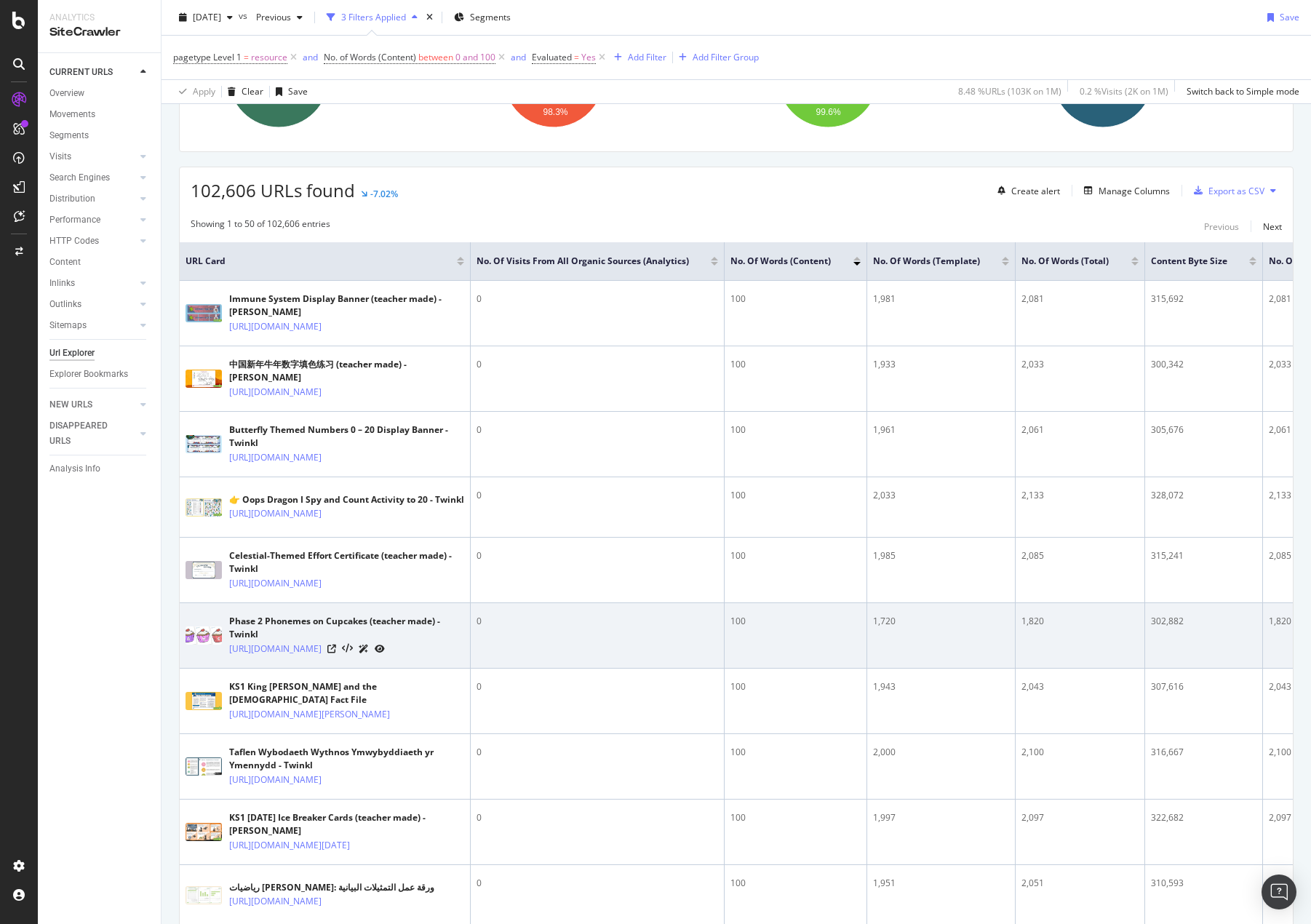
scroll to position [218, 0]
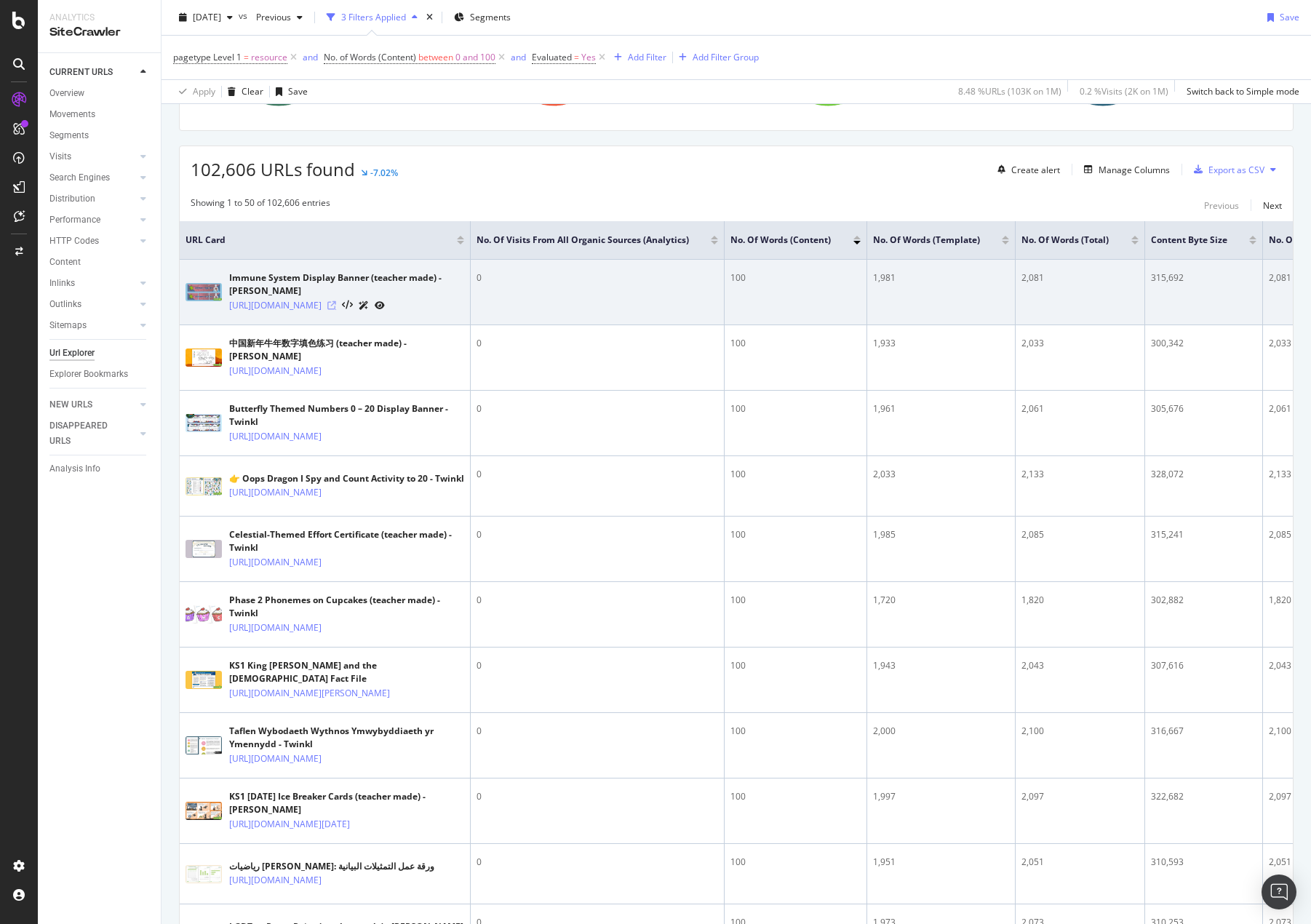
click at [336, 310] on icon at bounding box center [331, 305] width 9 height 9
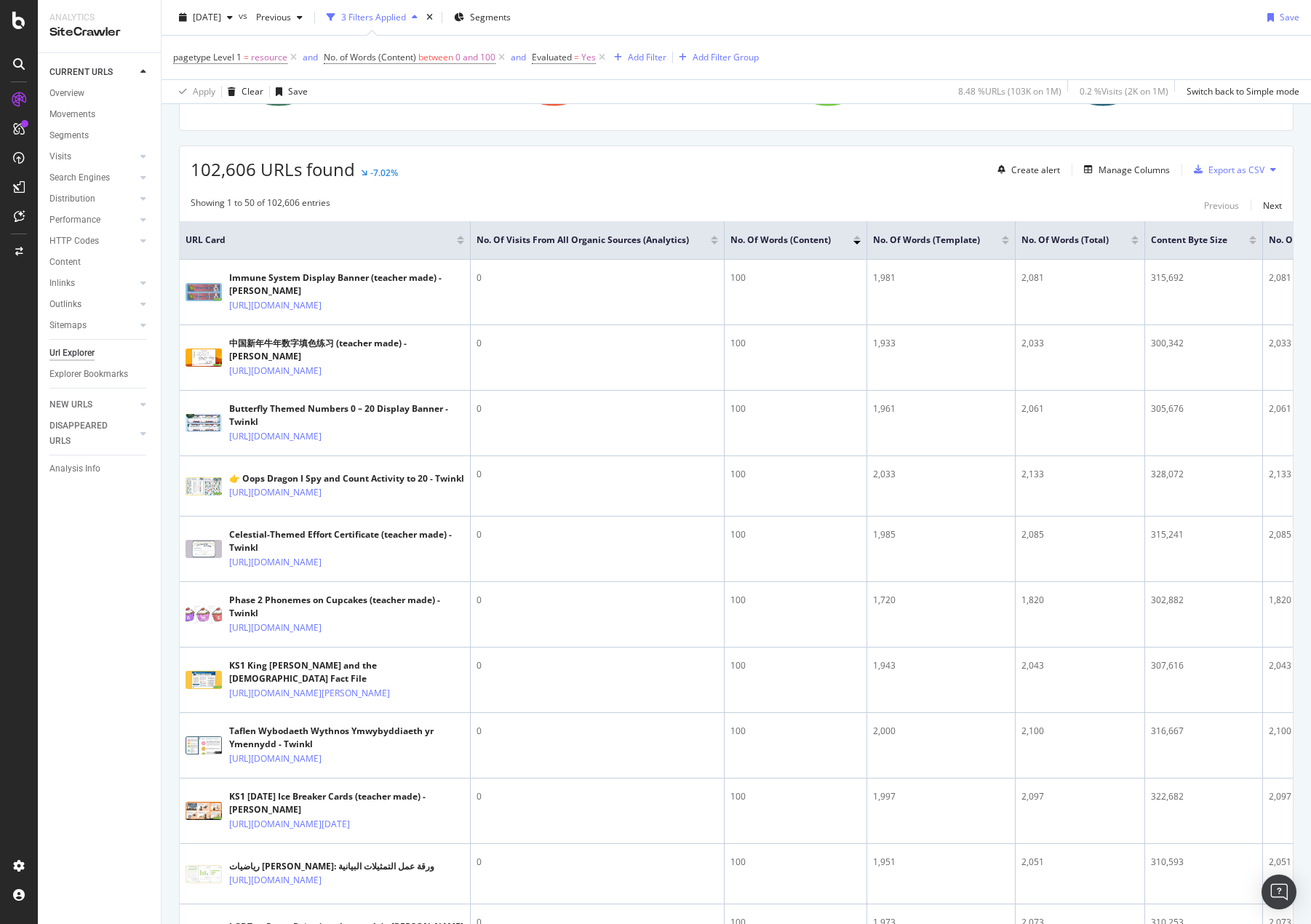
click at [858, 239] on div at bounding box center [856, 237] width 7 height 4
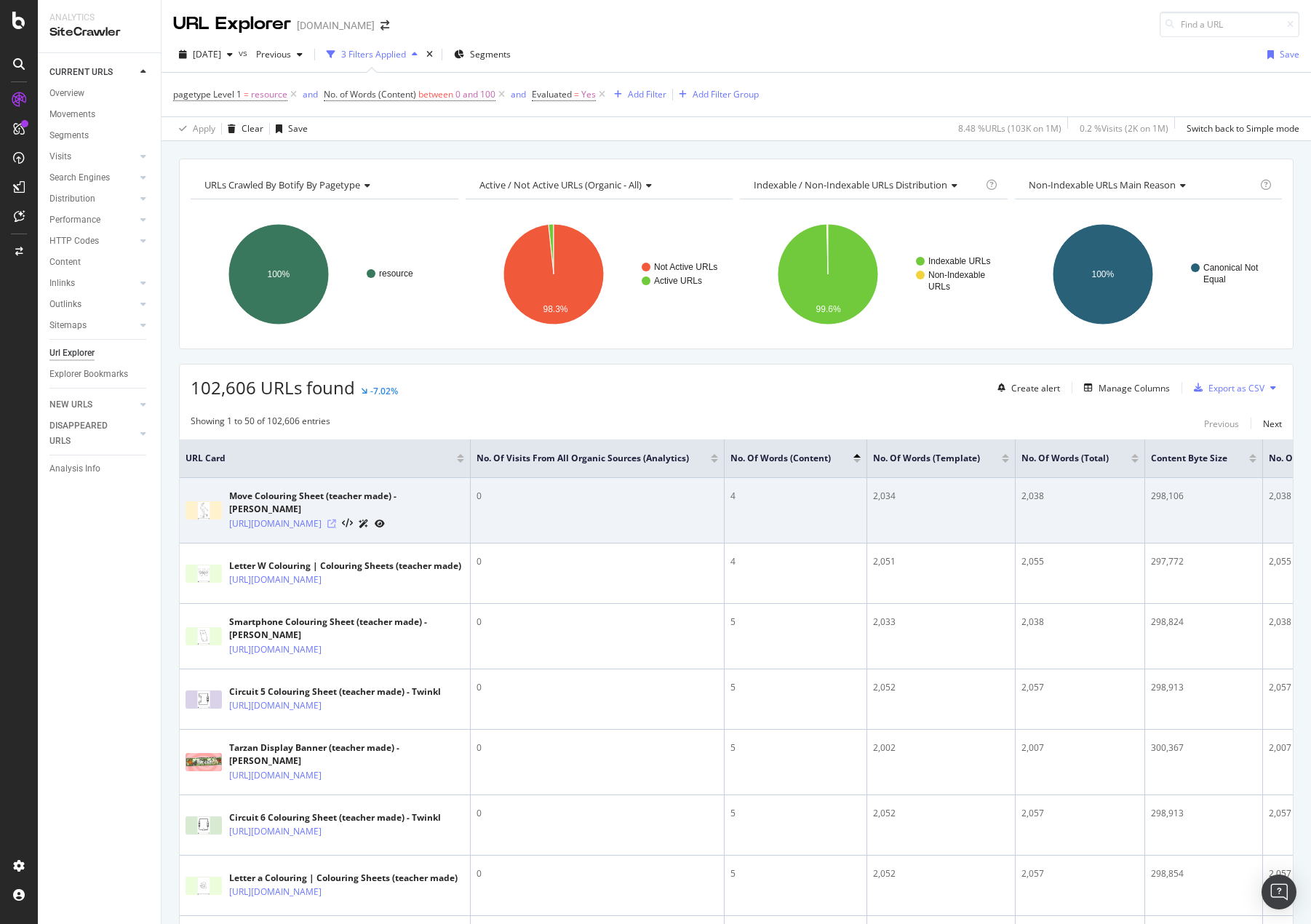
click at [336, 528] on icon at bounding box center [331, 524] width 9 height 9
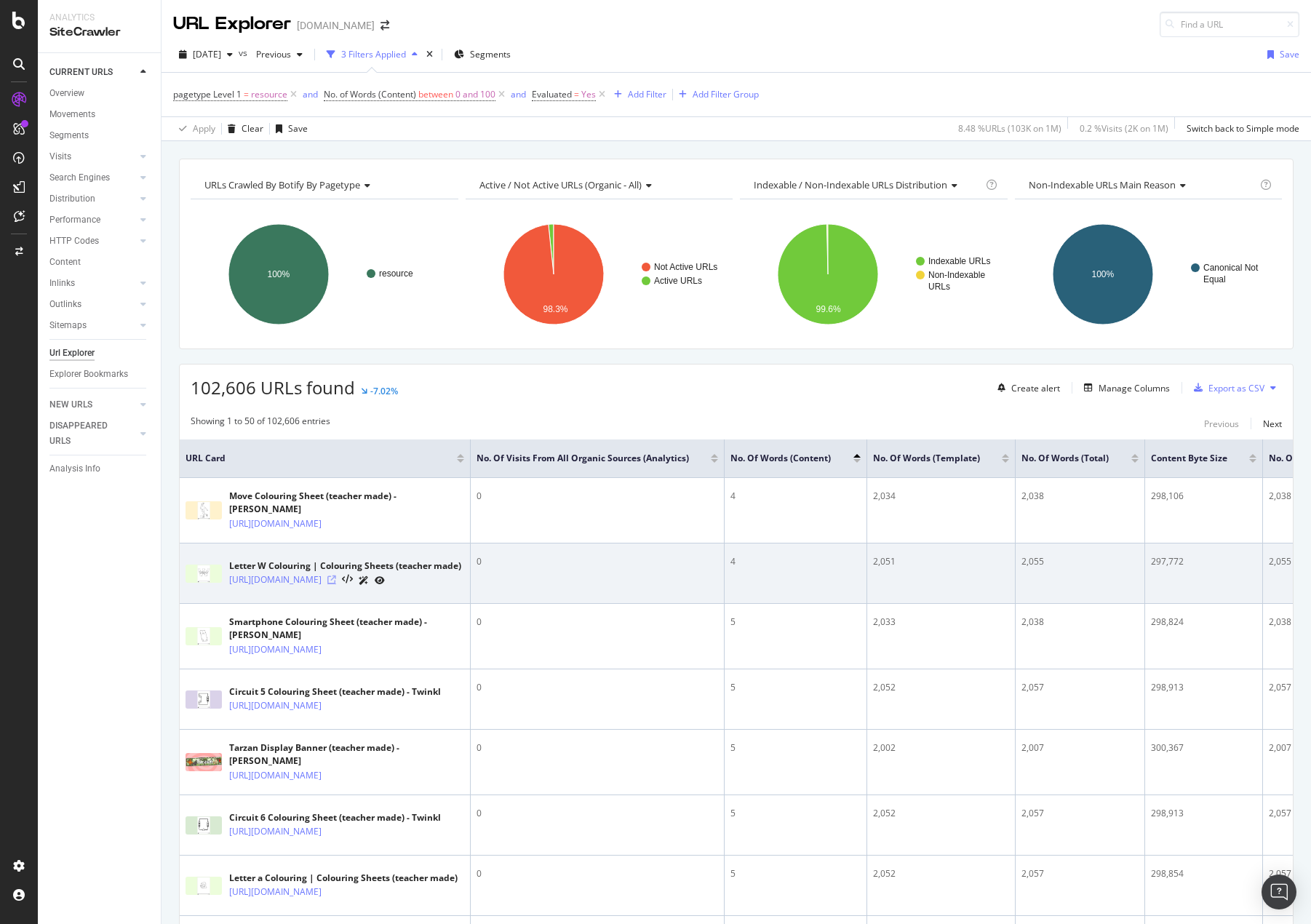
click at [336, 584] on icon at bounding box center [331, 579] width 9 height 9
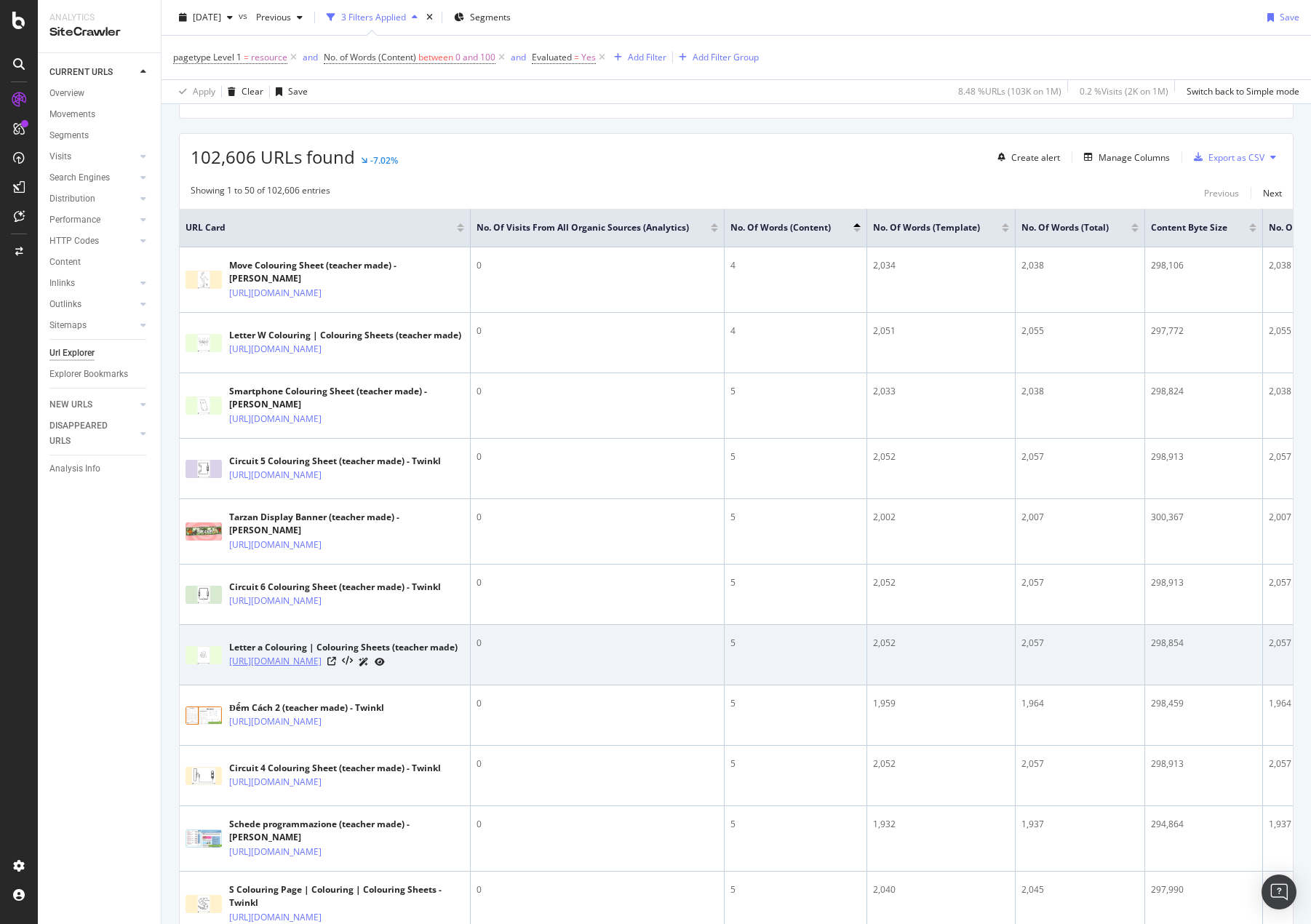
scroll to position [218, 0]
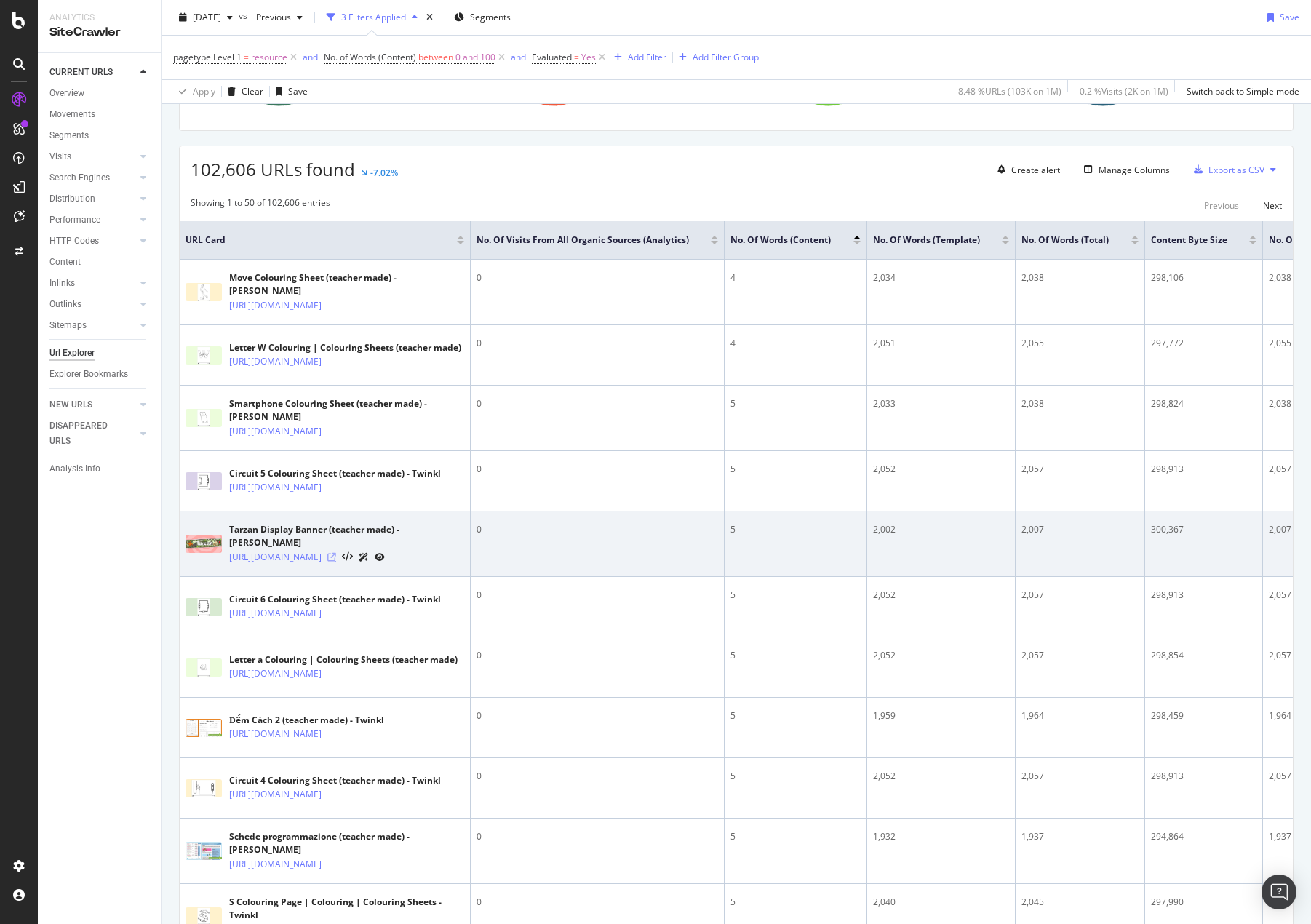
click at [336, 562] on icon at bounding box center [331, 557] width 9 height 9
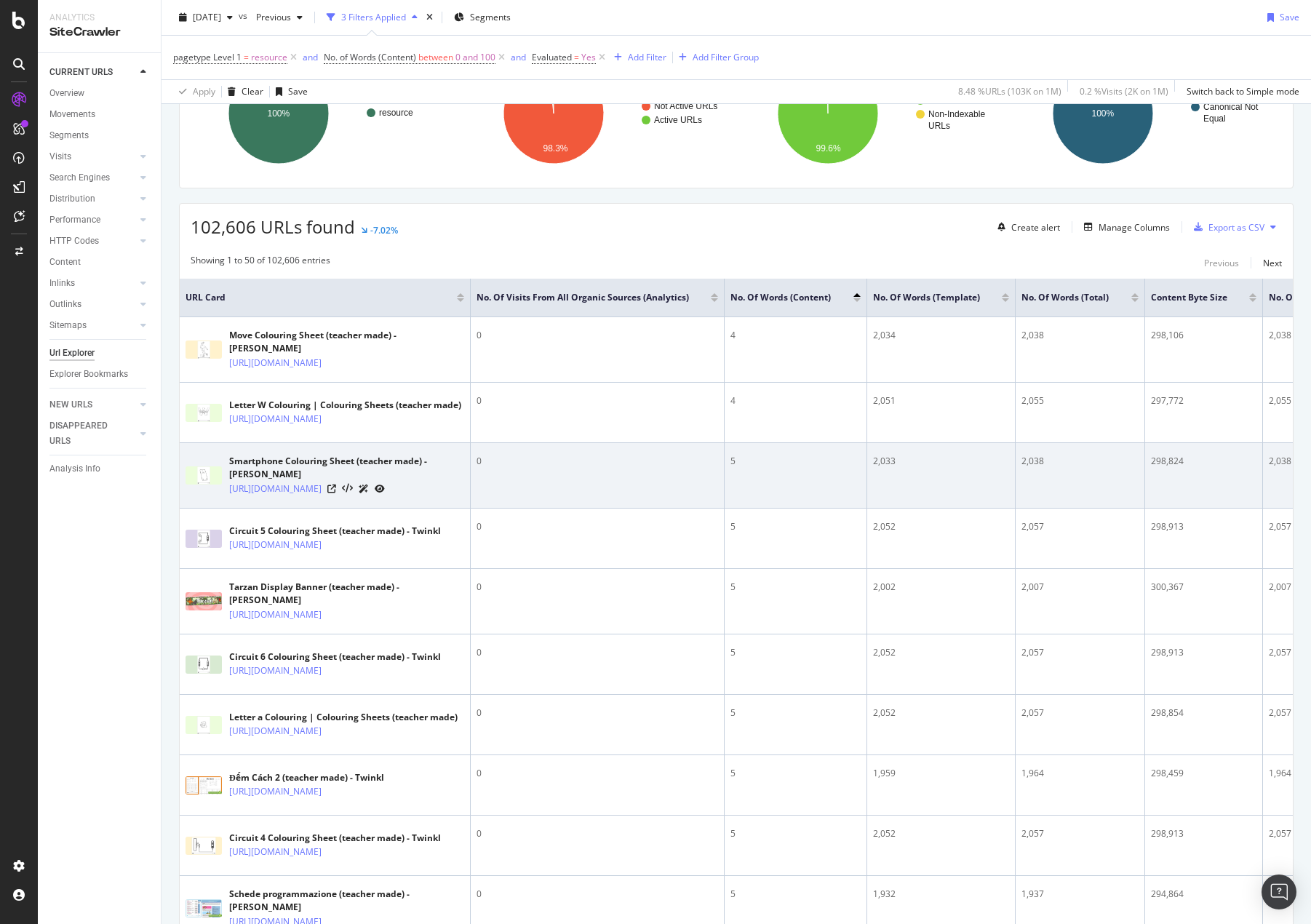
scroll to position [0, 0]
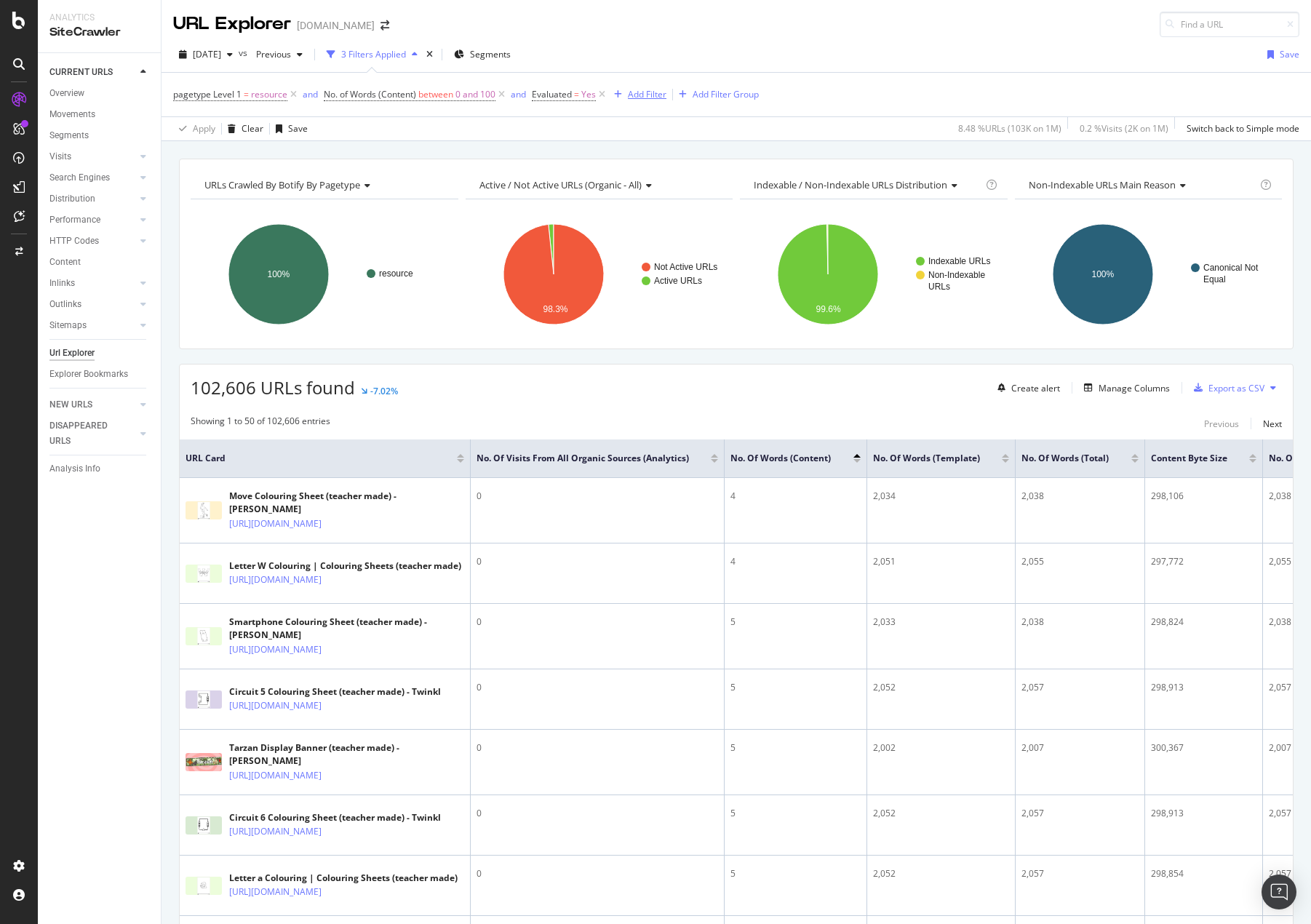
click at [632, 91] on div "Add Filter" at bounding box center [647, 94] width 39 height 12
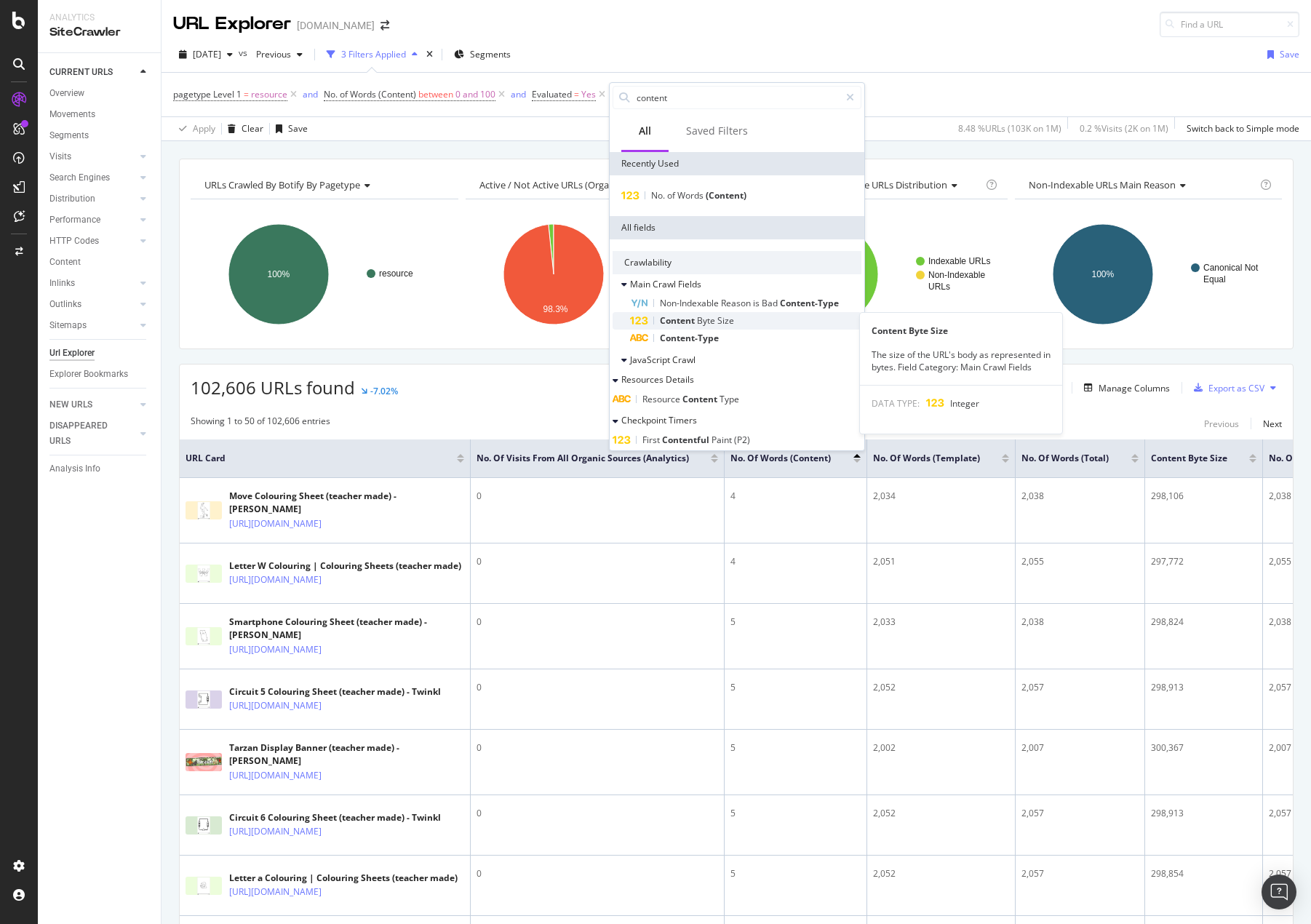
type input "content"
click at [733, 322] on span "Size" at bounding box center [726, 321] width 17 height 12
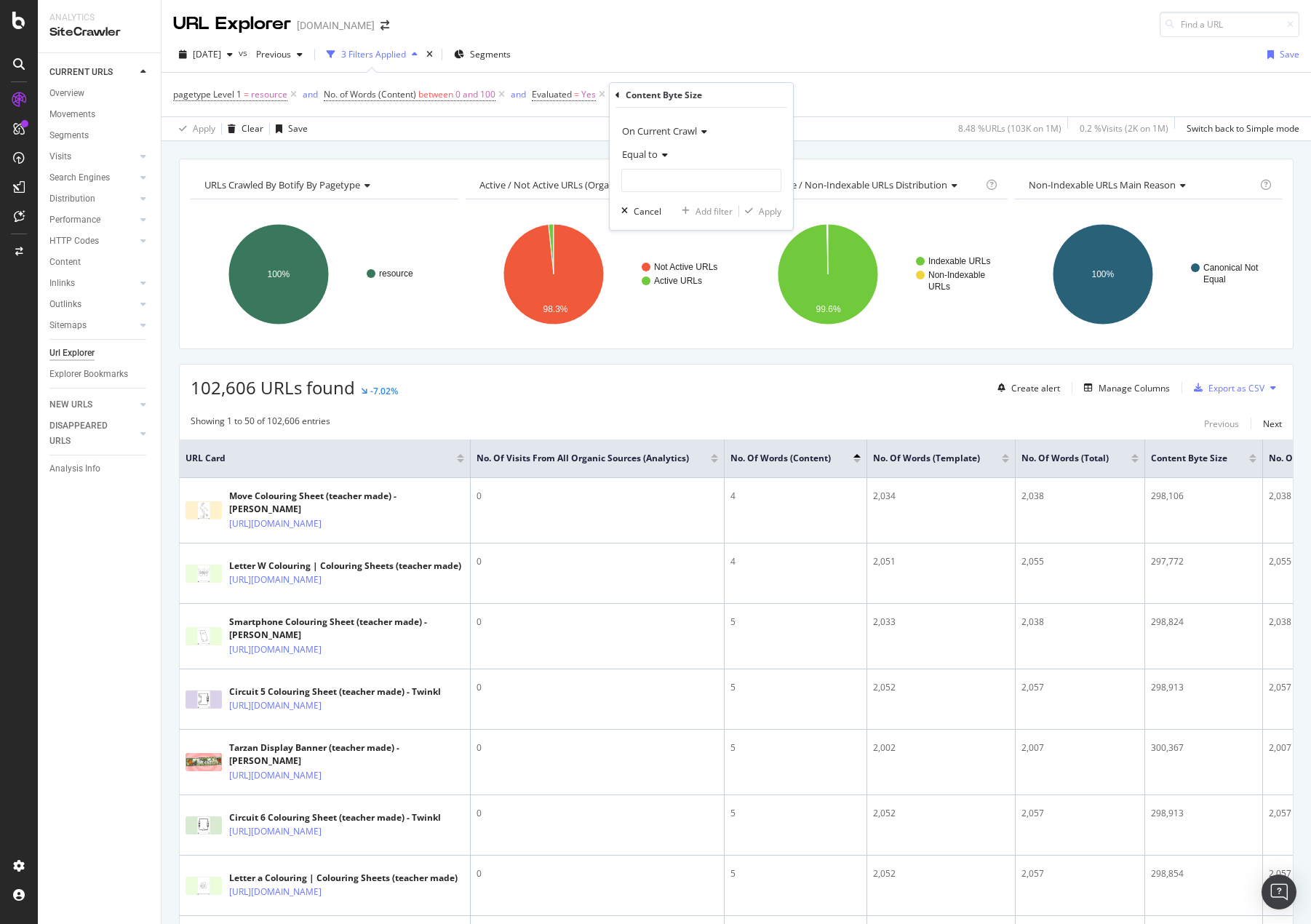
click at [666, 156] on icon at bounding box center [662, 154] width 10 height 9
click at [662, 216] on span "Less than" at bounding box center [648, 222] width 39 height 12
click at [662, 183] on input "number" at bounding box center [701, 180] width 160 height 23
type input "300000"
click at [760, 211] on div "Apply" at bounding box center [770, 211] width 22 height 12
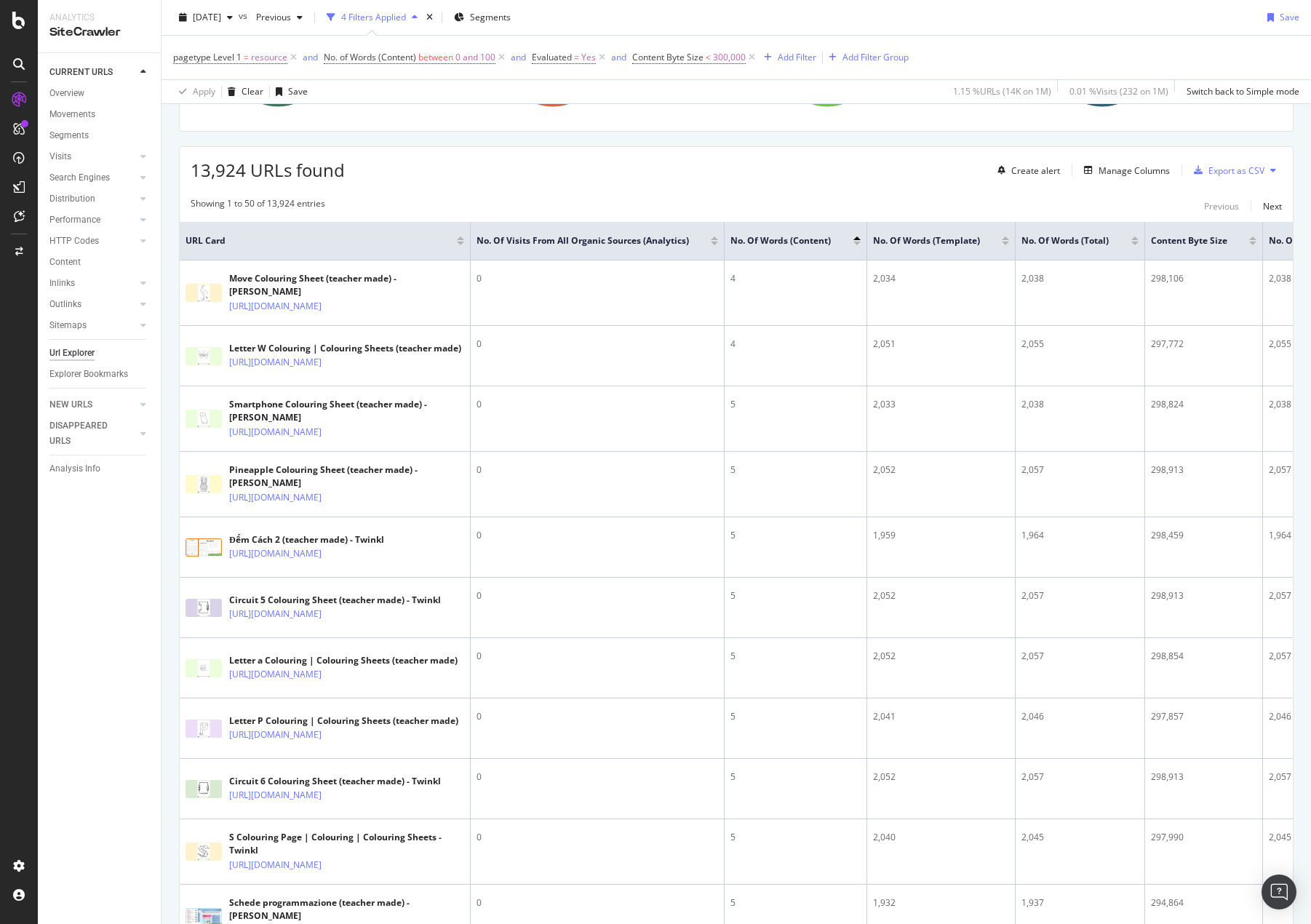
scroll to position [437, 0]
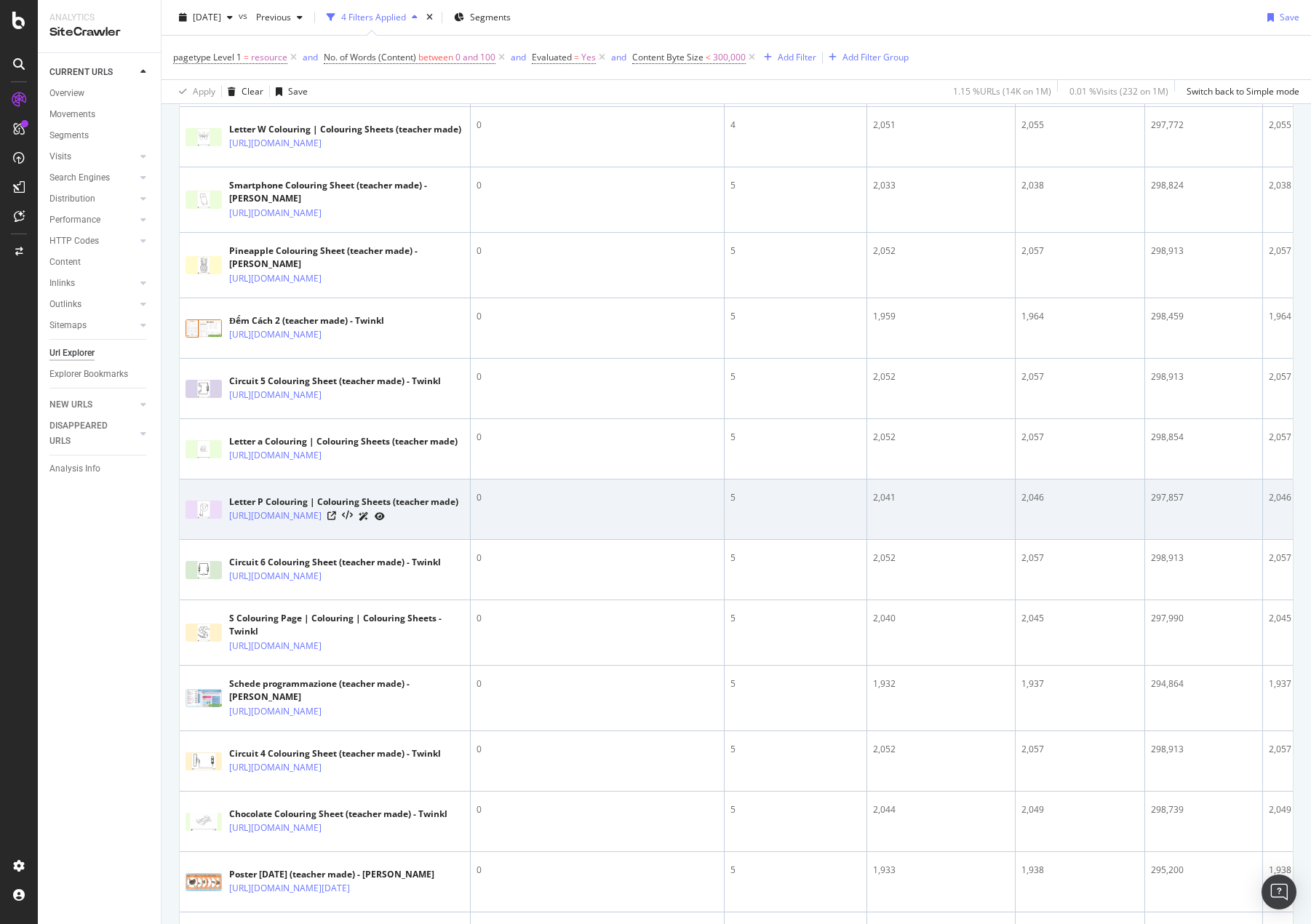
click at [406, 524] on div "[URL][DOMAIN_NAME]" at bounding box center [344, 517] width 229 height 15
click at [336, 520] on icon at bounding box center [331, 515] width 9 height 9
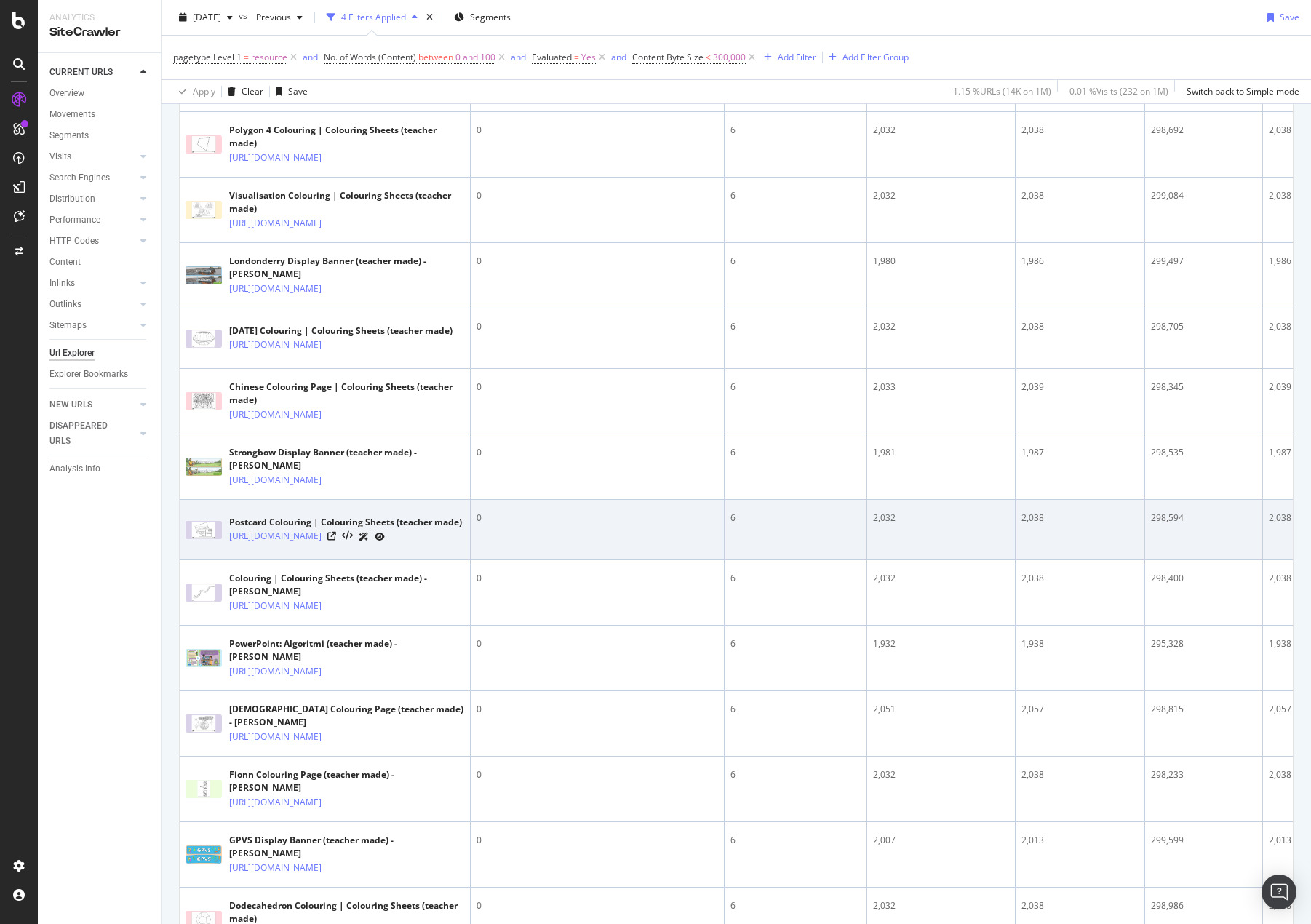
scroll to position [1383, 0]
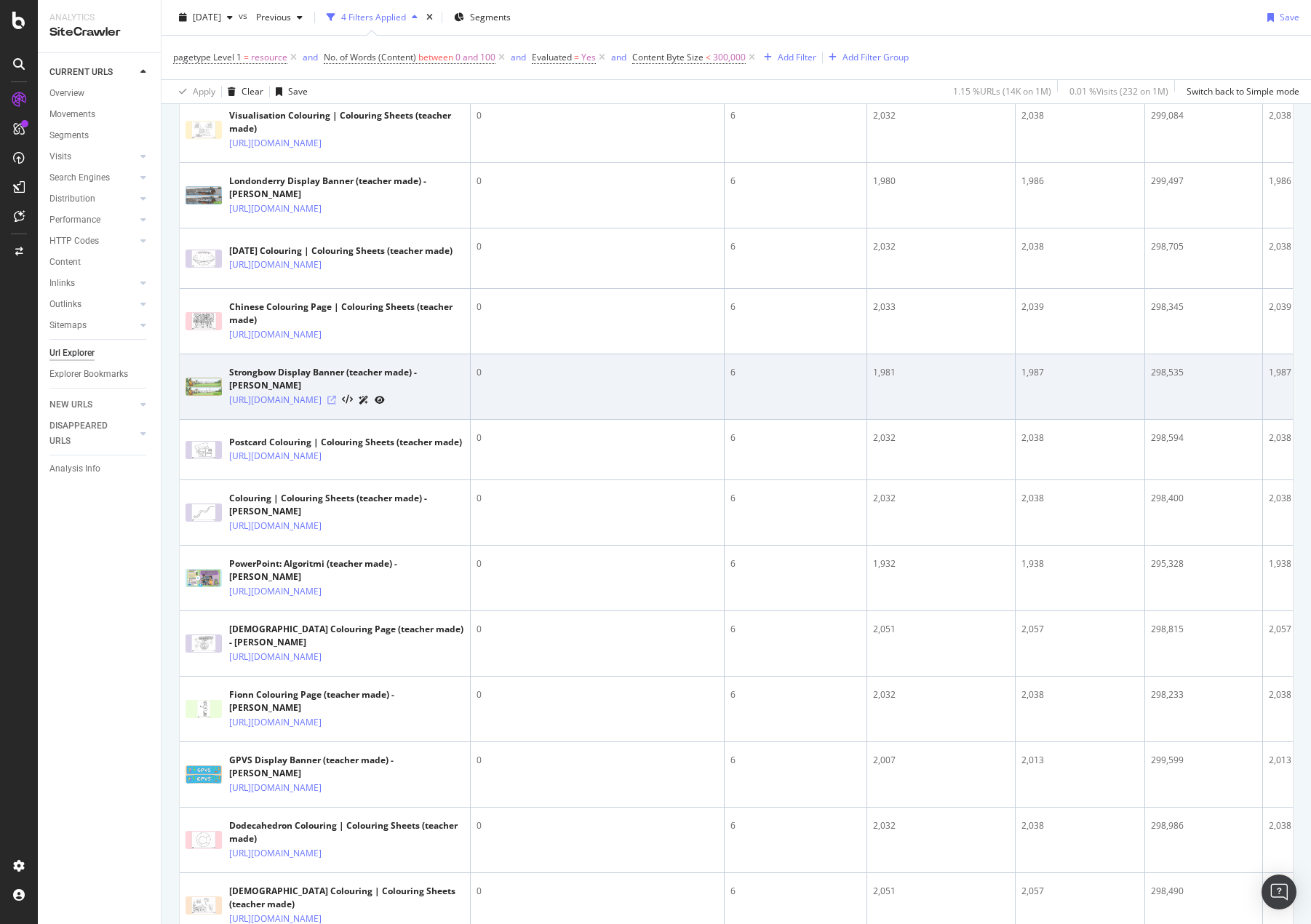
click at [336, 404] on icon at bounding box center [331, 400] width 9 height 9
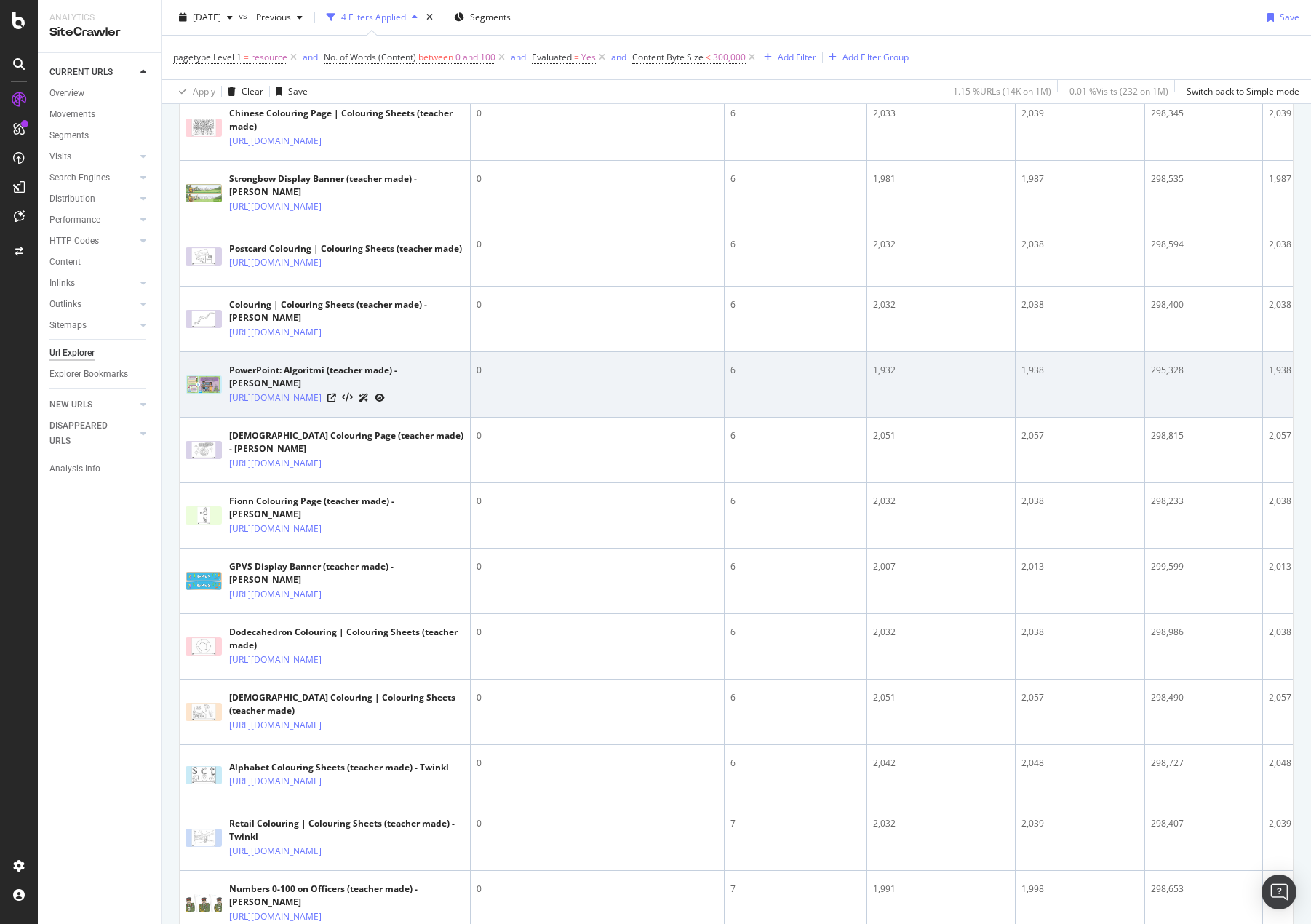
scroll to position [1819, 0]
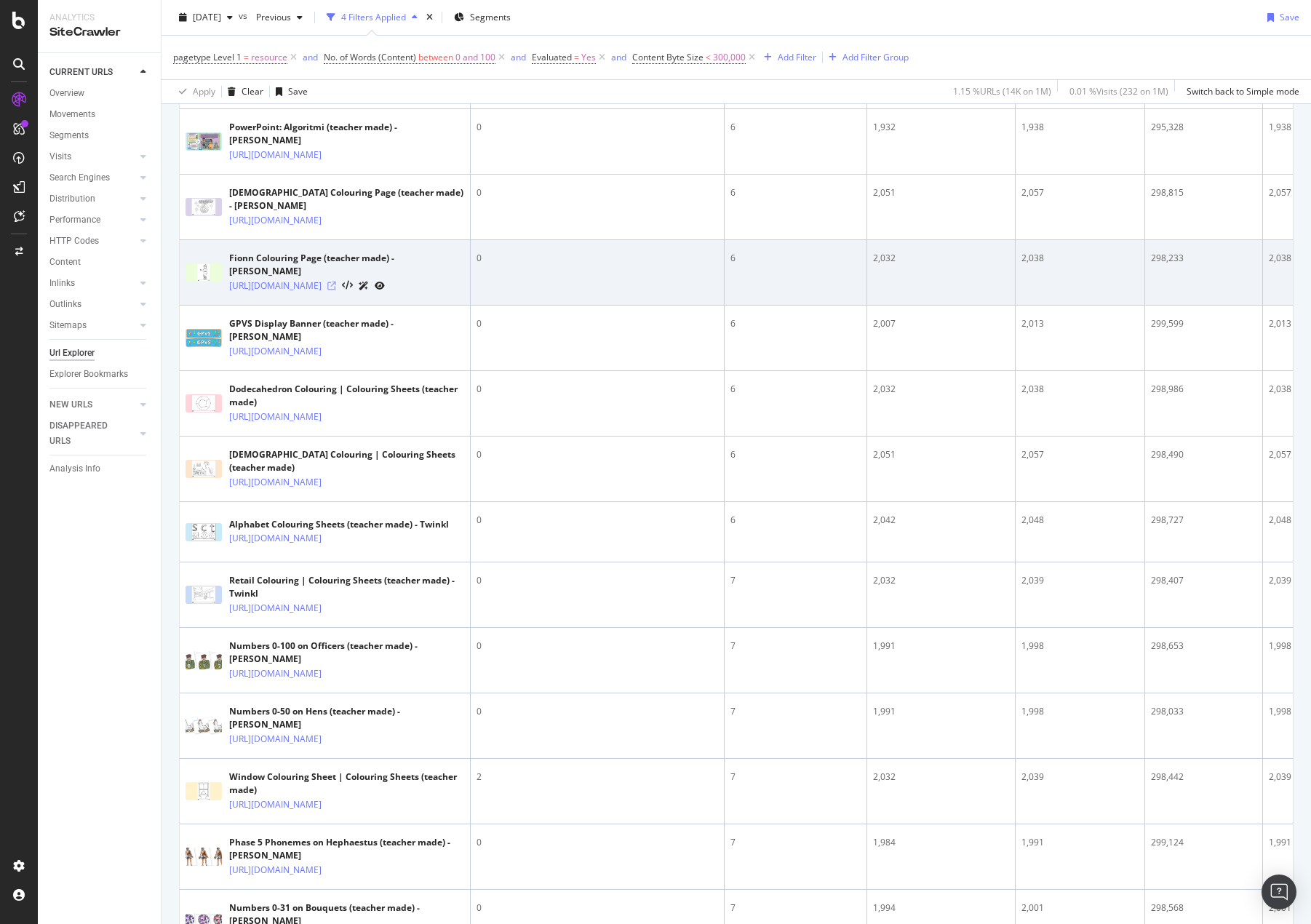
click at [336, 290] on icon at bounding box center [331, 286] width 9 height 9
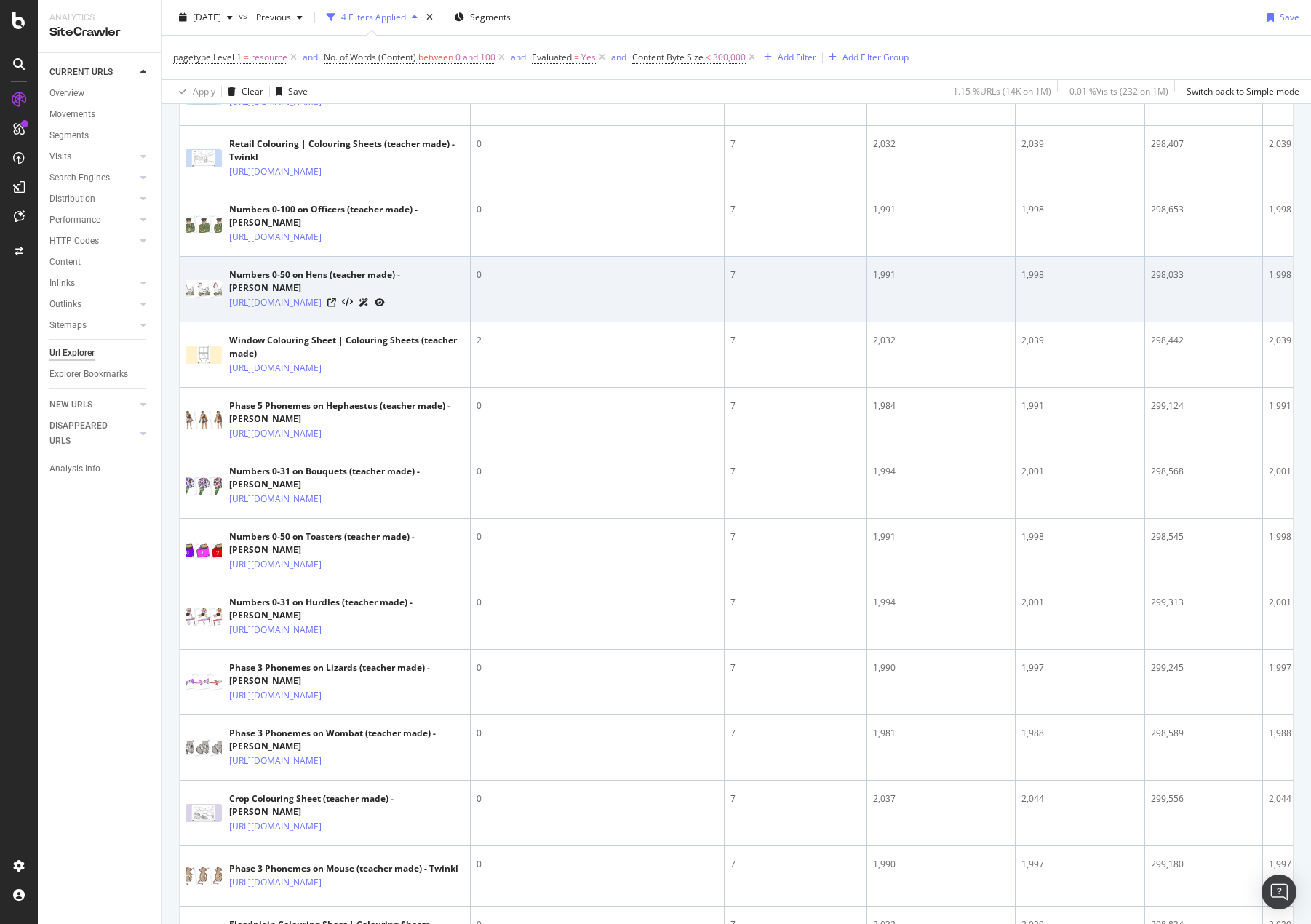
scroll to position [2765, 0]
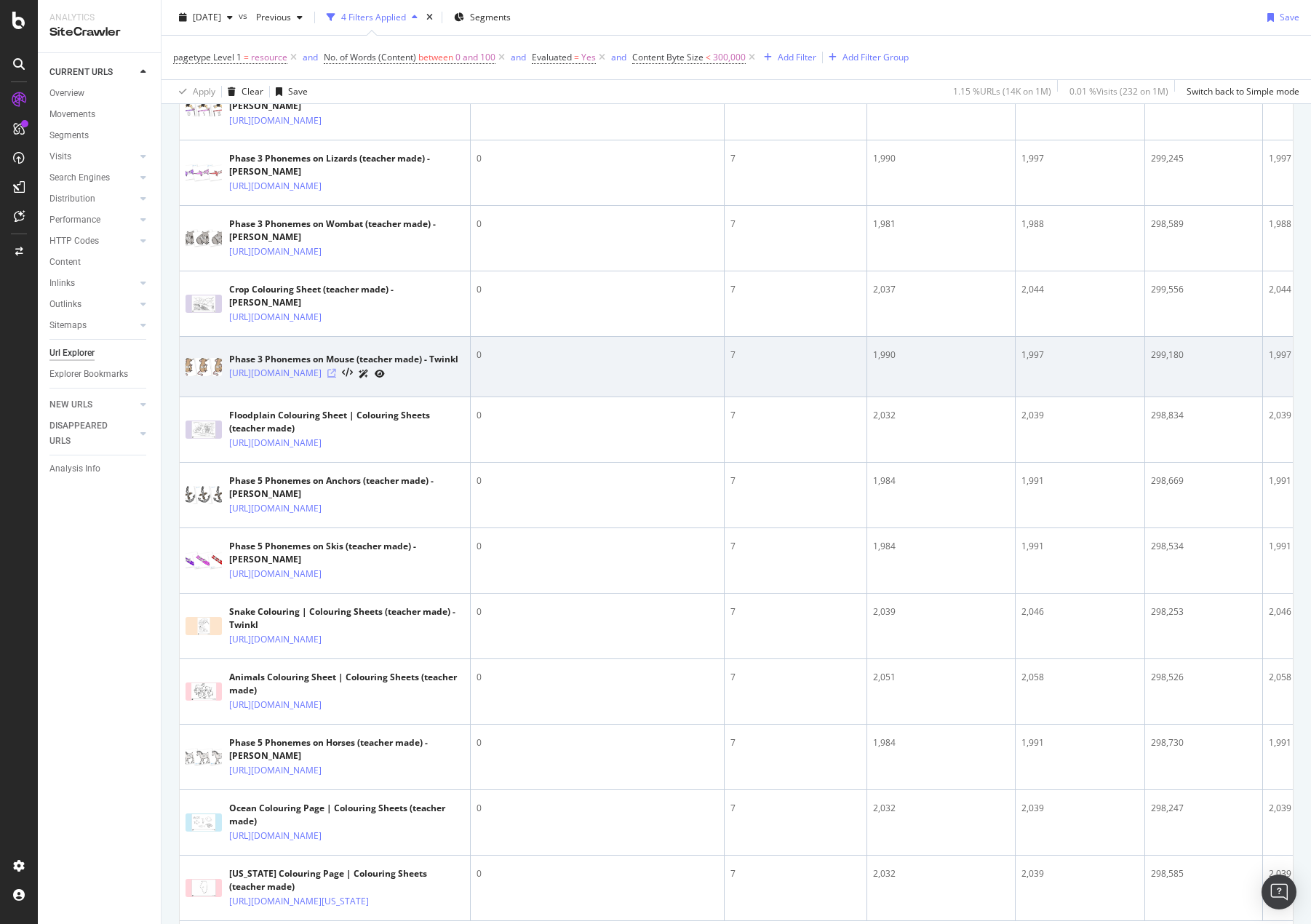
click at [336, 378] on icon at bounding box center [331, 373] width 9 height 9
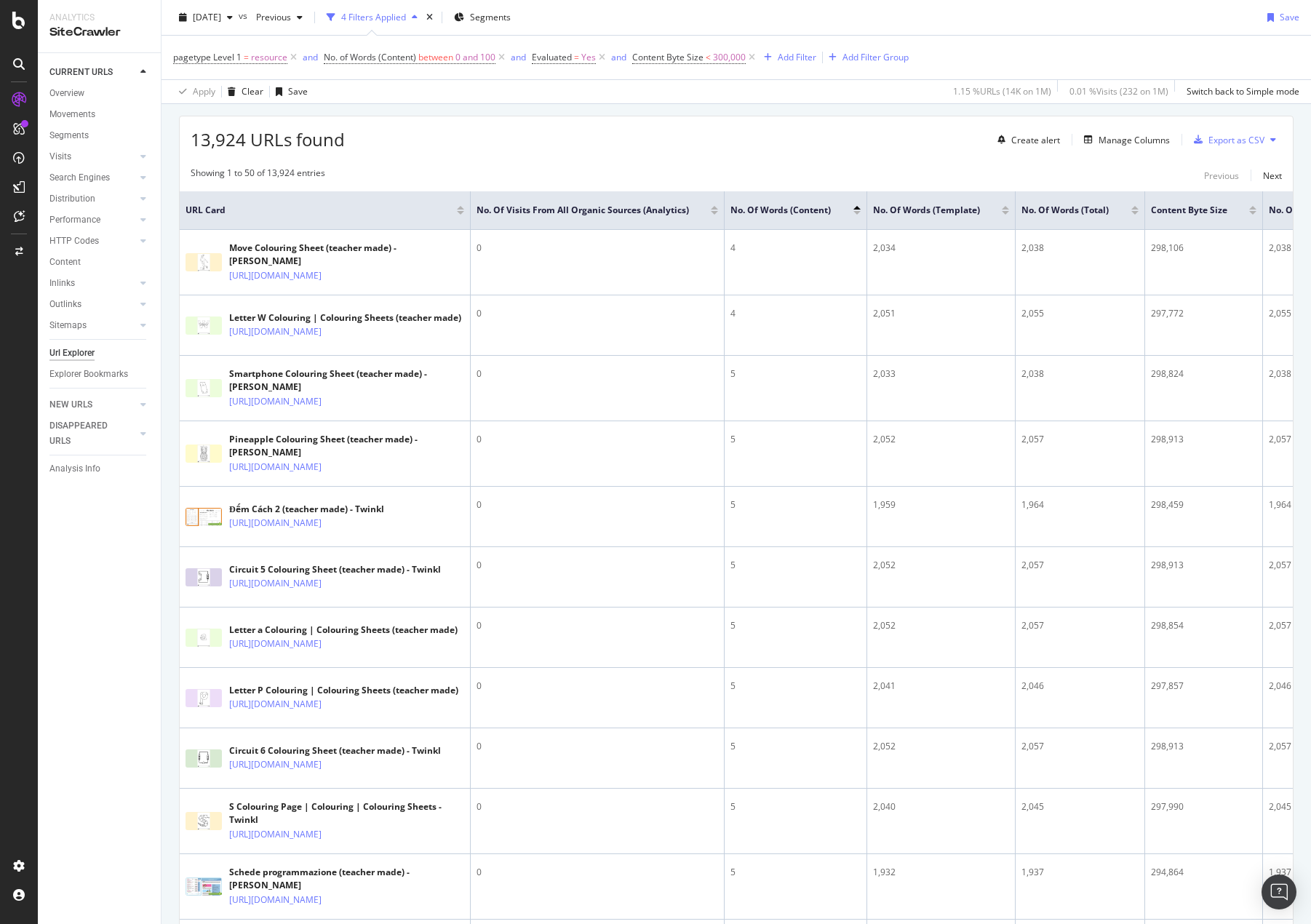
scroll to position [232, 0]
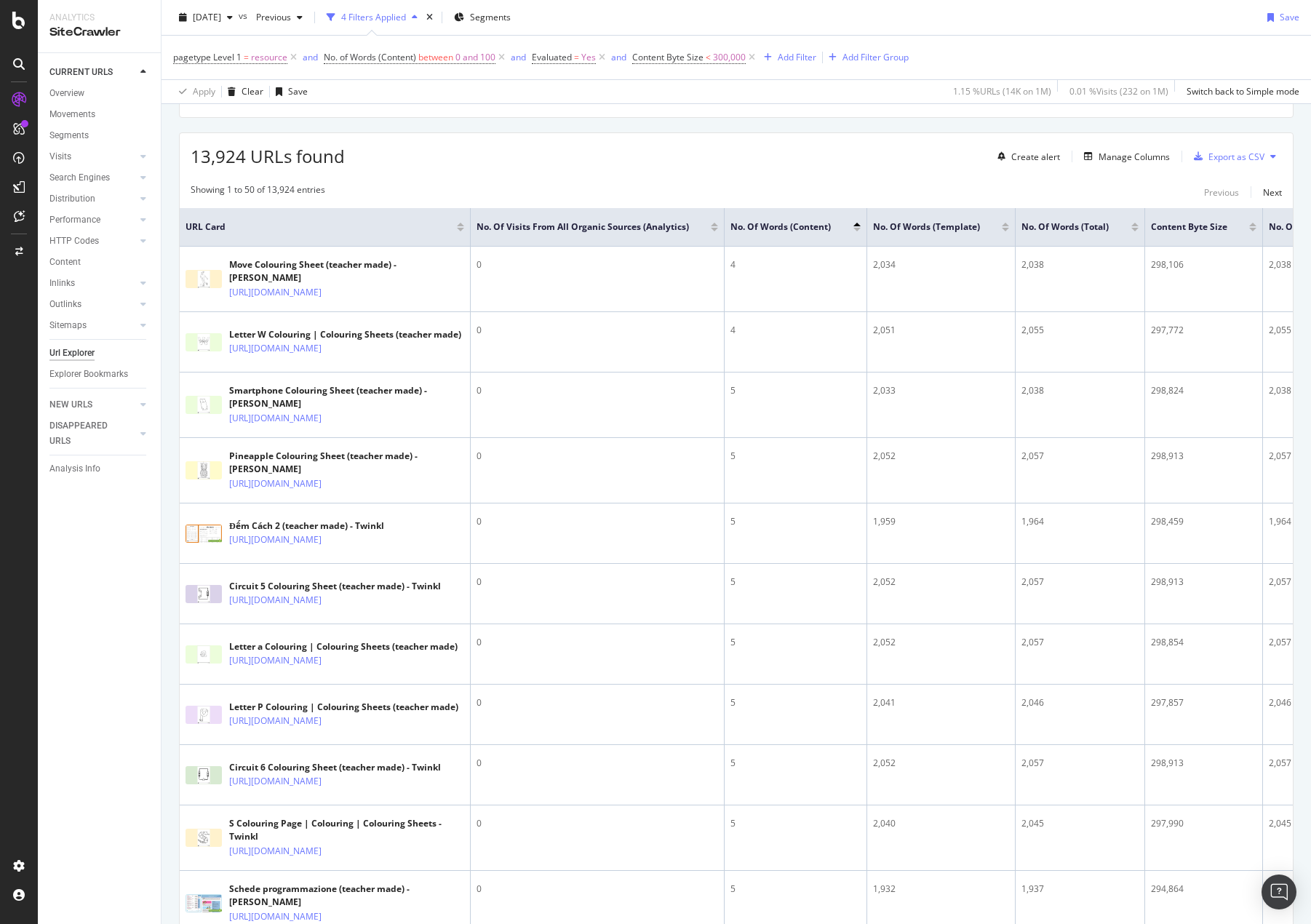
click at [857, 226] on div at bounding box center [856, 224] width 7 height 4
click at [853, 232] on div at bounding box center [856, 229] width 7 height 4
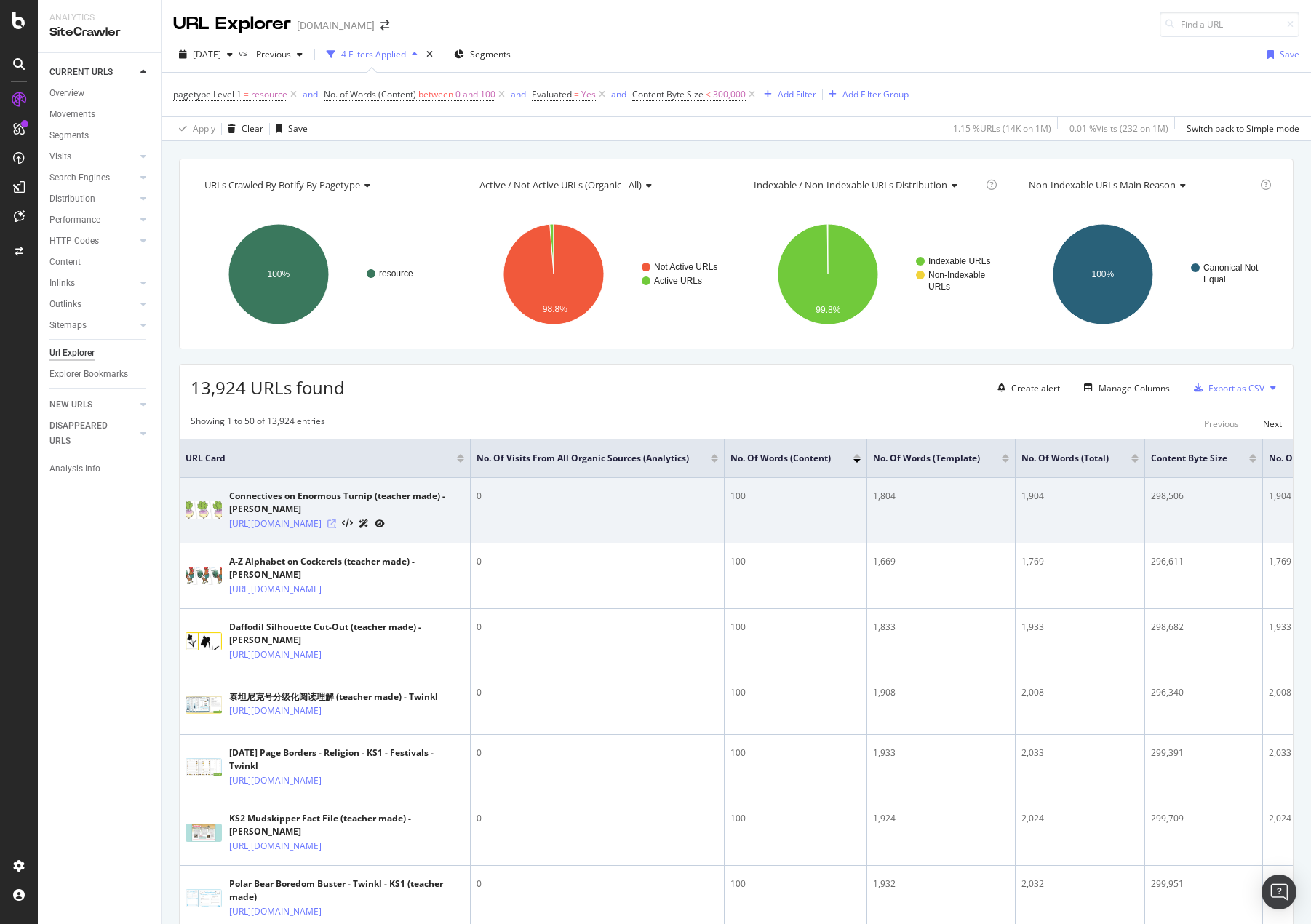
click at [336, 528] on icon at bounding box center [331, 524] width 9 height 9
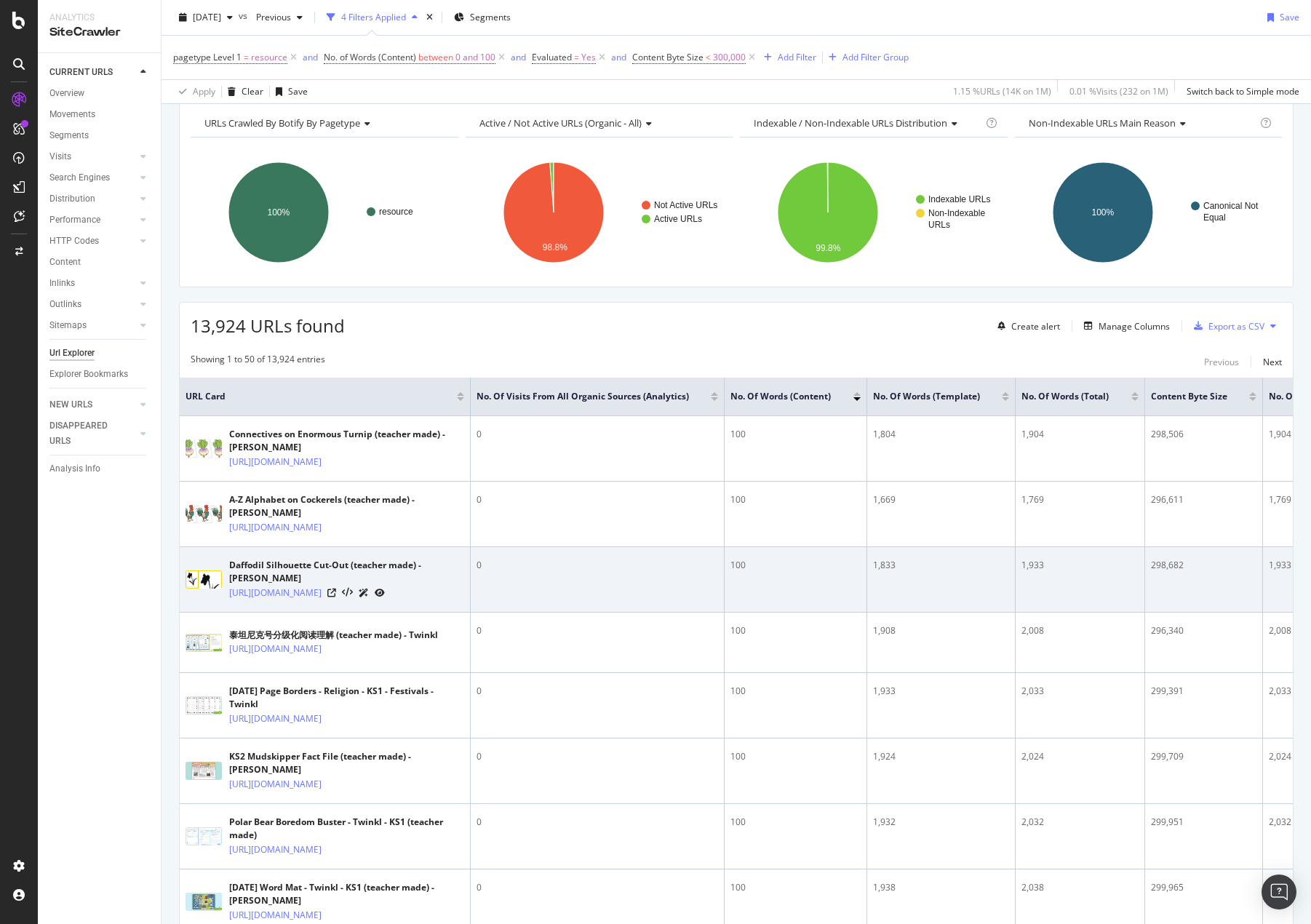
scroll to position [218, 0]
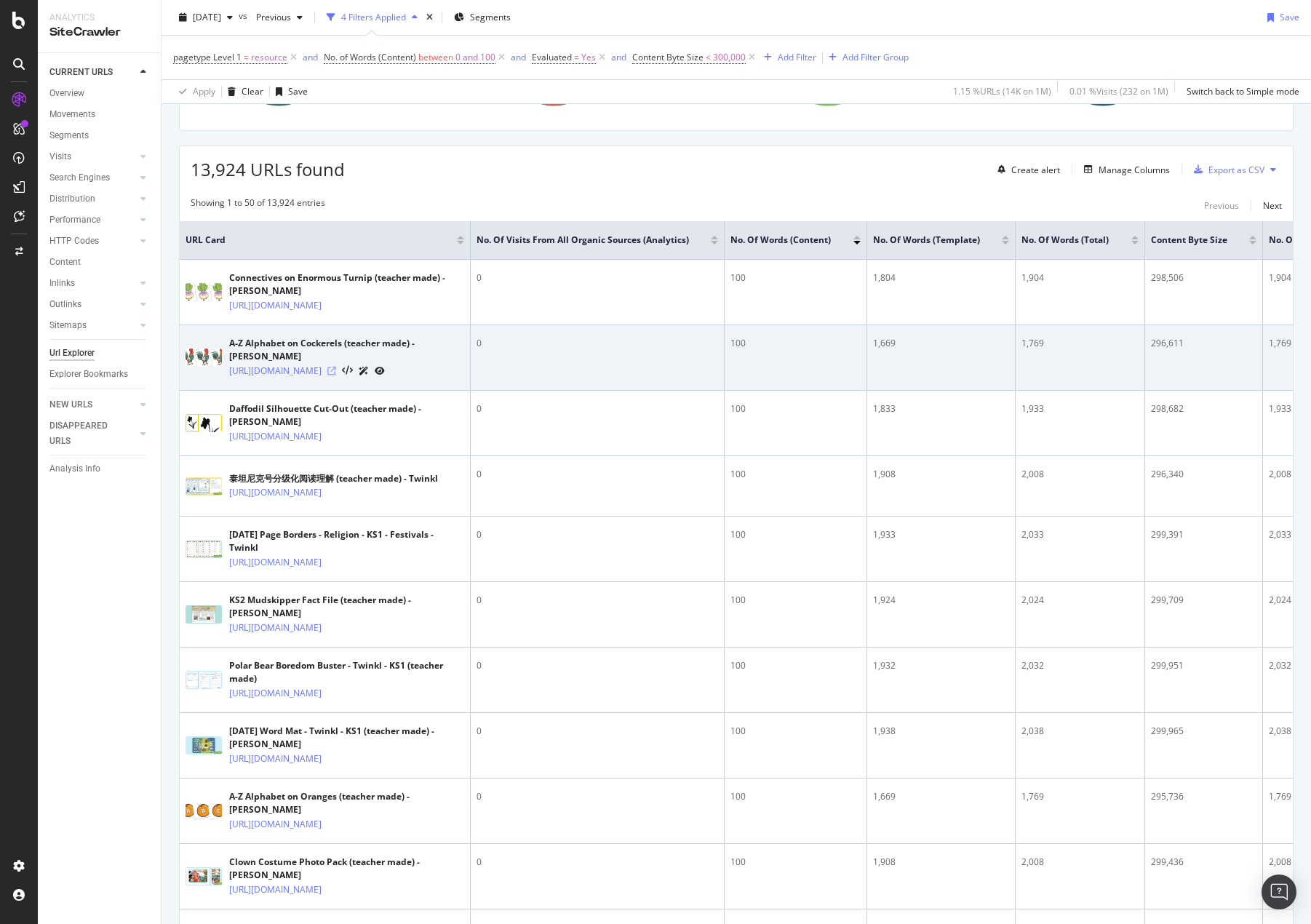
click at [336, 376] on icon at bounding box center [331, 370] width 9 height 9
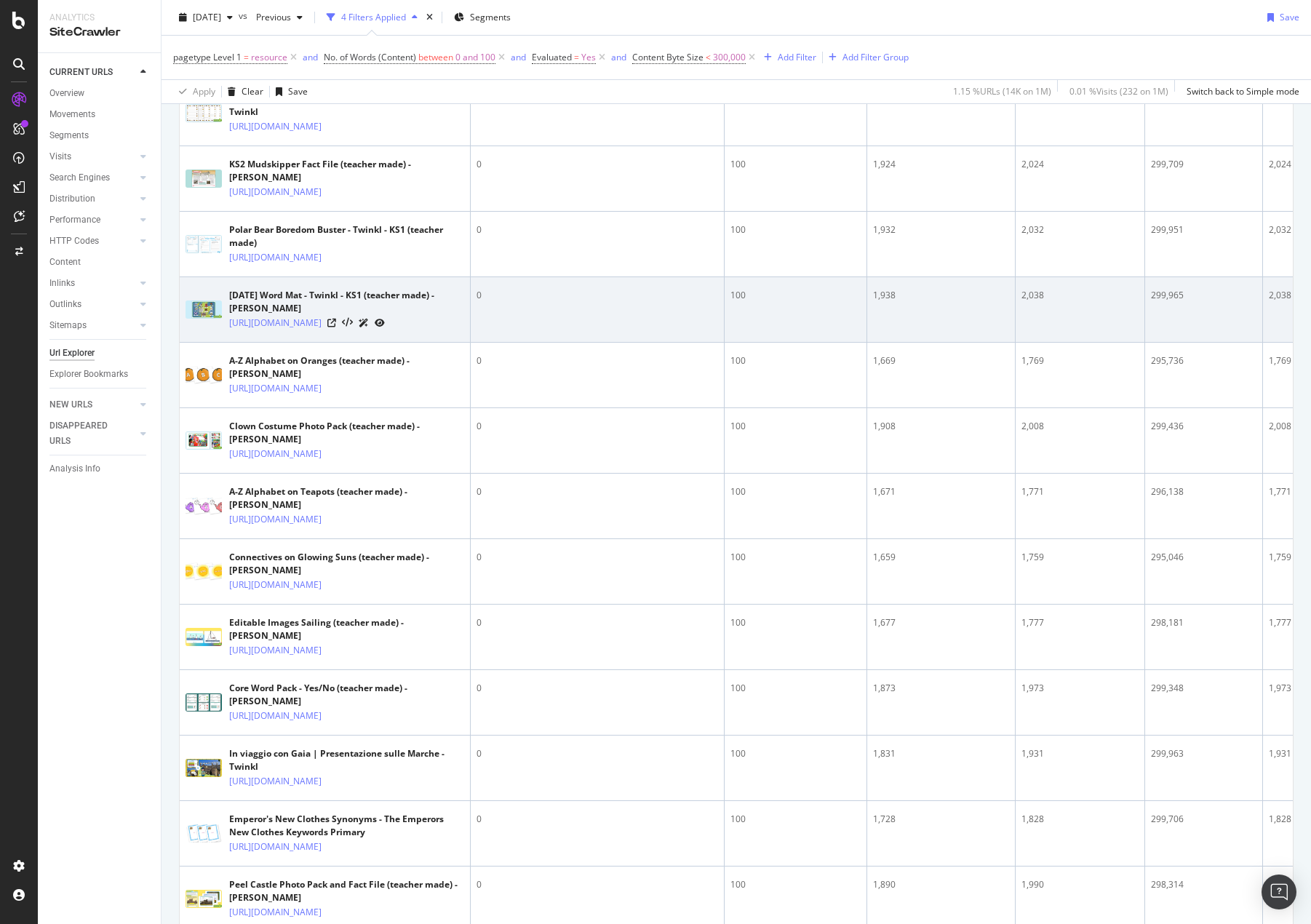
scroll to position [654, 0]
click at [336, 327] on icon at bounding box center [331, 321] width 9 height 9
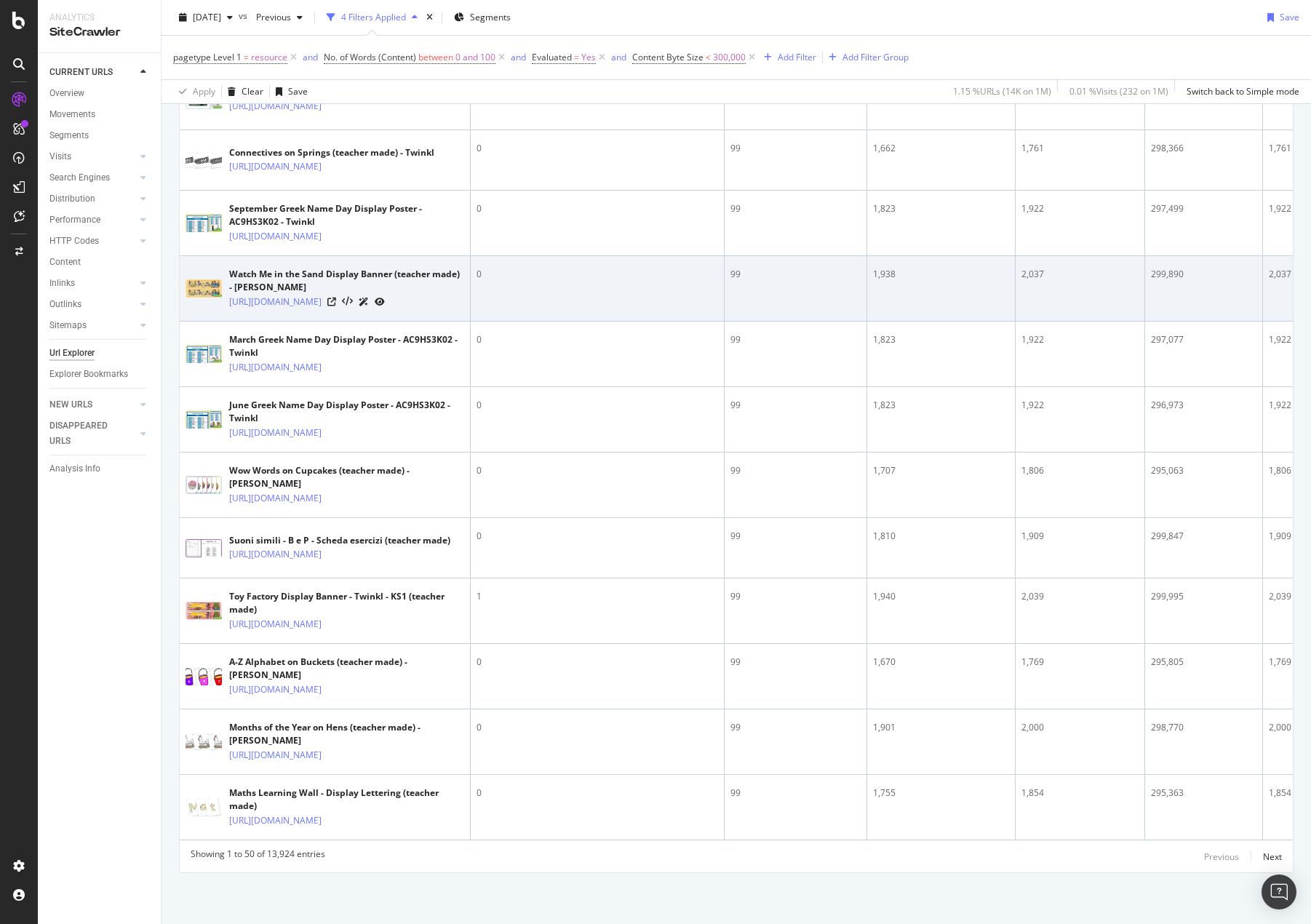
scroll to position [3409, 0]
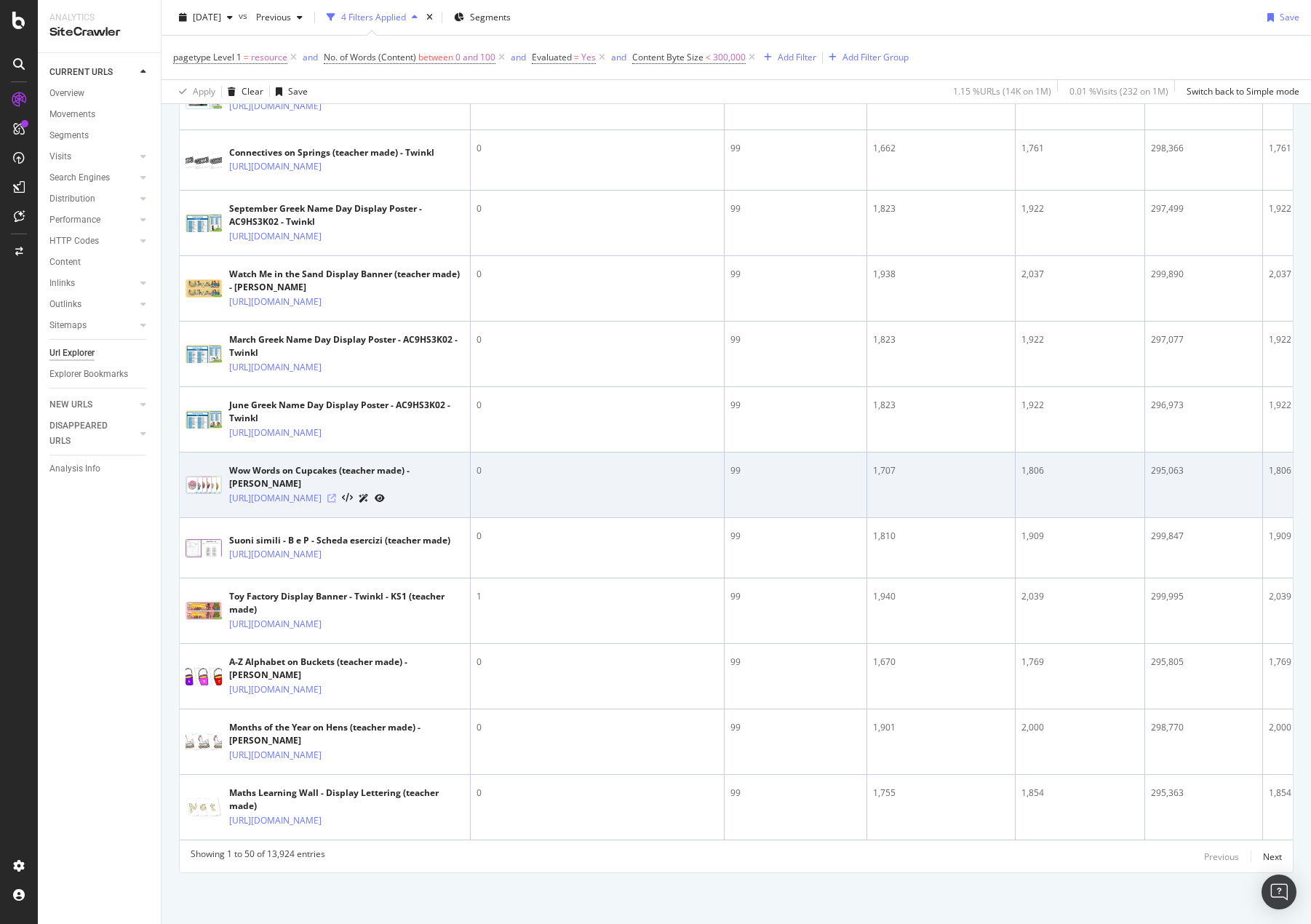
click at [336, 494] on icon at bounding box center [331, 498] width 9 height 9
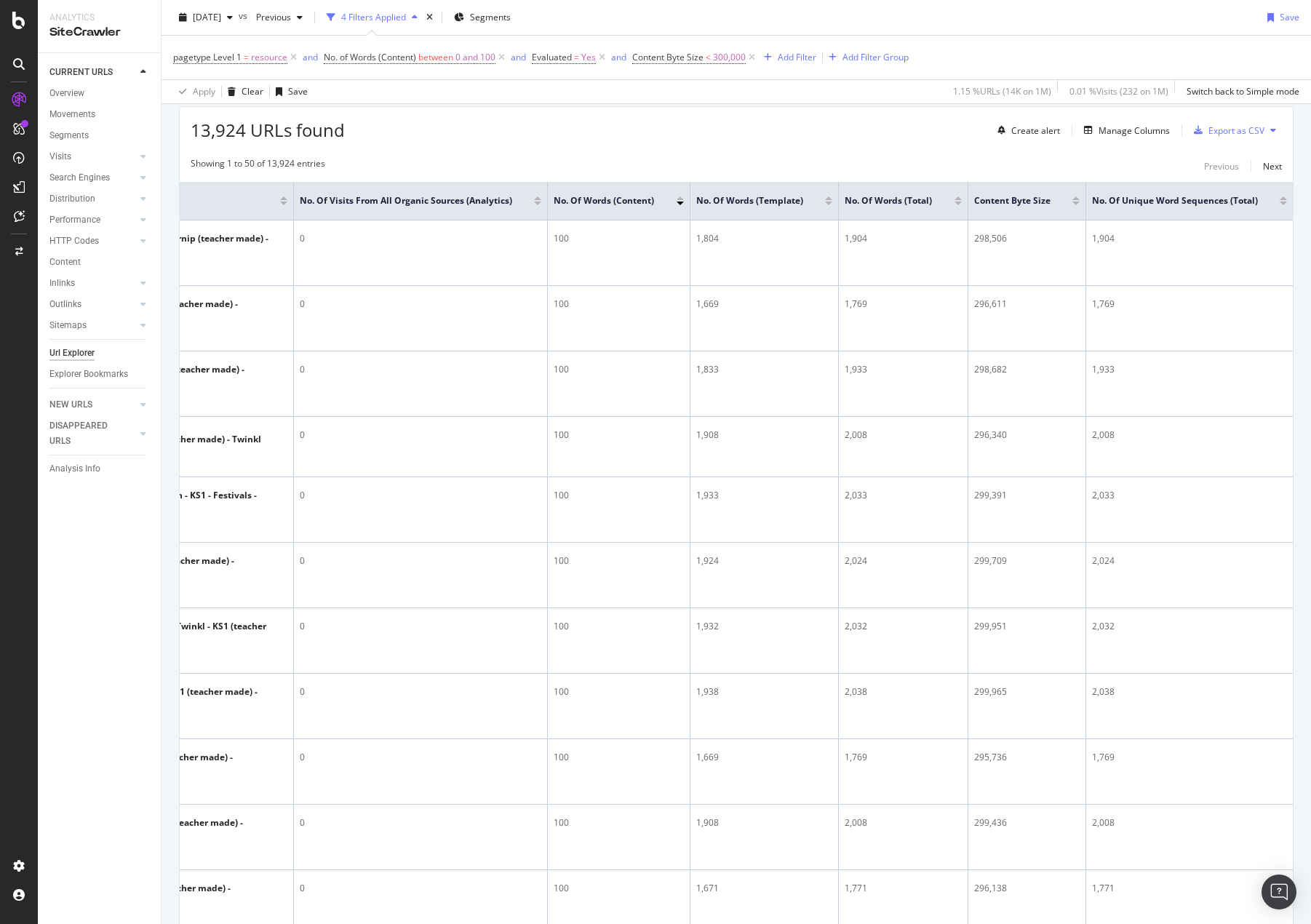
scroll to position [0, 0]
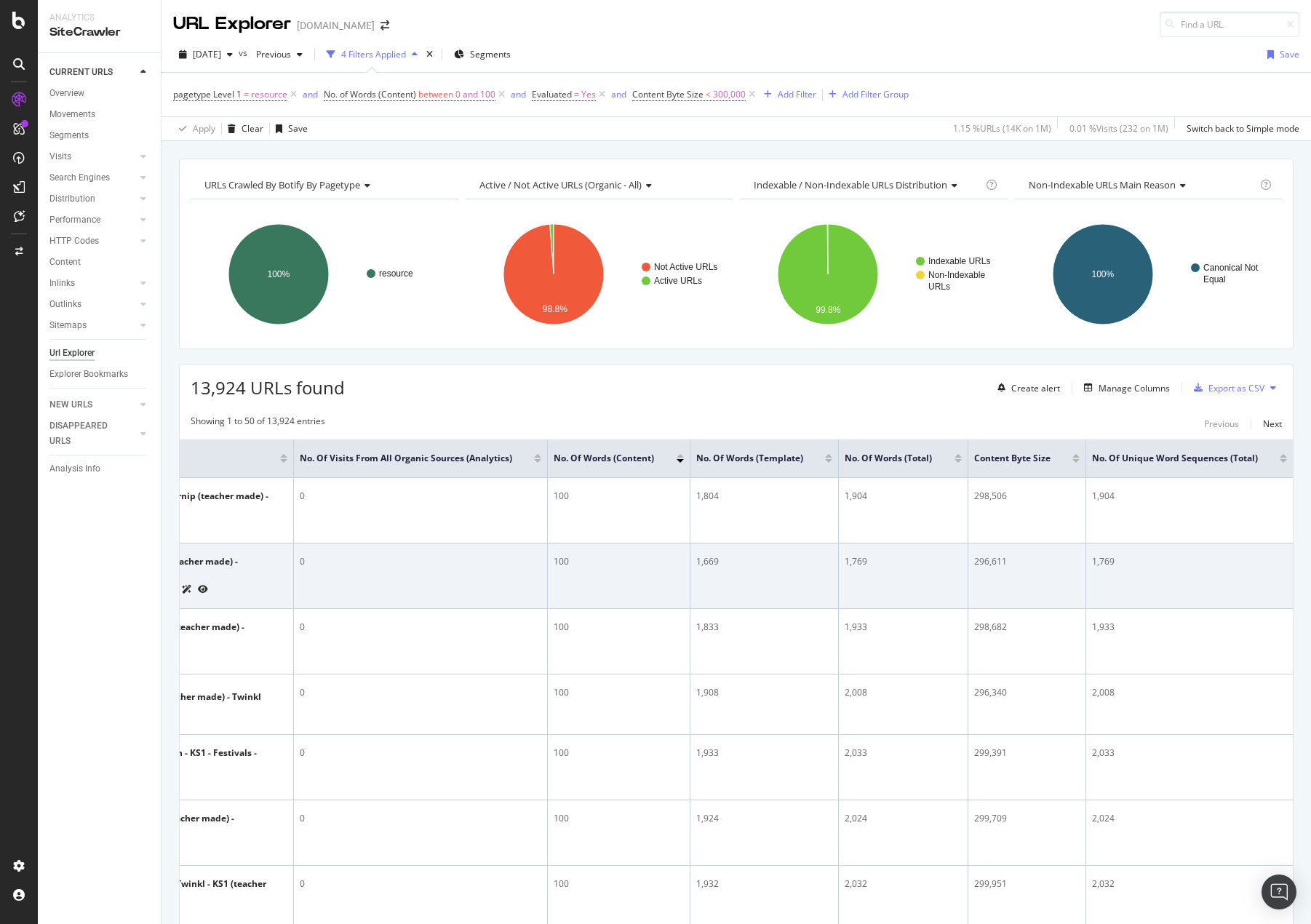
click at [160, 594] on icon at bounding box center [154, 589] width 9 height 9
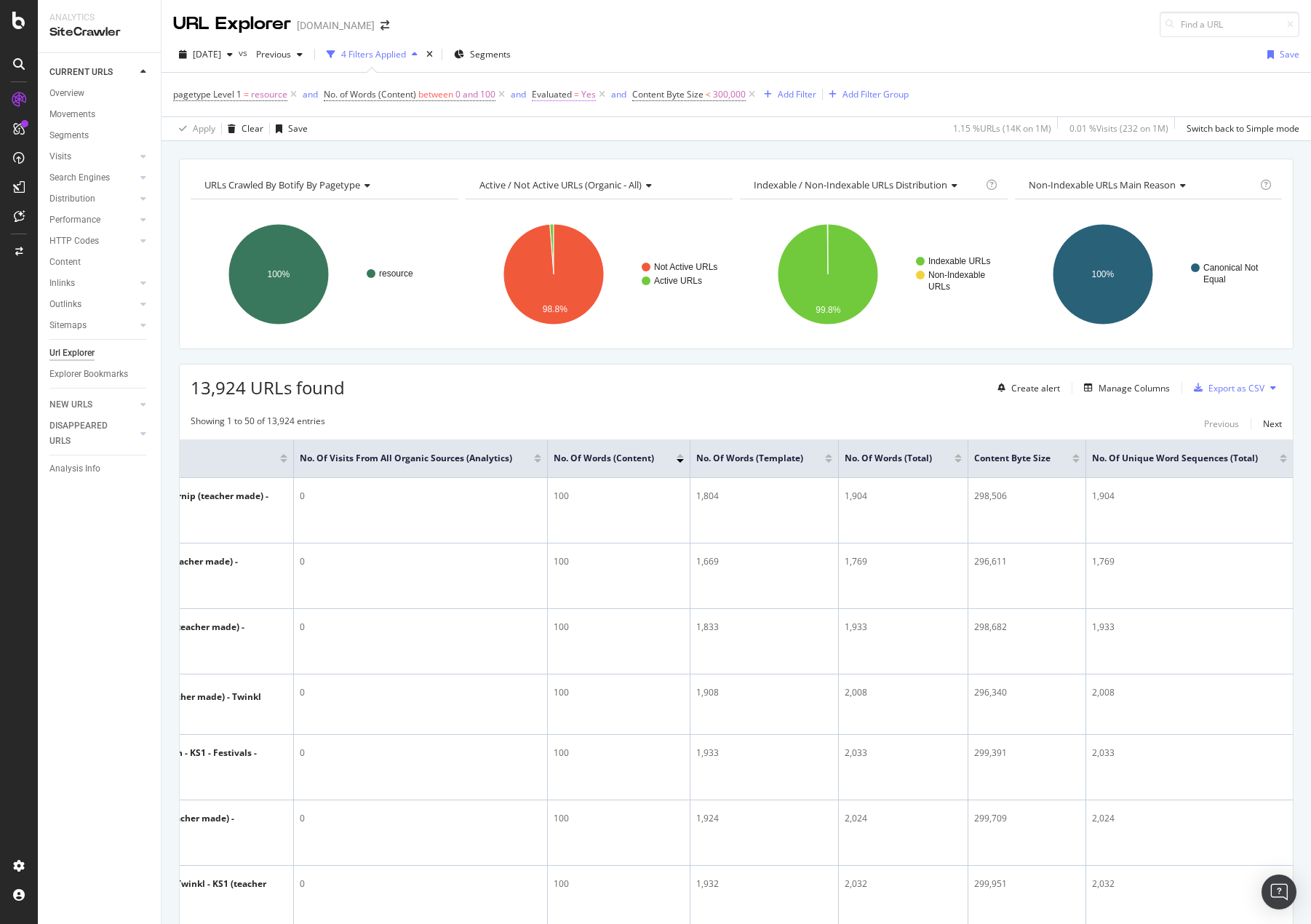
click at [569, 93] on span "Evaluated" at bounding box center [552, 94] width 40 height 12
click at [563, 150] on icon at bounding box center [565, 153] width 10 height 9
click at [594, 128] on span "On Current Crawl" at bounding box center [583, 129] width 75 height 13
click at [674, 127] on div "On Current Crawl" at bounding box center [626, 129] width 160 height 23
click at [570, 149] on icon at bounding box center [565, 153] width 10 height 9
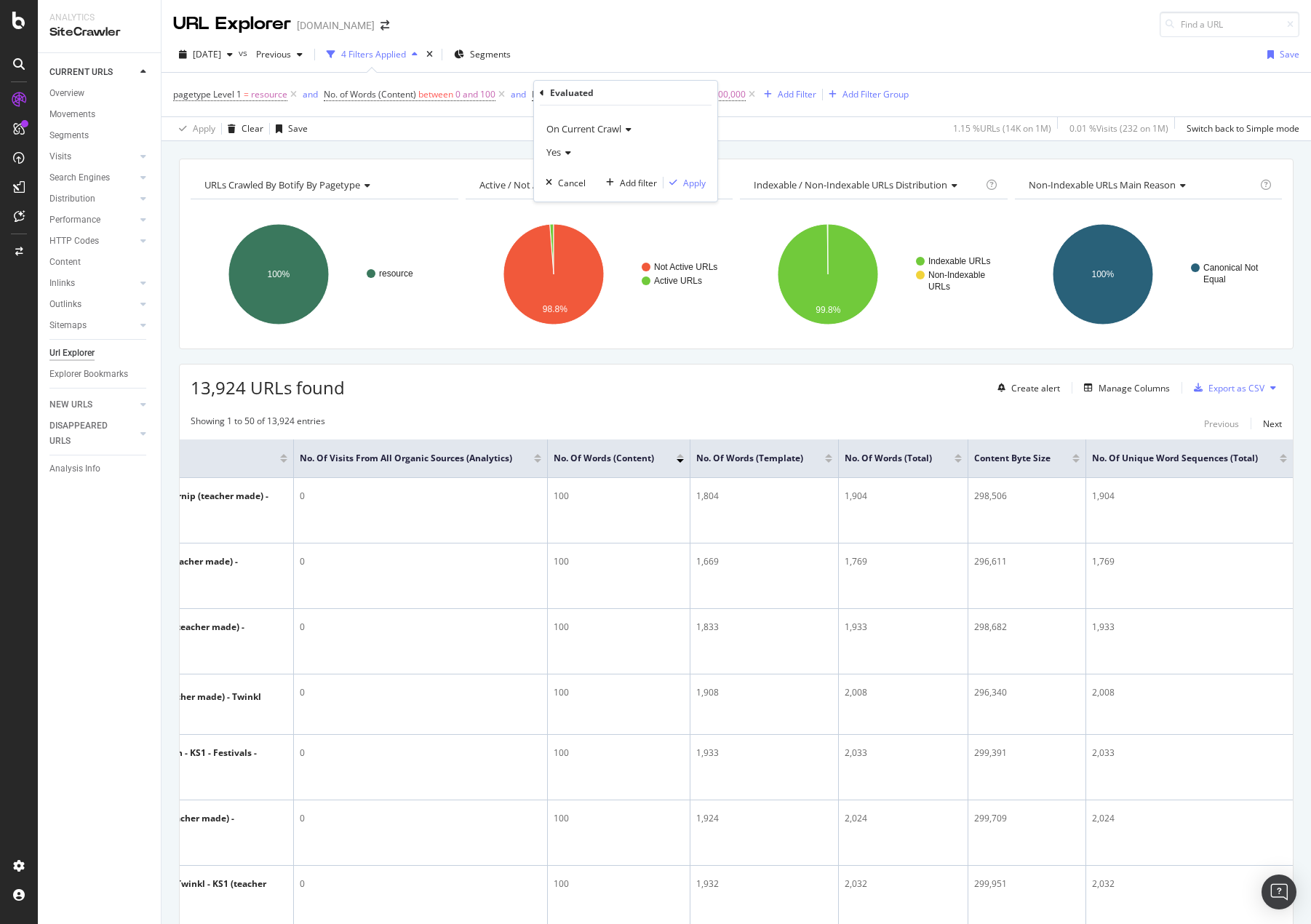
click at [661, 134] on div "On Current Crawl" at bounding box center [626, 129] width 160 height 23
click at [591, 64] on div "[DATE] vs Previous 4 Filters Applied Segments Save" at bounding box center [736, 57] width 1149 height 29
click at [602, 95] on icon at bounding box center [602, 94] width 12 height 15
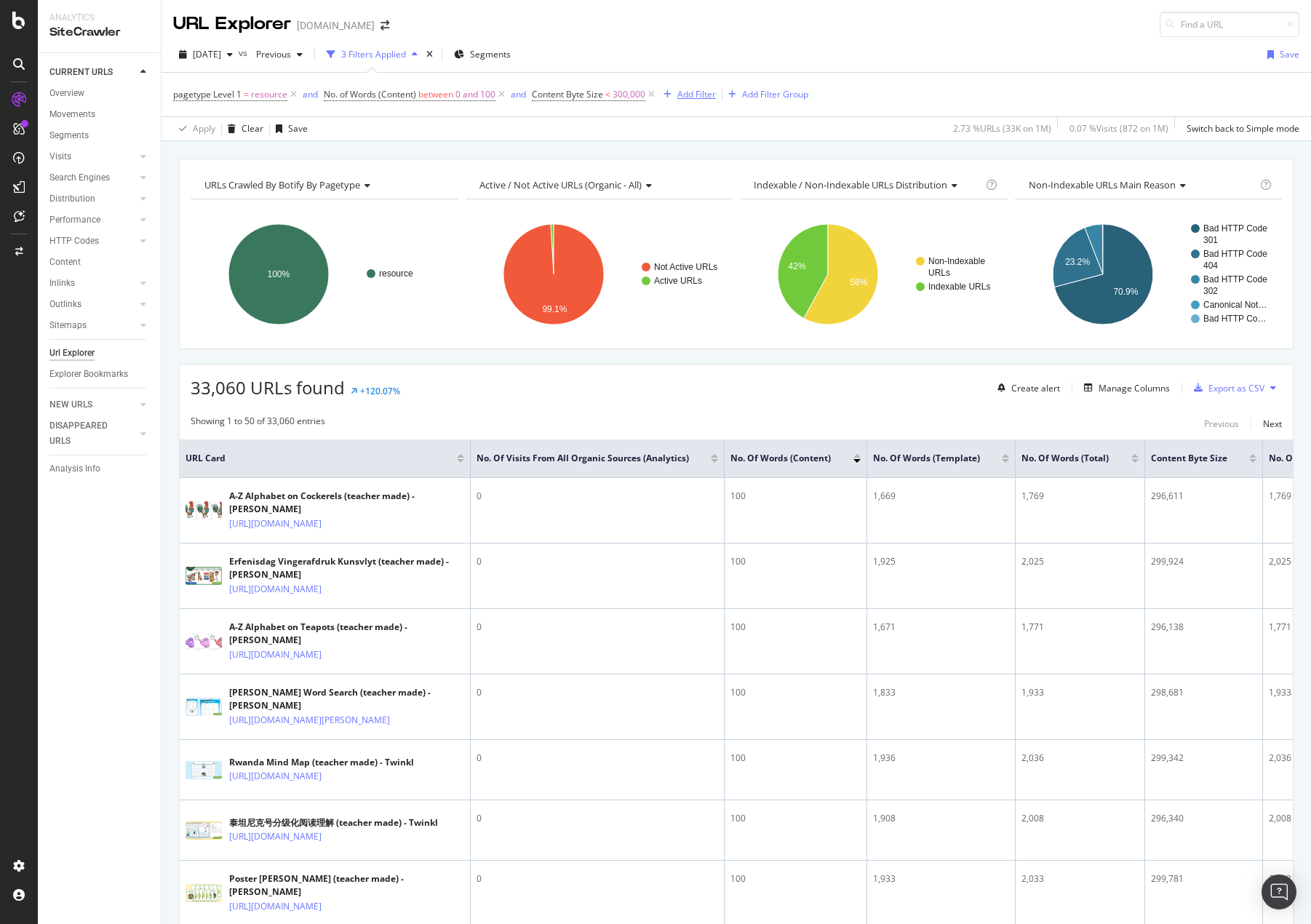
click at [698, 90] on div "Add Filter" at bounding box center [697, 94] width 39 height 12
click at [602, 150] on div "URLs Crawled By Botify By pagetype Chart (by Value) Table Expand Export as CSV …" at bounding box center [736, 158] width 1149 height 35
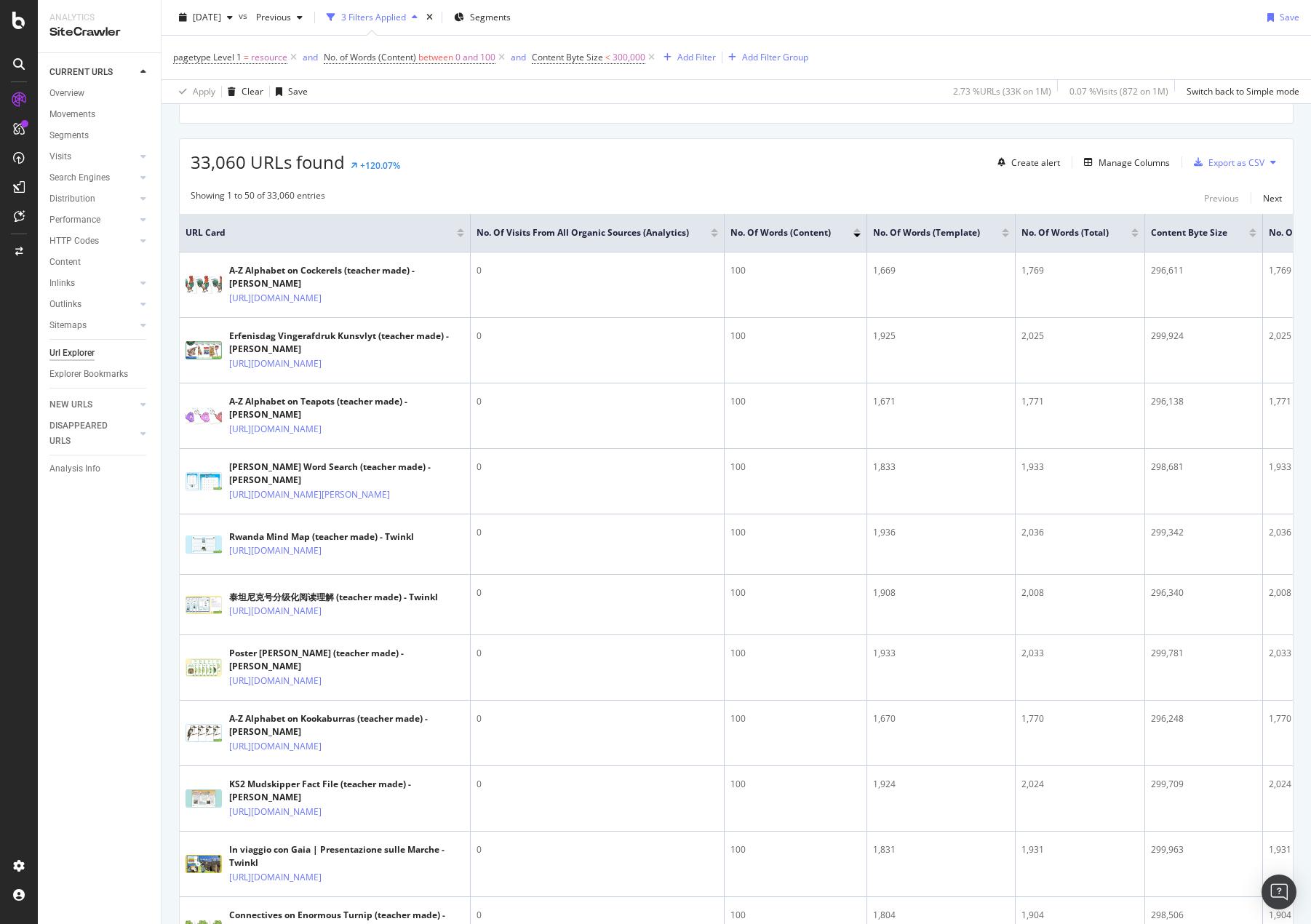
scroll to position [364, 0]
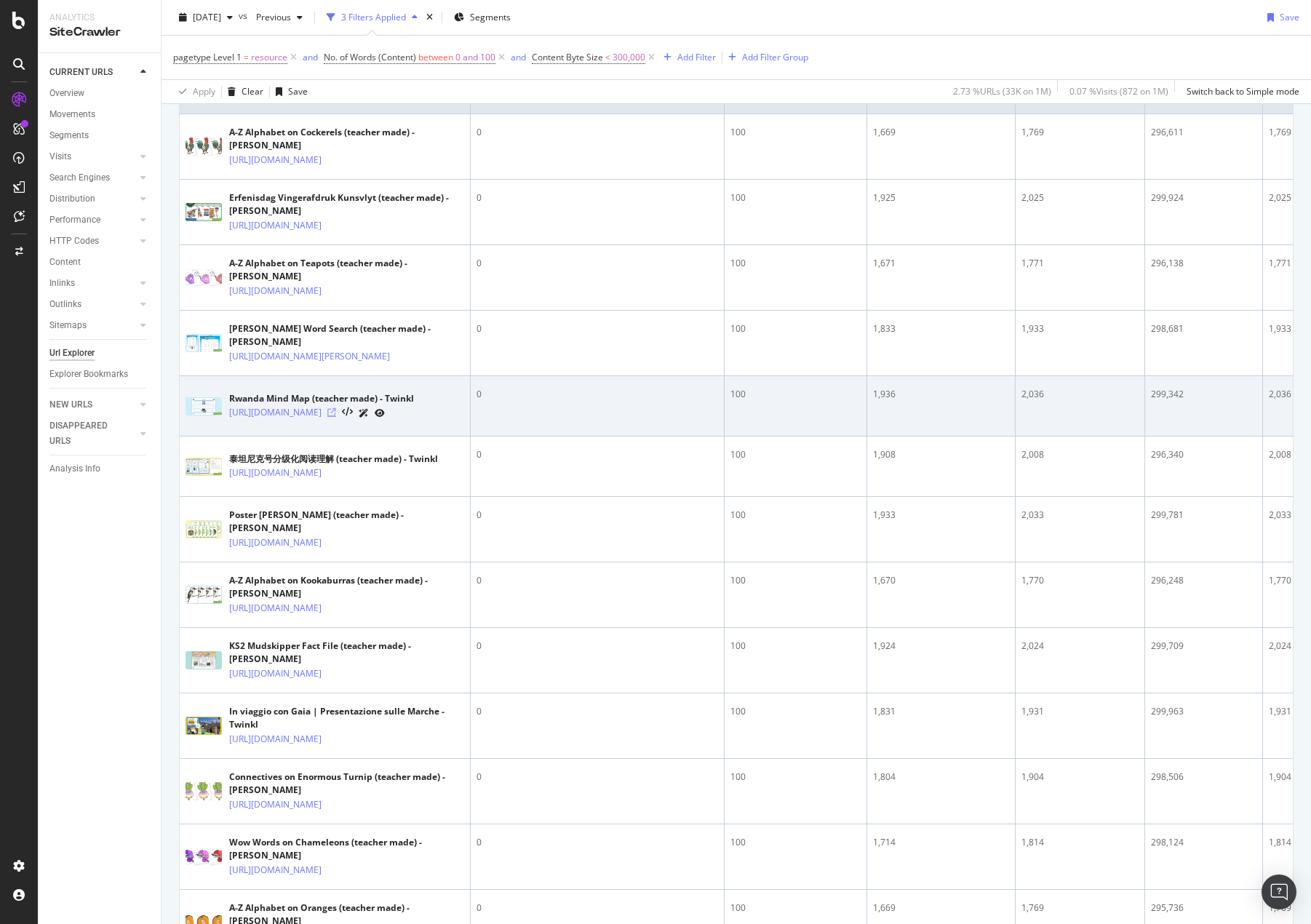
click at [336, 417] on icon at bounding box center [331, 412] width 9 height 9
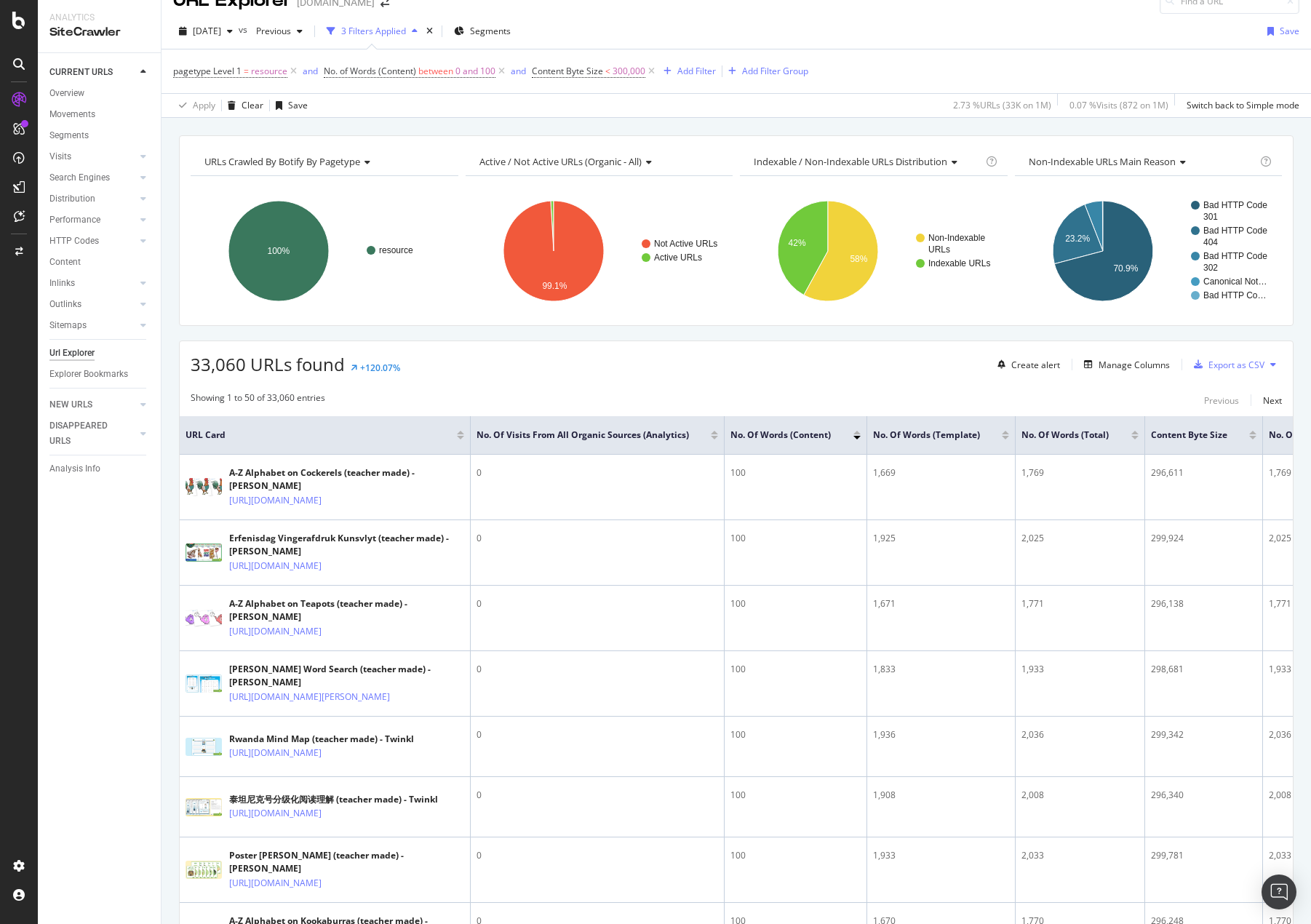
scroll to position [0, 0]
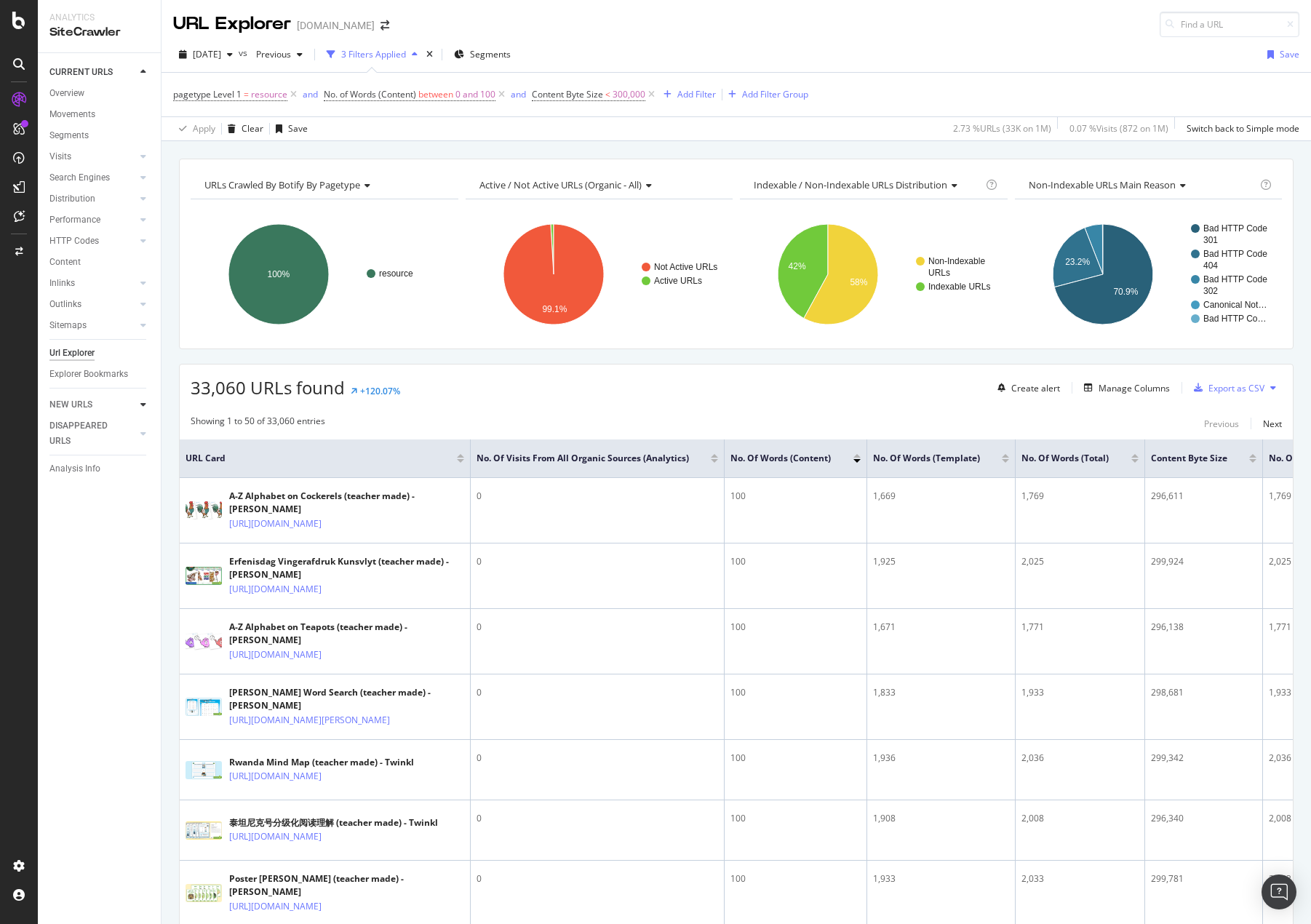
click at [141, 400] on icon at bounding box center [143, 404] width 6 height 9
click at [136, 71] on div at bounding box center [129, 72] width 15 height 15
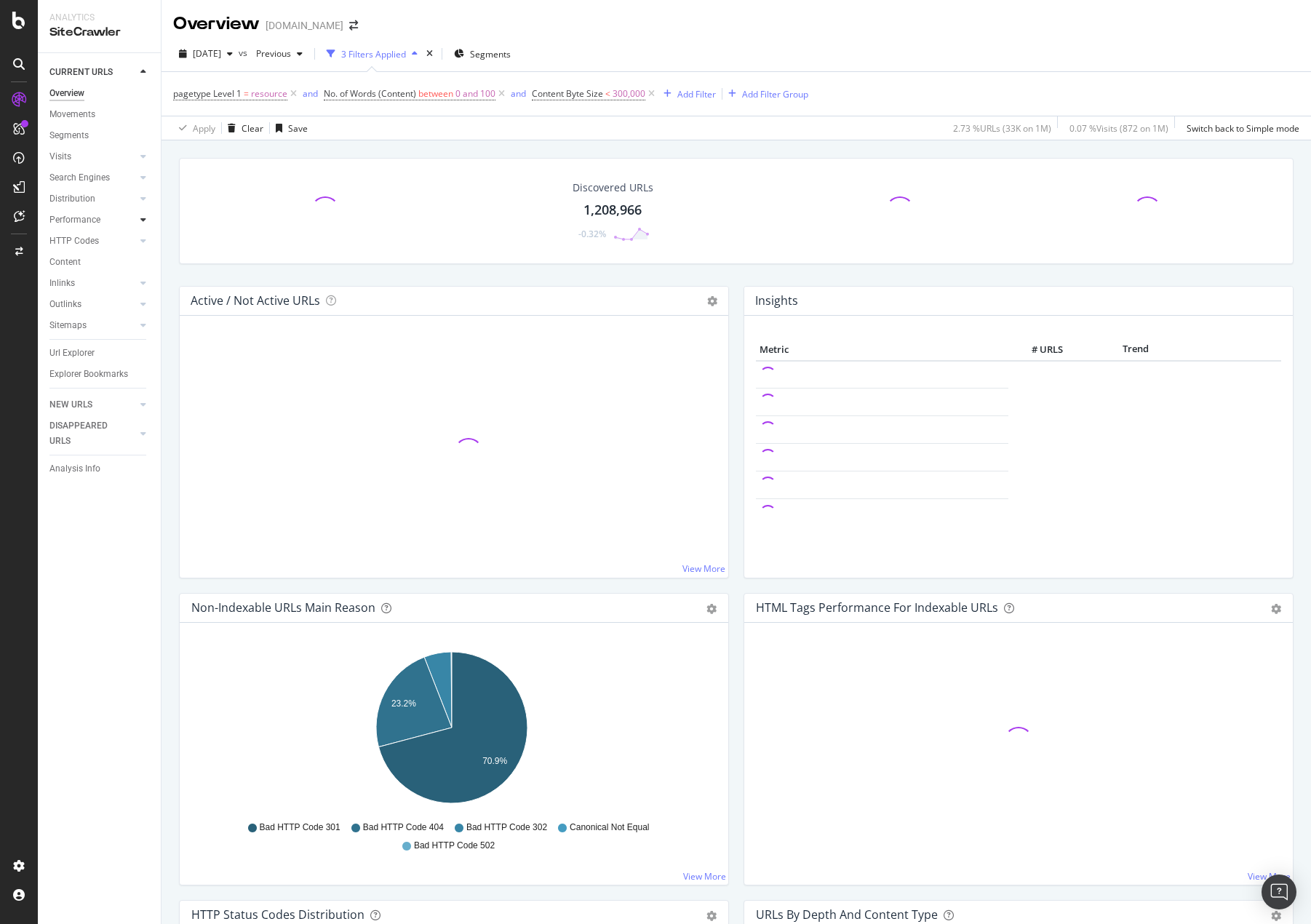
click at [139, 215] on div at bounding box center [143, 219] width 15 height 15
click at [138, 263] on div at bounding box center [143, 262] width 15 height 15
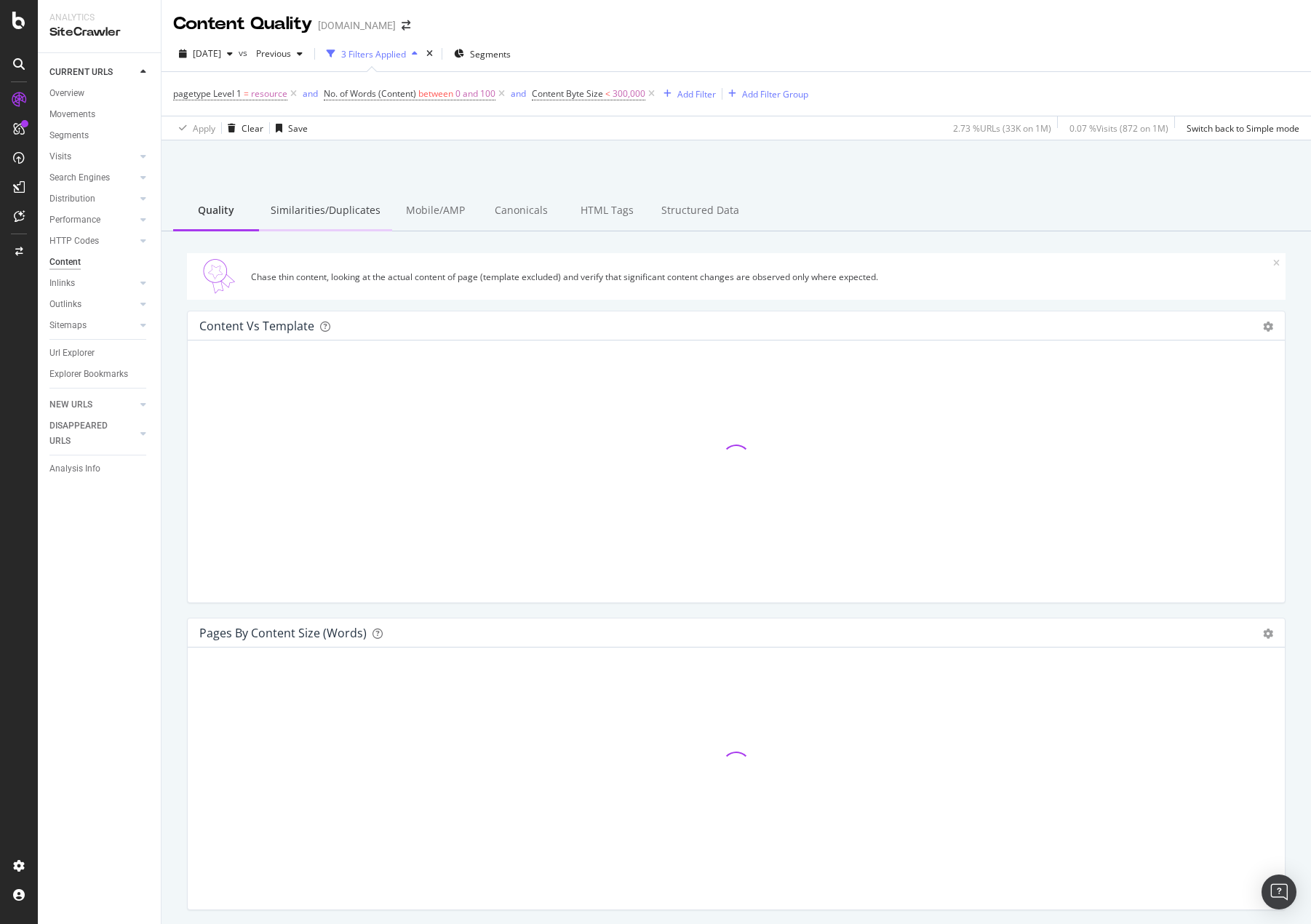
click at [321, 208] on div "Similarities/Duplicates" at bounding box center [325, 211] width 133 height 40
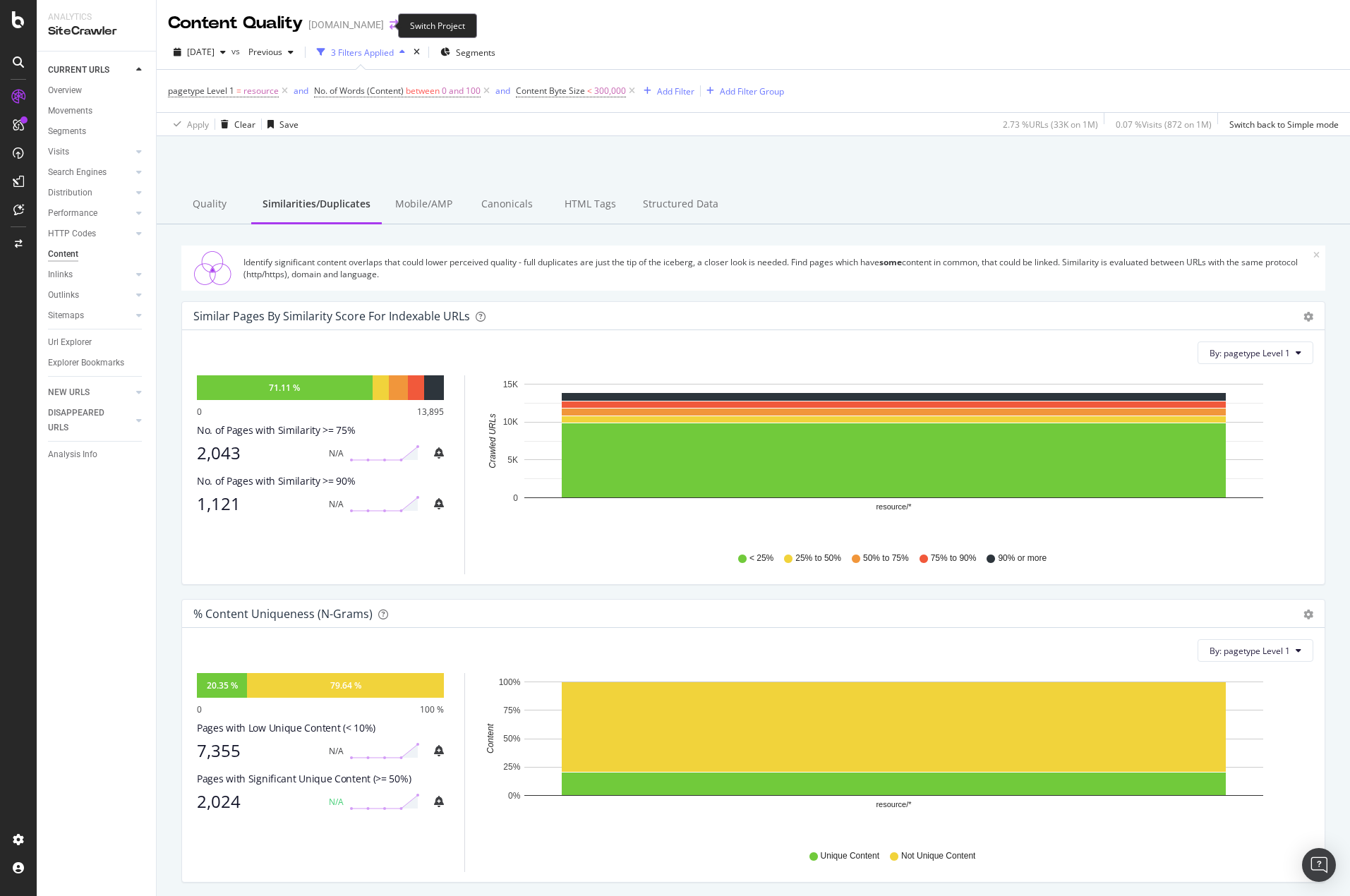
click at [390, 27] on icon "arrow-right-arrow-left" at bounding box center [394, 24] width 8 height 10
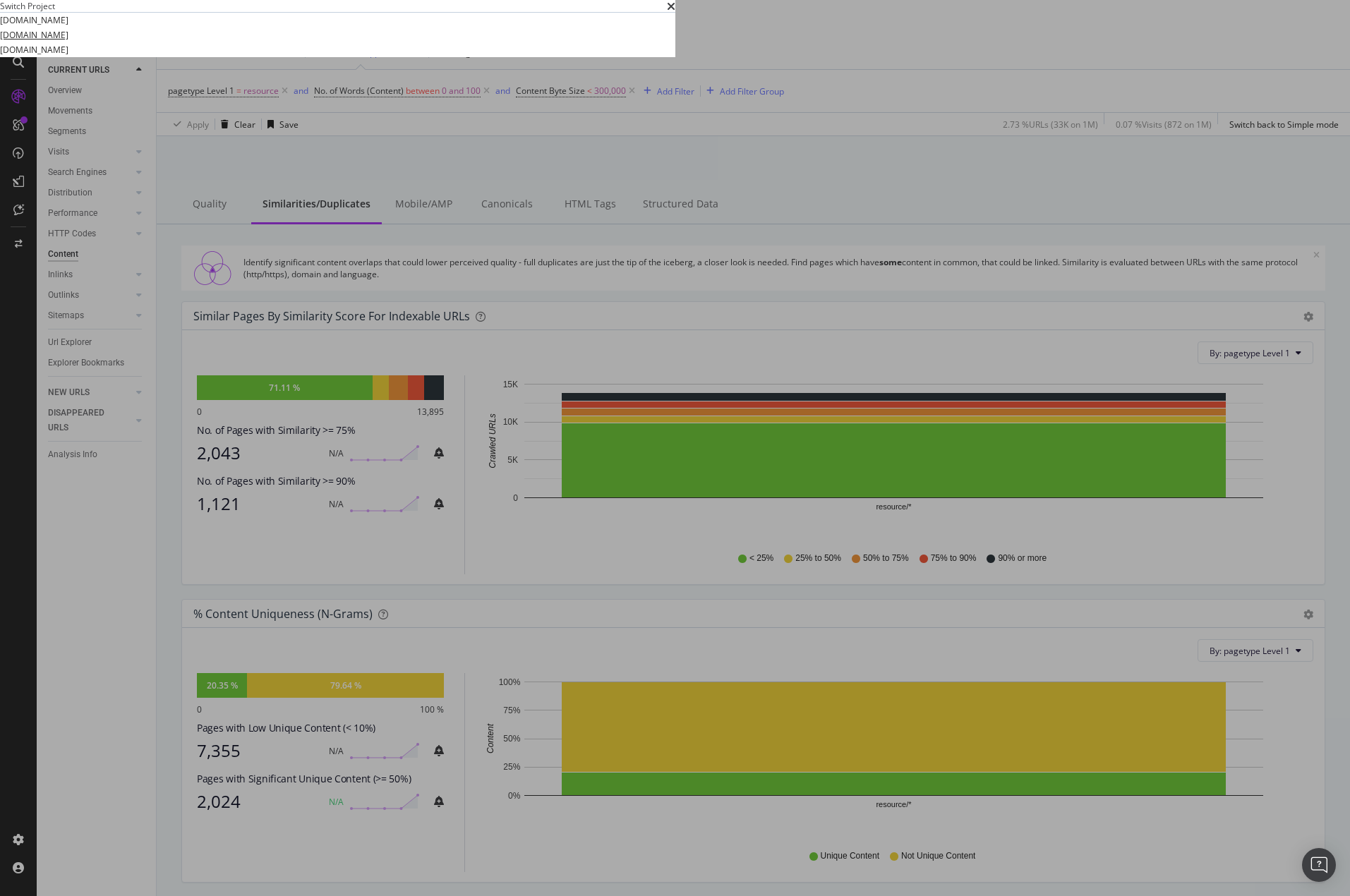
click at [68, 42] on link "[DOMAIN_NAME]" at bounding box center [34, 35] width 68 height 15
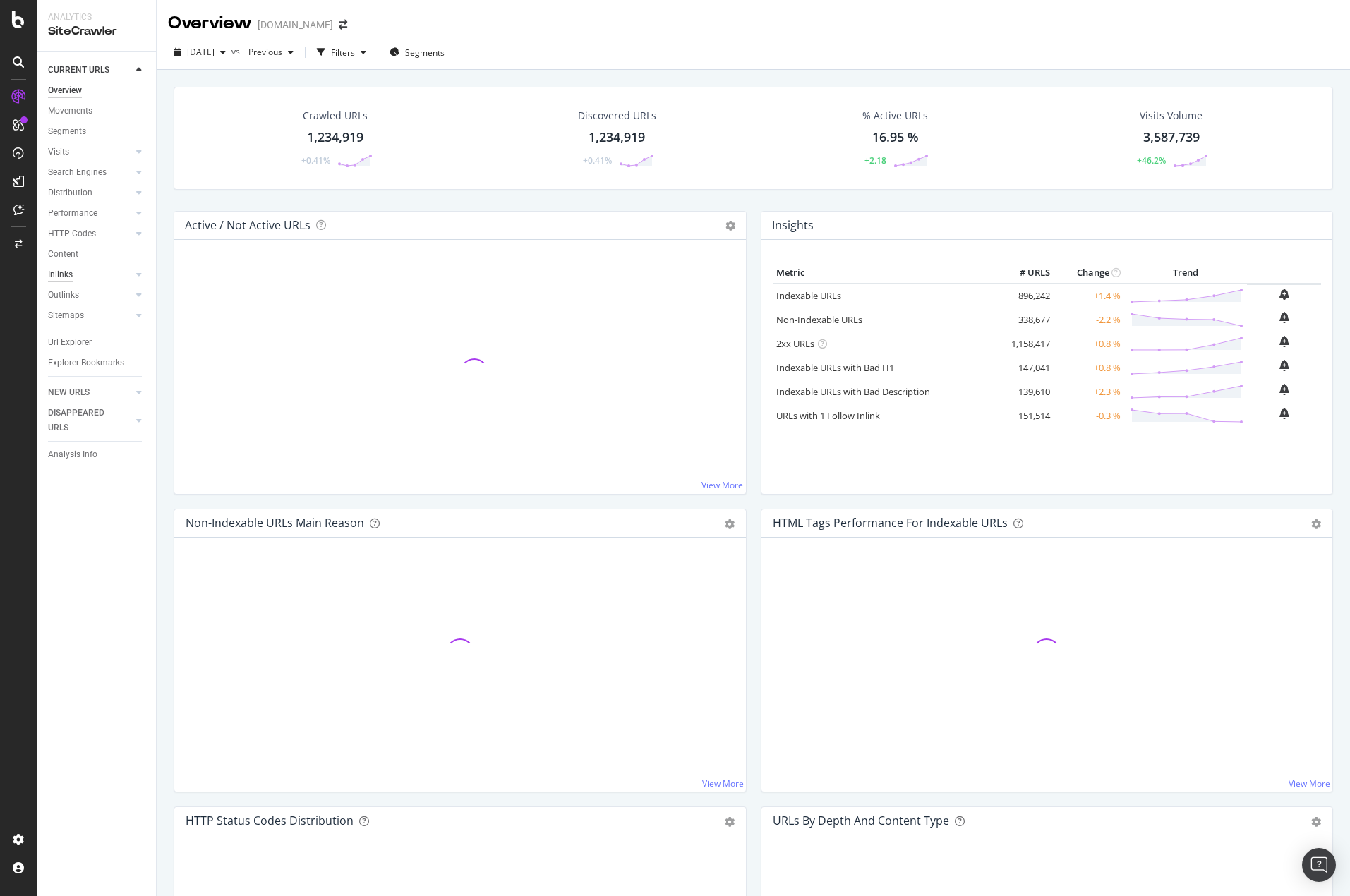
click at [72, 269] on div "Inlinks" at bounding box center [60, 275] width 25 height 15
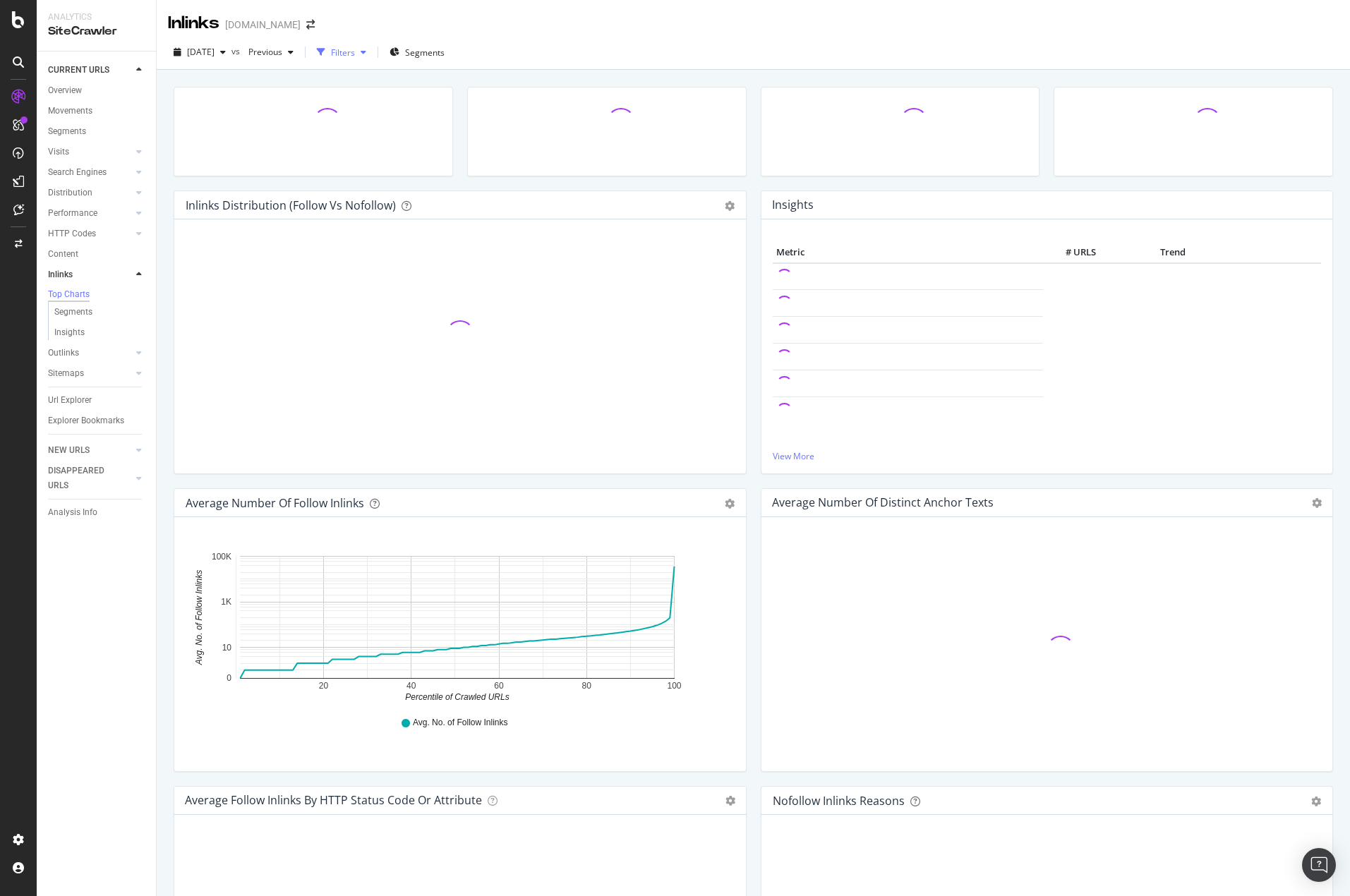
click at [355, 50] on div "Filters" at bounding box center [343, 53] width 24 height 12
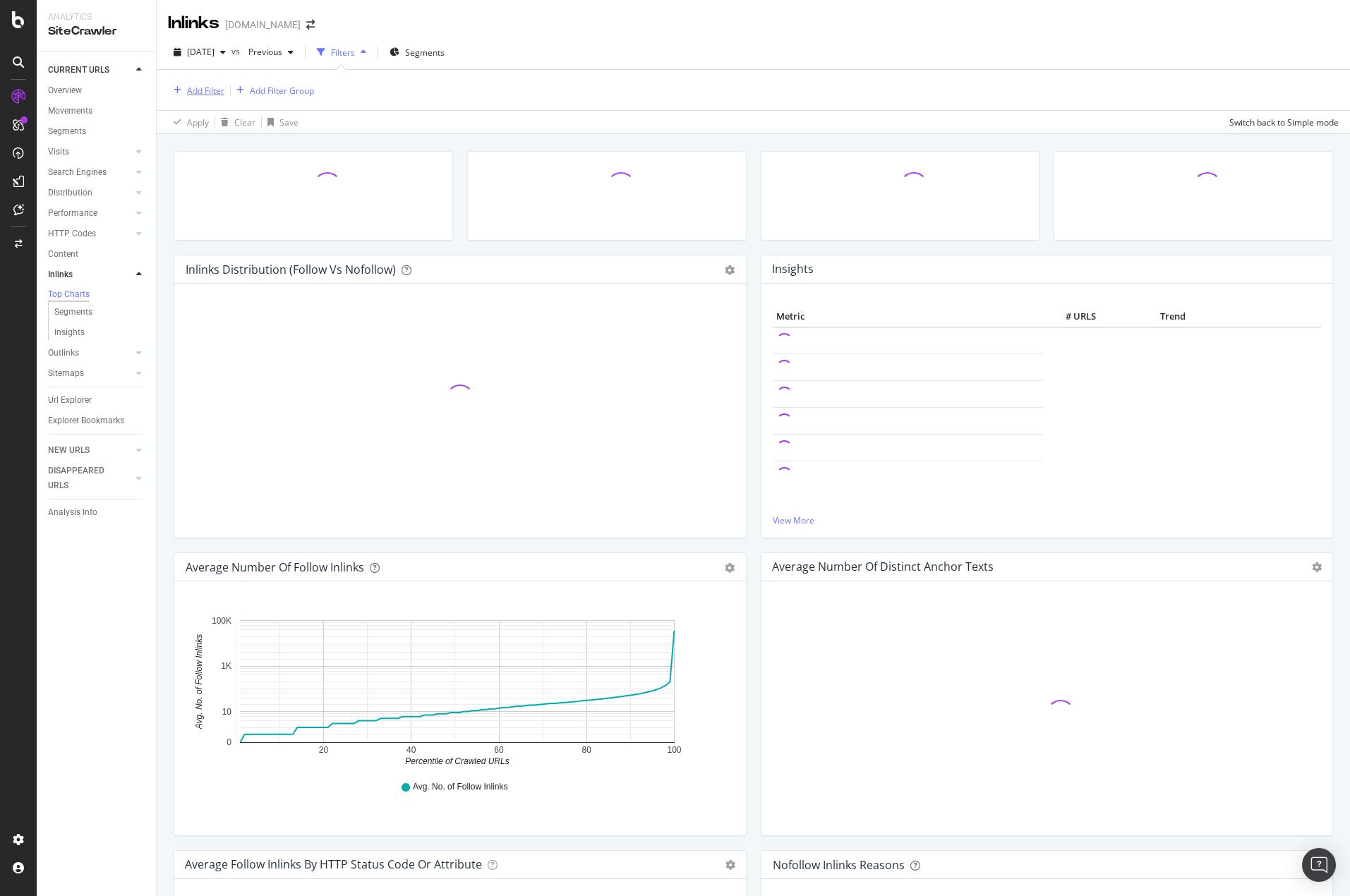
click at [200, 91] on div "Add Filter" at bounding box center [206, 91] width 38 height 12
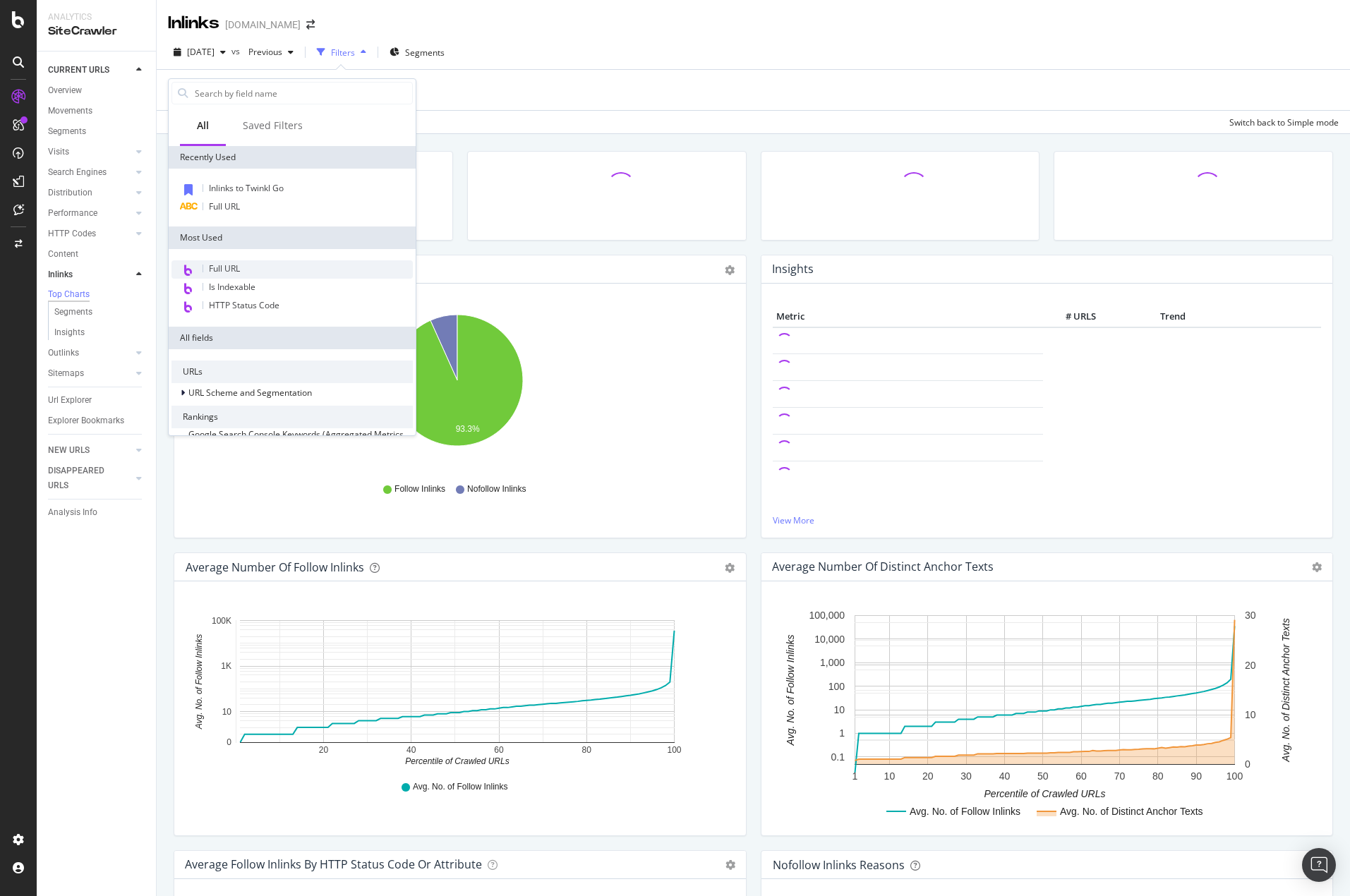
click at [231, 261] on div "Full URL" at bounding box center [291, 270] width 241 height 18
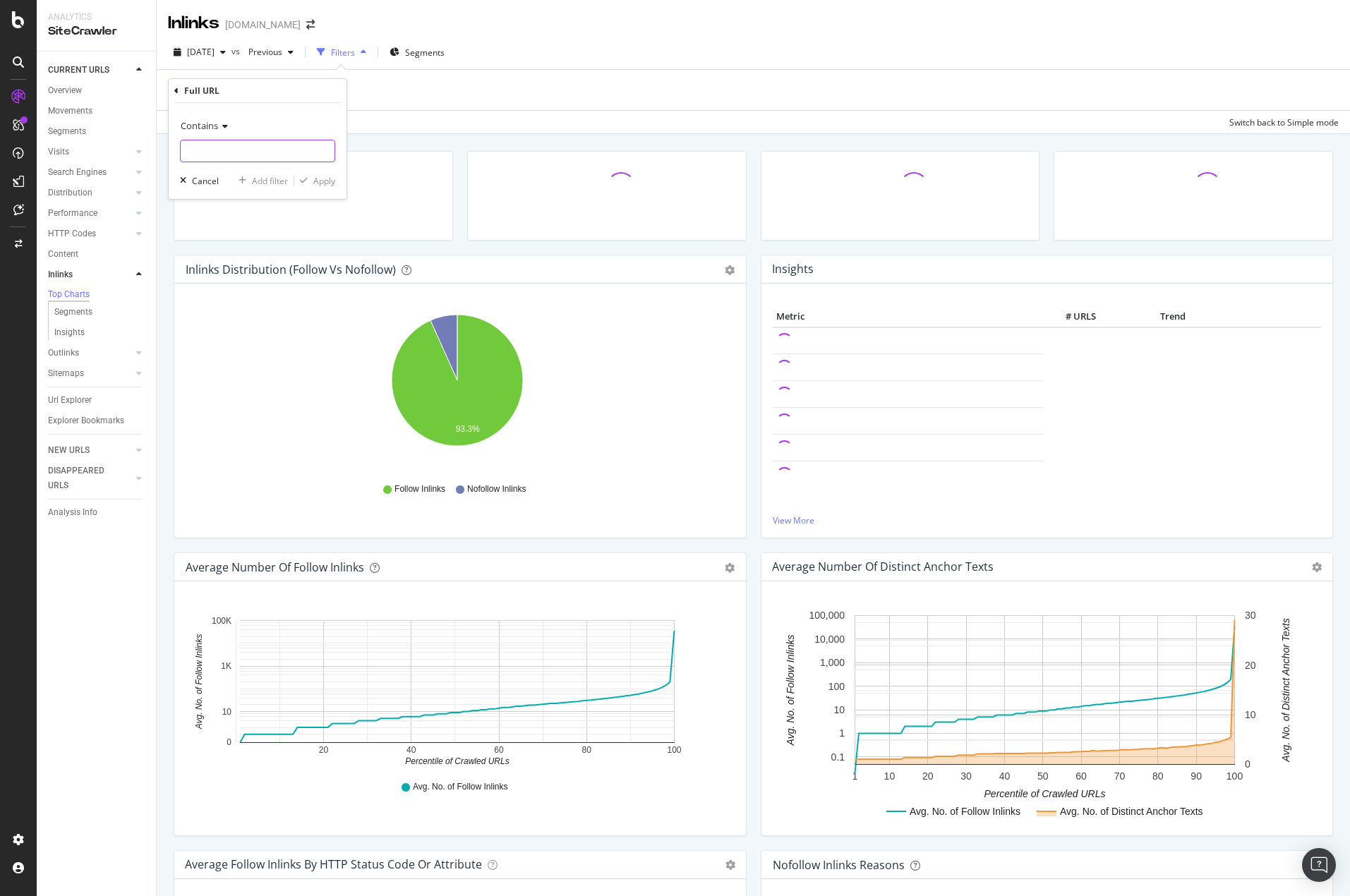
click at [249, 152] on input "text" at bounding box center [257, 151] width 154 height 23
type input ".[DOMAIN_NAME]"
click at [328, 183] on div "Apply" at bounding box center [324, 181] width 22 height 12
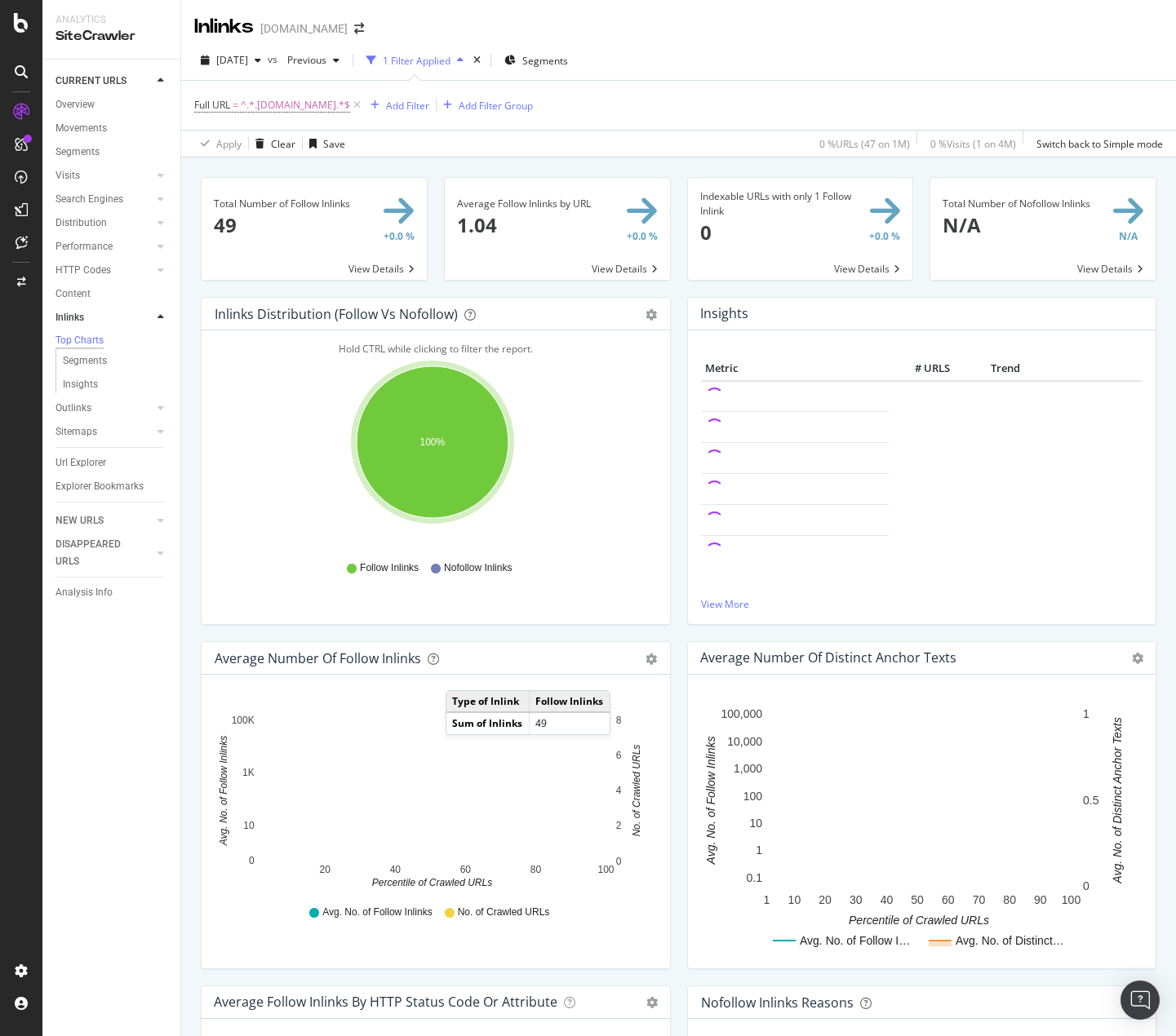
scroll to position [351, 0]
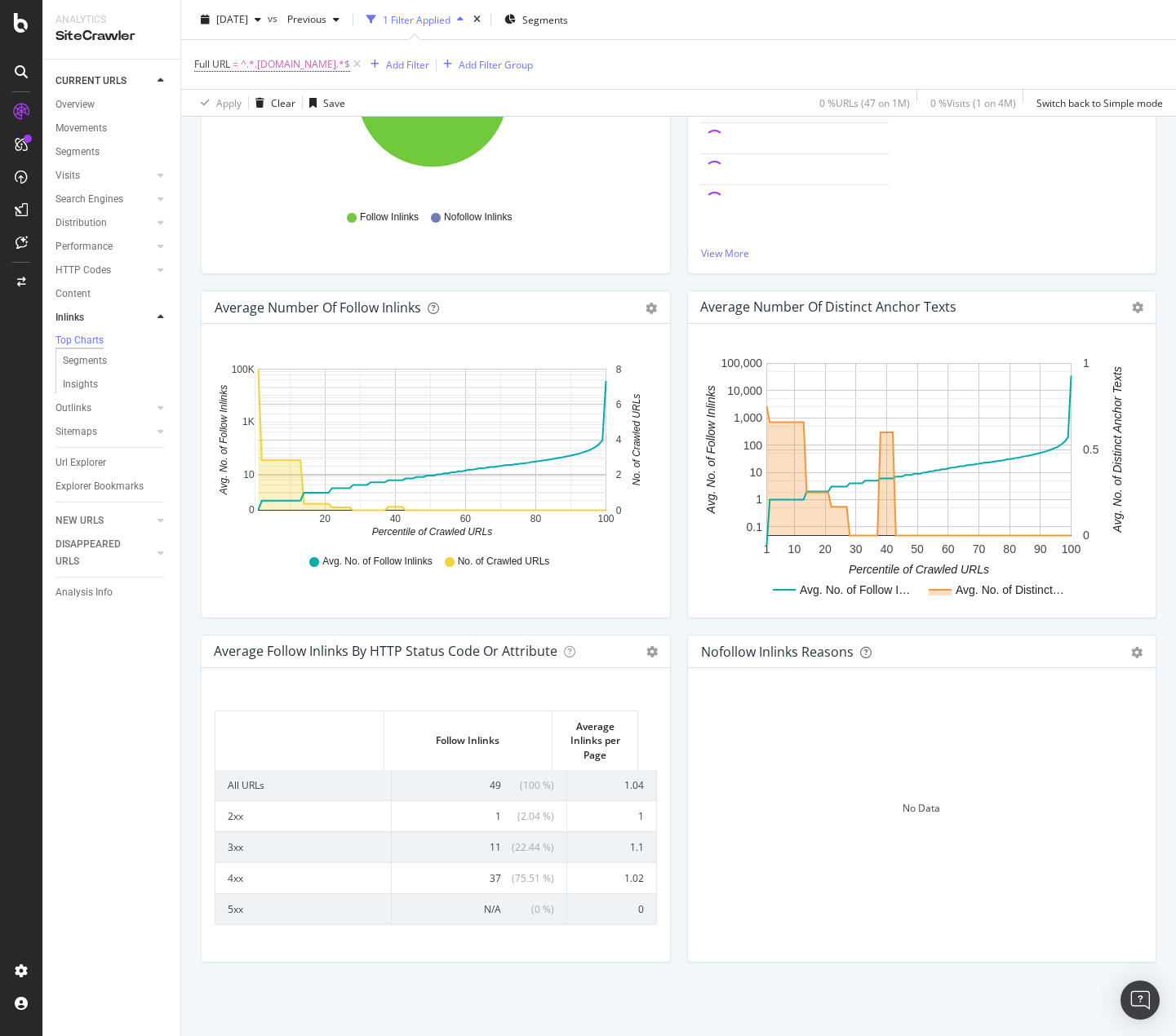
drag, startPoint x: 479, startPoint y: 877, endPoint x: 577, endPoint y: 859, distance: 99.6
click at [490, 877] on span "37" at bounding box center [495, 878] width 11 height 14
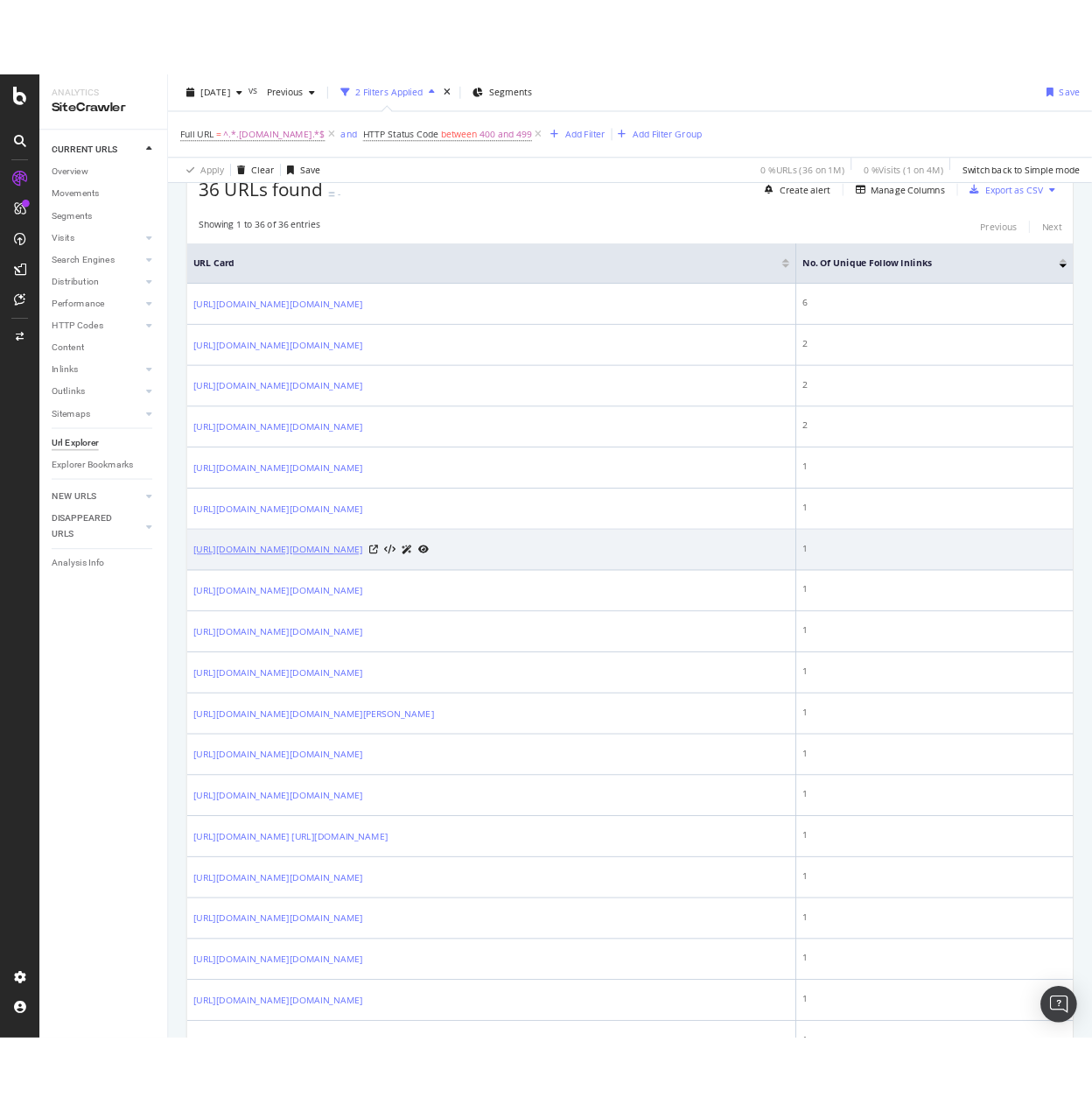
scroll to position [88, 0]
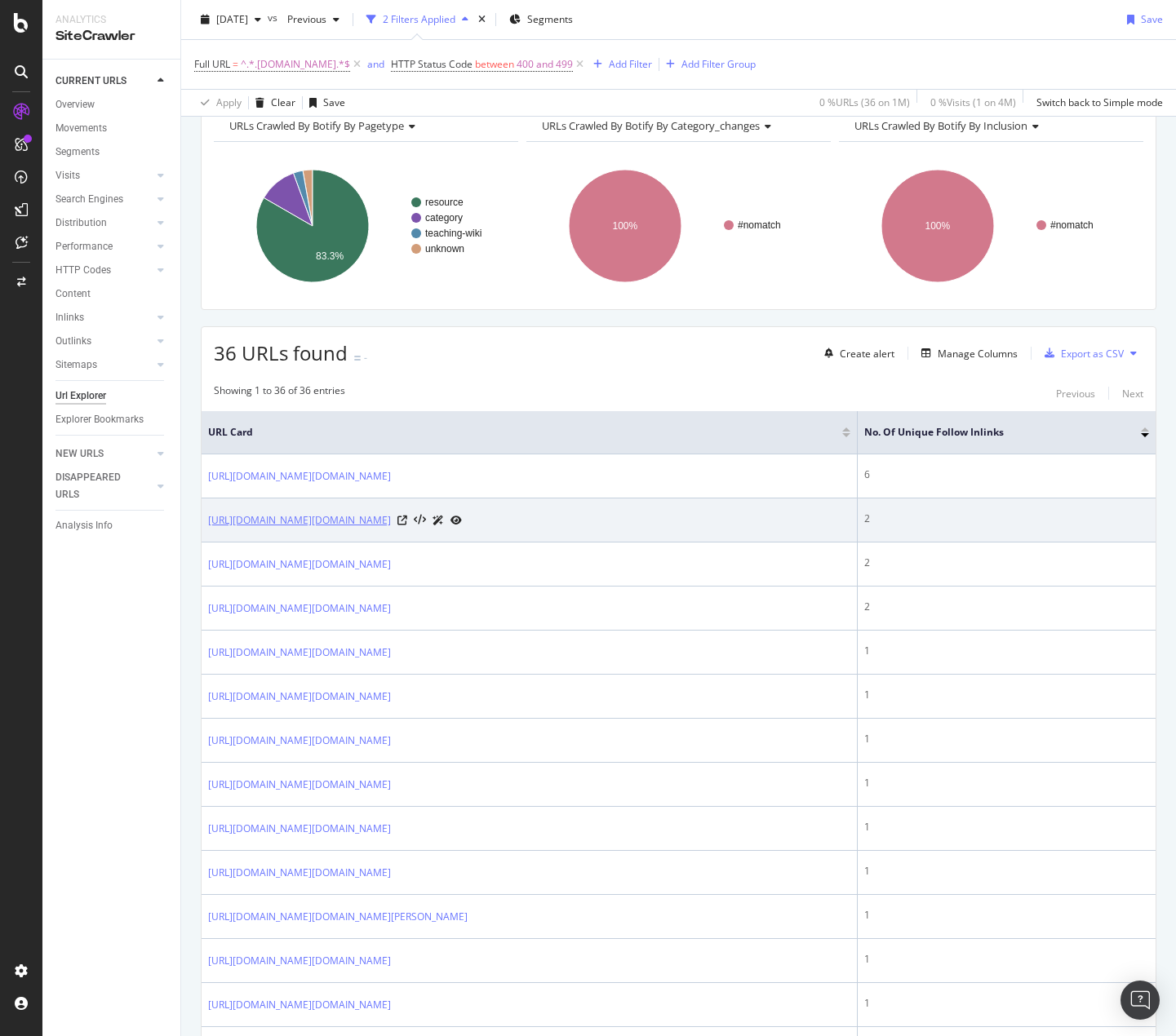
click at [391, 529] on link "[URL][DOMAIN_NAME][DOMAIN_NAME]" at bounding box center [300, 520] width 182 height 16
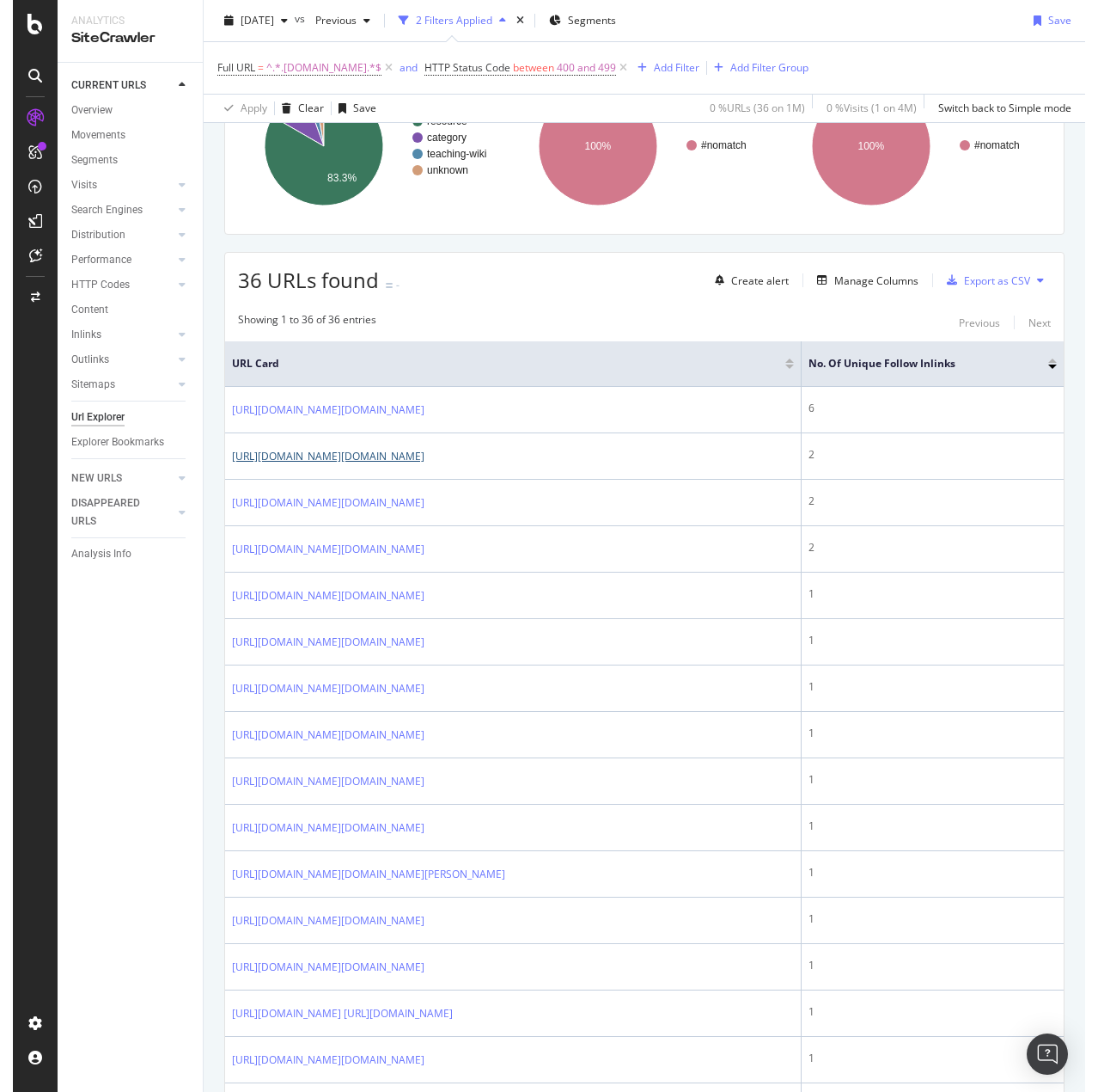
scroll to position [172, 0]
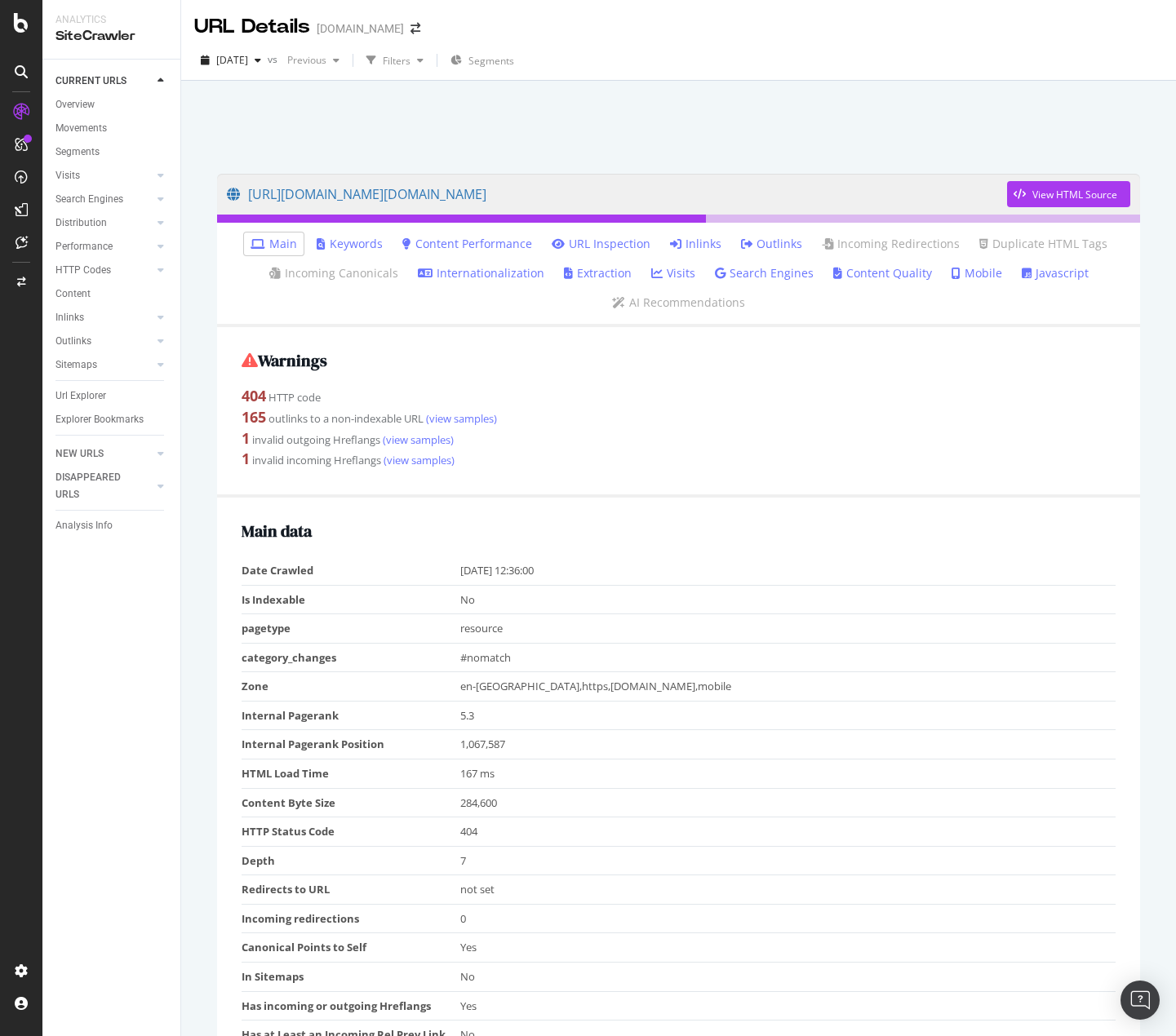
click at [695, 249] on link "Inlinks" at bounding box center [695, 243] width 51 height 16
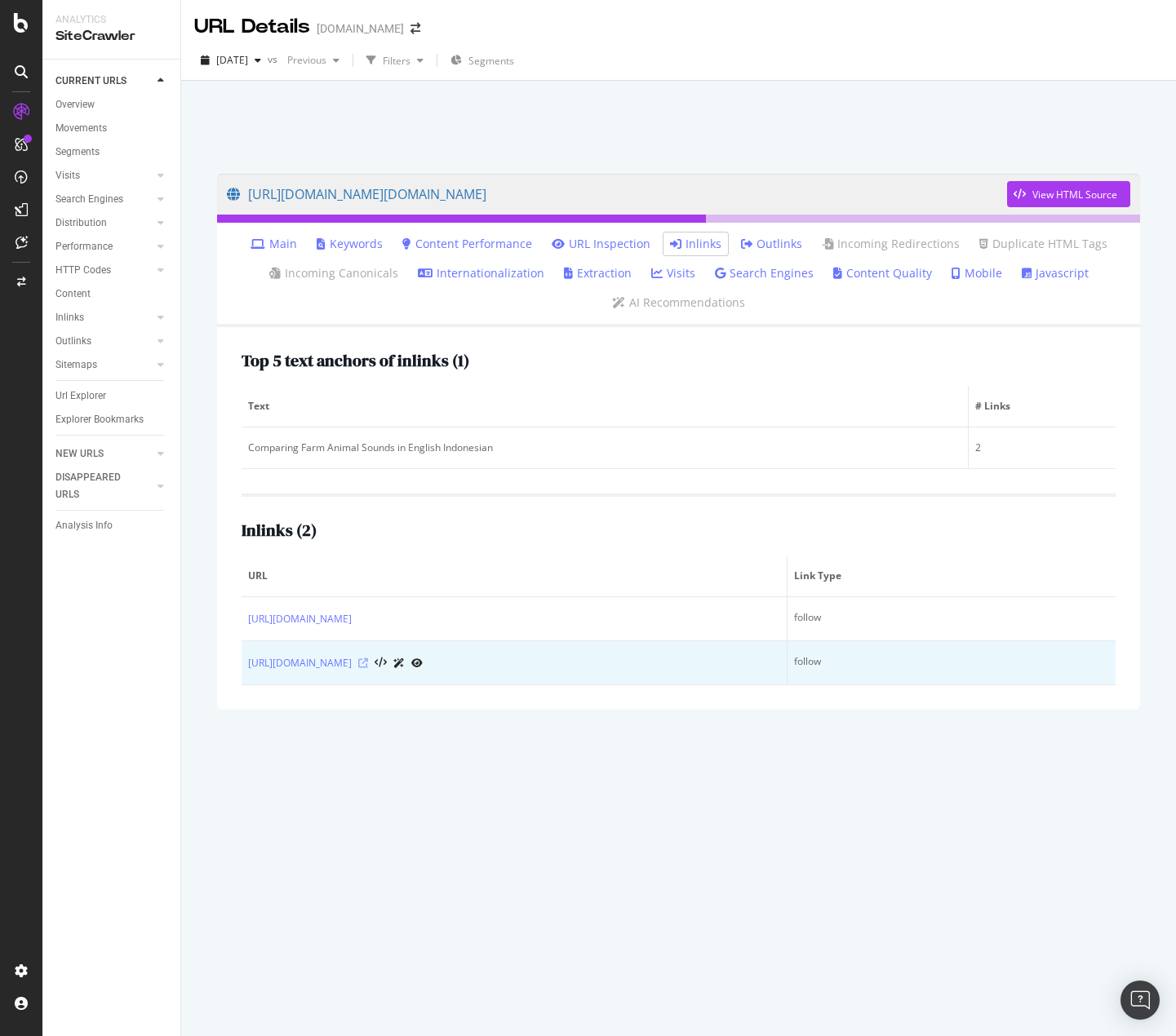
click at [368, 668] on icon at bounding box center [362, 663] width 10 height 10
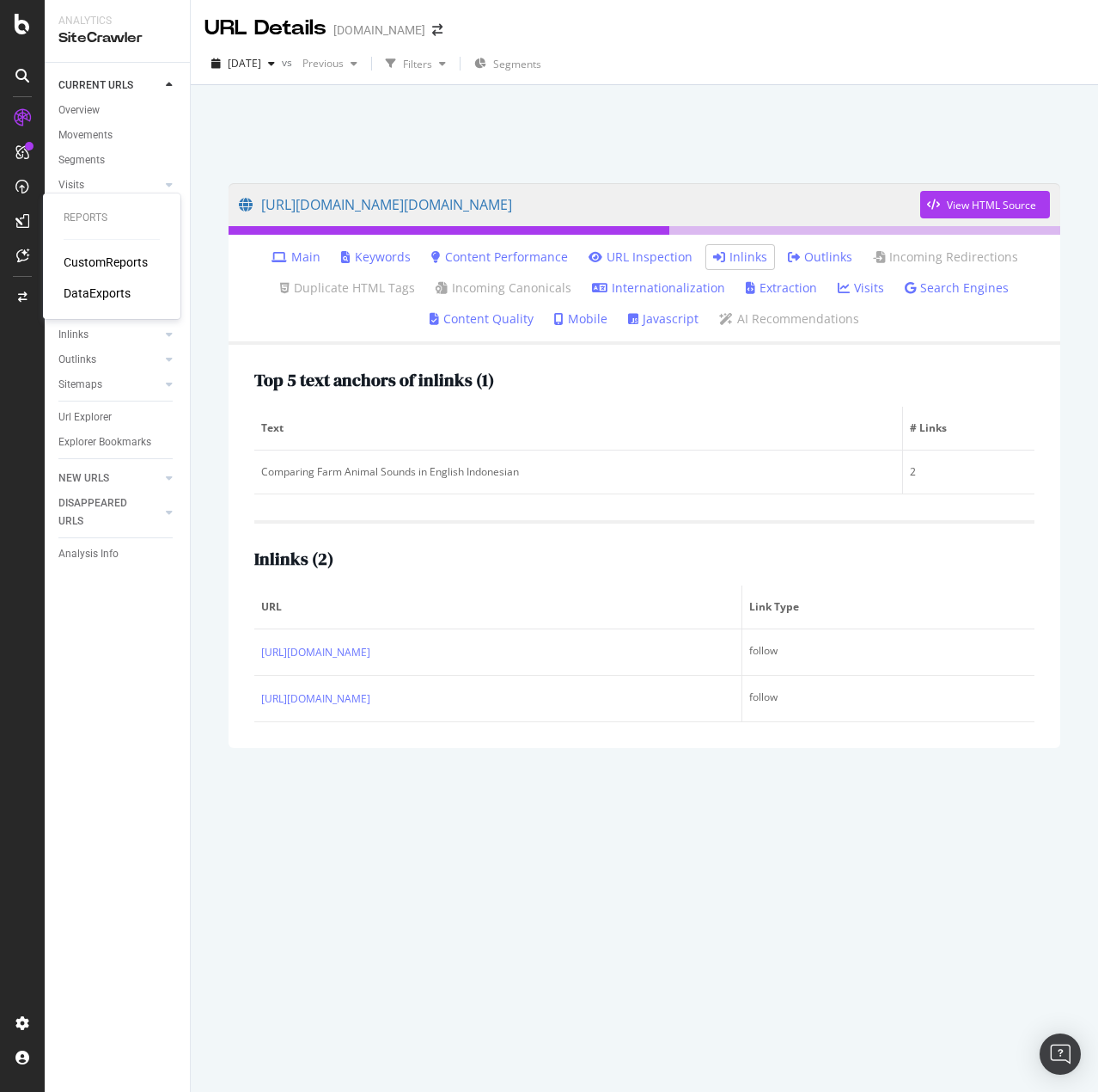
click at [72, 292] on div "DataExports" at bounding box center [97, 293] width 67 height 17
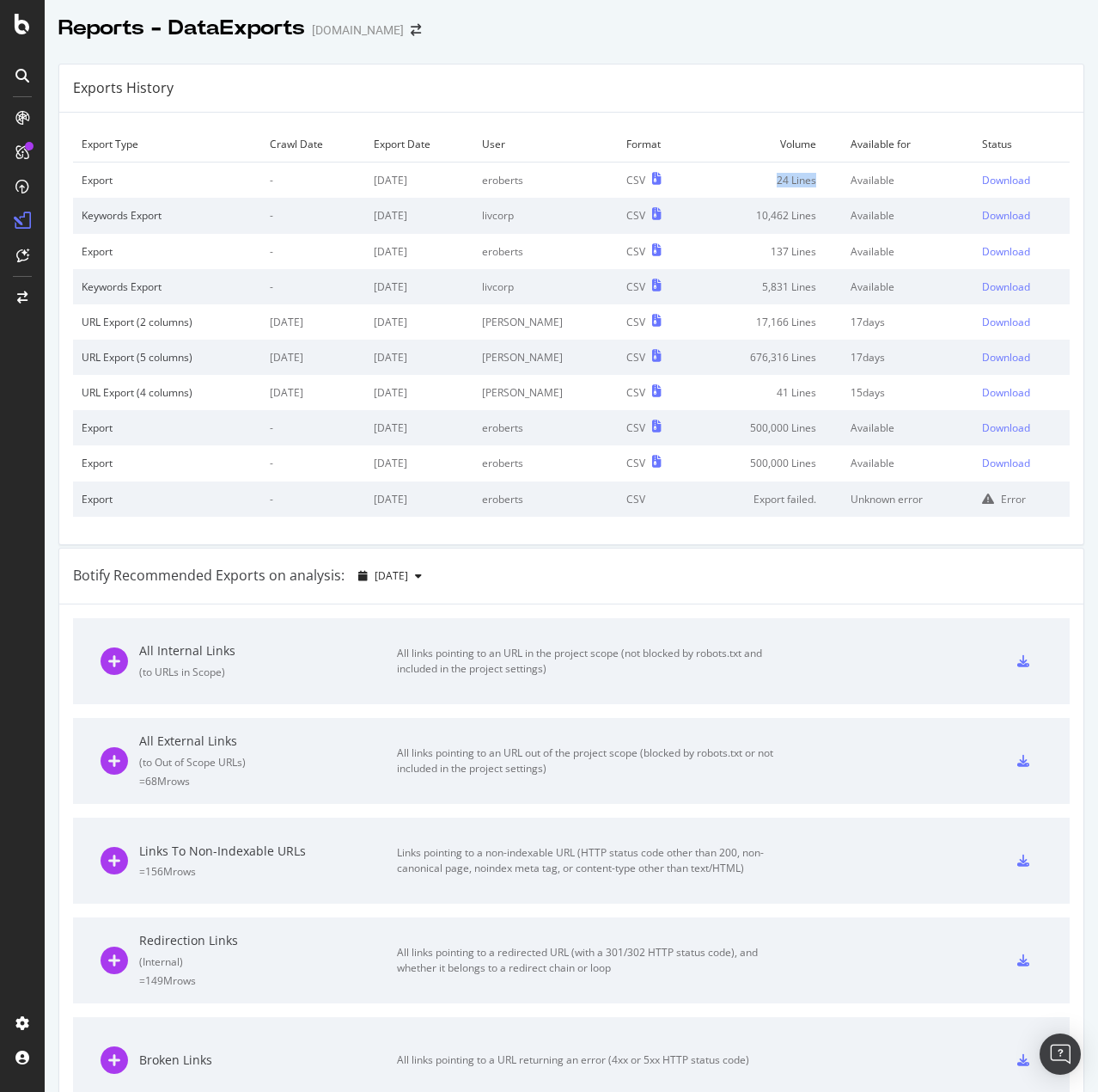
drag, startPoint x: 791, startPoint y: 183, endPoint x: 744, endPoint y: 183, distance: 47.0
click at [744, 183] on td "24 Lines" at bounding box center [769, 180] width 148 height 36
click at [732, 187] on td "24 Lines" at bounding box center [769, 180] width 148 height 36
